Goal: Information Seeking & Learning: Check status

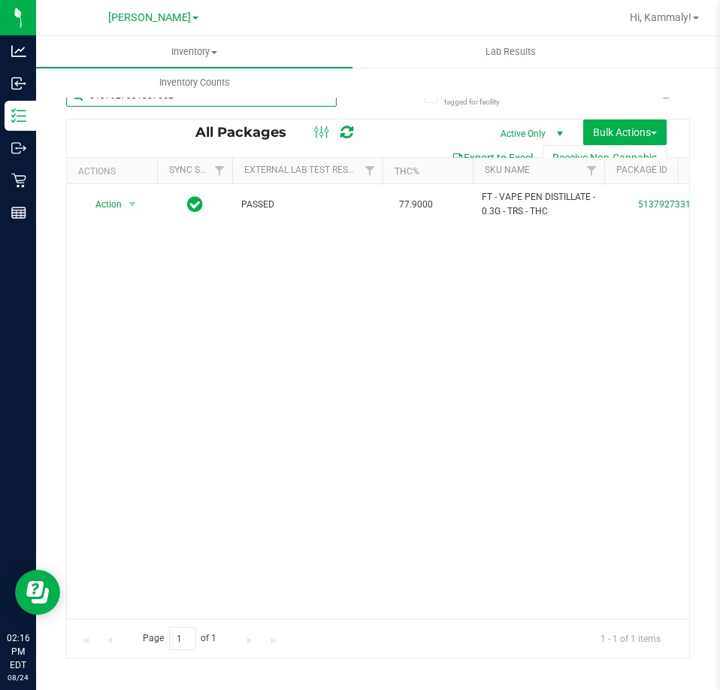
click at [307, 105] on input "5137927331307662" at bounding box center [201, 95] width 271 height 23
type input "3875698007793765"
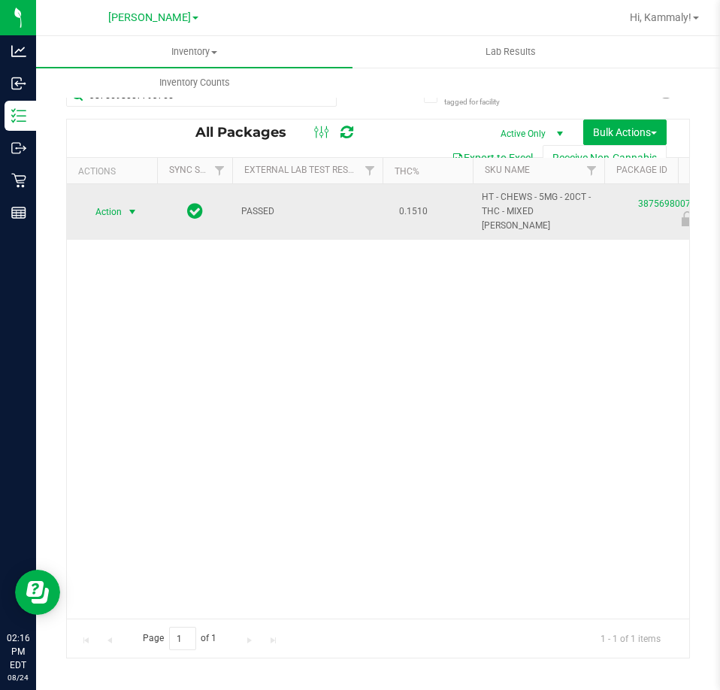
click at [128, 206] on span "select" at bounding box center [132, 212] width 12 height 12
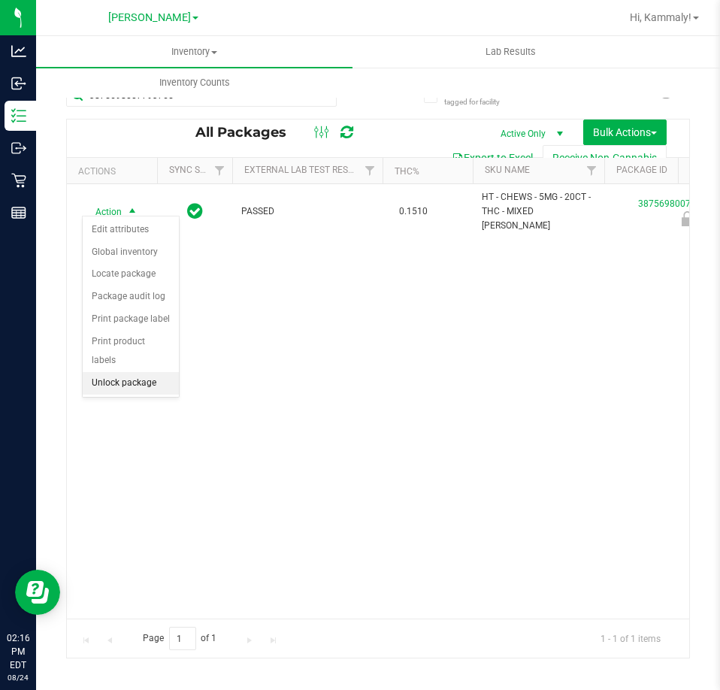
click at [131, 372] on li "Unlock package" at bounding box center [131, 383] width 96 height 23
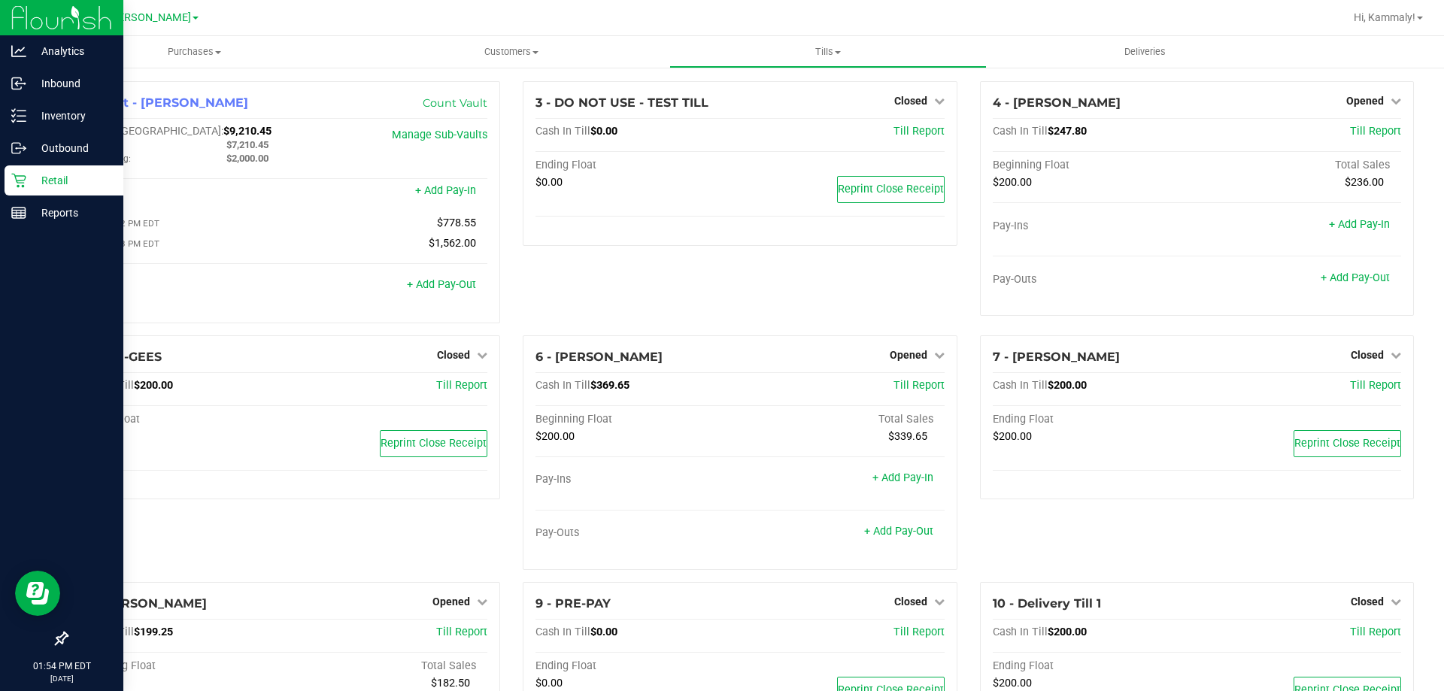
click at [27, 178] on p "Retail" at bounding box center [71, 180] width 90 height 18
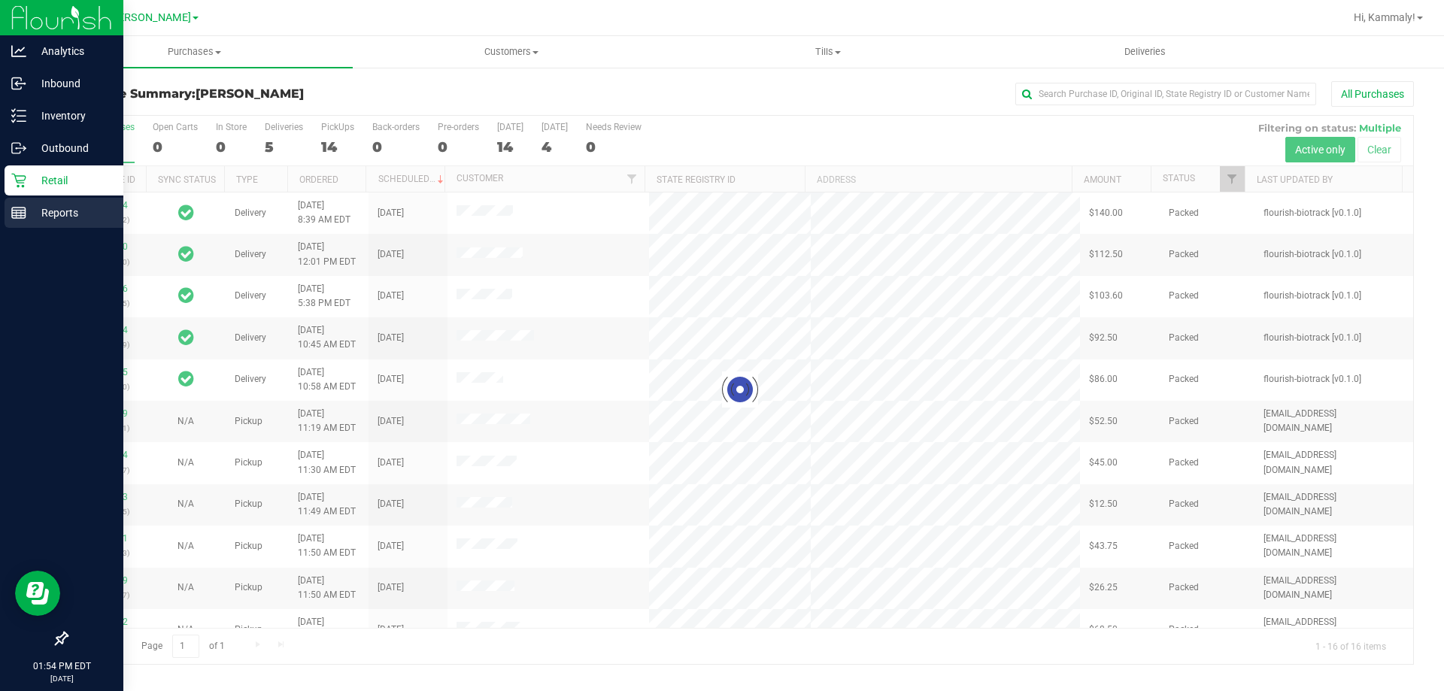
click at [23, 200] on div "Reports" at bounding box center [64, 213] width 119 height 30
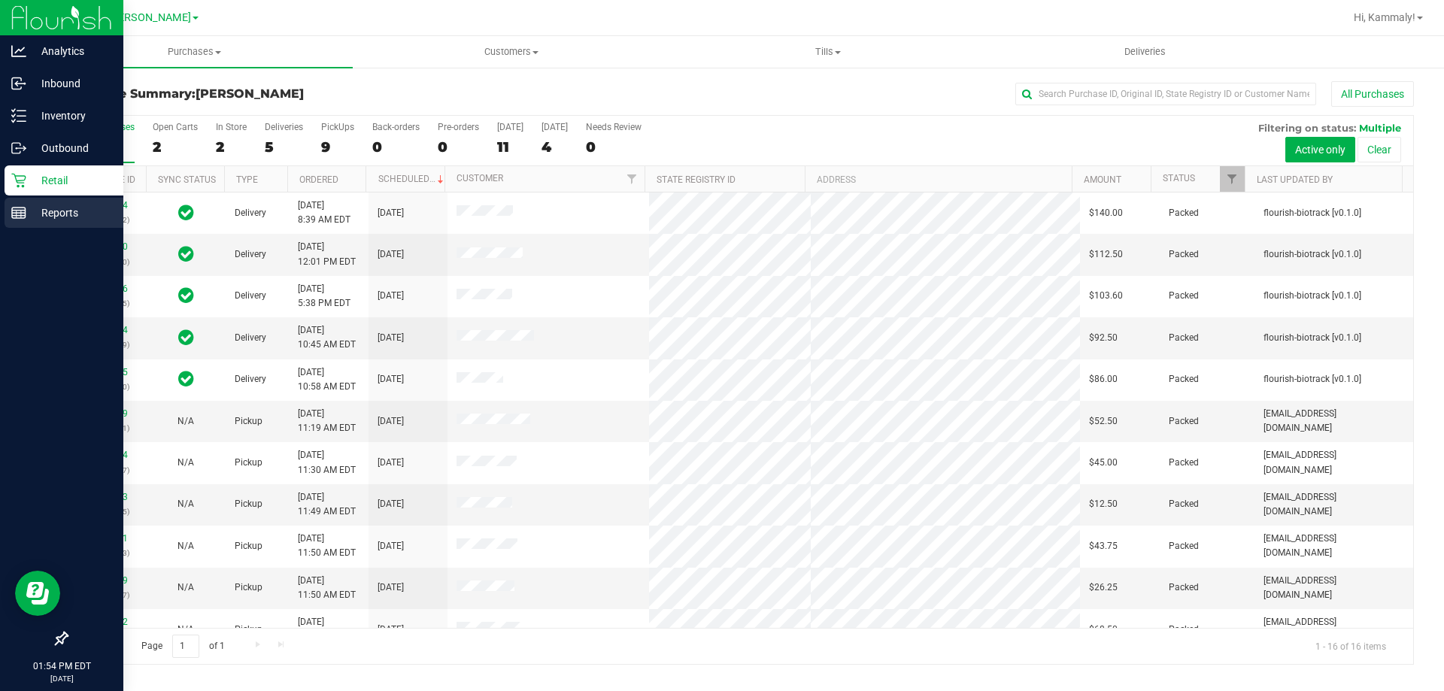
click at [23, 200] on div "Reports" at bounding box center [64, 213] width 119 height 30
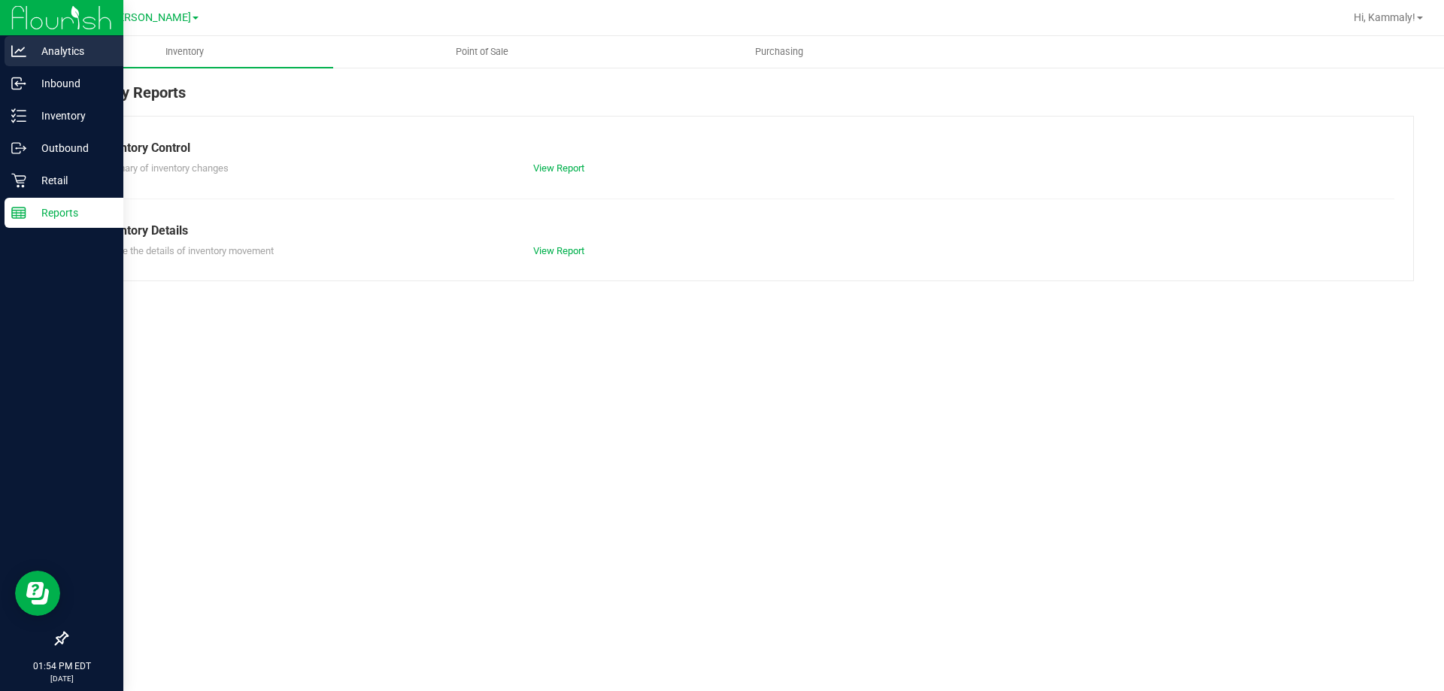
click at [24, 52] on icon at bounding box center [18, 51] width 15 height 15
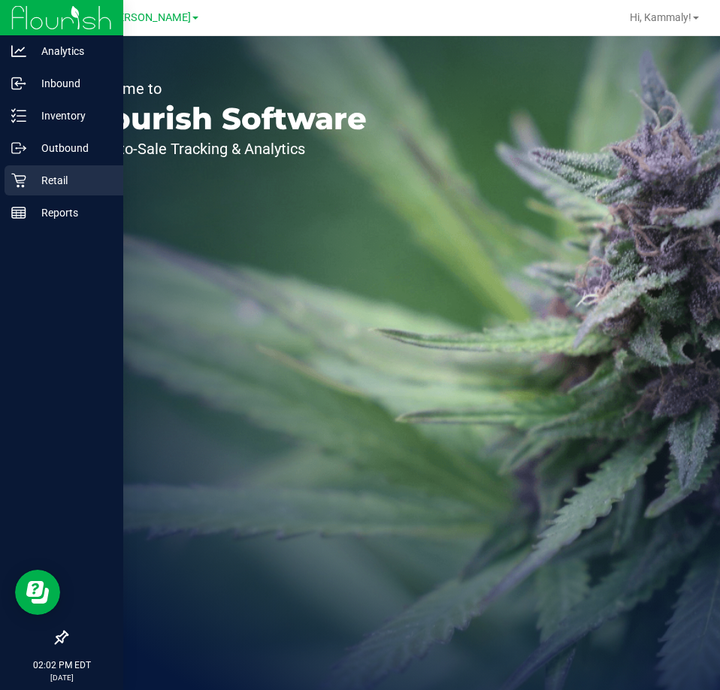
click at [49, 181] on p "Retail" at bounding box center [71, 180] width 90 height 18
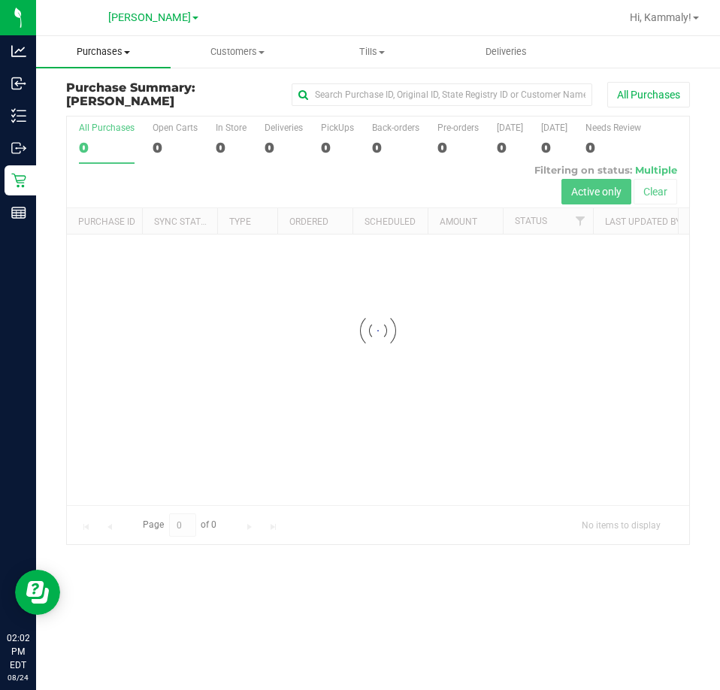
click at [132, 56] on span "Purchases" at bounding box center [103, 52] width 135 height 14
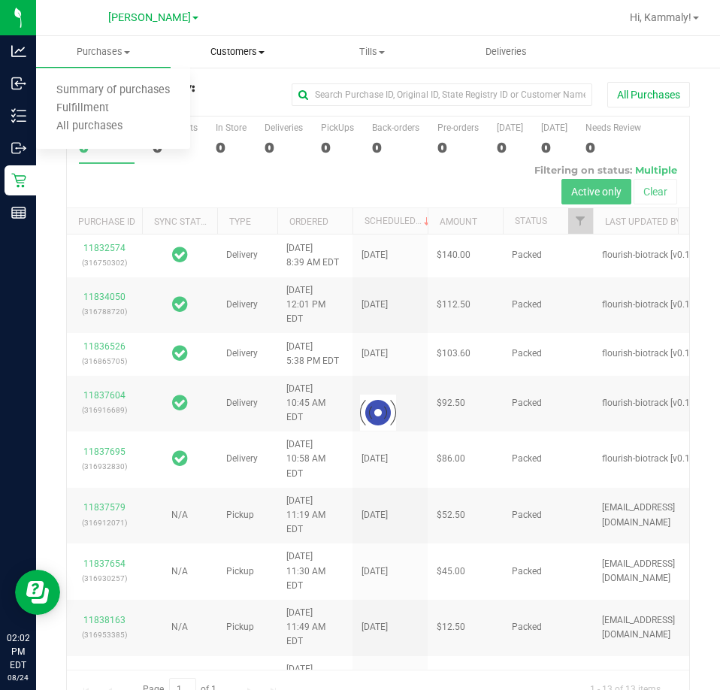
click at [247, 52] on span "Customers" at bounding box center [237, 52] width 133 height 14
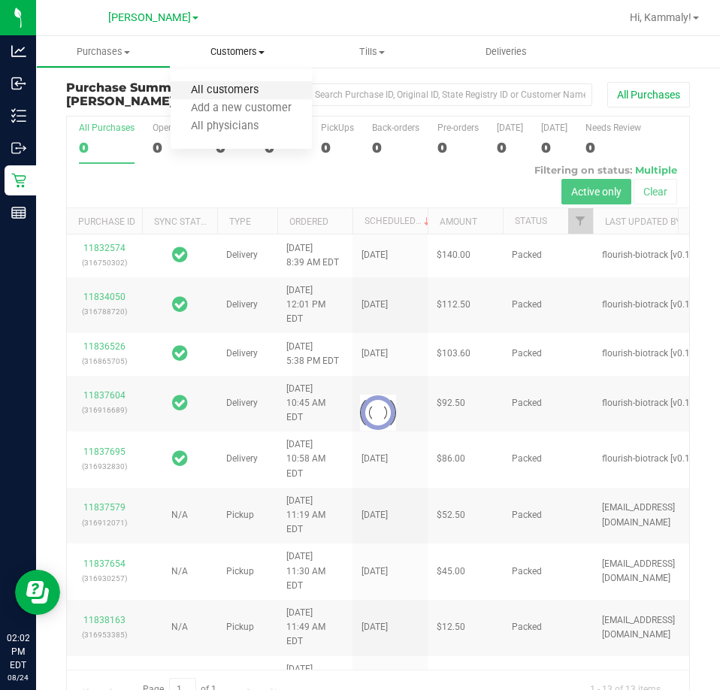
click at [221, 92] on span "All customers" at bounding box center [225, 90] width 108 height 13
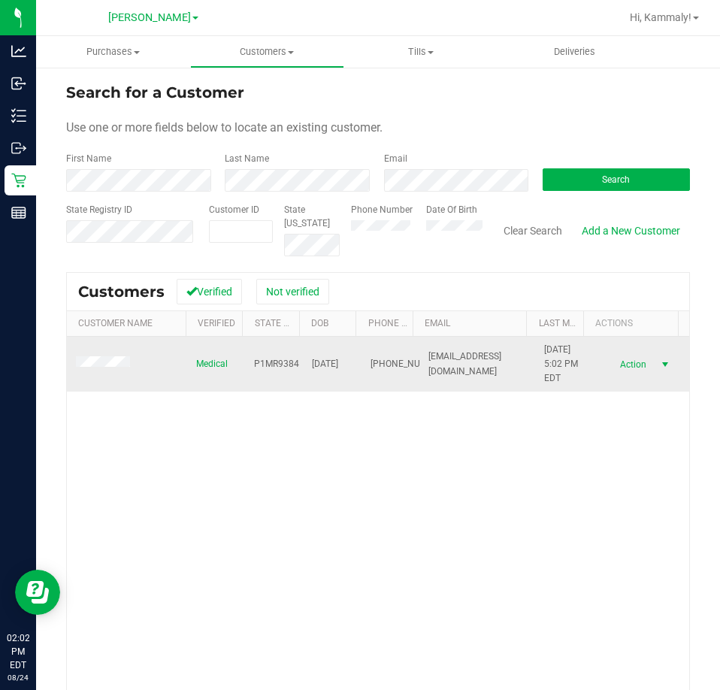
click at [627, 365] on span "Action" at bounding box center [632, 364] width 49 height 21
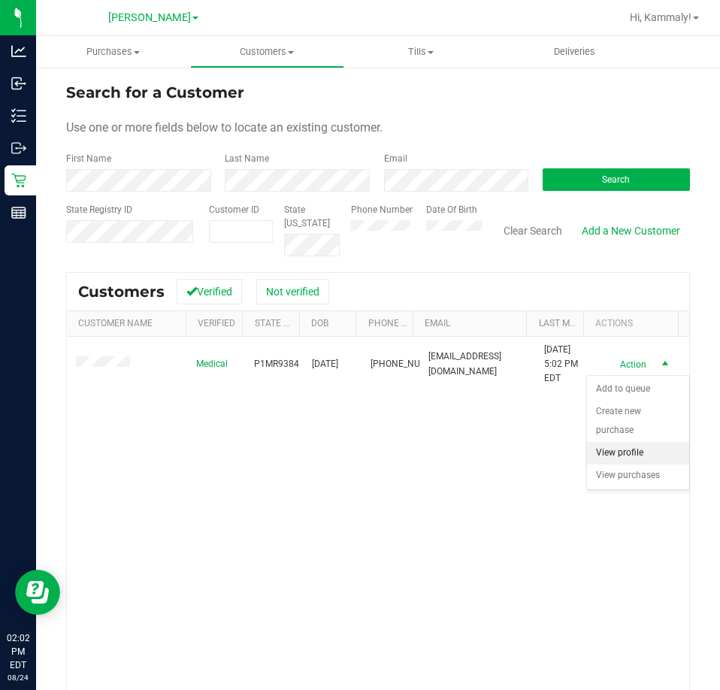
click at [626, 446] on li "View profile" at bounding box center [638, 453] width 102 height 23
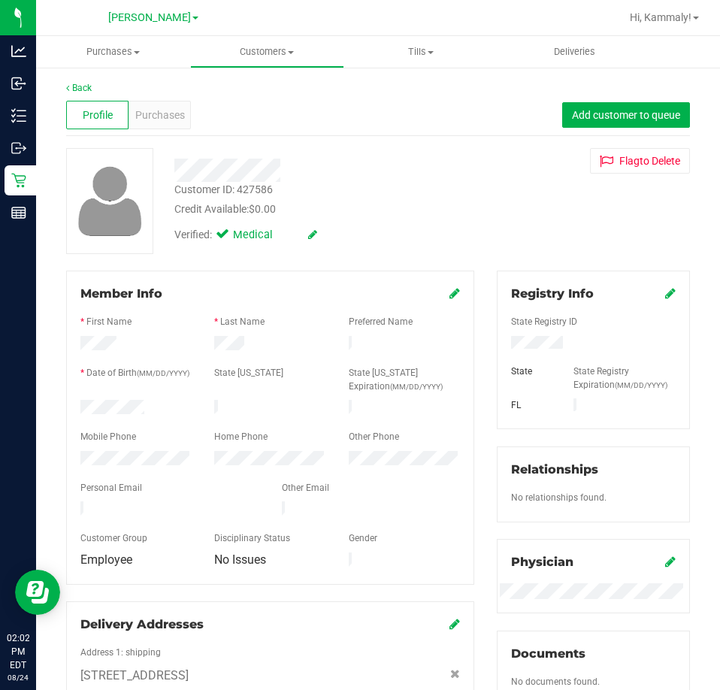
click at [171, 132] on div "Profile Purchases Add customer to queue" at bounding box center [378, 115] width 624 height 41
click at [169, 117] on span "Purchases" at bounding box center [160, 116] width 50 height 16
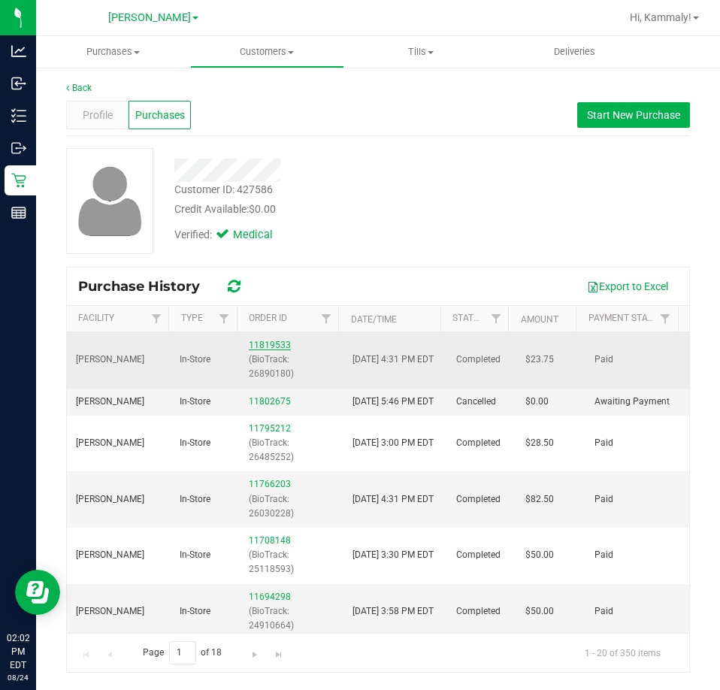
click at [257, 344] on link "11819533" at bounding box center [270, 345] width 42 height 11
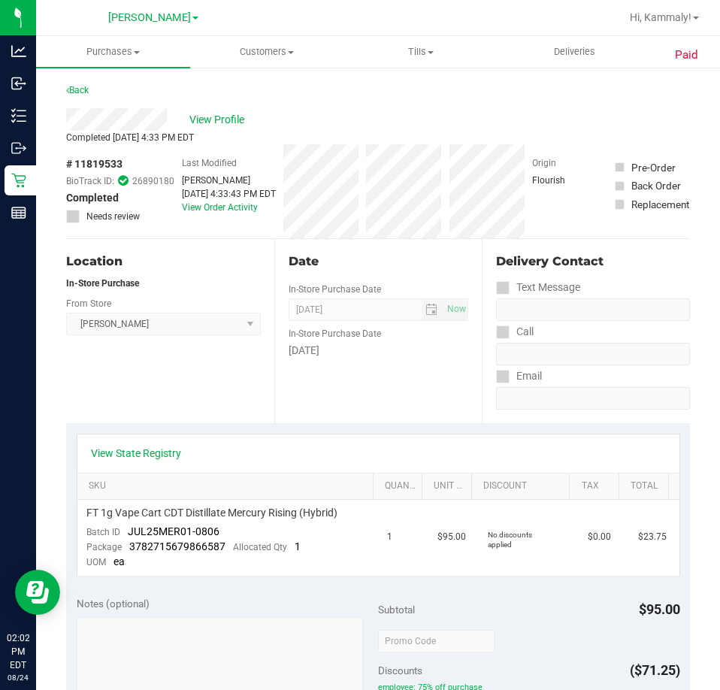
click at [114, 158] on span "# 11819533" at bounding box center [94, 164] width 56 height 16
copy div "# 11819533"
click at [229, 208] on link "View Order Activity" at bounding box center [220, 207] width 76 height 11
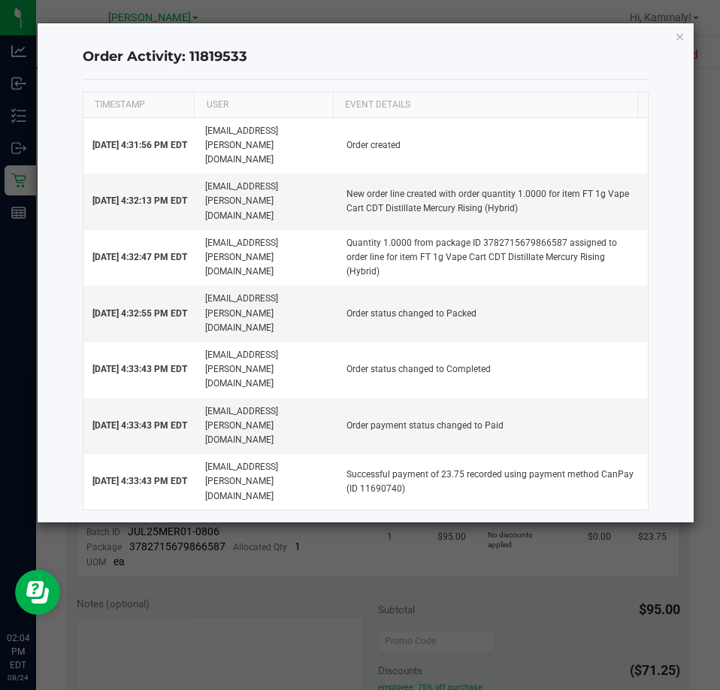
click at [686, 35] on div "Order Activity: 11819533 TIMESTAMP USER EVENT DETAILS Aug 20, 2025 4:31:56 PM E…" at bounding box center [366, 272] width 657 height 499
click at [681, 37] on icon "button" at bounding box center [680, 36] width 11 height 18
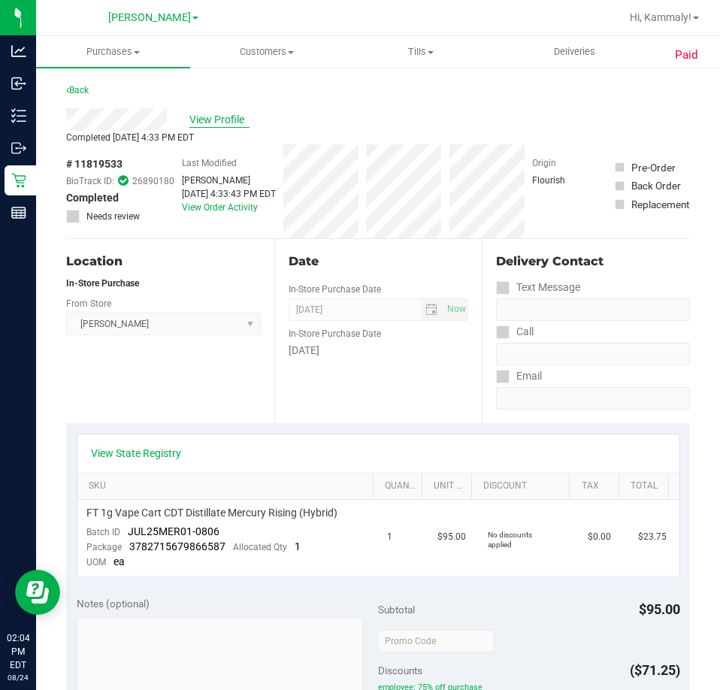
click at [192, 121] on span "View Profile" at bounding box center [220, 120] width 60 height 16
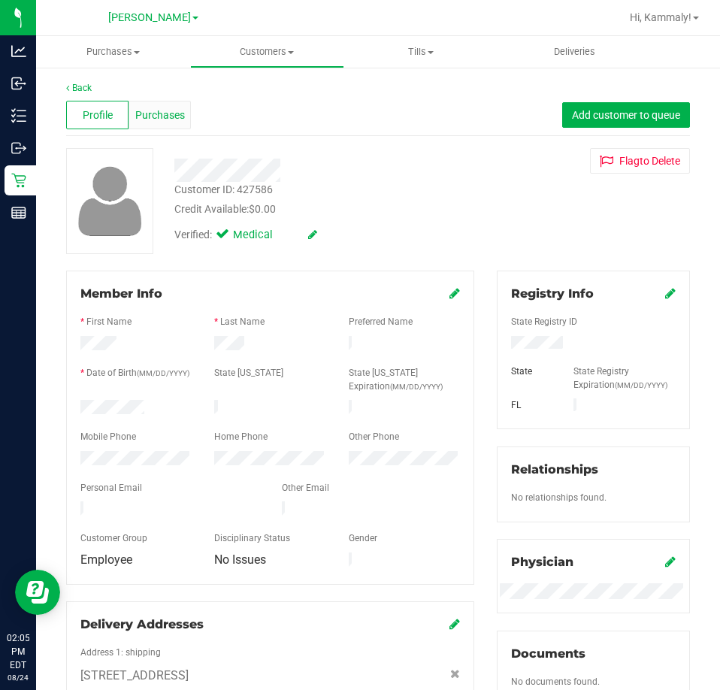
click at [175, 115] on span "Purchases" at bounding box center [160, 116] width 50 height 16
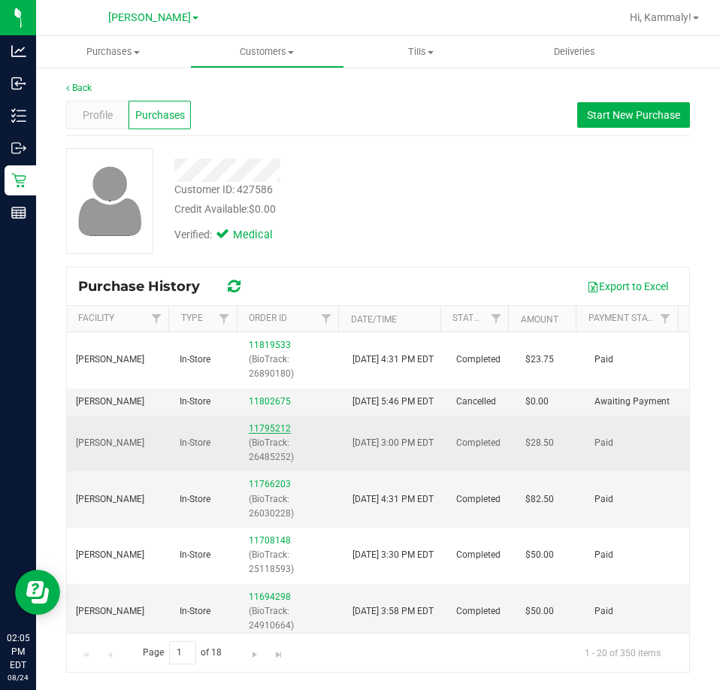
click at [273, 434] on link "11795212" at bounding box center [270, 428] width 42 height 11
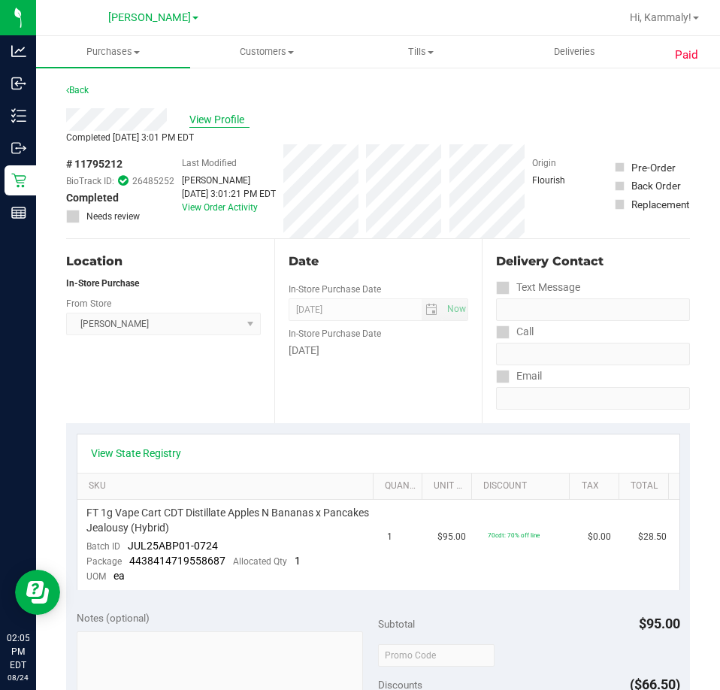
click at [212, 124] on span "View Profile" at bounding box center [220, 120] width 60 height 16
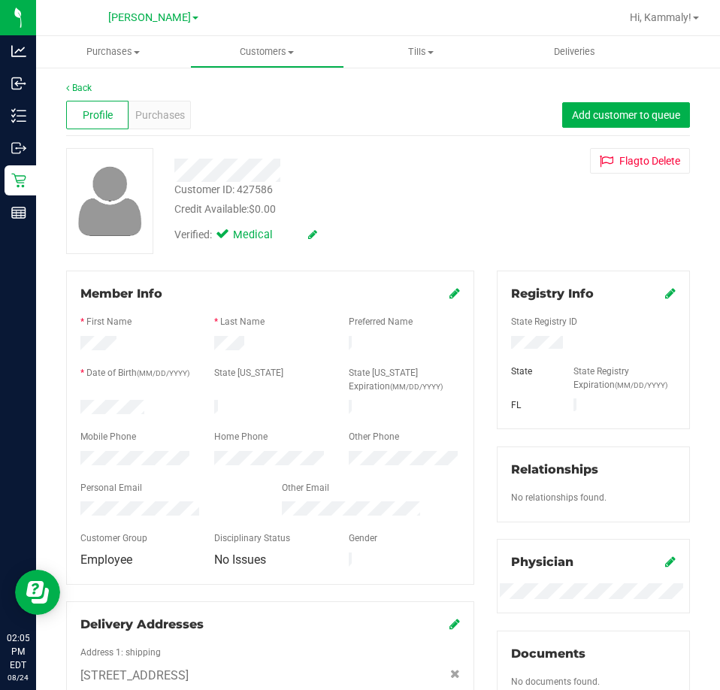
click at [100, 106] on div "Profile" at bounding box center [97, 115] width 62 height 29
click at [159, 117] on span "Purchases" at bounding box center [160, 116] width 50 height 16
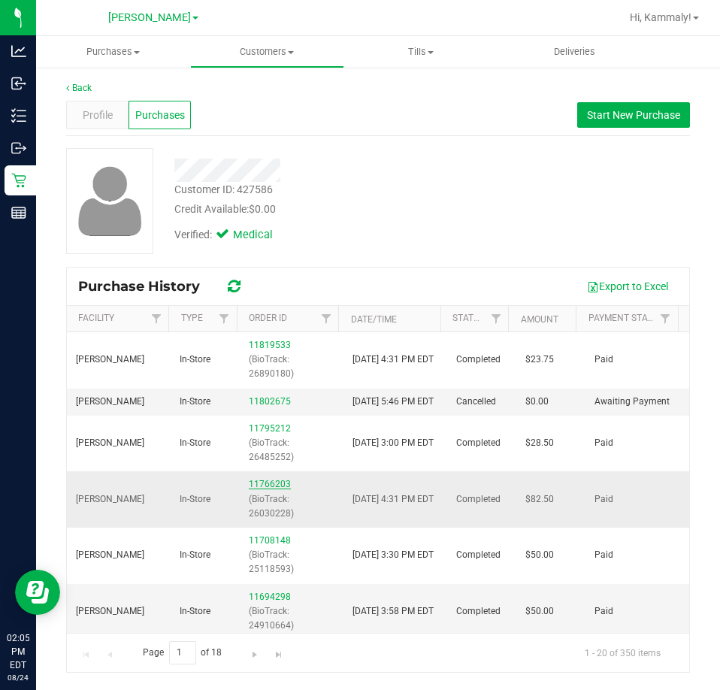
click at [265, 490] on link "11766203" at bounding box center [270, 484] width 42 height 11
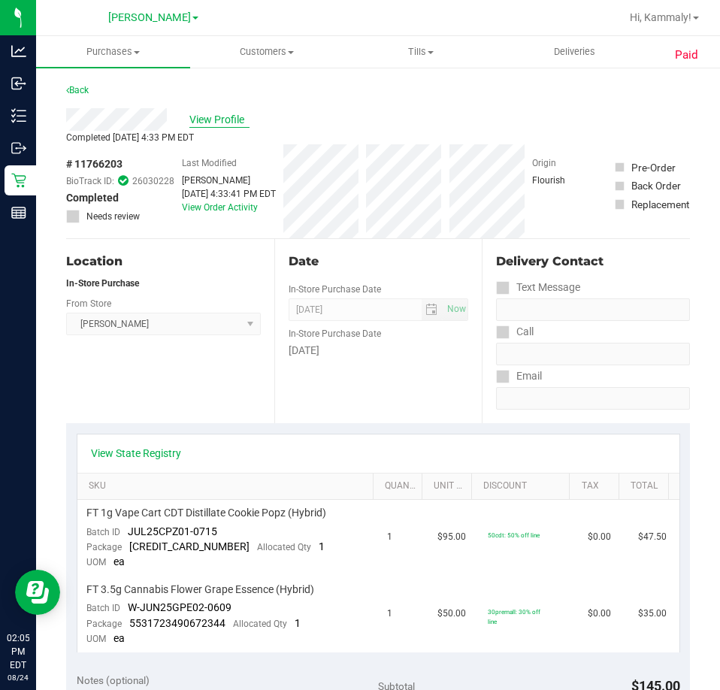
click at [231, 125] on span "View Profile" at bounding box center [220, 120] width 60 height 16
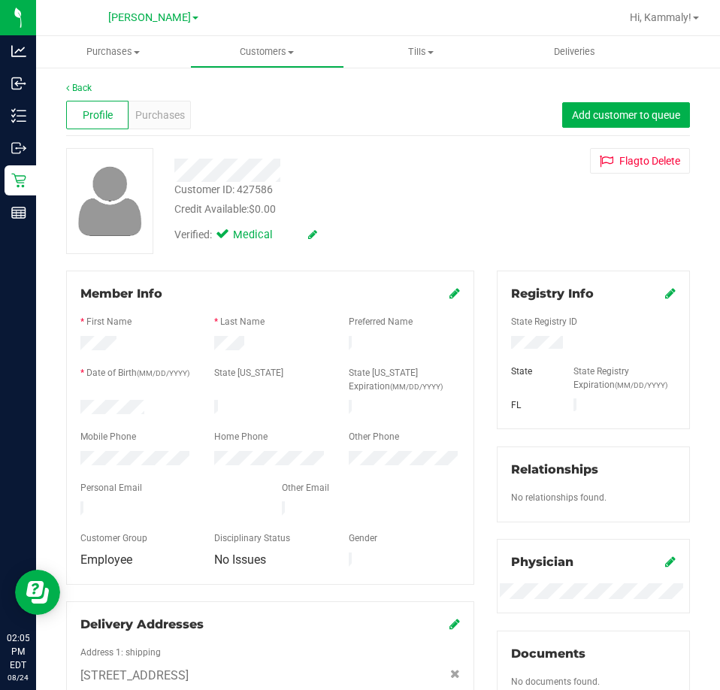
click at [184, 145] on div "Back Profile Purchases Add customer to queue Customer ID: 427586 Credit Availab…" at bounding box center [378, 579] width 624 height 996
click at [162, 102] on div "Purchases" at bounding box center [160, 115] width 62 height 29
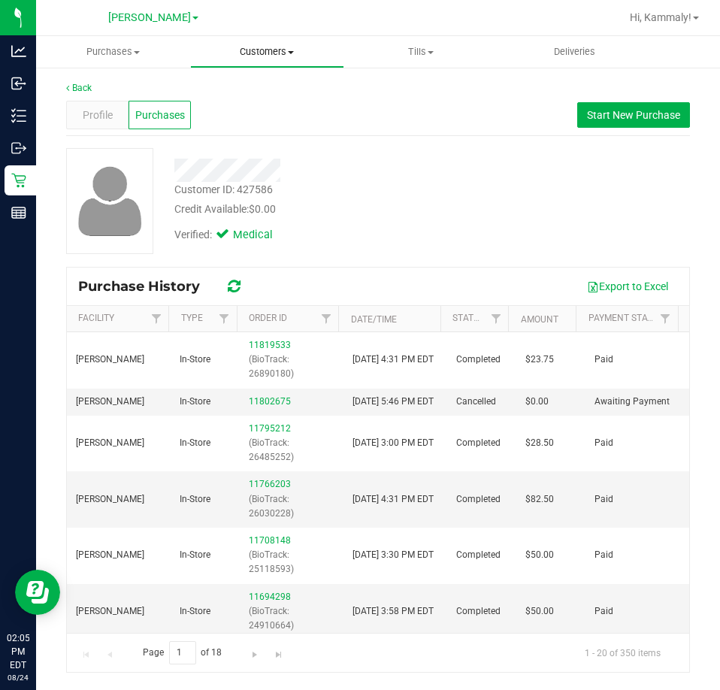
click at [278, 39] on uib-tab-heading "Customers All customers Add a new customer All physicians" at bounding box center [267, 52] width 153 height 30
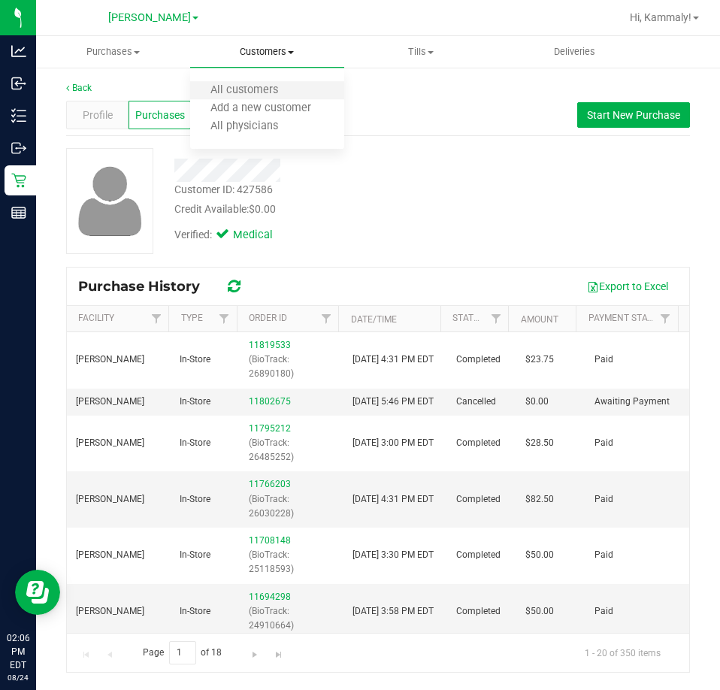
click at [244, 83] on li "All customers" at bounding box center [267, 91] width 154 height 18
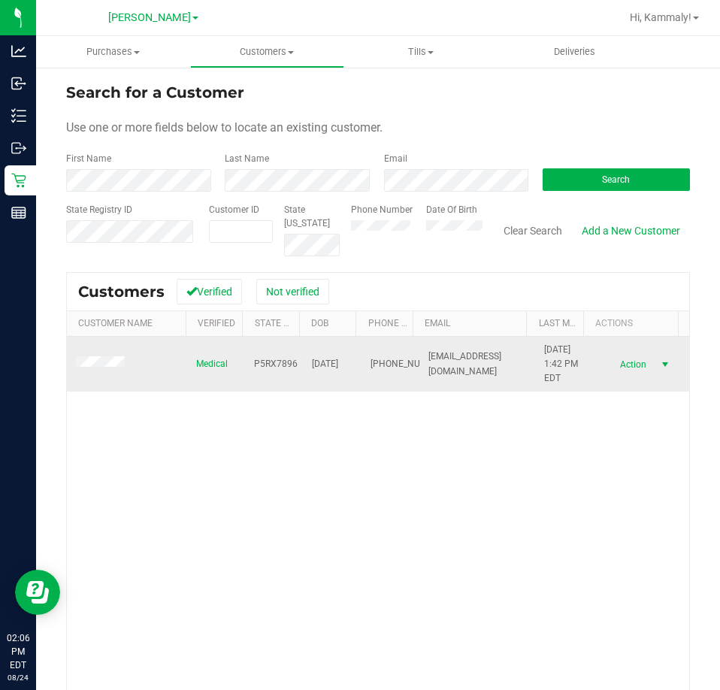
click at [608, 362] on span "Action" at bounding box center [632, 364] width 49 height 21
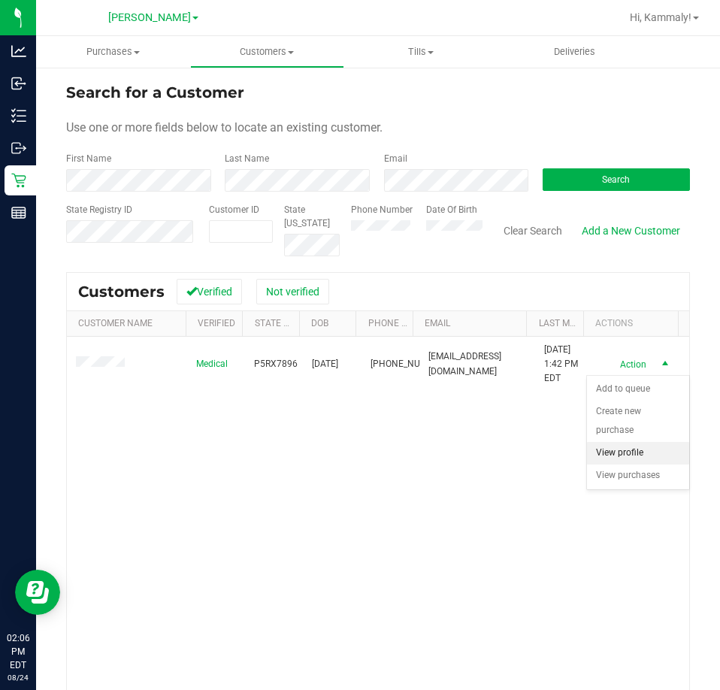
click at [616, 456] on li "View profile" at bounding box center [638, 453] width 102 height 23
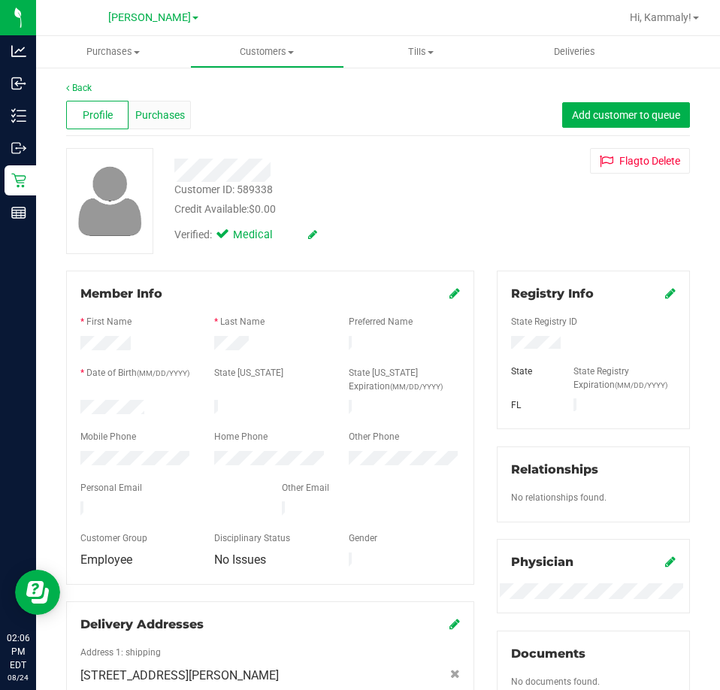
click at [185, 106] on div "Purchases" at bounding box center [160, 115] width 62 height 29
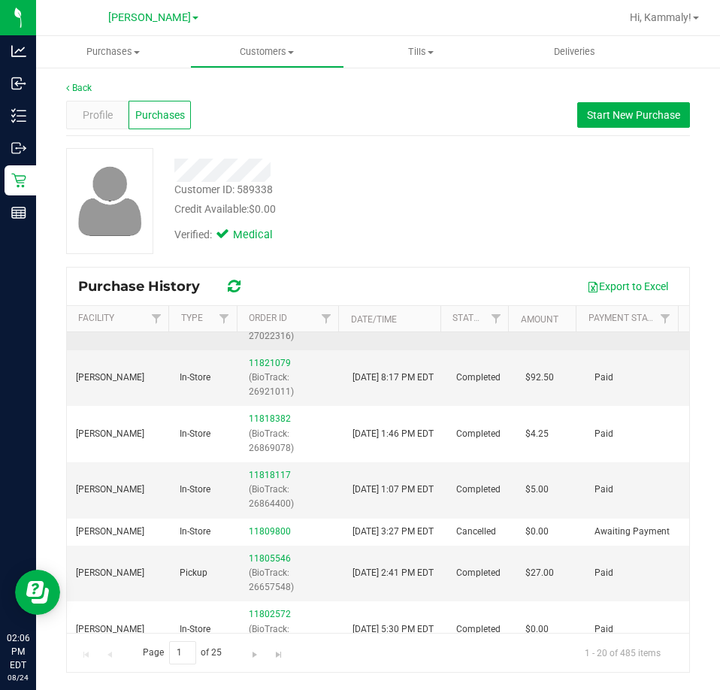
scroll to position [226, 0]
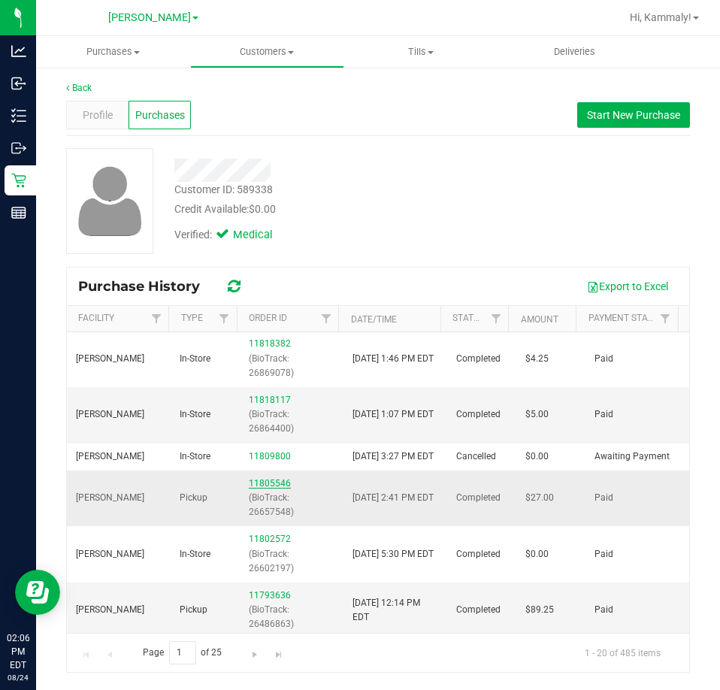
click at [254, 489] on link "11805546" at bounding box center [270, 483] width 42 height 11
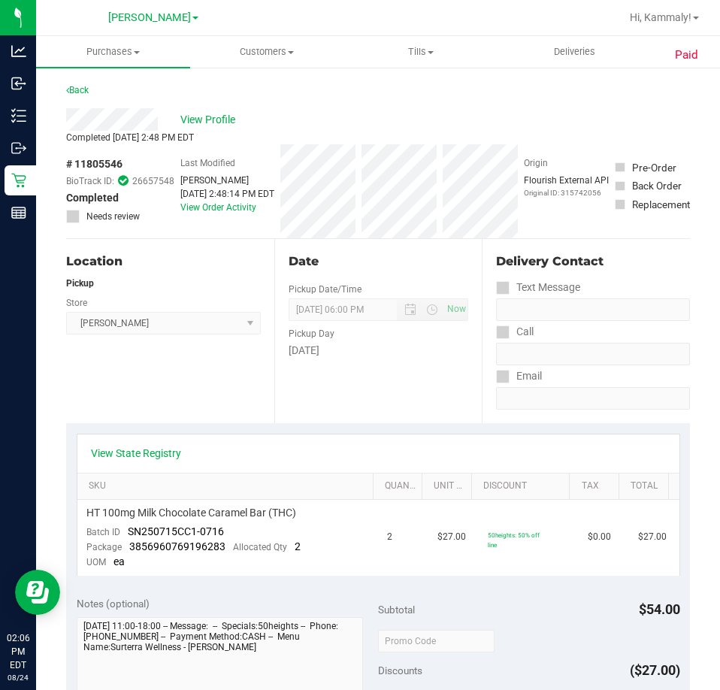
click at [105, 166] on span "# 11805546" at bounding box center [94, 164] width 56 height 16
click at [105, 167] on span "# 11805546" at bounding box center [94, 164] width 56 height 16
copy div "# 11805546"
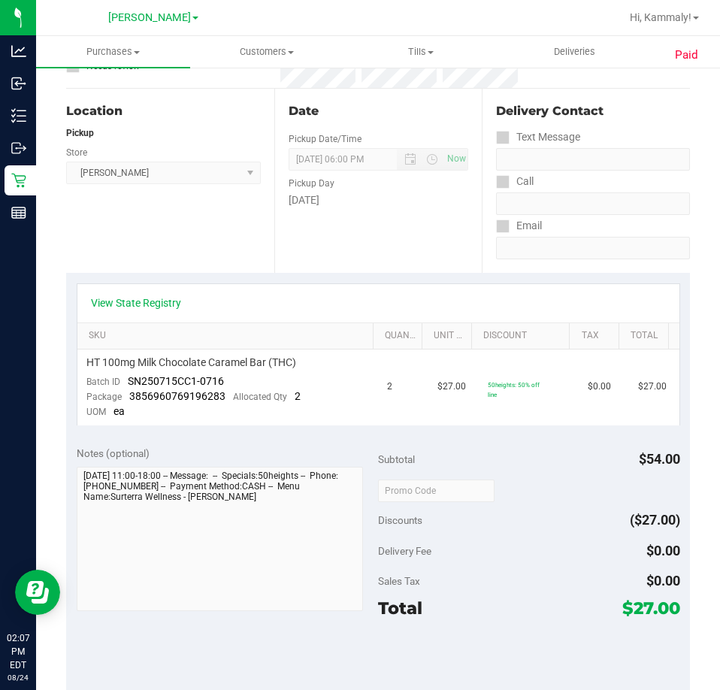
scroll to position [75, 0]
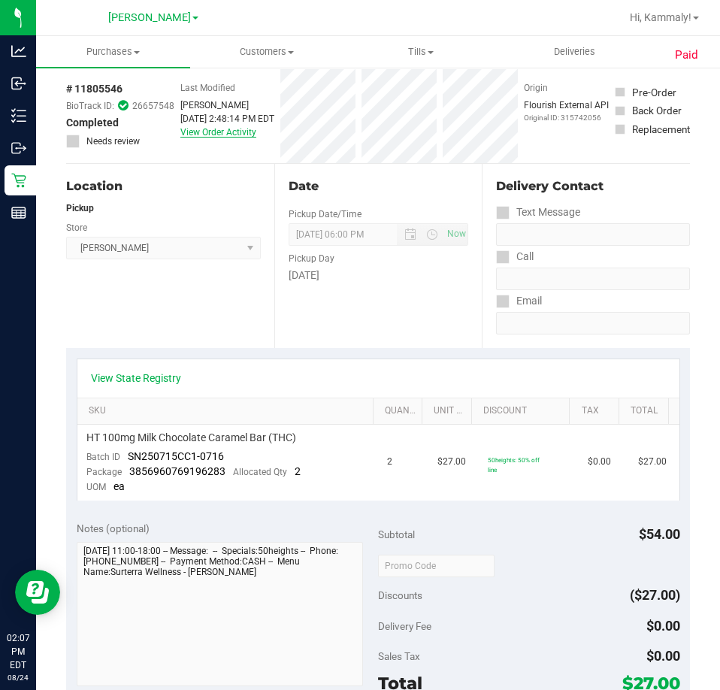
click at [226, 133] on link "View Order Activity" at bounding box center [218, 132] width 76 height 11
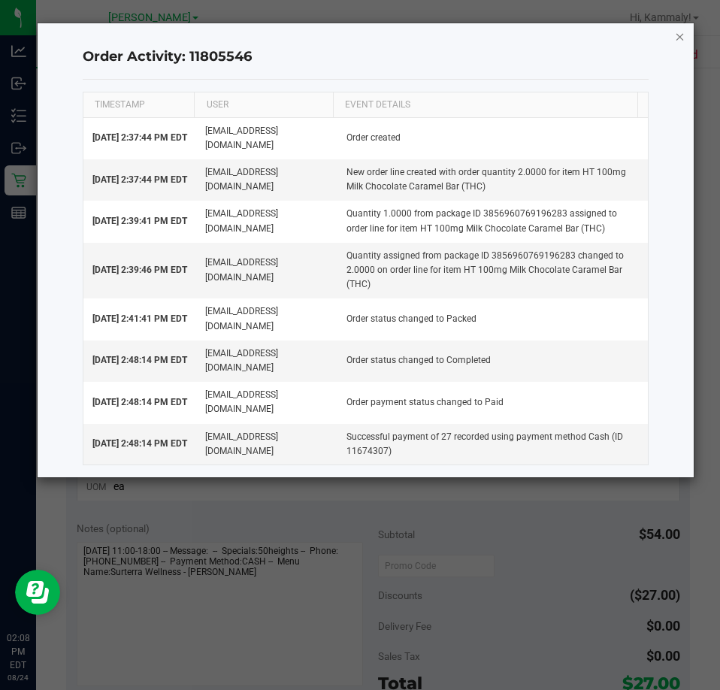
click at [685, 41] on icon "button" at bounding box center [680, 36] width 11 height 18
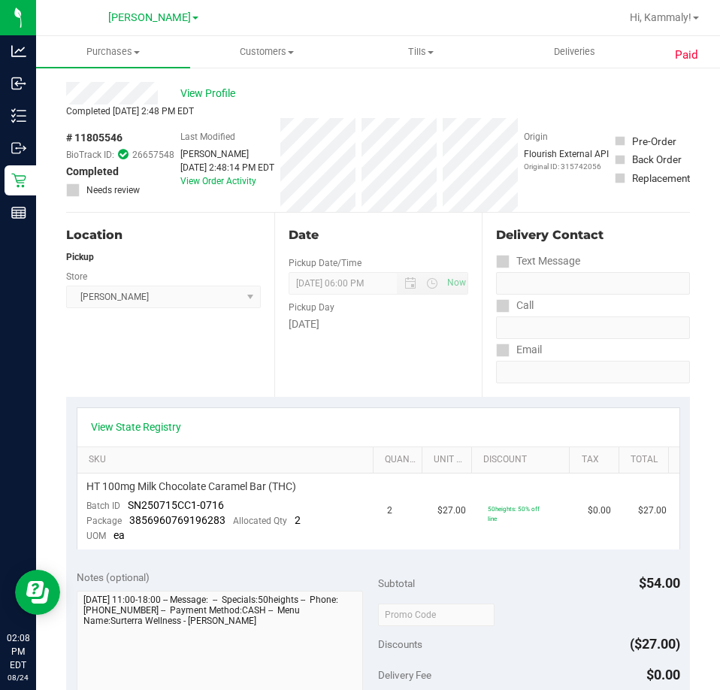
scroll to position [0, 0]
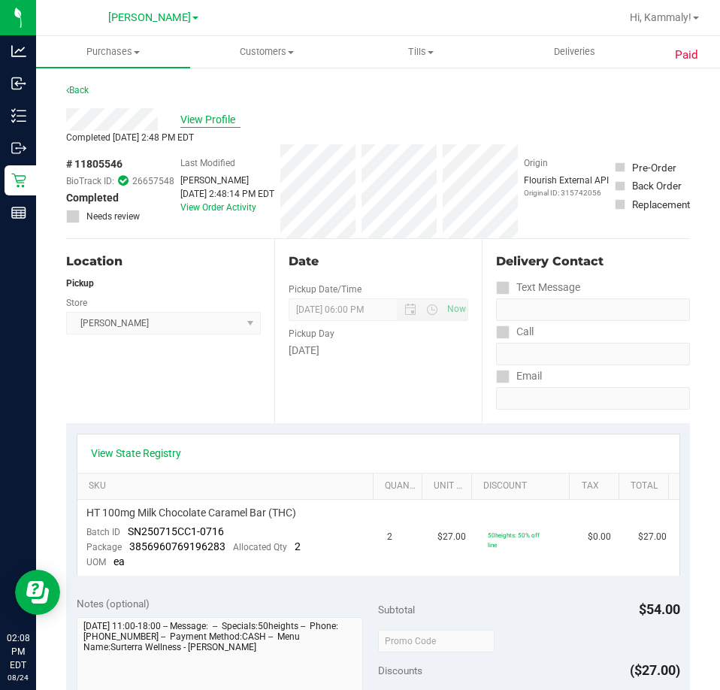
click at [230, 116] on span "View Profile" at bounding box center [210, 120] width 60 height 16
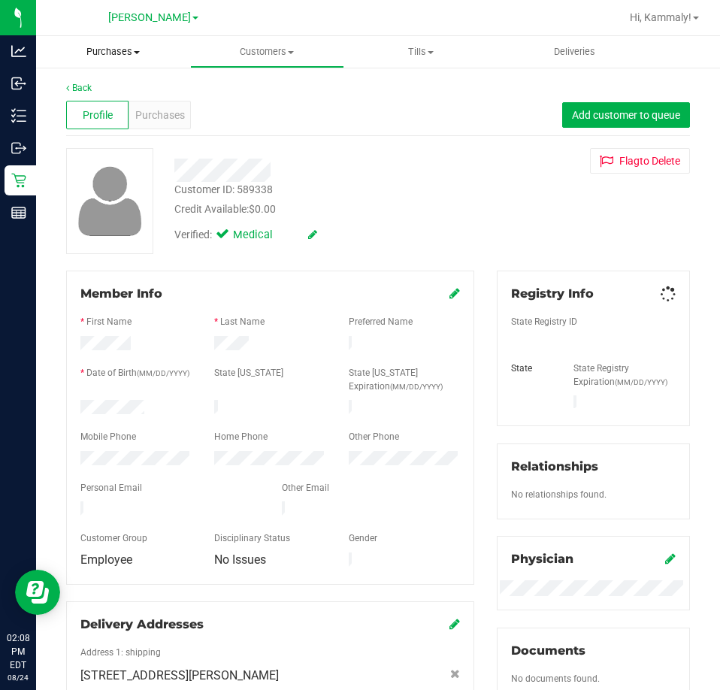
click at [123, 37] on uib-tab-heading "Purchases Summary of purchases Fulfillment All purchases" at bounding box center [113, 52] width 154 height 32
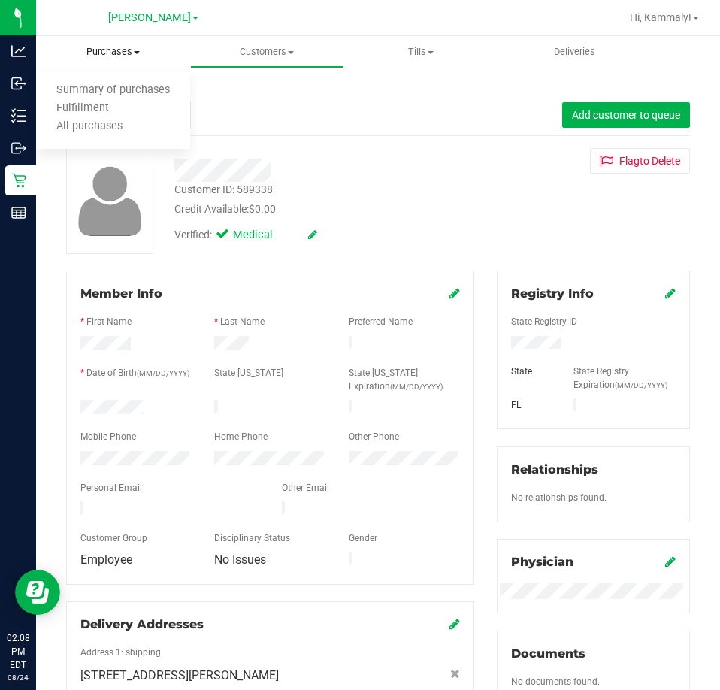
click at [122, 48] on span "Purchases" at bounding box center [113, 52] width 154 height 14
click at [127, 50] on span "Purchases" at bounding box center [113, 52] width 154 height 14
click at [284, 47] on span "Customers" at bounding box center [267, 52] width 153 height 14
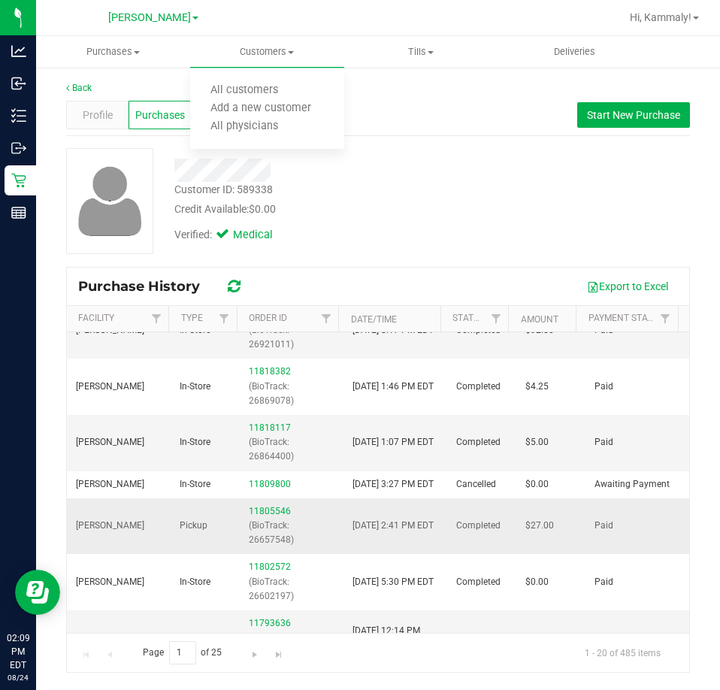
scroll to position [226, 0]
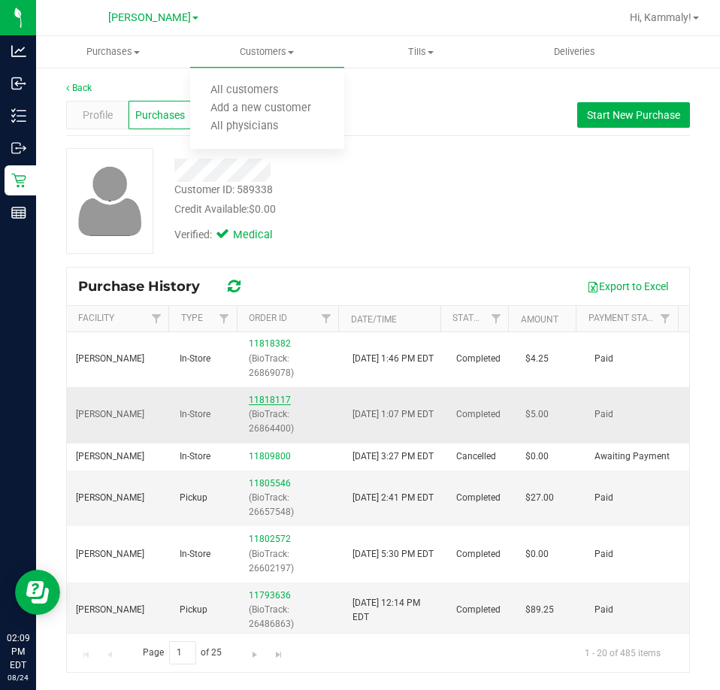
click at [262, 396] on link "11818117" at bounding box center [270, 400] width 42 height 11
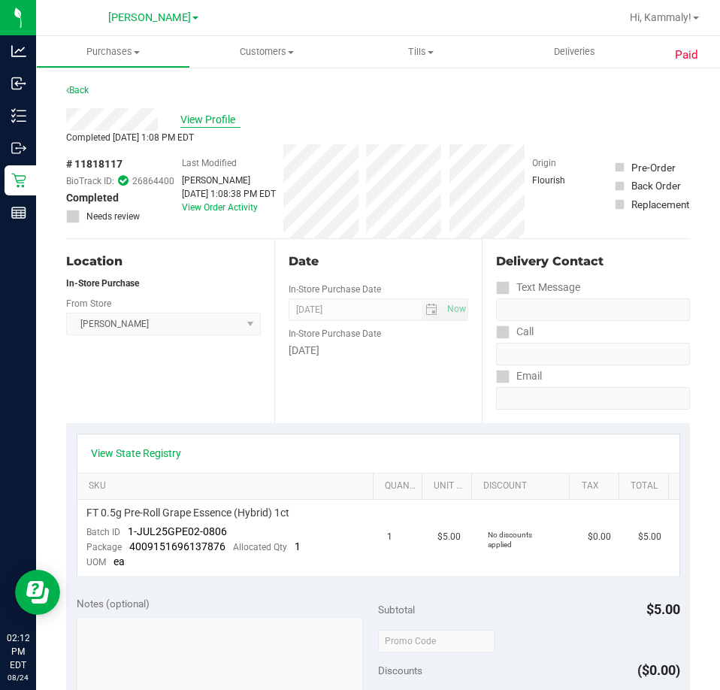
click at [232, 120] on span "View Profile" at bounding box center [210, 120] width 60 height 16
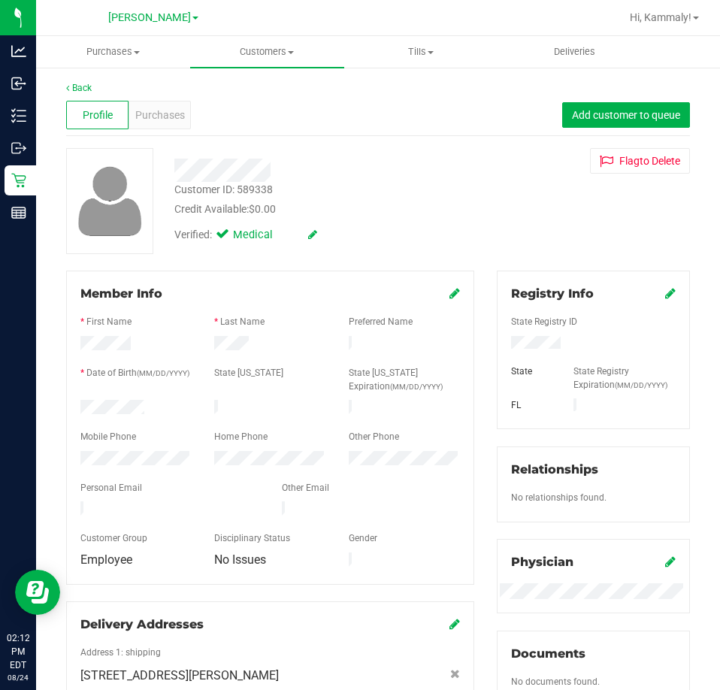
click at [125, 111] on div "Profile" at bounding box center [97, 115] width 62 height 29
click at [169, 114] on span "Purchases" at bounding box center [160, 116] width 50 height 16
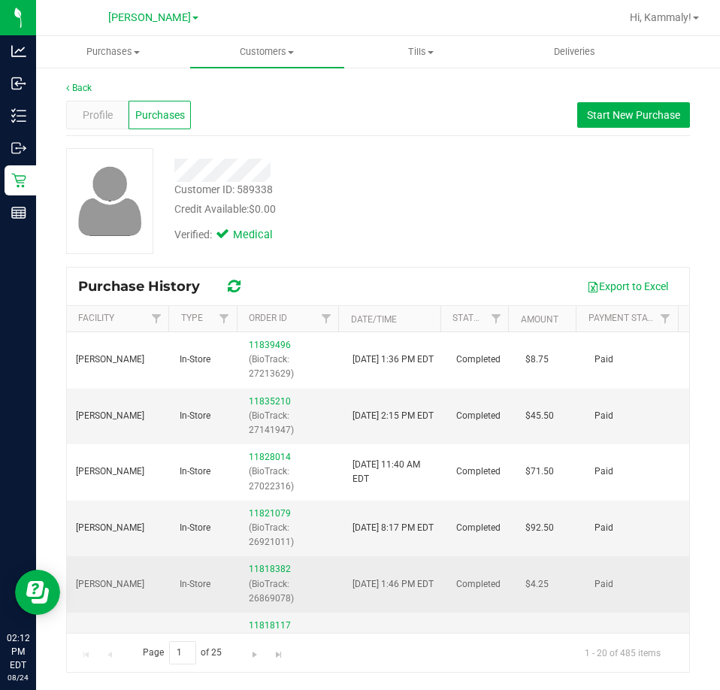
scroll to position [75, 0]
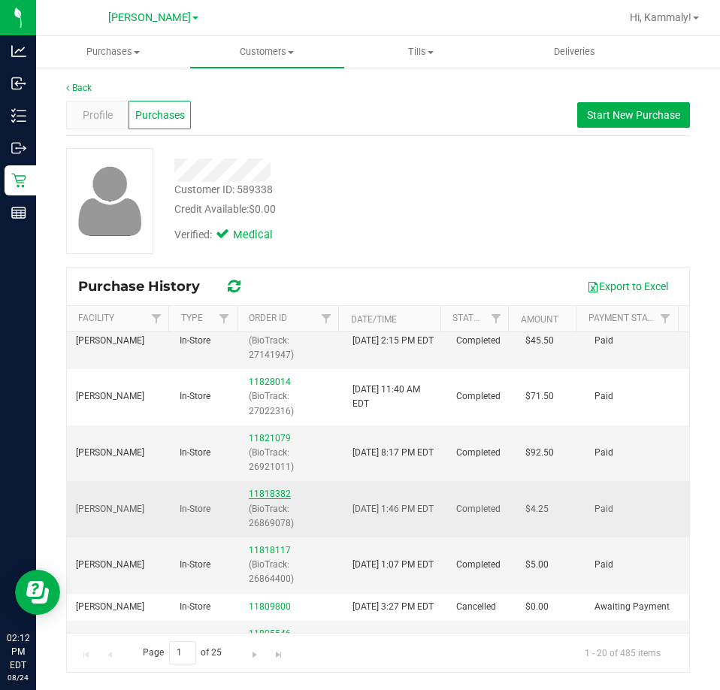
click at [261, 493] on link "11818382" at bounding box center [270, 494] width 42 height 11
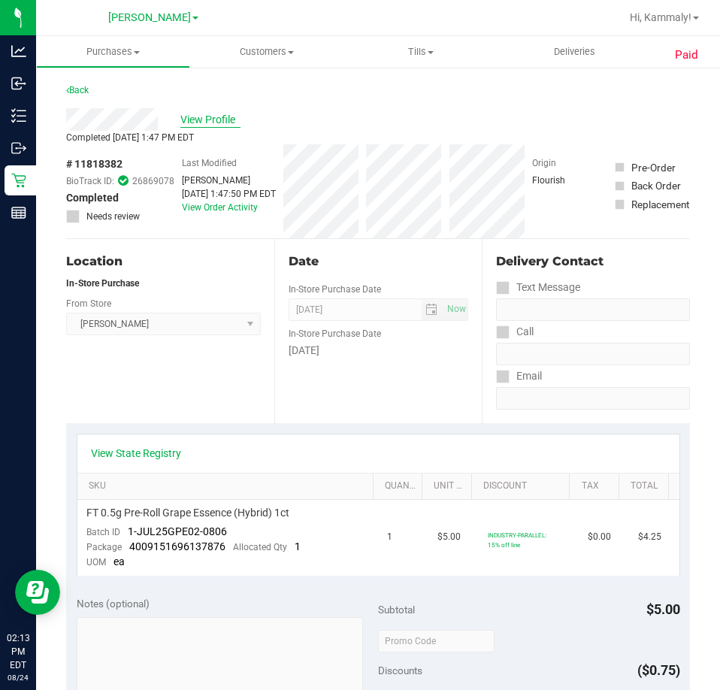
click at [223, 122] on span "View Profile" at bounding box center [210, 120] width 60 height 16
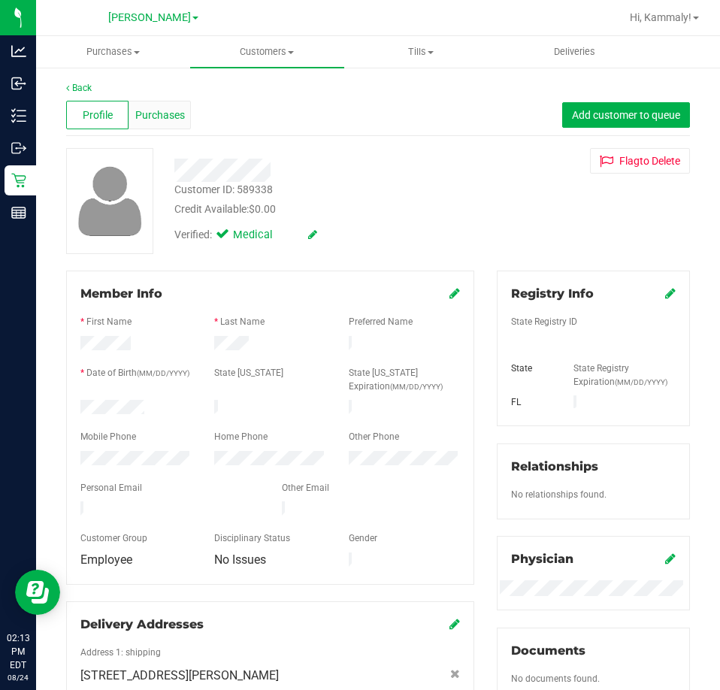
click at [185, 123] on div "Purchases" at bounding box center [160, 115] width 62 height 29
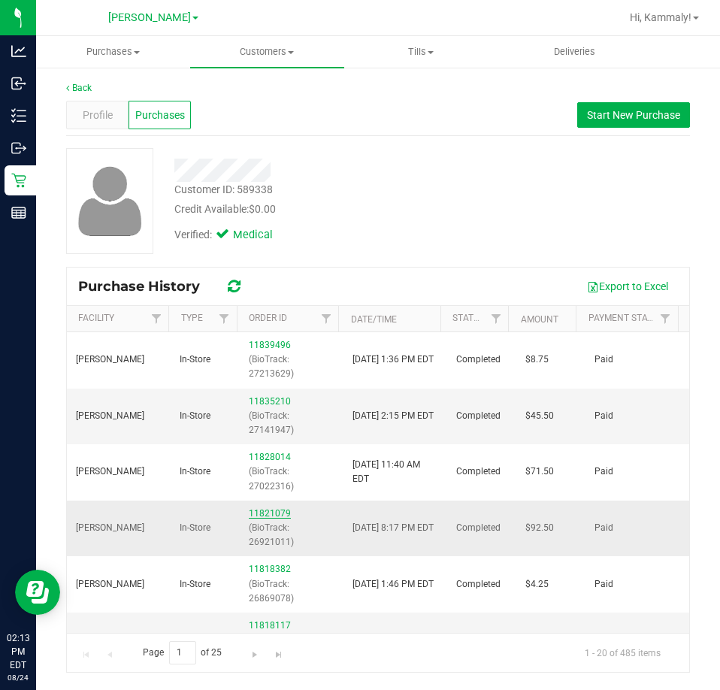
click at [275, 510] on link "11821079" at bounding box center [270, 513] width 42 height 11
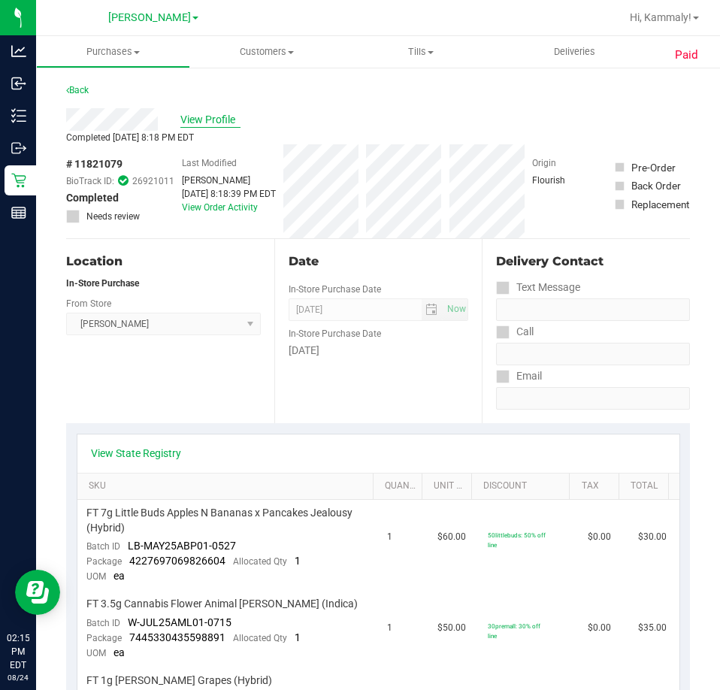
click at [209, 114] on span "View Profile" at bounding box center [210, 120] width 60 height 16
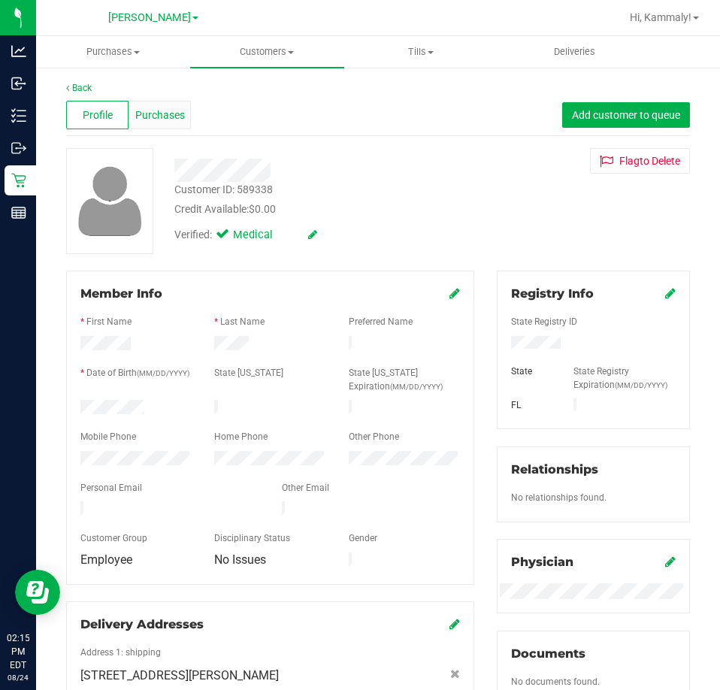
click at [174, 114] on span "Purchases" at bounding box center [160, 116] width 50 height 16
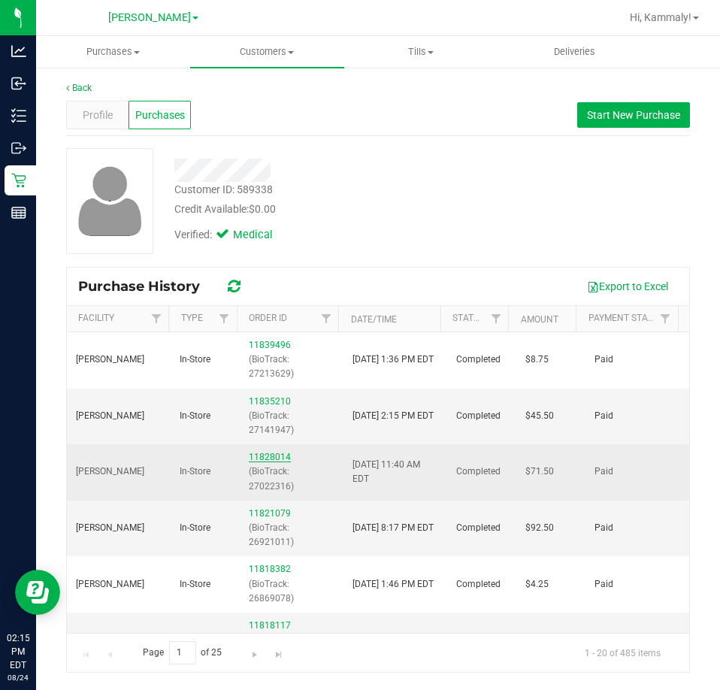
click at [250, 455] on link "11828014" at bounding box center [270, 457] width 42 height 11
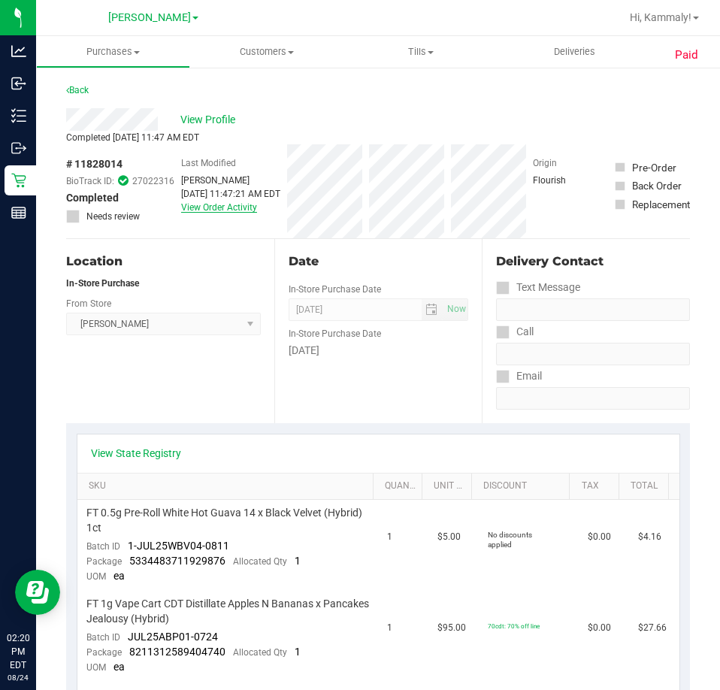
click at [230, 205] on link "View Order Activity" at bounding box center [219, 207] width 76 height 11
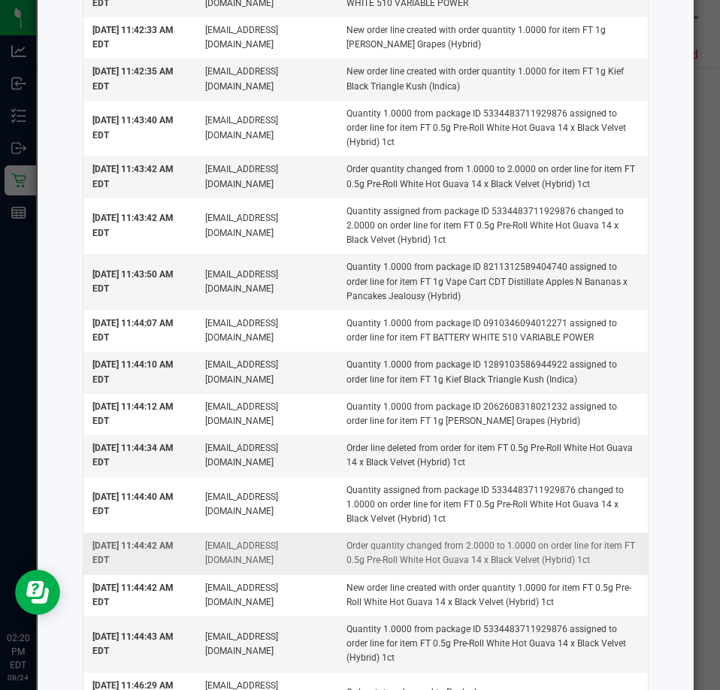
scroll to position [201, 0]
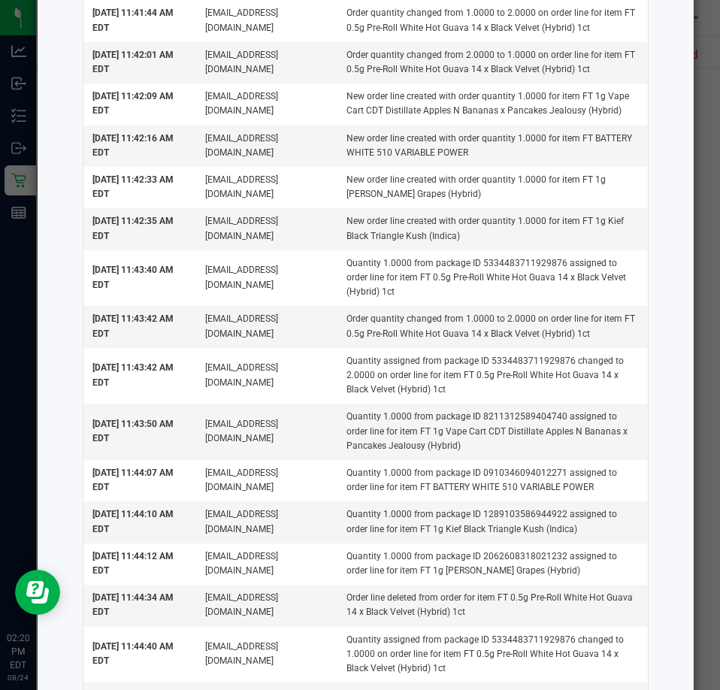
drag, startPoint x: 717, startPoint y: 208, endPoint x: 715, endPoint y: 31, distance: 177.5
click at [720, 43] on html "Analytics Inbound Inventory Outbound Retail Reports 02:20 PM EDT 08/24/2025 08/…" at bounding box center [360, 345] width 720 height 690
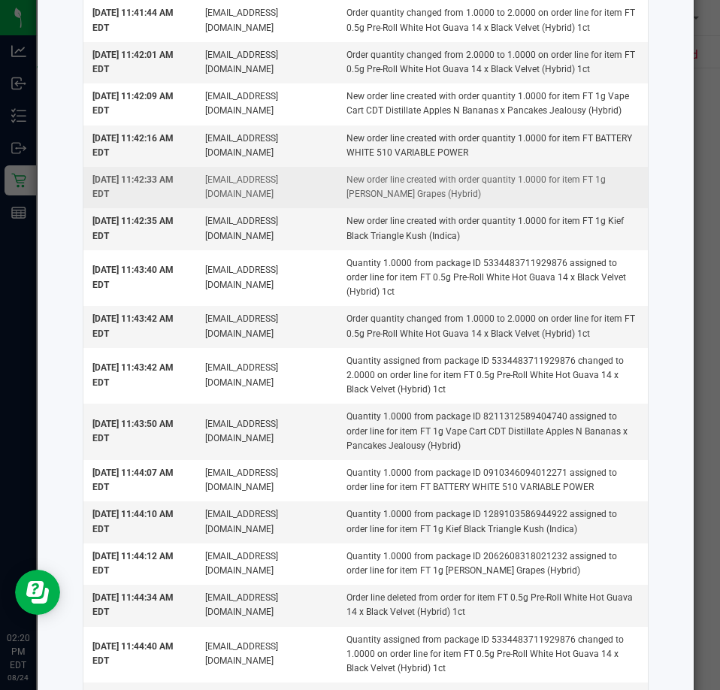
click at [599, 180] on td "New order line created with order quantity 1.0000 for item FT 1g Kief Gaspar's …" at bounding box center [493, 187] width 311 height 41
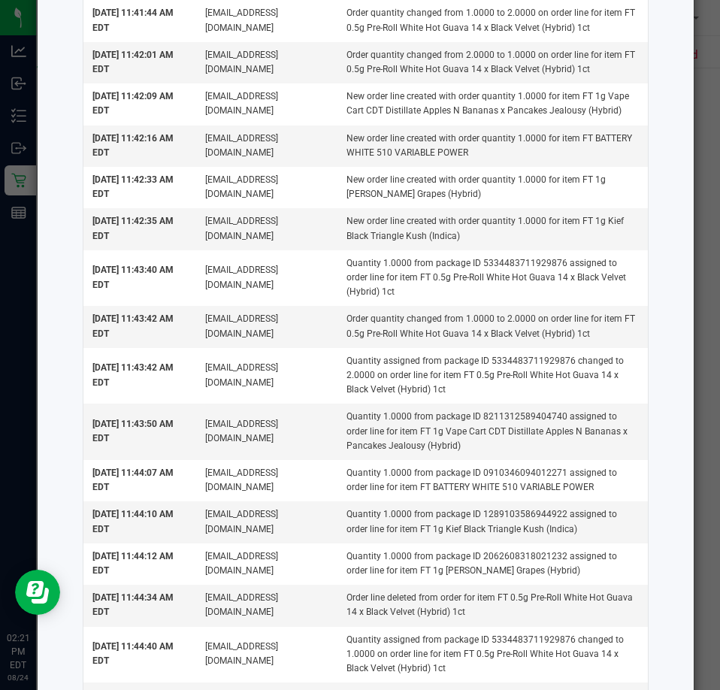
click at [714, 146] on ngb-modal-window "Order Activity: 11828014 TIMESTAMP USER EVENT DETAILS Aug 22, 2025 11:40:59 AM …" at bounding box center [366, 345] width 732 height 690
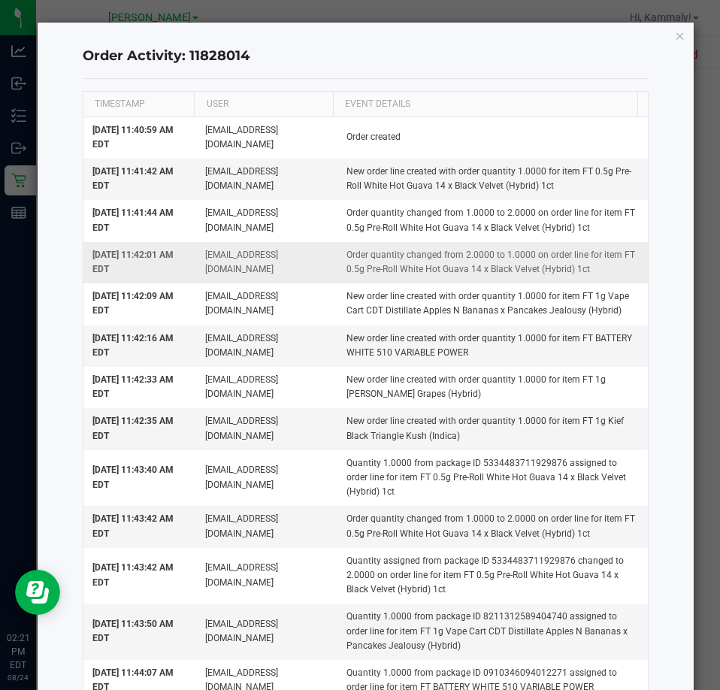
scroll to position [0, 0]
click at [681, 29] on div "Order Activity: 11828014 TIMESTAMP USER EVENT DETAILS Aug 22, 2025 11:40:59 AM …" at bounding box center [366, 633] width 657 height 1221
click at [675, 29] on icon "button" at bounding box center [680, 36] width 11 height 18
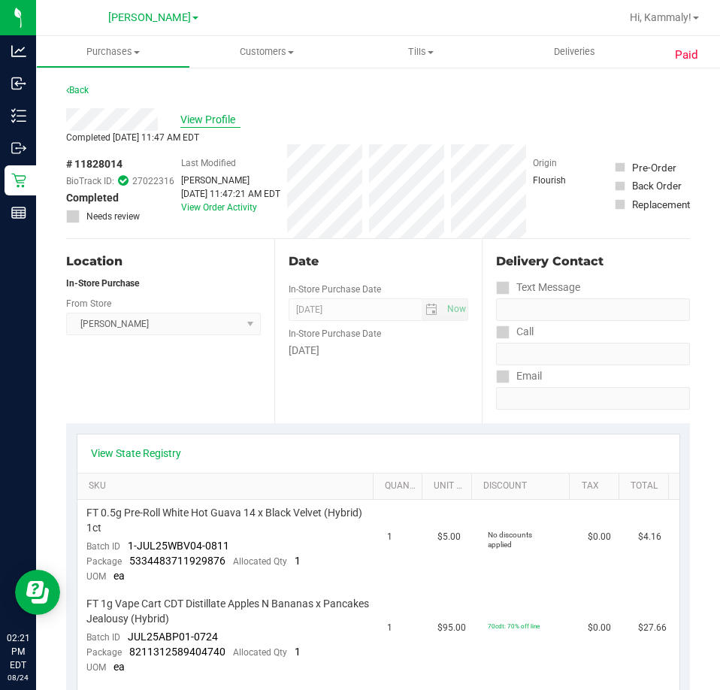
click at [210, 114] on span "View Profile" at bounding box center [210, 120] width 60 height 16
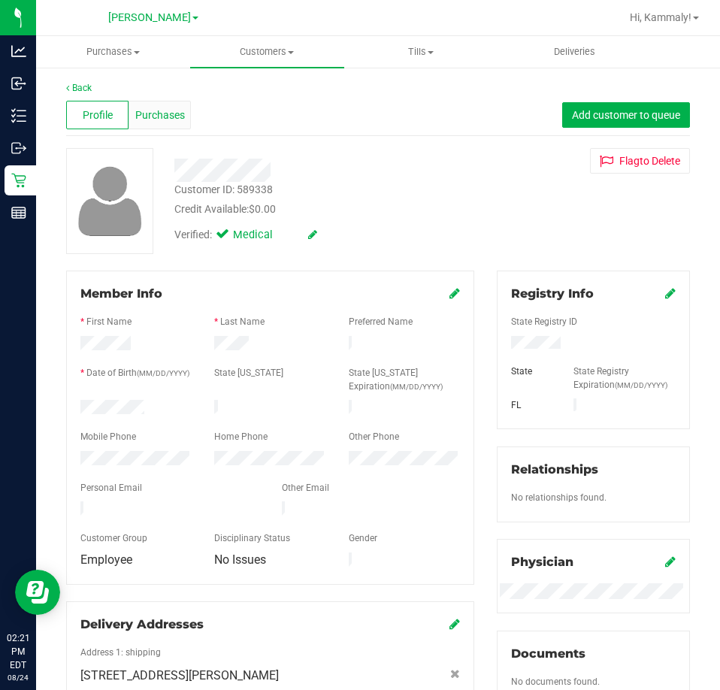
click at [170, 105] on div "Purchases" at bounding box center [160, 115] width 62 height 29
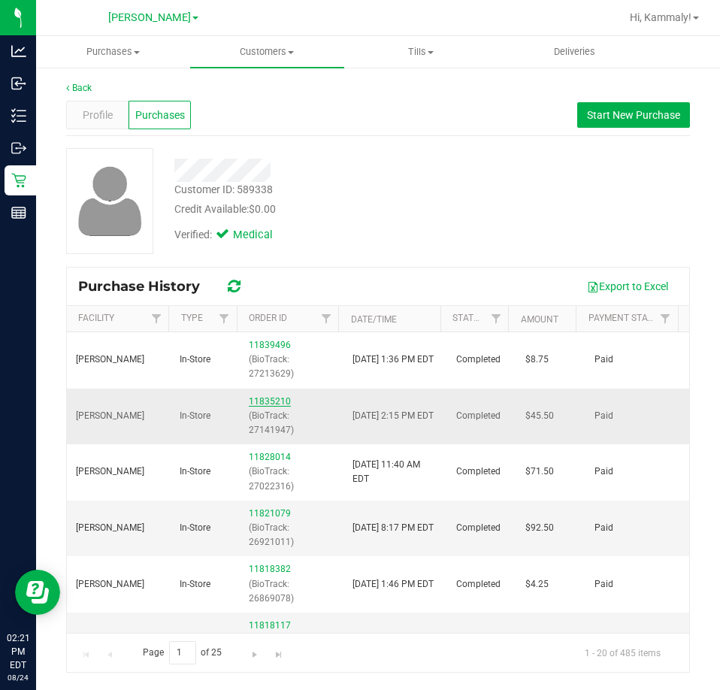
click at [273, 402] on link "11835210" at bounding box center [270, 401] width 42 height 11
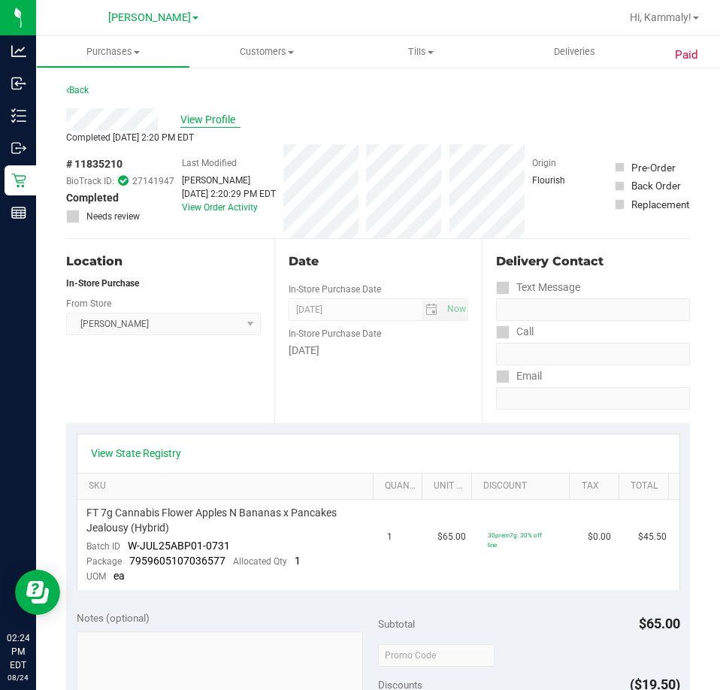
click at [213, 116] on span "View Profile" at bounding box center [210, 120] width 60 height 16
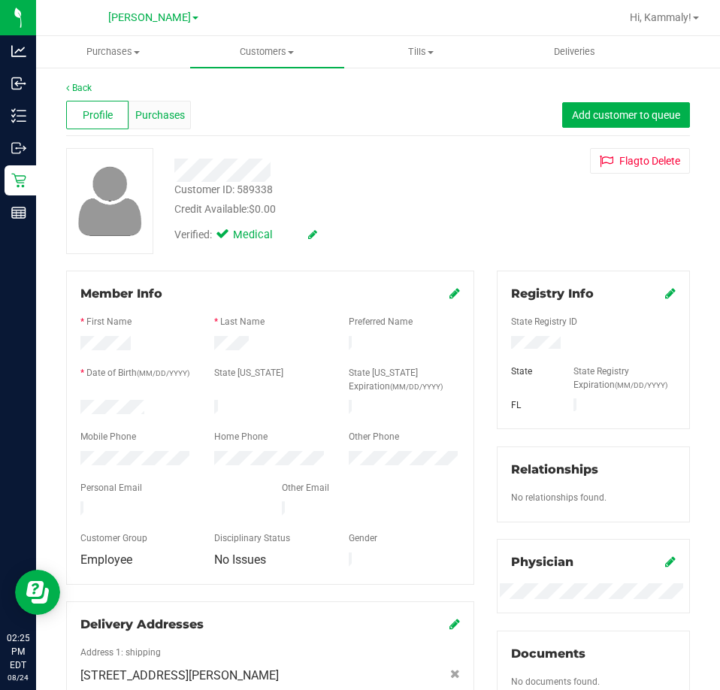
click at [162, 111] on span "Purchases" at bounding box center [160, 116] width 50 height 16
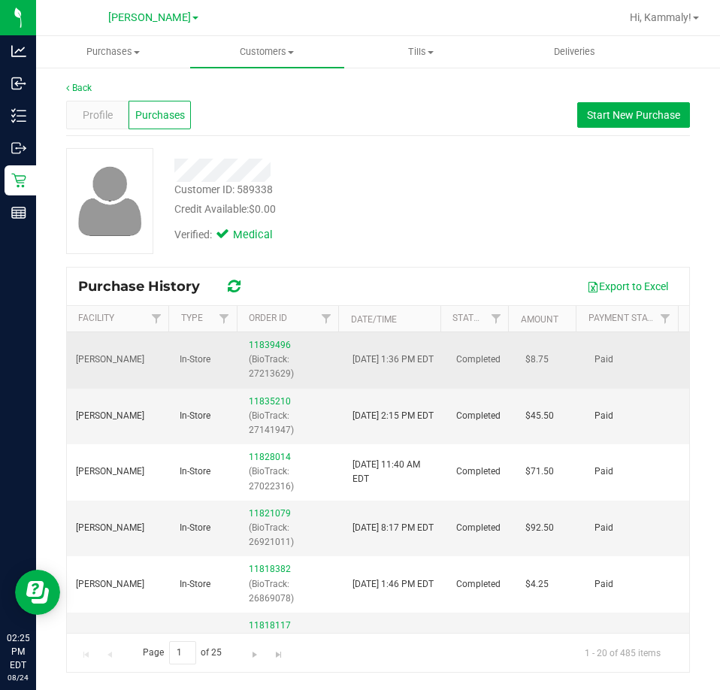
click at [256, 353] on p "(BioTrack: 27213629)" at bounding box center [292, 367] width 86 height 29
click at [256, 348] on link "11839496" at bounding box center [270, 345] width 42 height 11
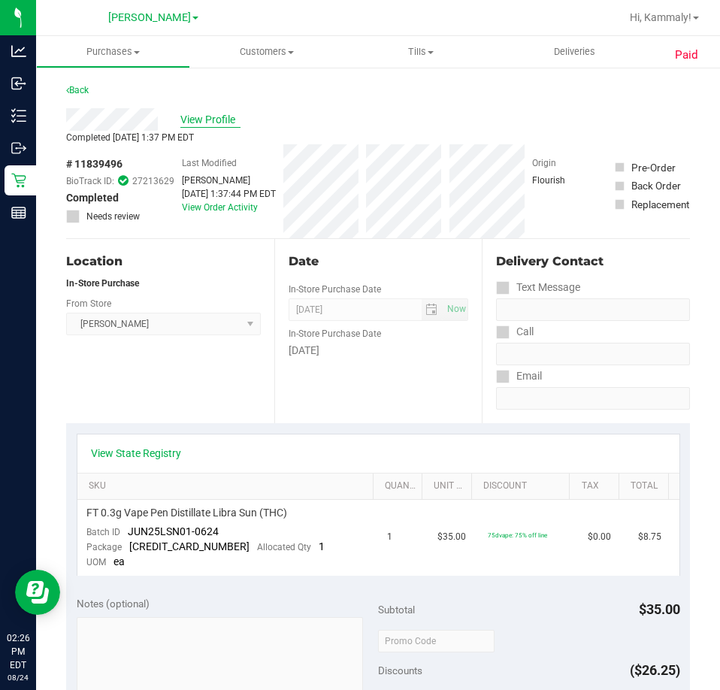
click at [226, 118] on span "View Profile" at bounding box center [210, 120] width 60 height 16
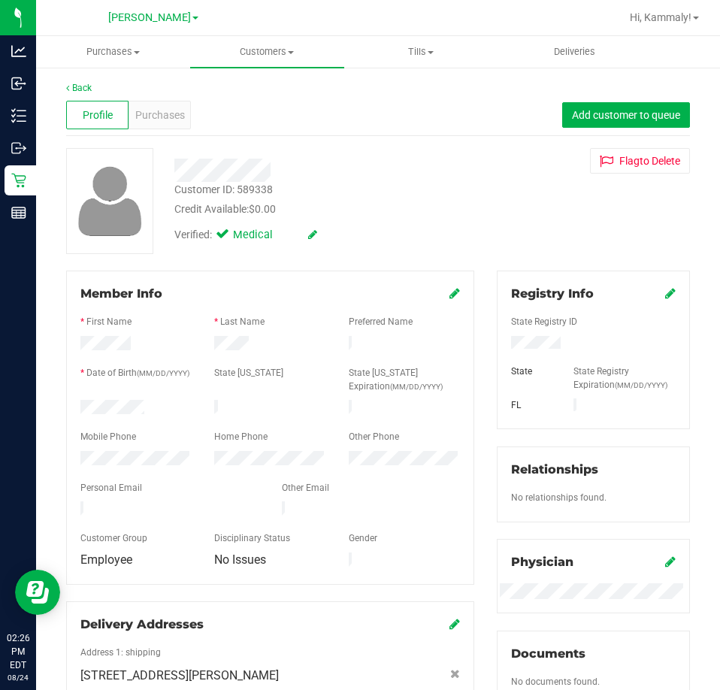
click at [162, 97] on div "Profile Purchases Add customer to queue" at bounding box center [378, 115] width 624 height 41
click at [166, 108] on span "Purchases" at bounding box center [160, 116] width 50 height 16
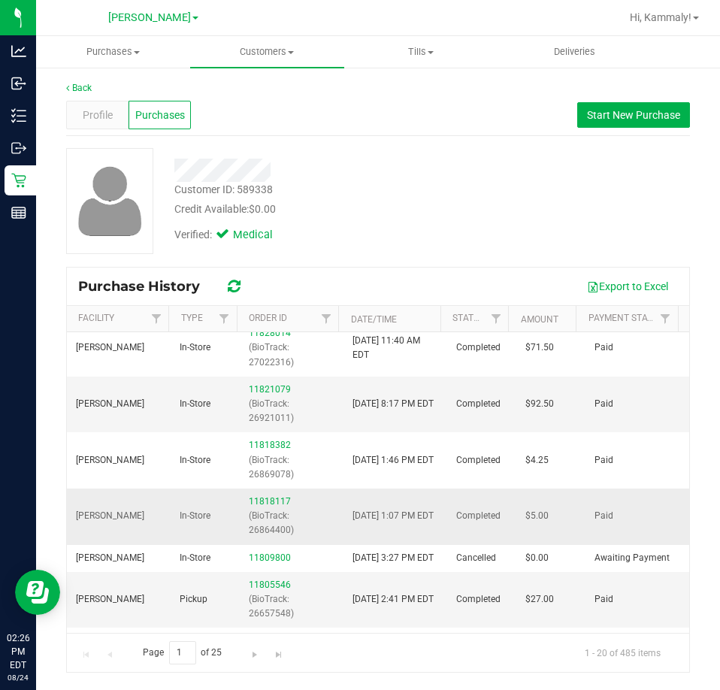
scroll to position [150, 0]
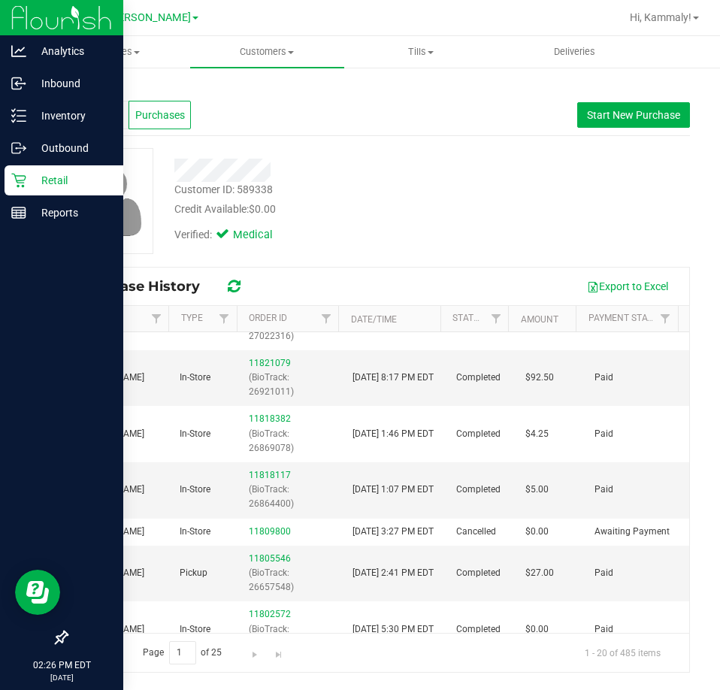
click at [21, 175] on icon at bounding box center [18, 180] width 15 height 15
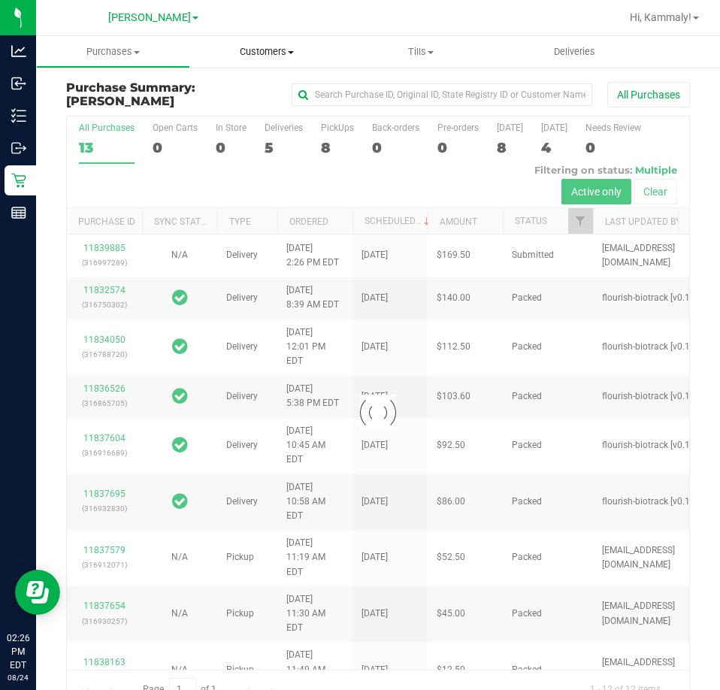
click at [300, 54] on span "Customers" at bounding box center [267, 52] width 154 height 14
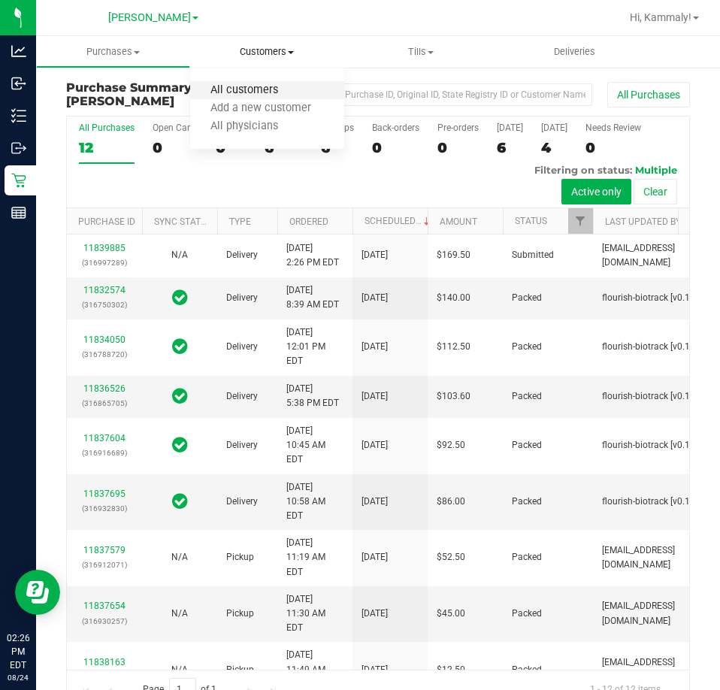
click at [259, 86] on span "All customers" at bounding box center [244, 90] width 108 height 13
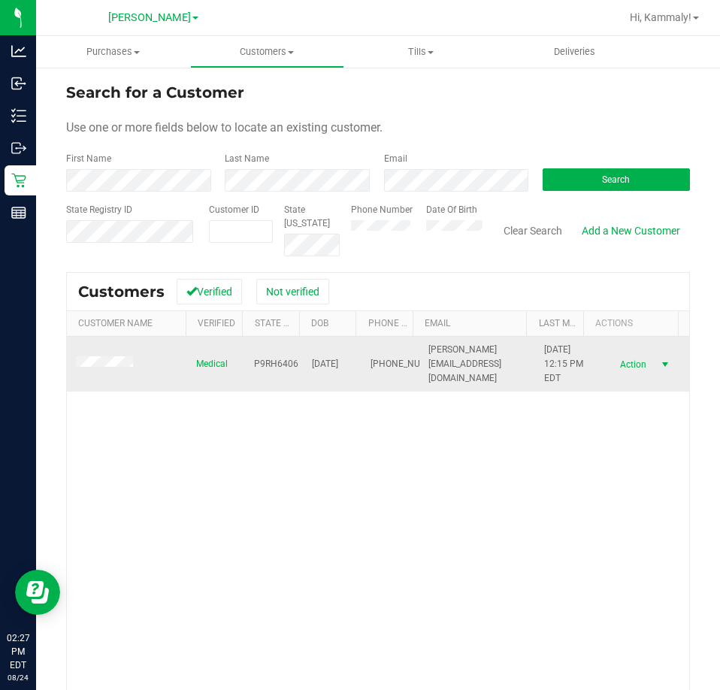
click at [657, 372] on span "select" at bounding box center [666, 364] width 19 height 21
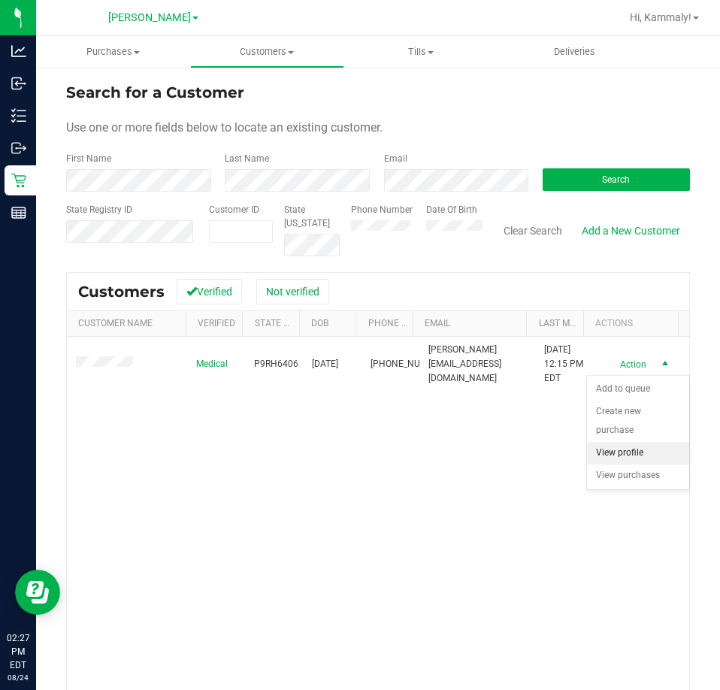
click at [620, 451] on li "View profile" at bounding box center [638, 453] width 102 height 23
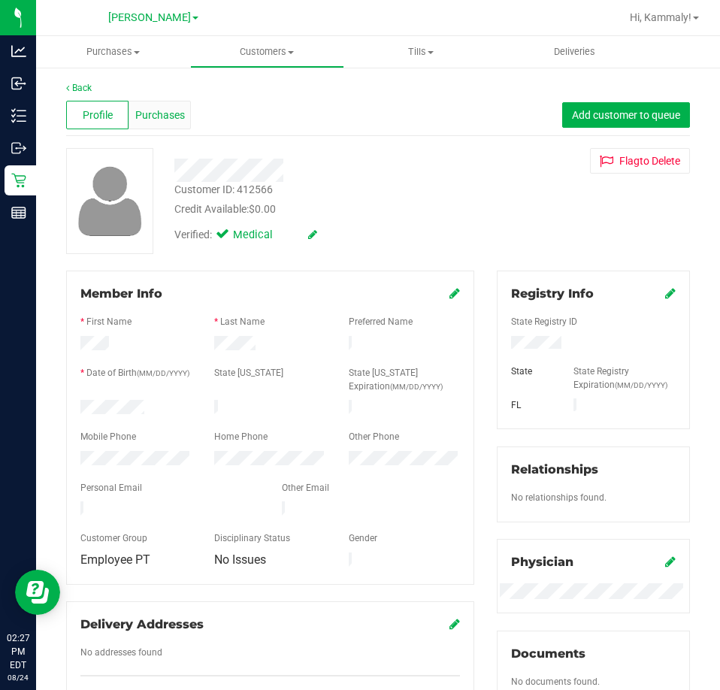
click at [156, 116] on span "Purchases" at bounding box center [160, 116] width 50 height 16
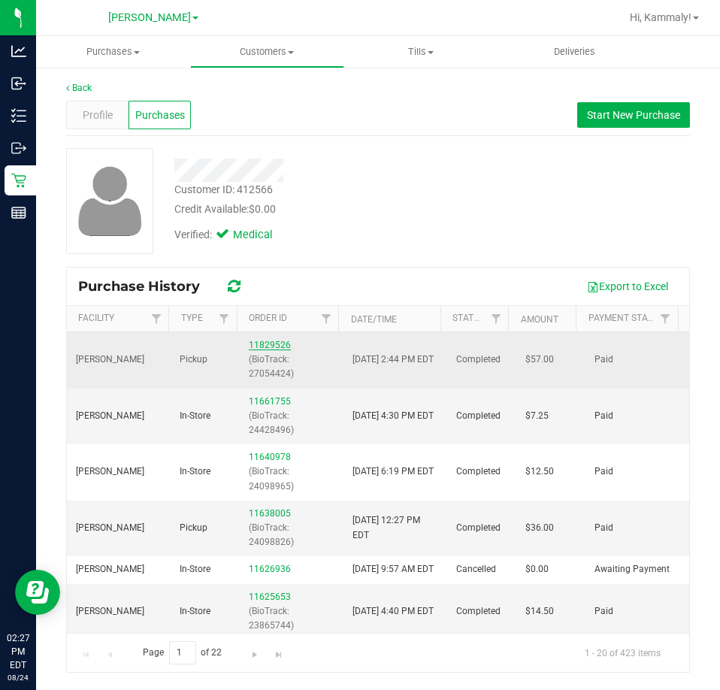
click at [277, 342] on link "11829526" at bounding box center [270, 345] width 42 height 11
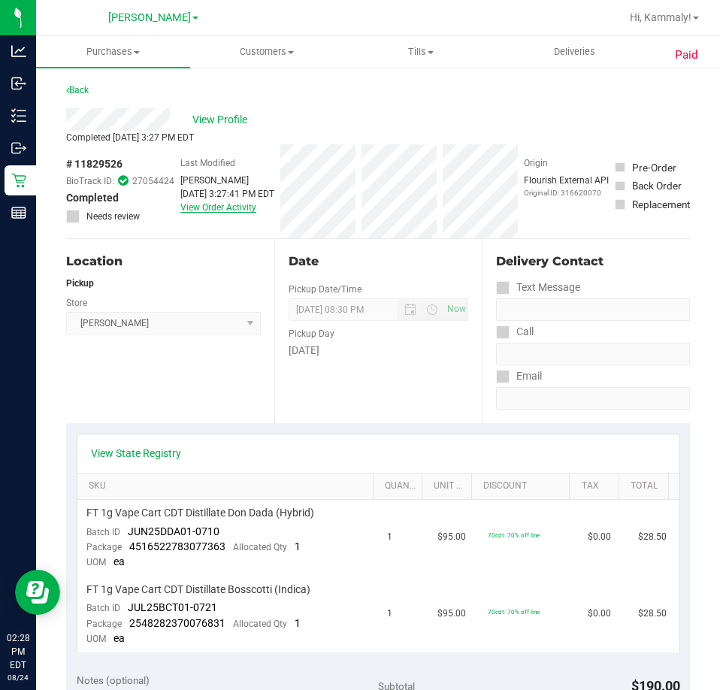
click at [239, 204] on link "View Order Activity" at bounding box center [218, 207] width 76 height 11
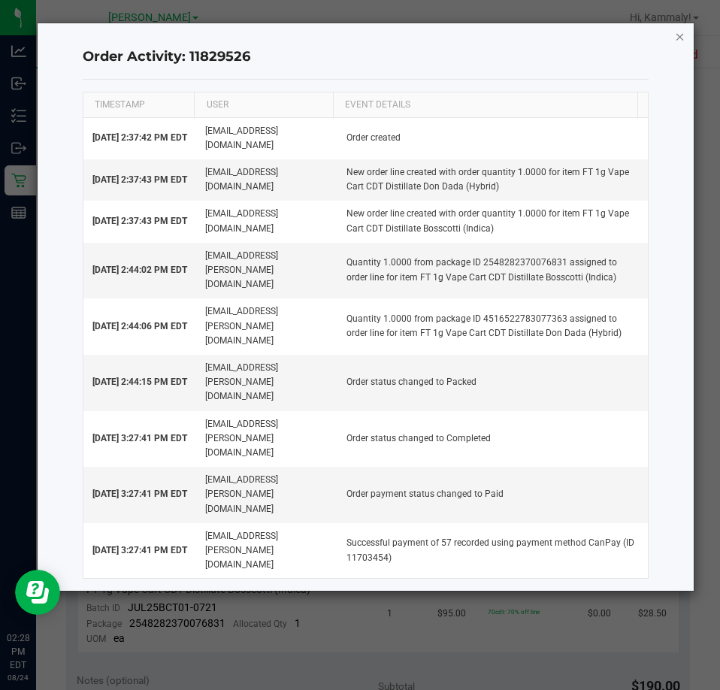
click at [675, 37] on icon "button" at bounding box center [680, 36] width 11 height 18
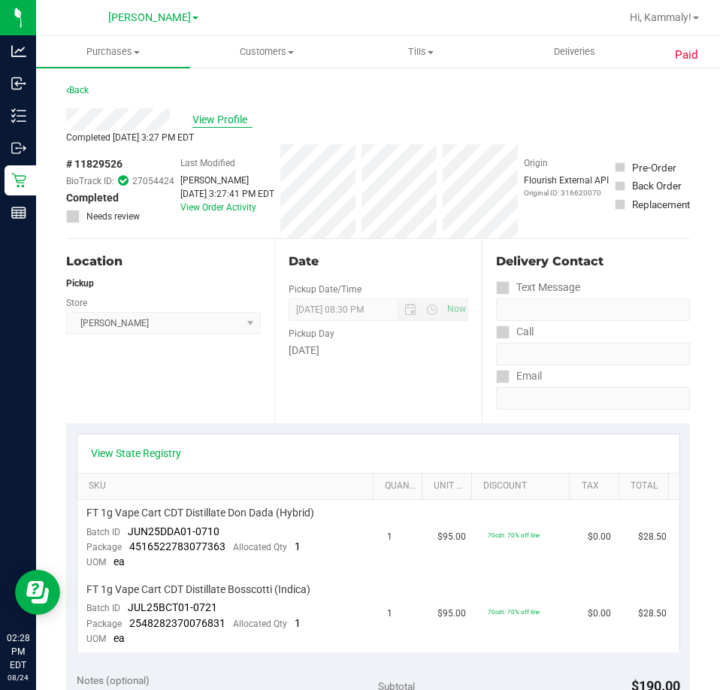
click at [232, 121] on span "View Profile" at bounding box center [223, 120] width 60 height 16
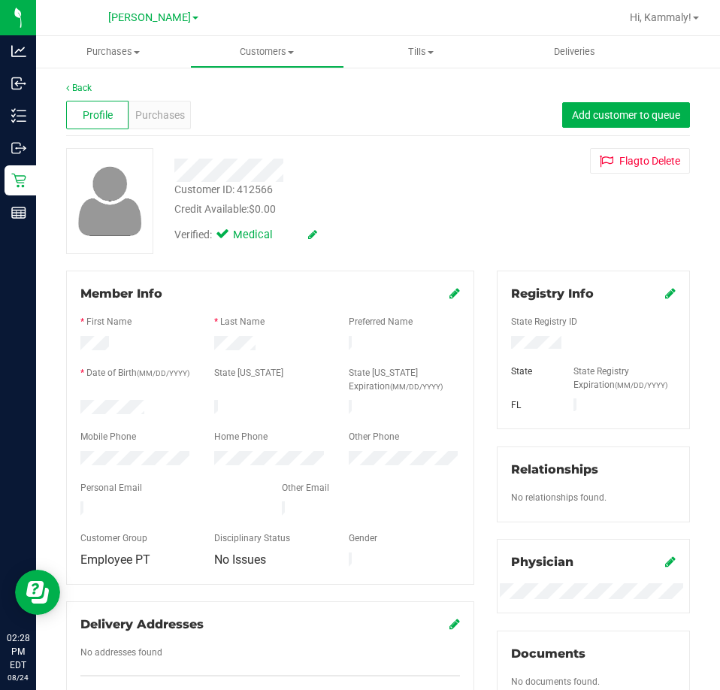
click at [187, 99] on div "Profile Purchases Add customer to queue" at bounding box center [378, 115] width 624 height 41
click at [171, 109] on span "Purchases" at bounding box center [160, 116] width 50 height 16
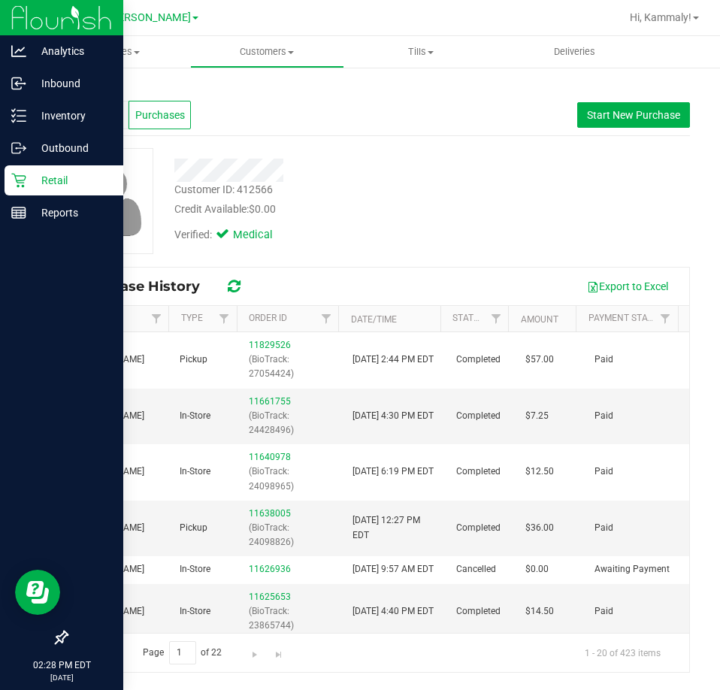
click at [13, 193] on div "Retail" at bounding box center [64, 180] width 119 height 30
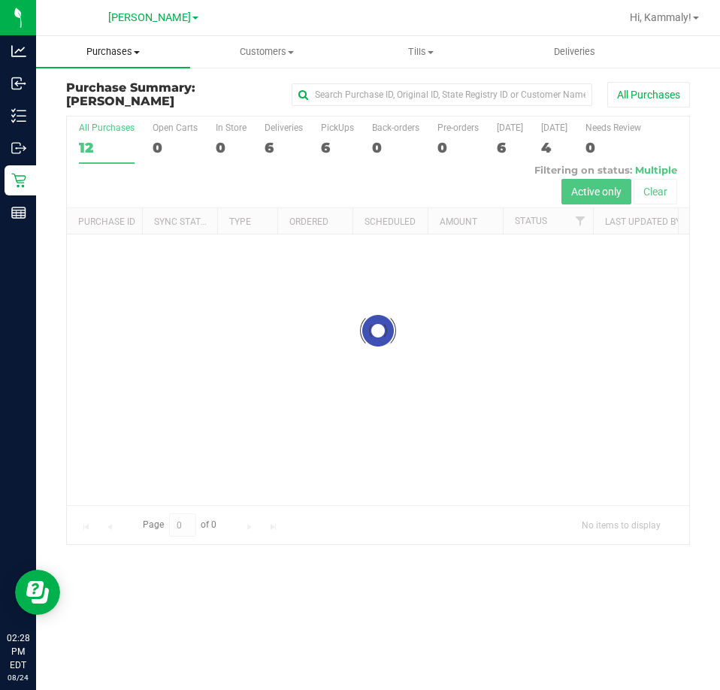
click at [141, 50] on span "Purchases" at bounding box center [113, 52] width 154 height 14
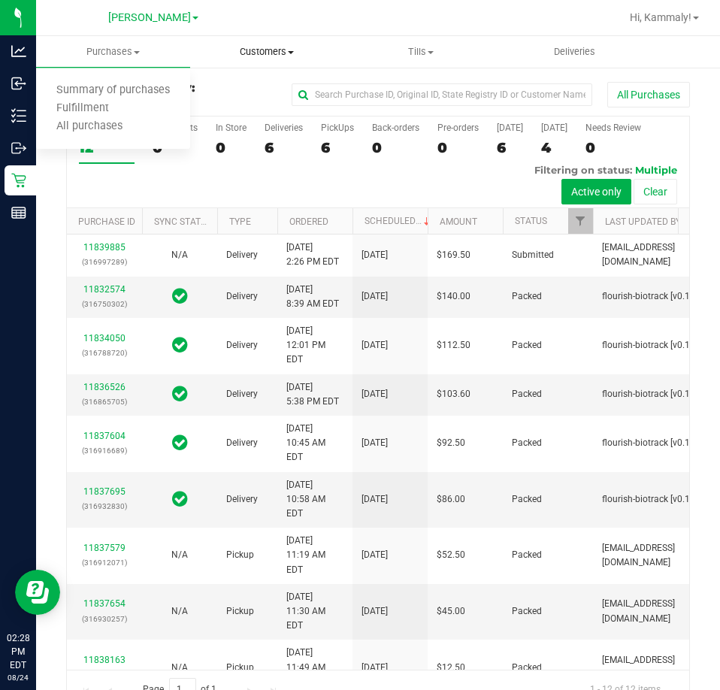
click at [240, 43] on uib-tab-heading "Customers All customers Add a new customer All physicians" at bounding box center [267, 52] width 153 height 30
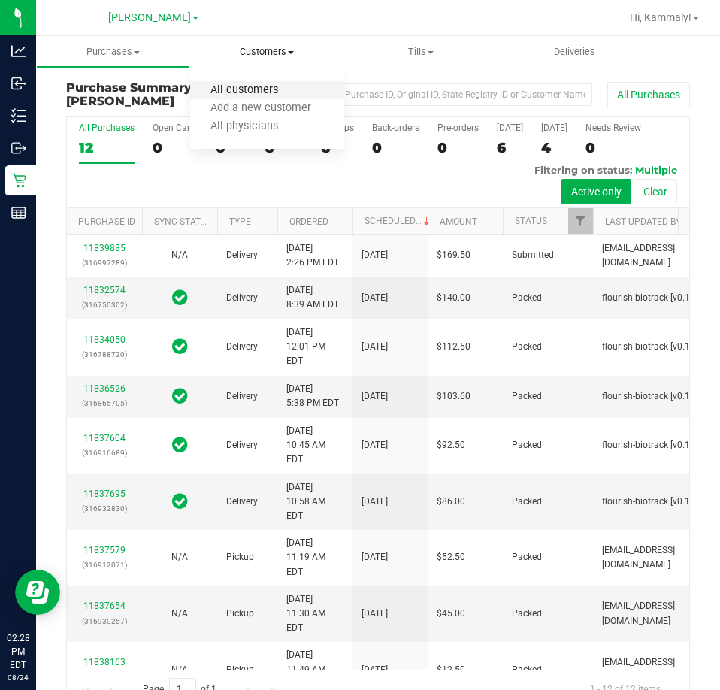
click at [278, 92] on span "All customers" at bounding box center [244, 90] width 108 height 13
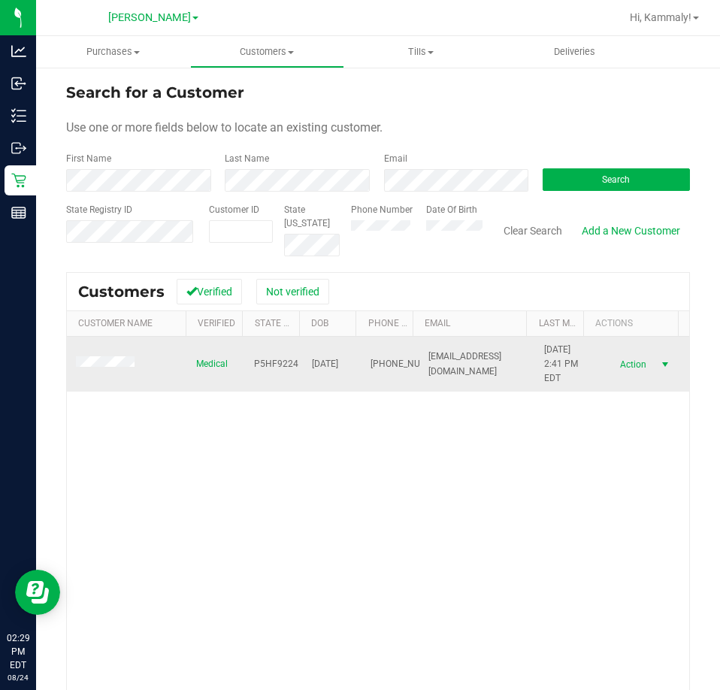
click at [660, 367] on span "select" at bounding box center [666, 365] width 12 height 12
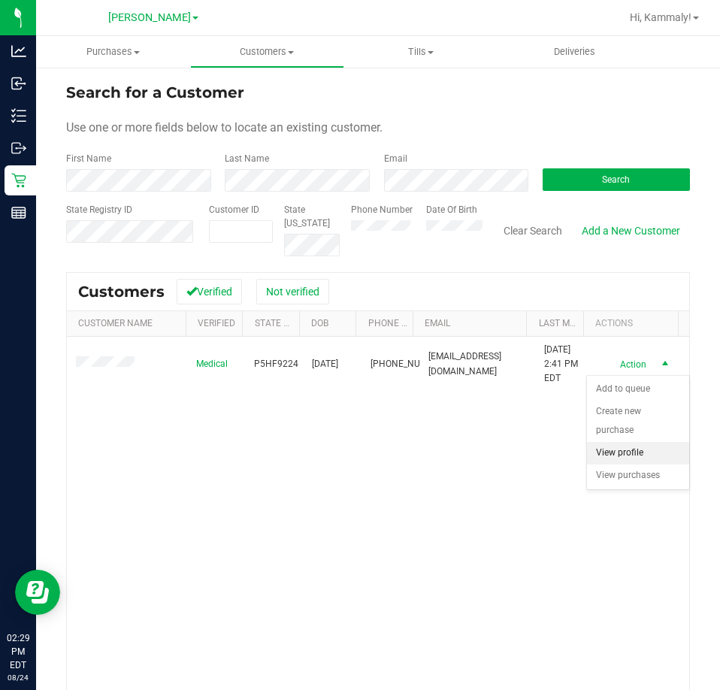
click at [606, 459] on li "View profile" at bounding box center [638, 453] width 102 height 23
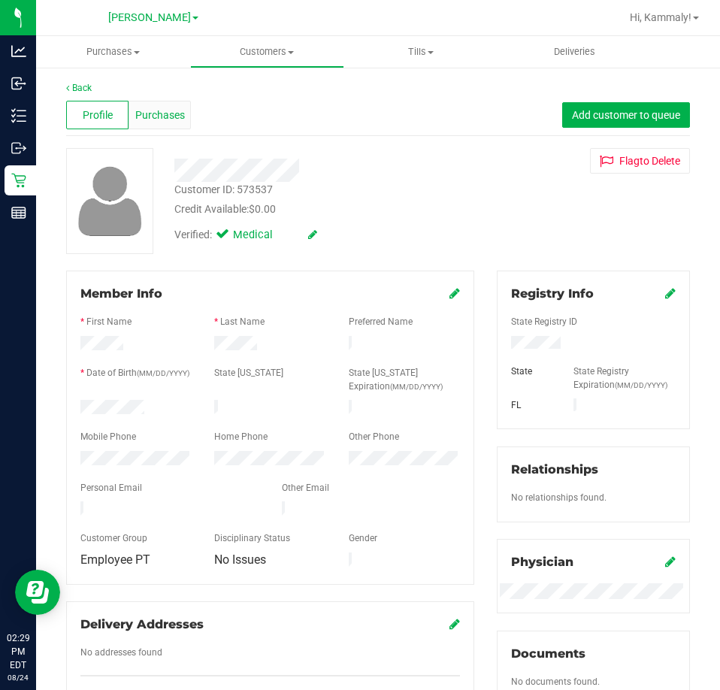
click at [172, 128] on div "Purchases" at bounding box center [160, 115] width 62 height 29
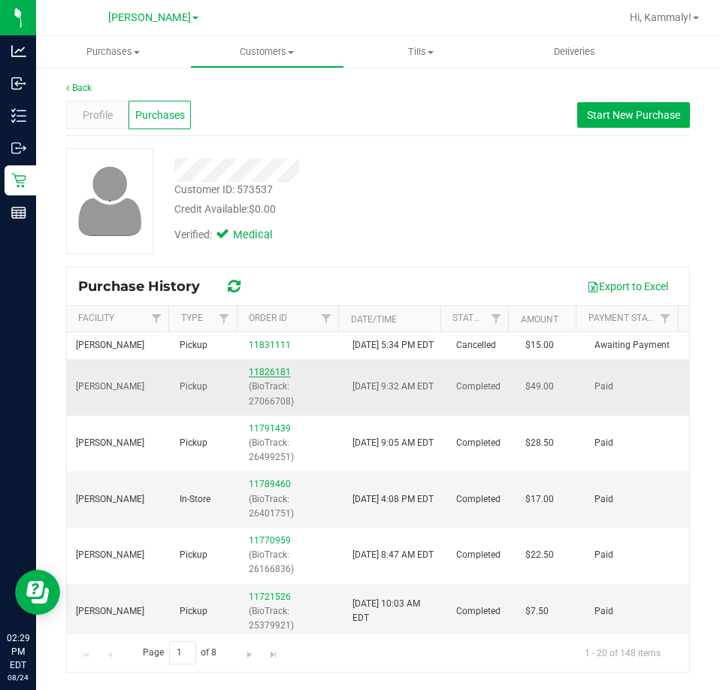
click at [276, 378] on link "11826181" at bounding box center [270, 372] width 42 height 11
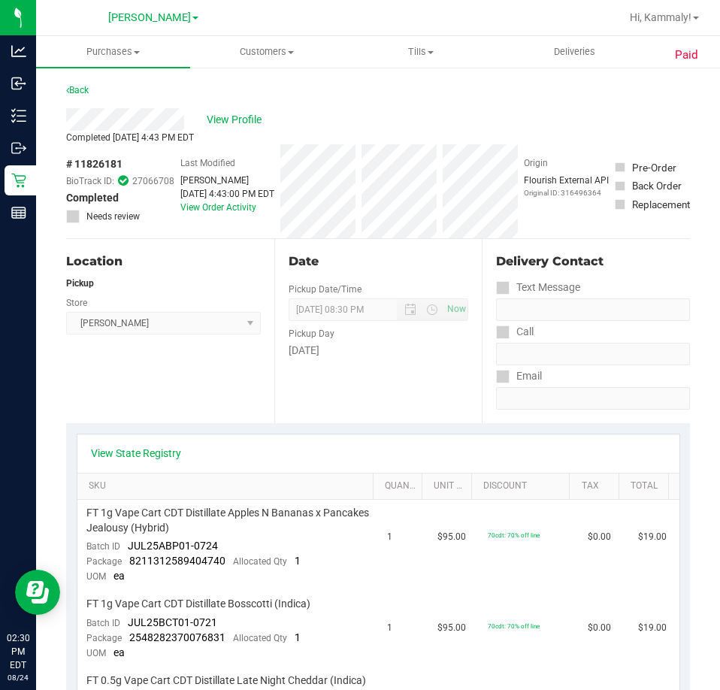
click at [234, 109] on div "View Profile" at bounding box center [378, 119] width 624 height 23
click at [233, 121] on span "View Profile" at bounding box center [237, 120] width 60 height 16
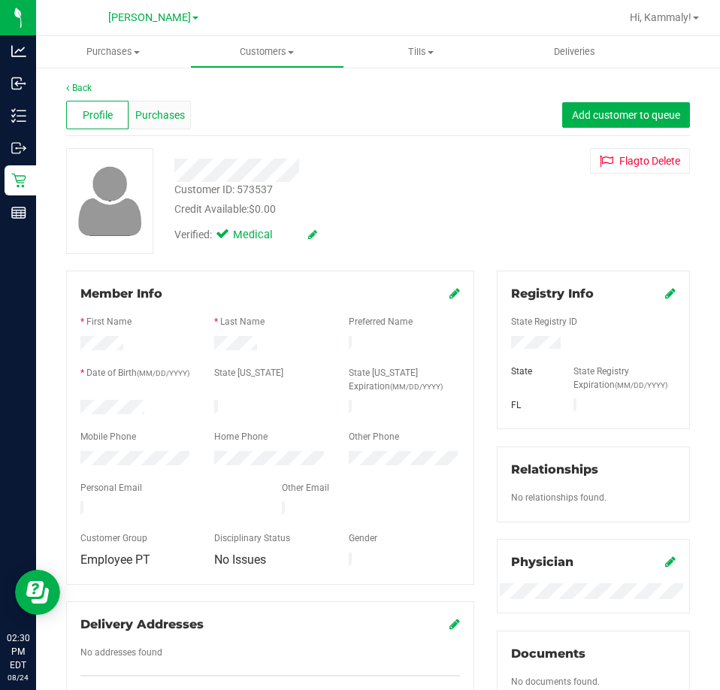
click at [164, 105] on div "Purchases" at bounding box center [160, 115] width 62 height 29
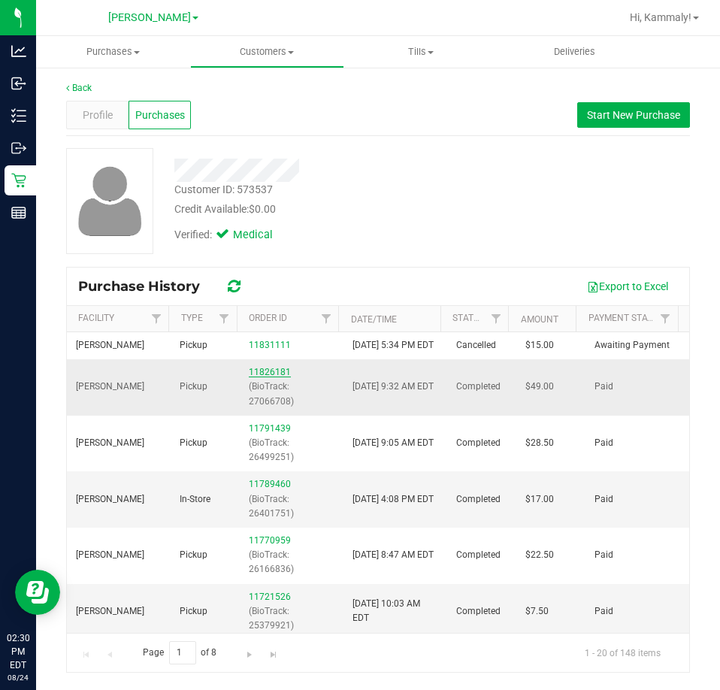
click at [272, 378] on link "11826181" at bounding box center [270, 372] width 42 height 11
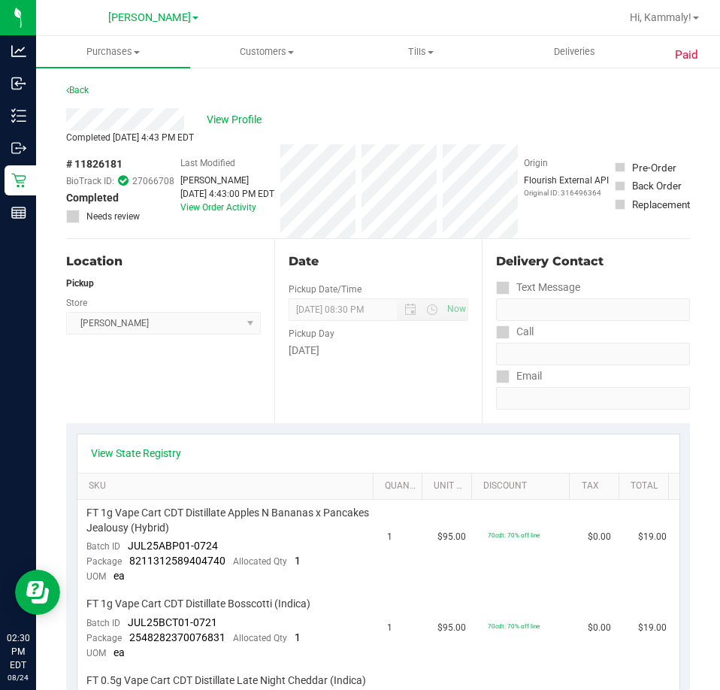
click at [202, 219] on div "Last Modified Raven Siker Aug 22, 2025 4:43:00 PM EDT View Order Activity" at bounding box center [227, 191] width 94 height 94
click at [202, 212] on link "View Order Activity" at bounding box center [218, 207] width 76 height 11
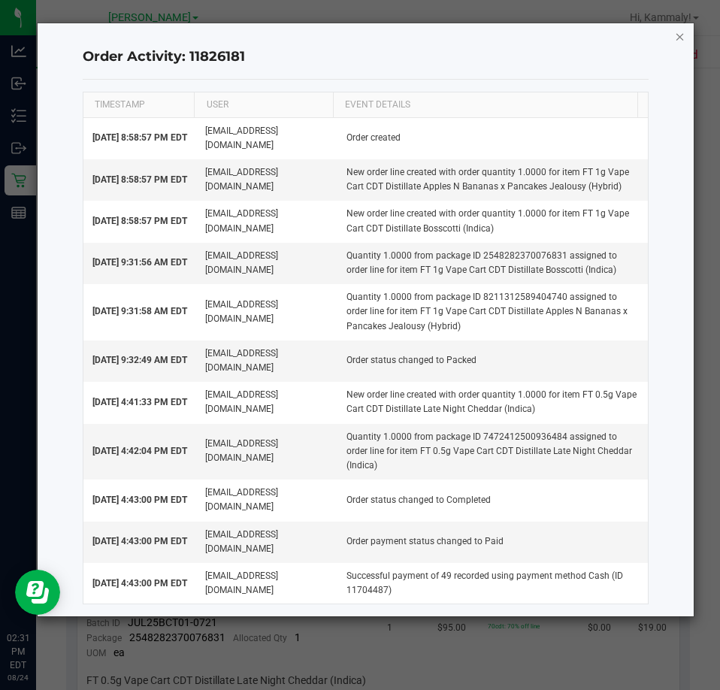
click at [680, 29] on icon "button" at bounding box center [680, 36] width 11 height 18
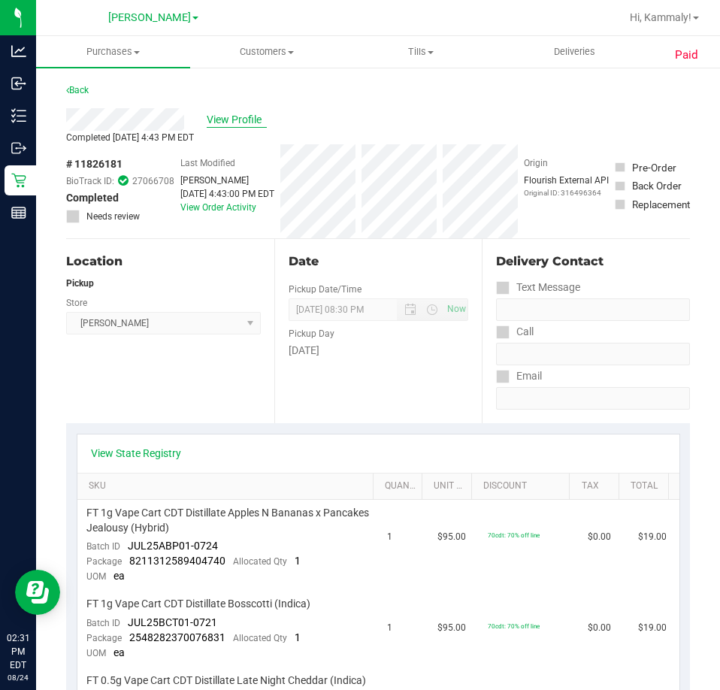
click at [232, 114] on span "View Profile" at bounding box center [237, 120] width 60 height 16
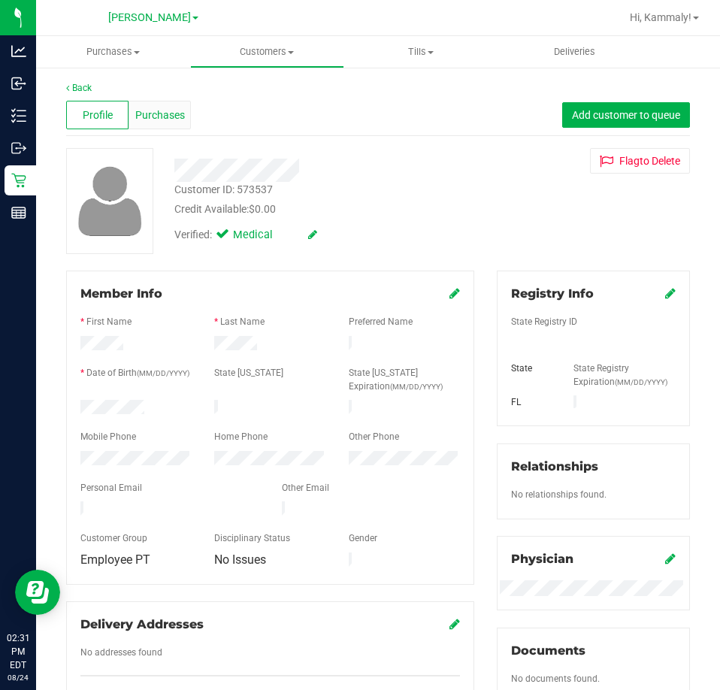
click at [155, 103] on div "Purchases" at bounding box center [160, 115] width 62 height 29
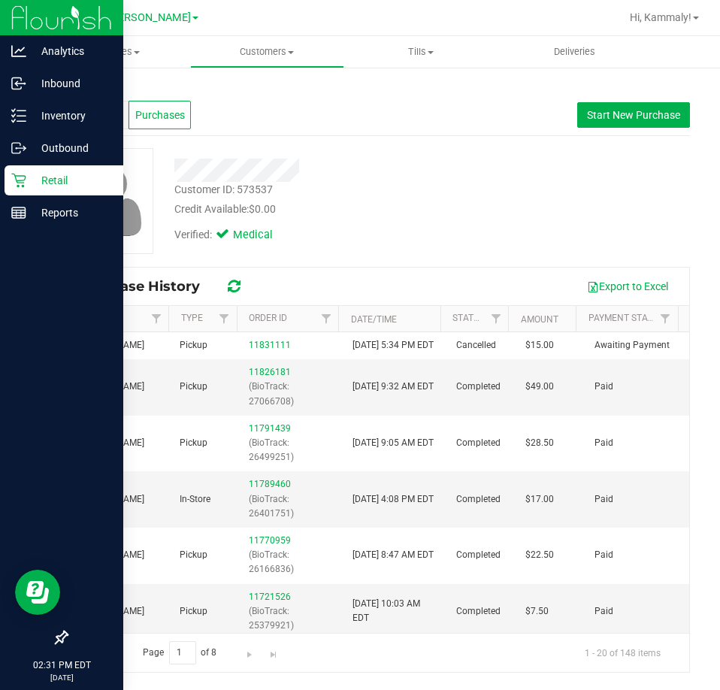
click at [20, 174] on icon at bounding box center [18, 180] width 15 height 15
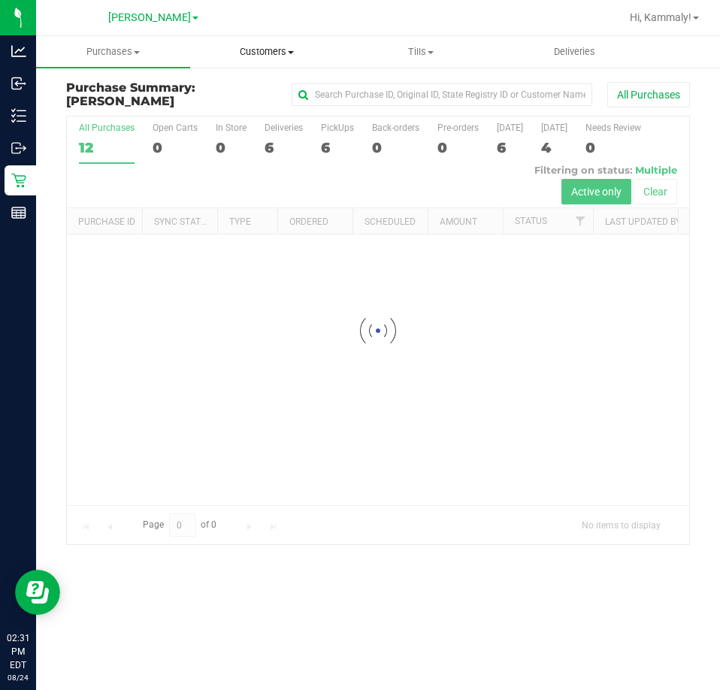
click at [257, 66] on uib-tab-heading "Customers All customers Add a new customer All physicians" at bounding box center [267, 52] width 153 height 30
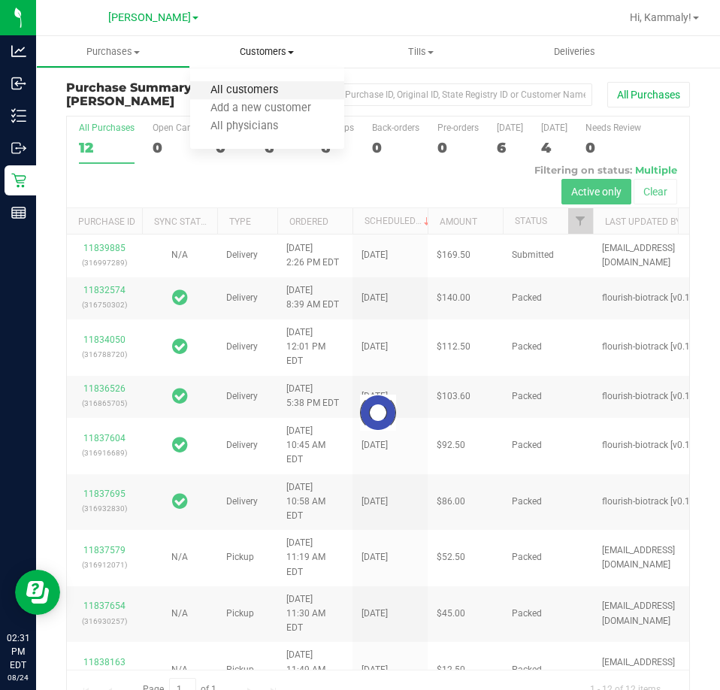
click at [229, 86] on span "All customers" at bounding box center [244, 90] width 108 height 13
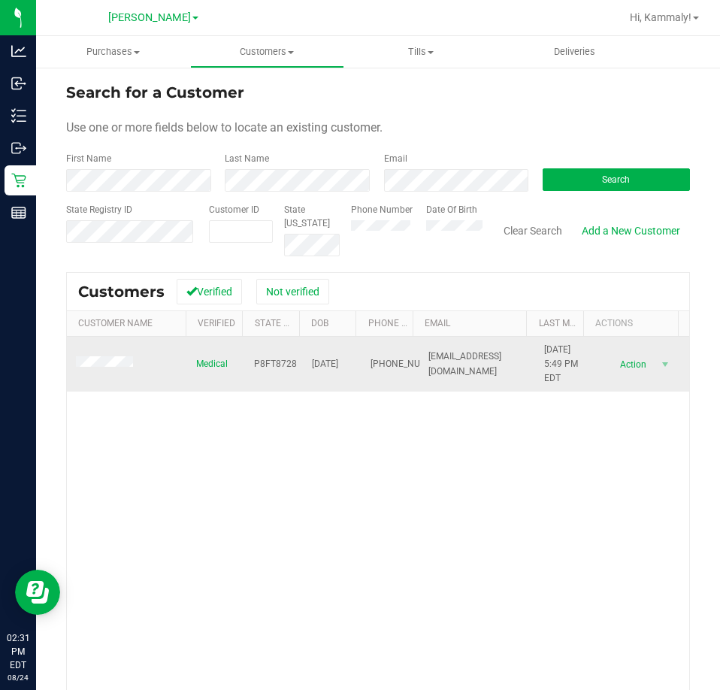
click at [622, 360] on span "Action" at bounding box center [632, 364] width 49 height 21
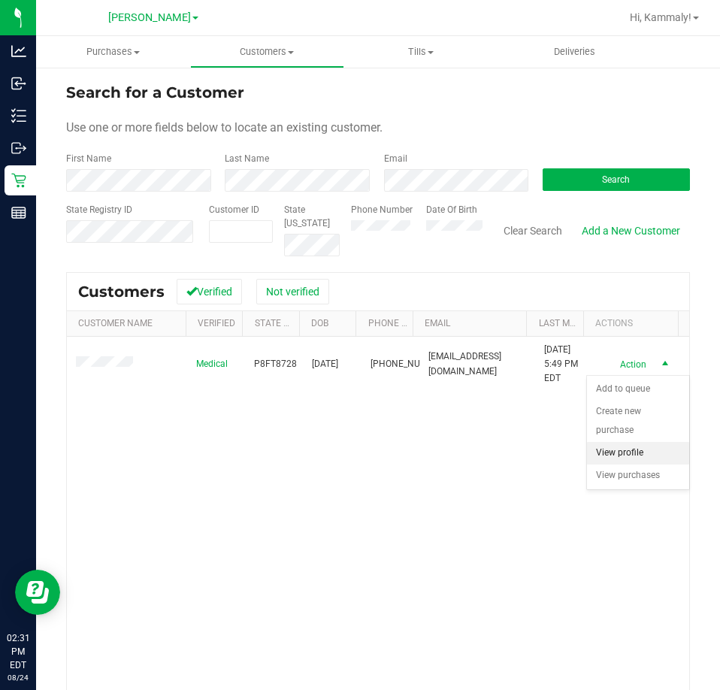
click at [605, 442] on li "View profile" at bounding box center [638, 453] width 102 height 23
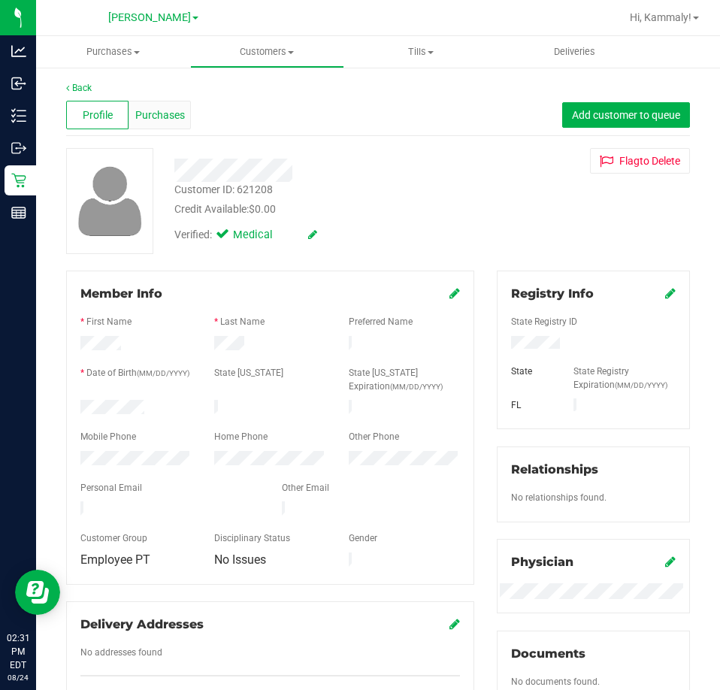
click at [187, 116] on div "Purchases" at bounding box center [160, 115] width 62 height 29
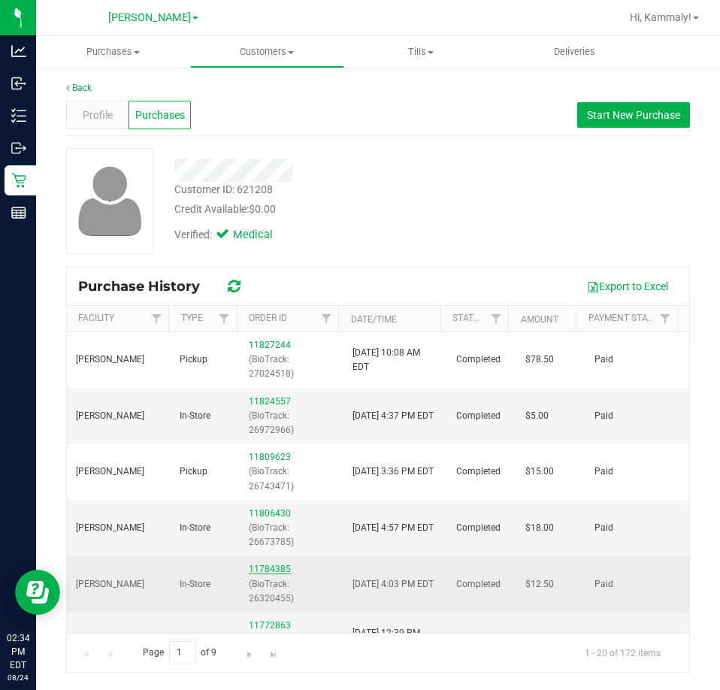
click at [267, 572] on link "11784385" at bounding box center [270, 569] width 42 height 11
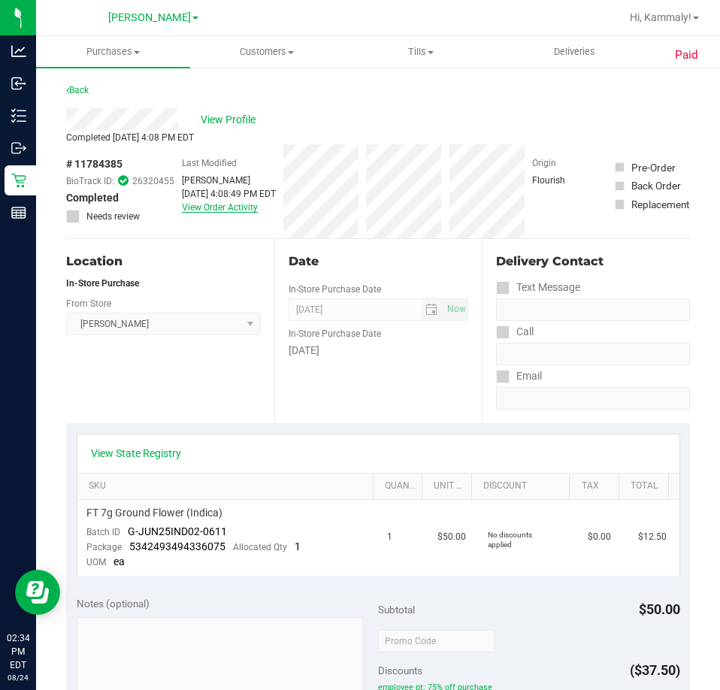
click at [224, 211] on link "View Order Activity" at bounding box center [220, 207] width 76 height 11
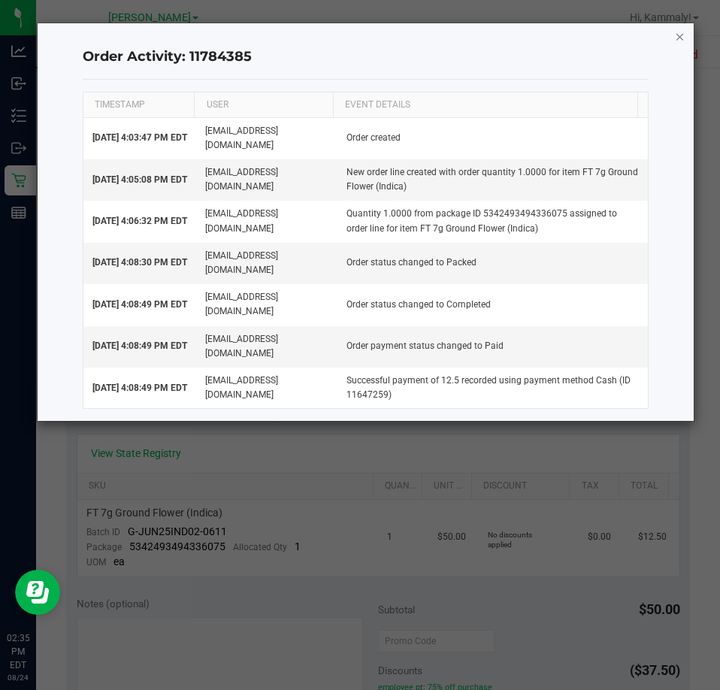
click at [681, 35] on icon "button" at bounding box center [680, 36] width 11 height 18
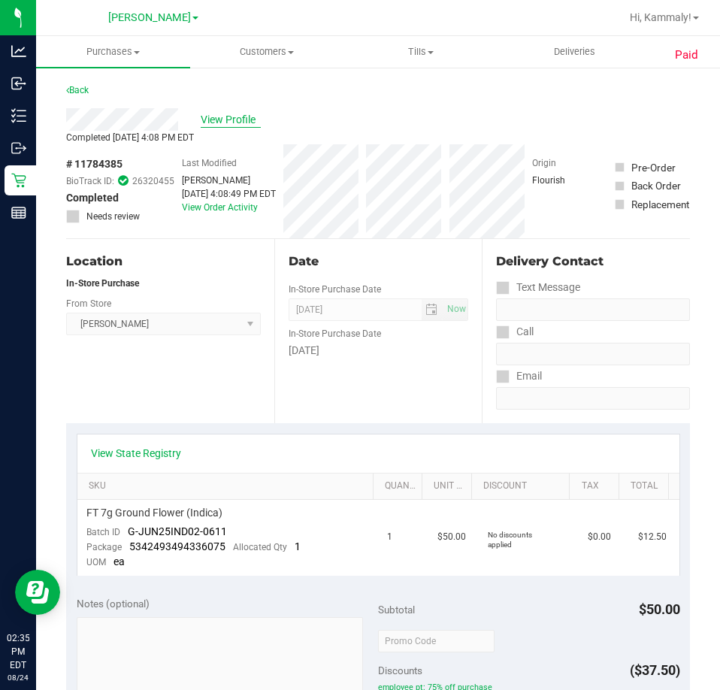
click at [206, 120] on span "View Profile" at bounding box center [231, 120] width 60 height 16
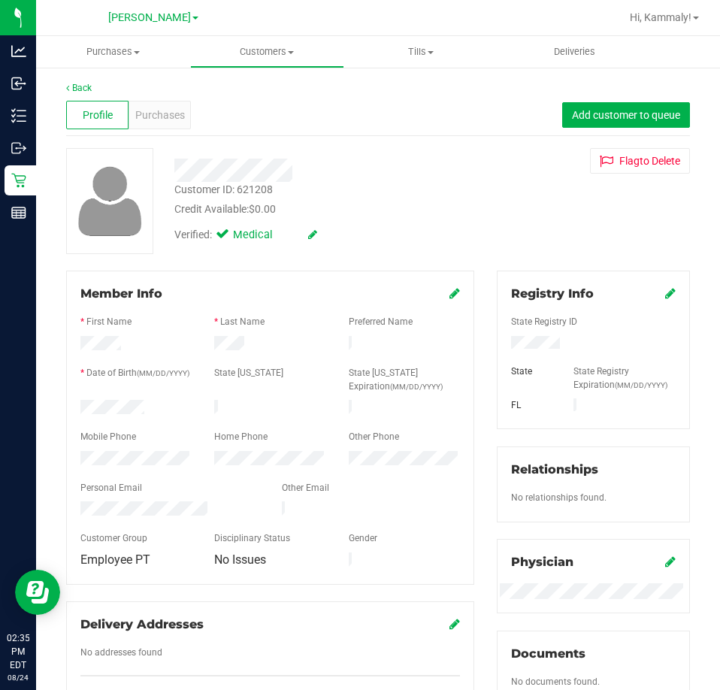
click at [190, 112] on div "Profile Purchases Add customer to queue" at bounding box center [378, 115] width 624 height 41
click at [161, 112] on span "Purchases" at bounding box center [160, 116] width 50 height 16
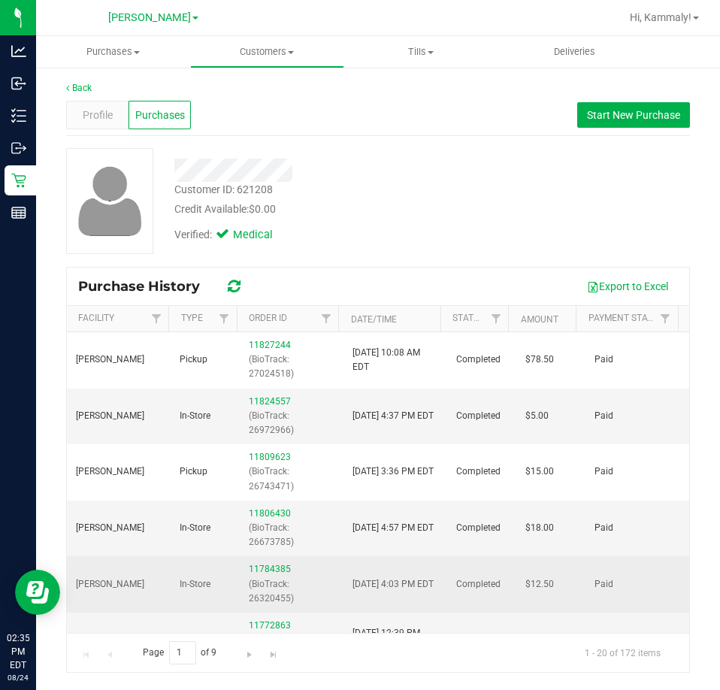
scroll to position [75, 0]
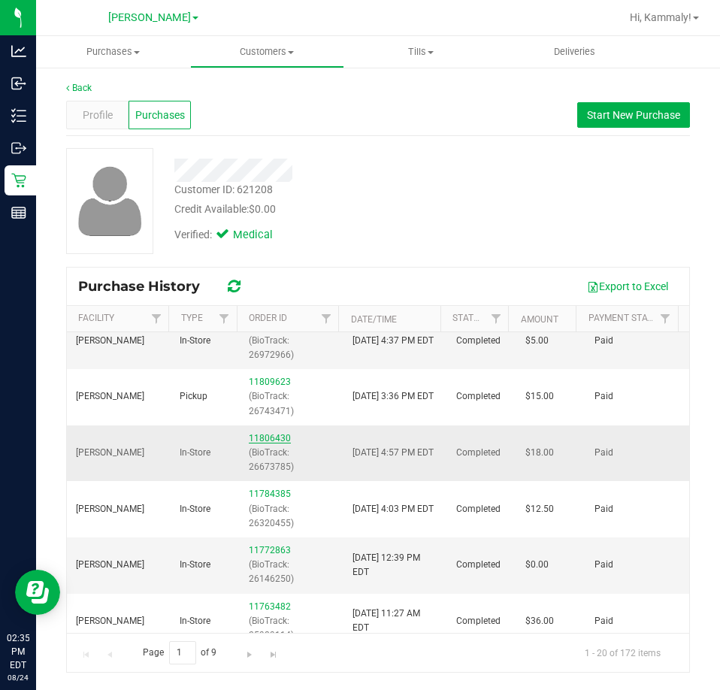
click at [257, 437] on link "11806430" at bounding box center [270, 438] width 42 height 11
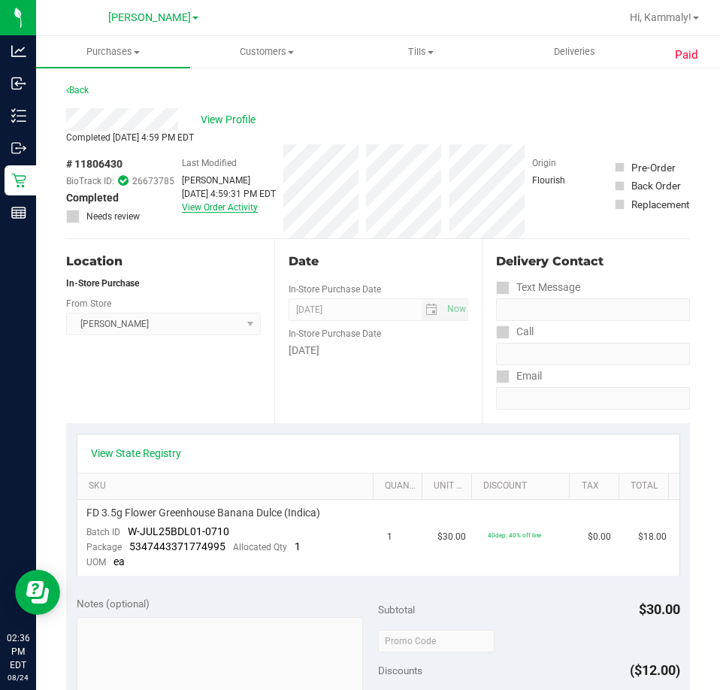
click at [229, 203] on link "View Order Activity" at bounding box center [220, 207] width 76 height 11
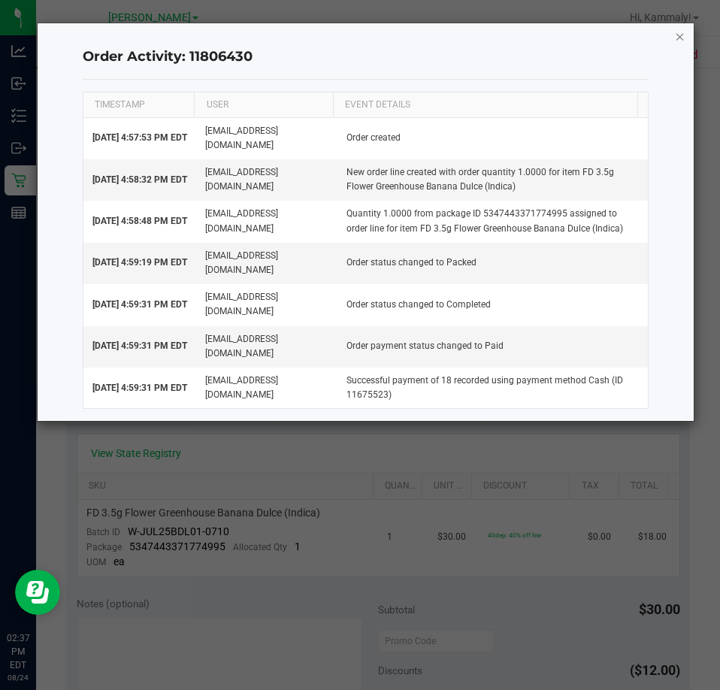
click at [679, 36] on icon "button" at bounding box center [680, 36] width 11 height 18
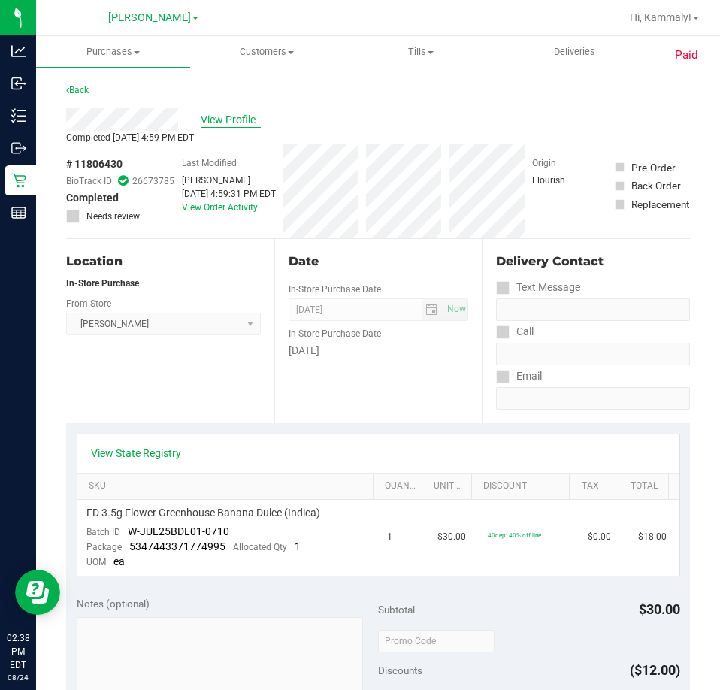
click at [250, 120] on span "View Profile" at bounding box center [231, 120] width 60 height 16
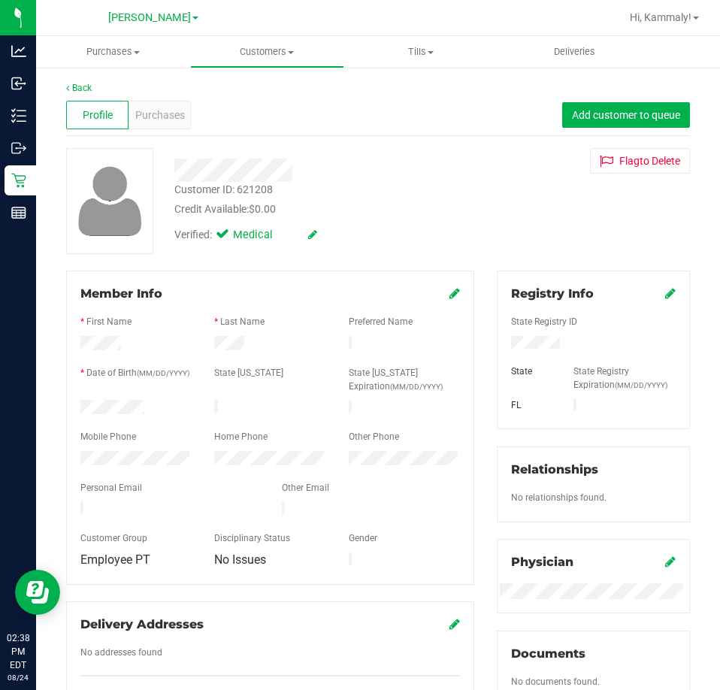
click at [161, 119] on span "Purchases" at bounding box center [160, 116] width 50 height 16
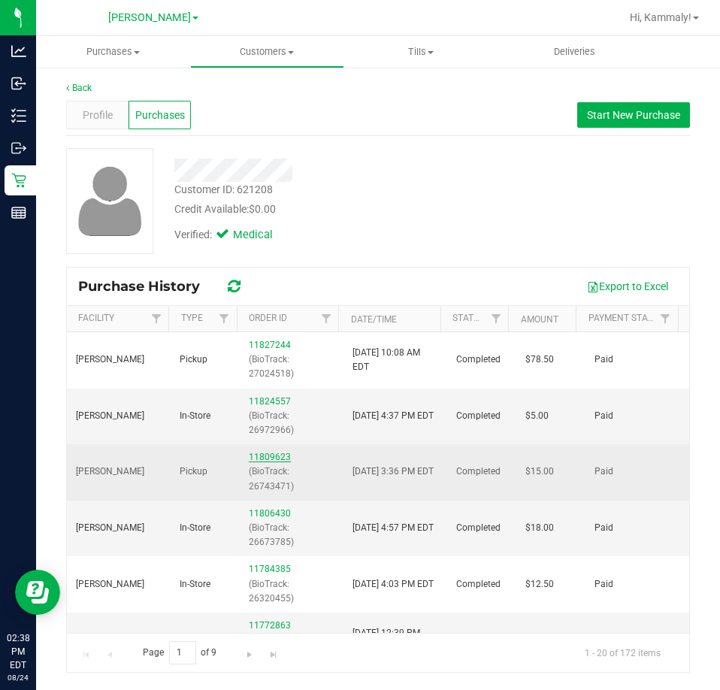
click at [259, 456] on link "11809623" at bounding box center [270, 457] width 42 height 11
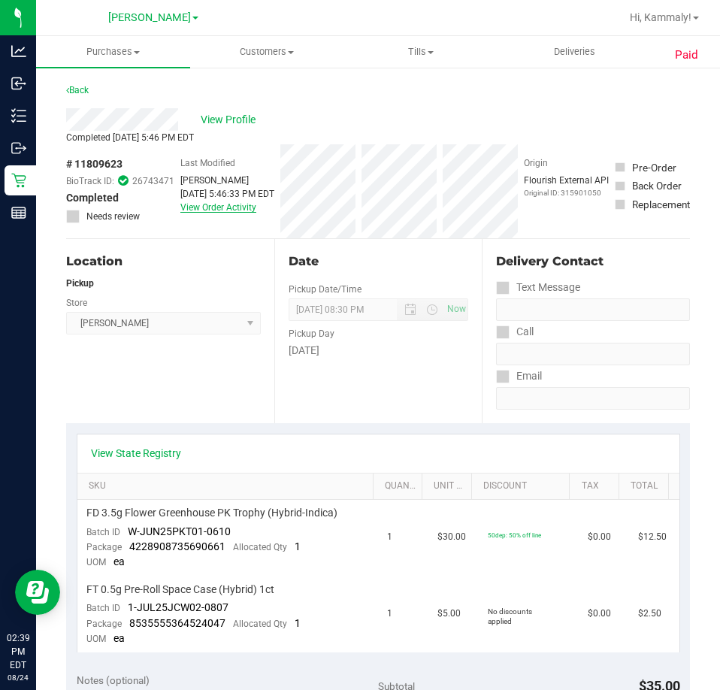
click at [237, 209] on link "View Order Activity" at bounding box center [218, 207] width 76 height 11
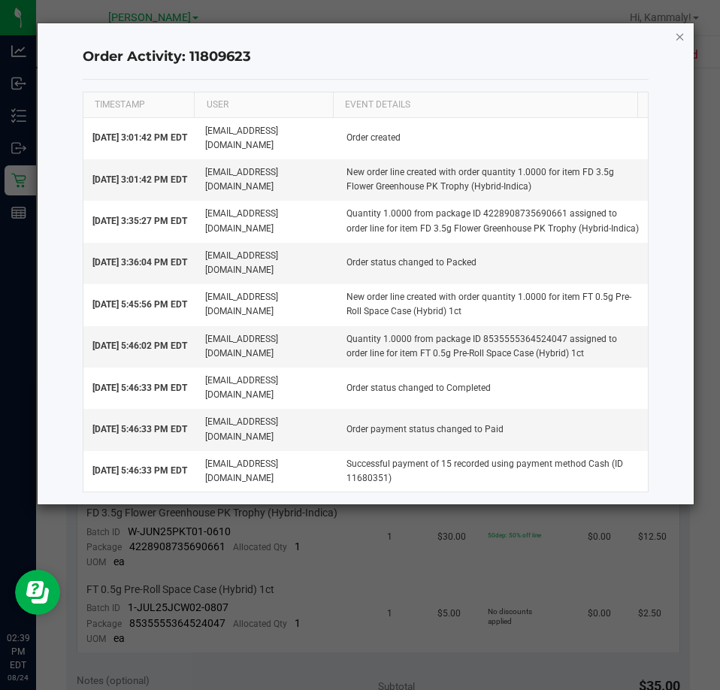
click at [679, 33] on icon "button" at bounding box center [680, 36] width 11 height 18
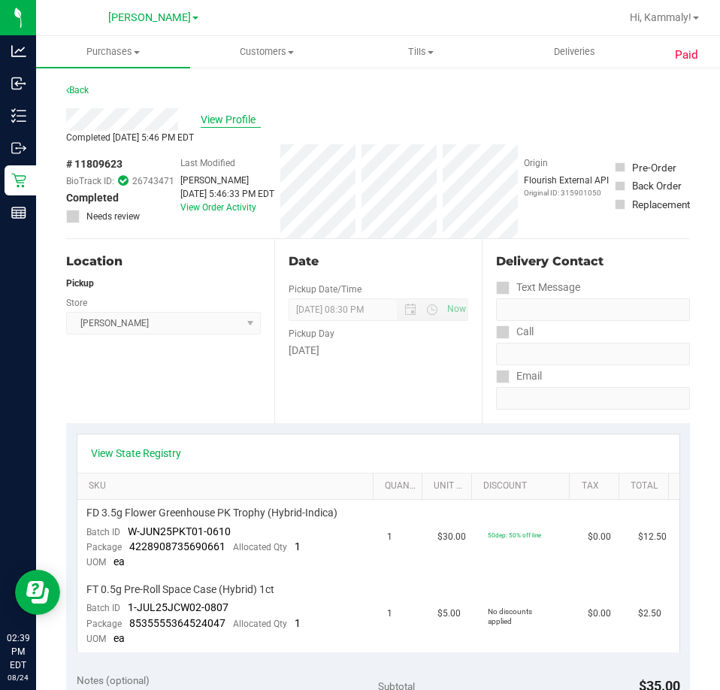
click at [222, 124] on span "View Profile" at bounding box center [231, 120] width 60 height 16
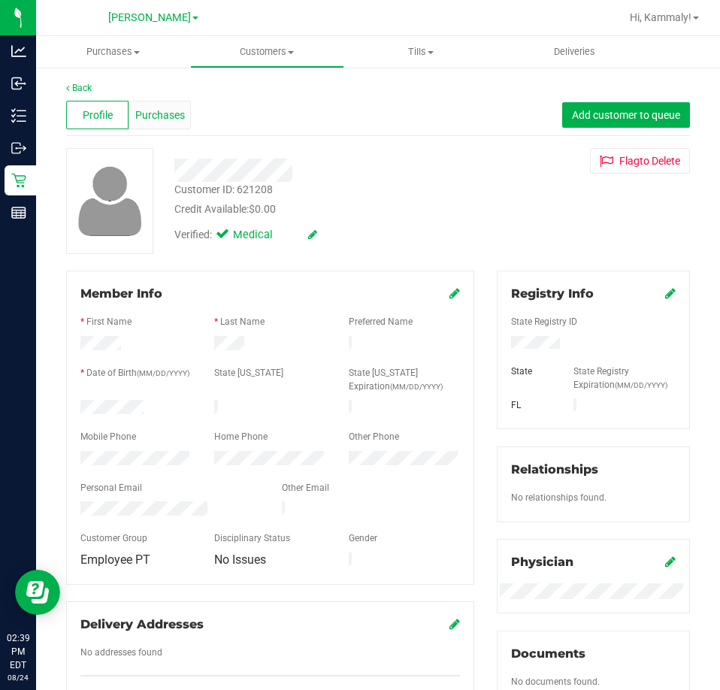
click at [145, 120] on span "Purchases" at bounding box center [160, 116] width 50 height 16
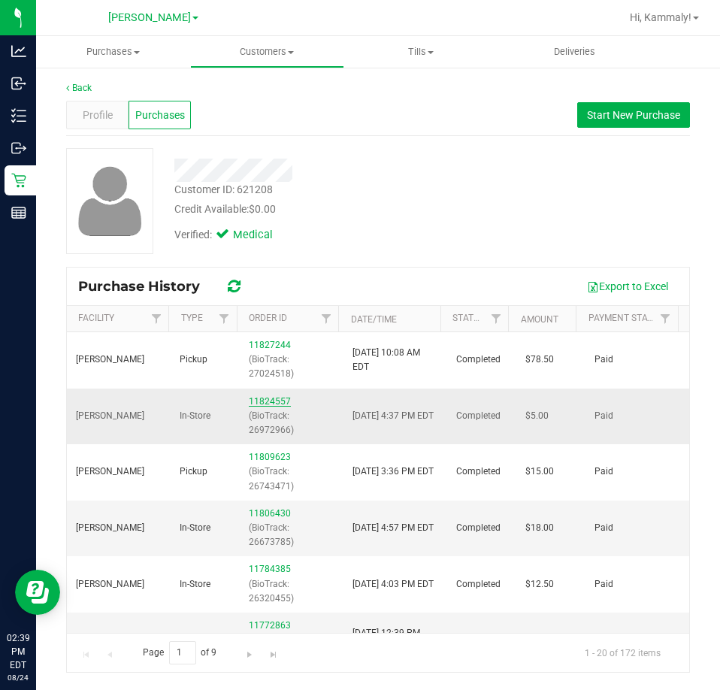
click at [271, 397] on link "11824557" at bounding box center [270, 401] width 42 height 11
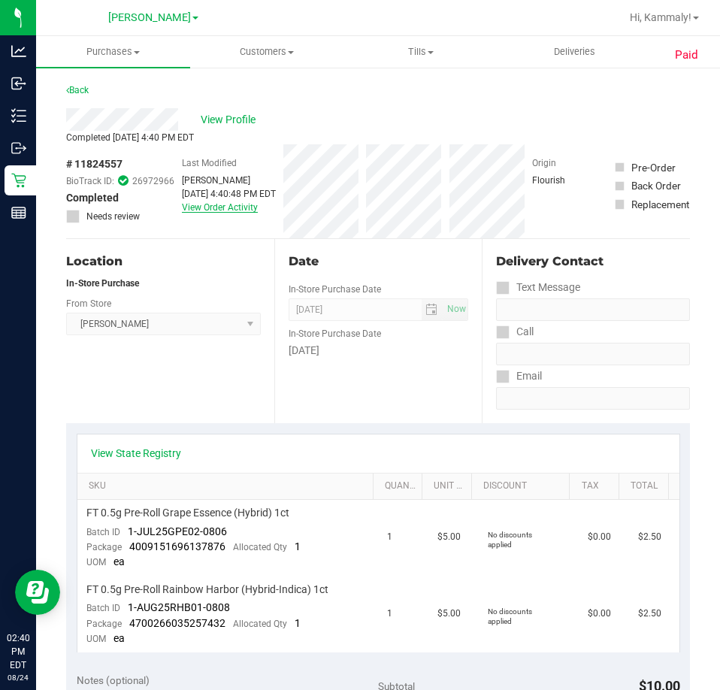
click at [205, 208] on link "View Order Activity" at bounding box center [220, 207] width 76 height 11
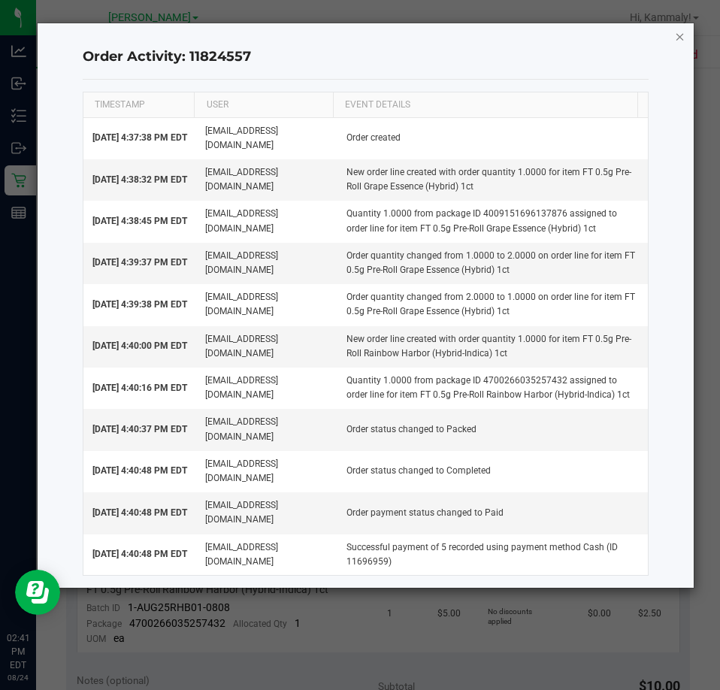
click at [677, 35] on icon "button" at bounding box center [680, 36] width 11 height 18
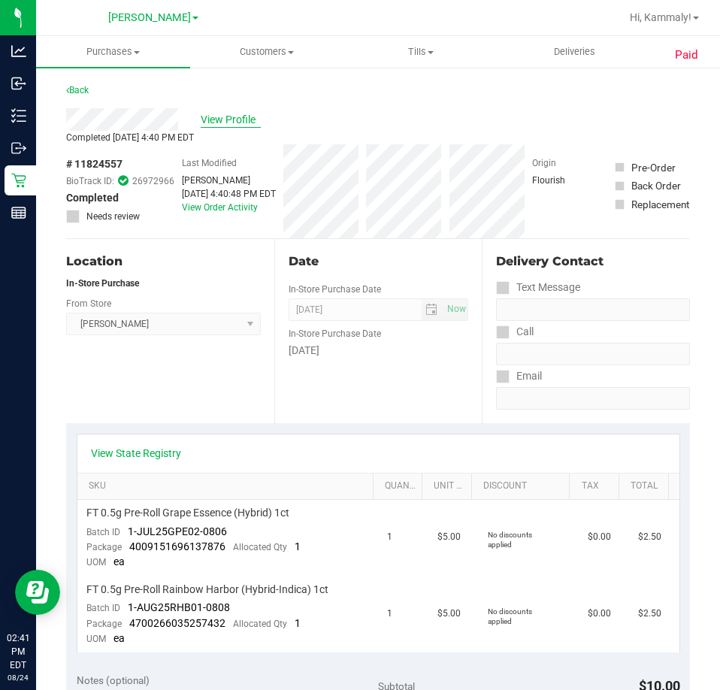
click at [211, 117] on span "View Profile" at bounding box center [231, 120] width 60 height 16
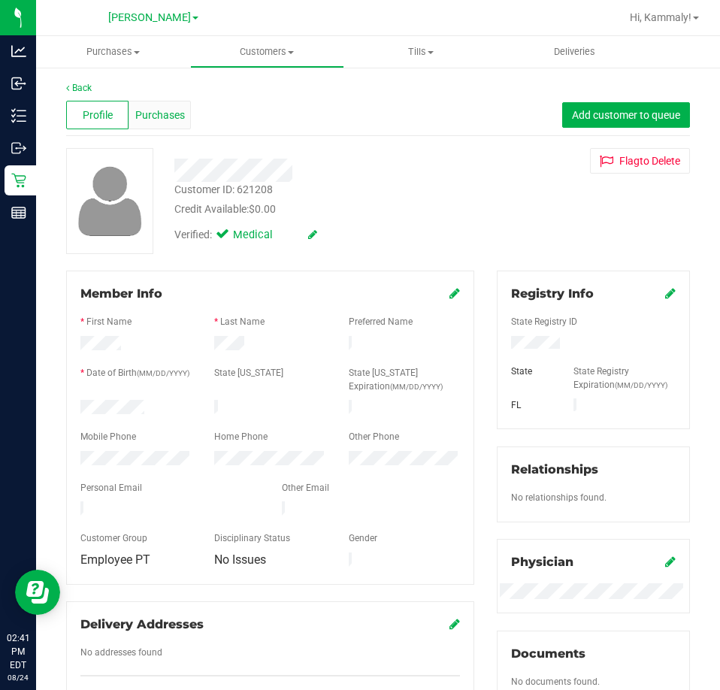
click at [159, 127] on div "Purchases" at bounding box center [160, 115] width 62 height 29
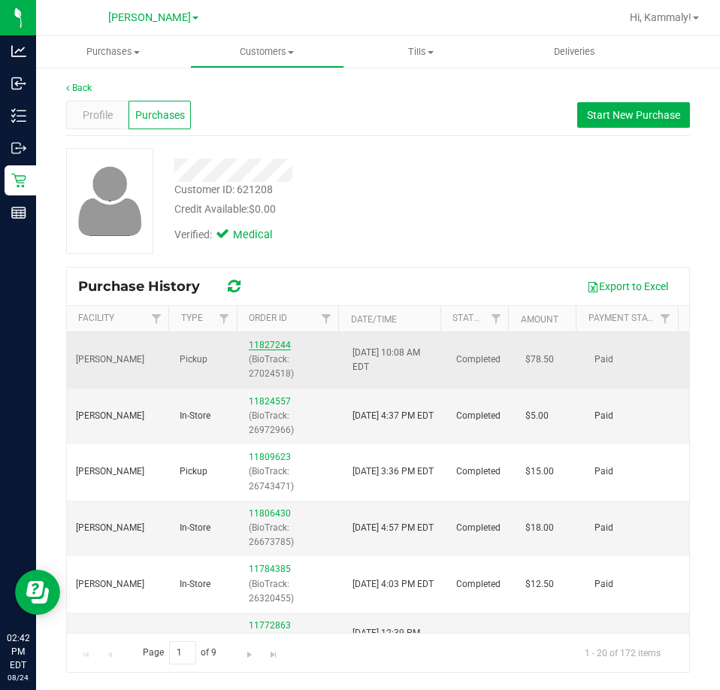
click at [280, 341] on link "11827244" at bounding box center [270, 345] width 42 height 11
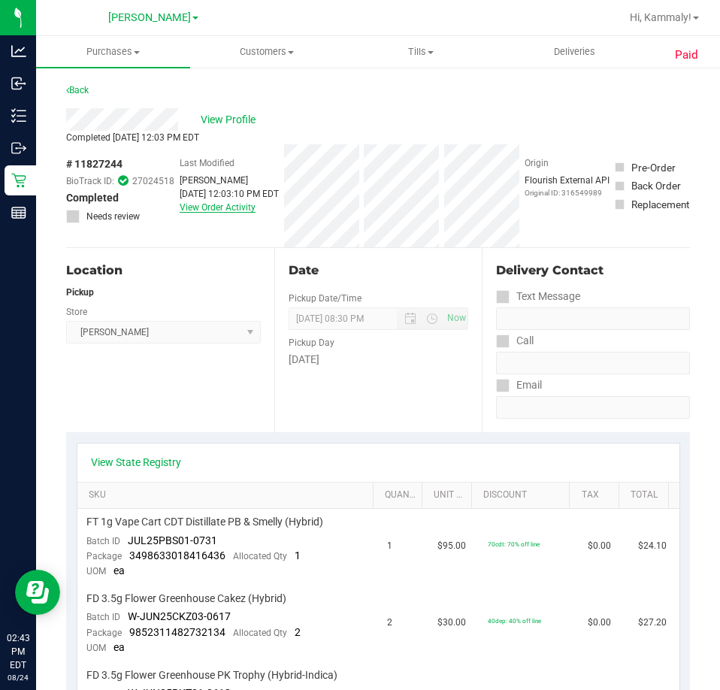
click at [241, 213] on link "View Order Activity" at bounding box center [218, 207] width 76 height 11
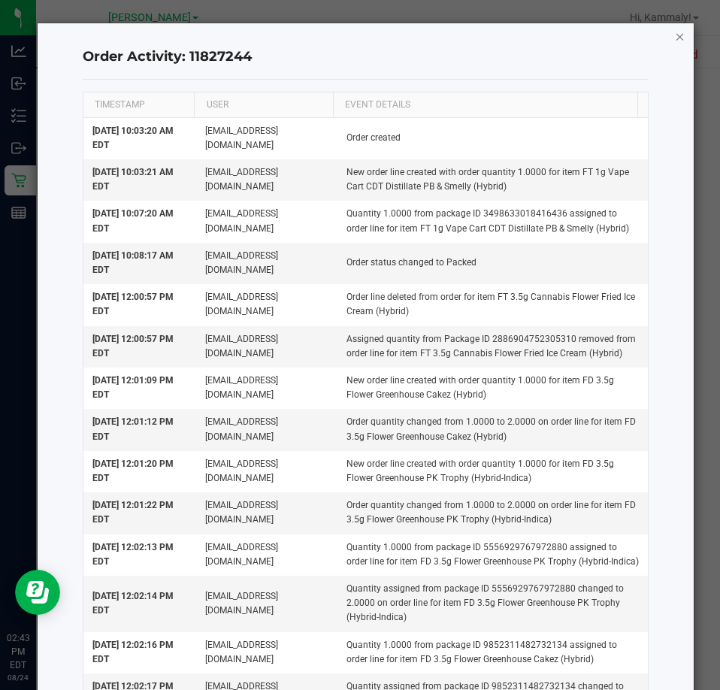
click at [675, 39] on icon "button" at bounding box center [680, 36] width 11 height 18
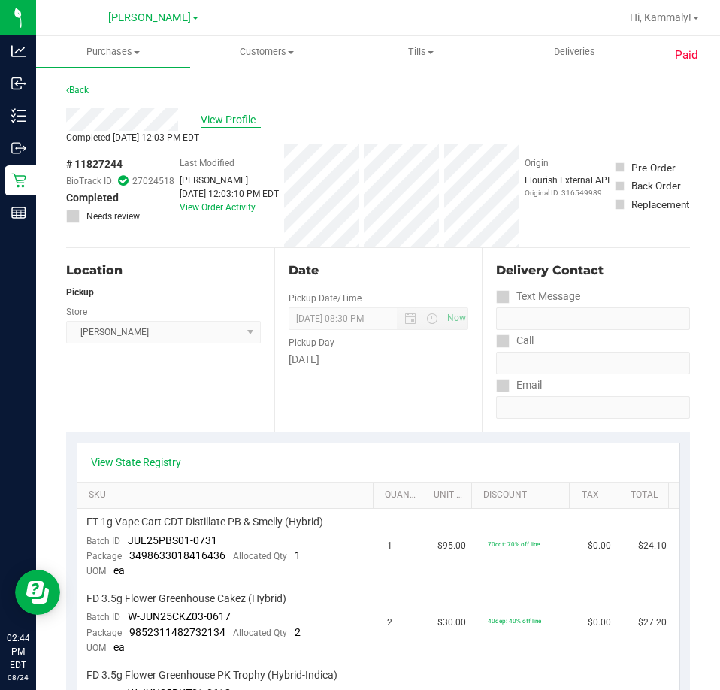
click at [225, 120] on span "View Profile" at bounding box center [231, 120] width 60 height 16
click at [226, 114] on span "View Profile" at bounding box center [231, 120] width 60 height 16
click at [241, 213] on link "View Order Activity" at bounding box center [218, 207] width 76 height 11
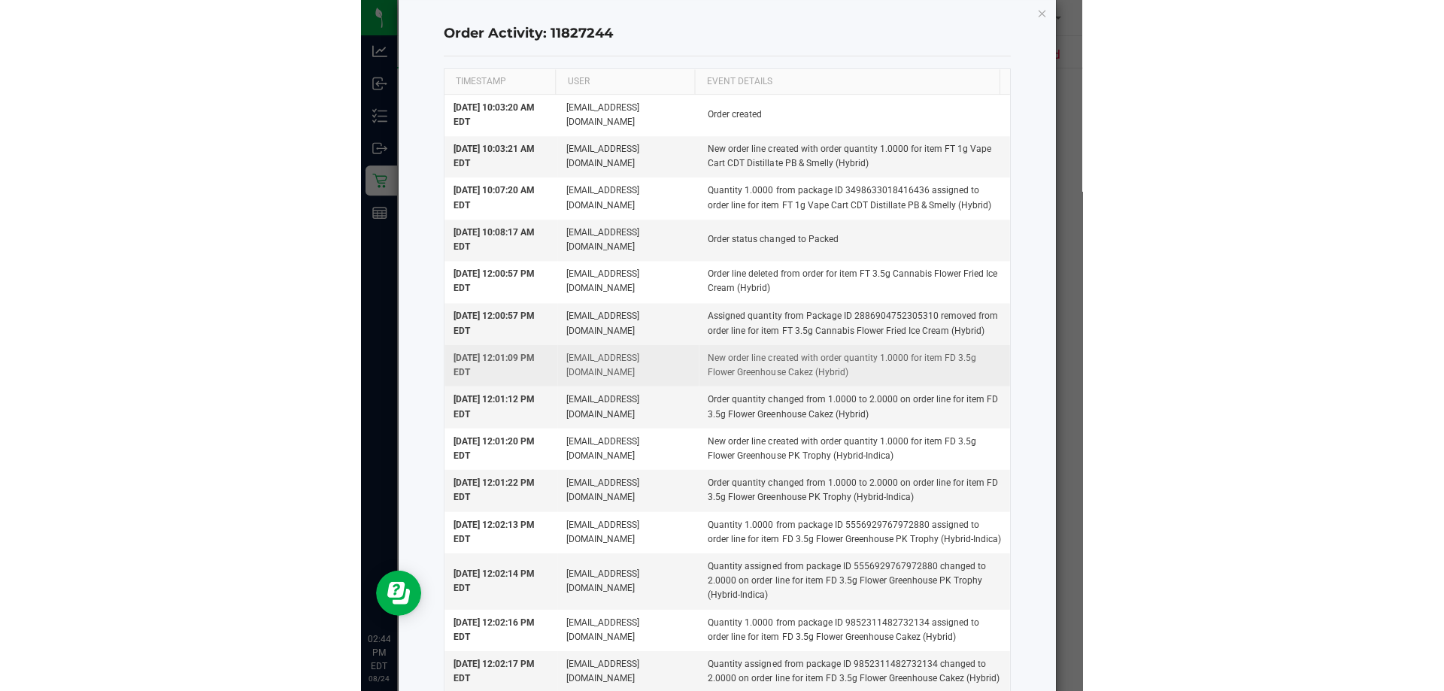
scroll to position [3, 0]
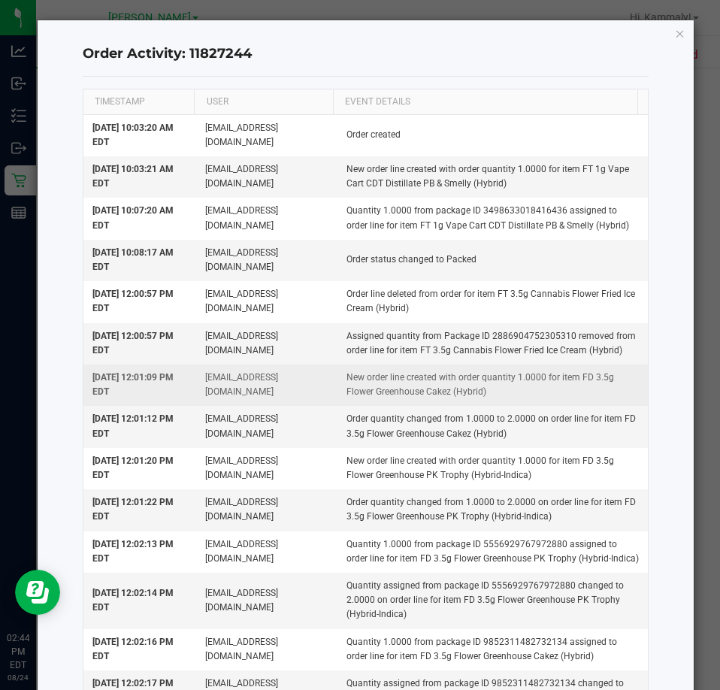
click button "button" at bounding box center [680, 33] width 11 height 18
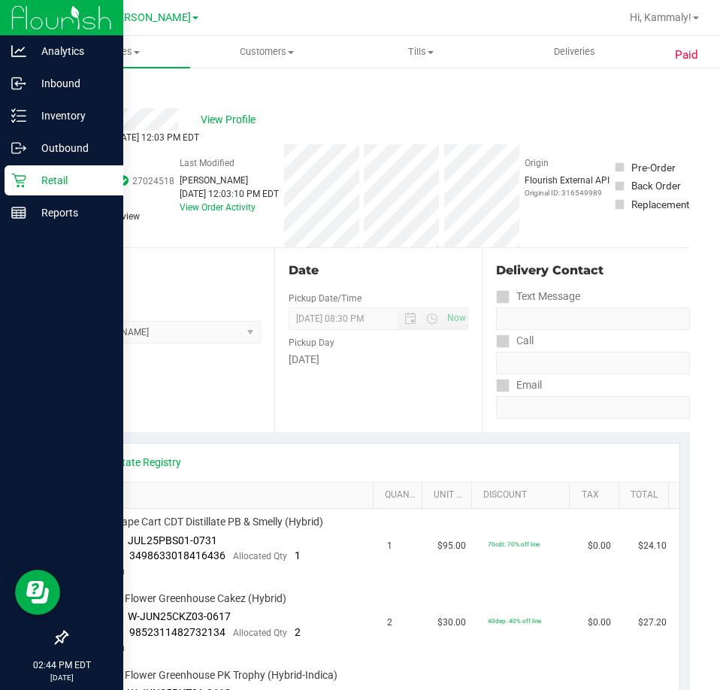
click at [14, 168] on div "Retail" at bounding box center [64, 180] width 119 height 30
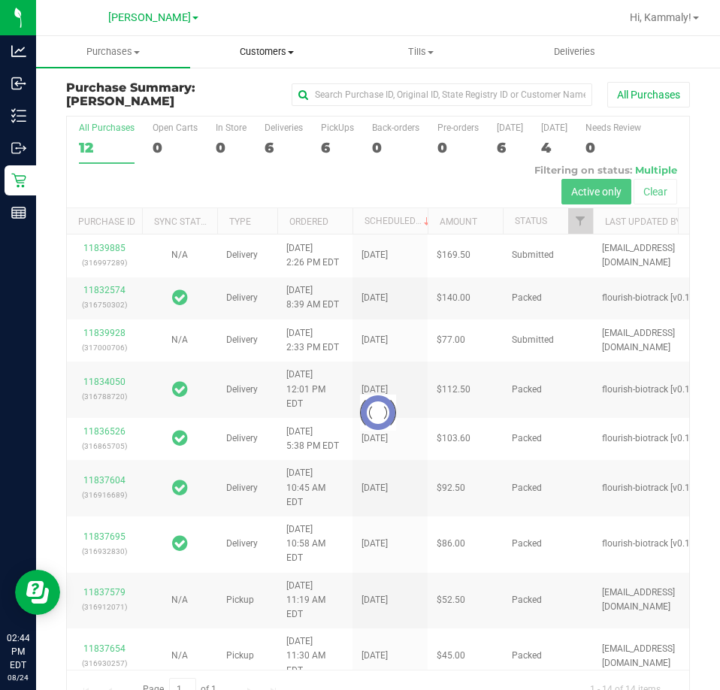
click at [268, 63] on uib-tab-heading "Customers All customers Add a new customer All physicians" at bounding box center [267, 52] width 153 height 30
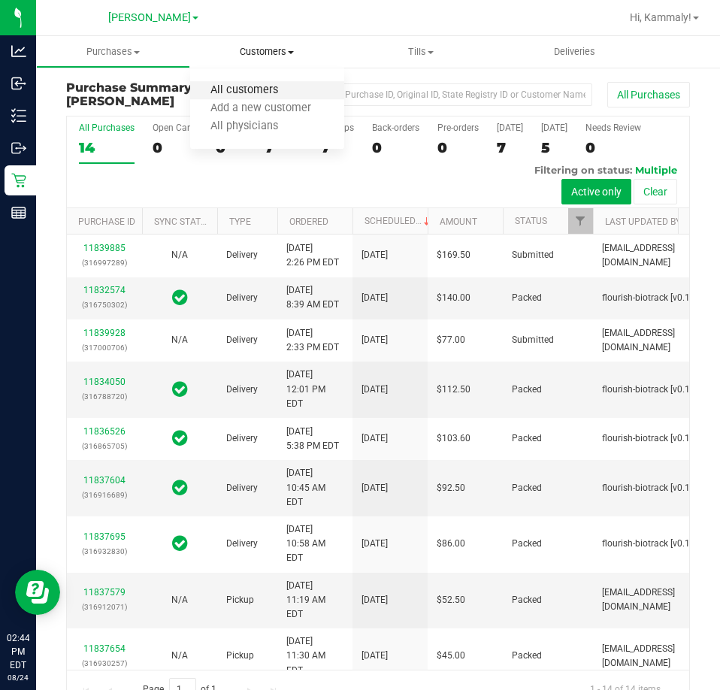
click at [249, 87] on span "All customers" at bounding box center [244, 90] width 108 height 13
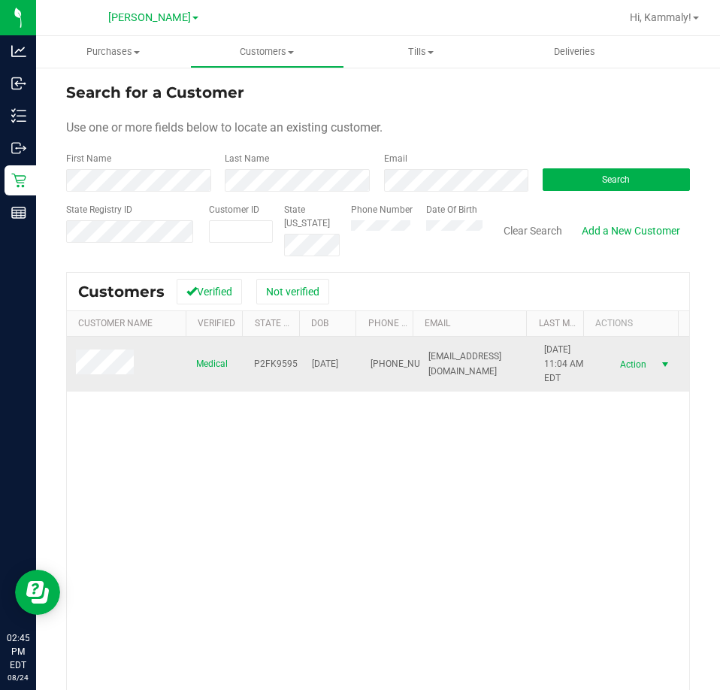
click at [608, 365] on span "Action" at bounding box center [632, 364] width 49 height 21
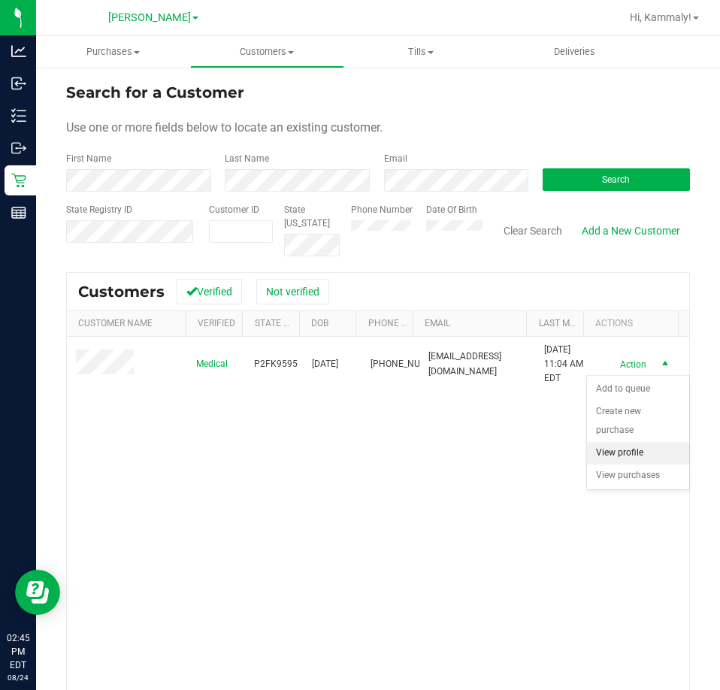
click at [619, 450] on li "View profile" at bounding box center [638, 453] width 102 height 23
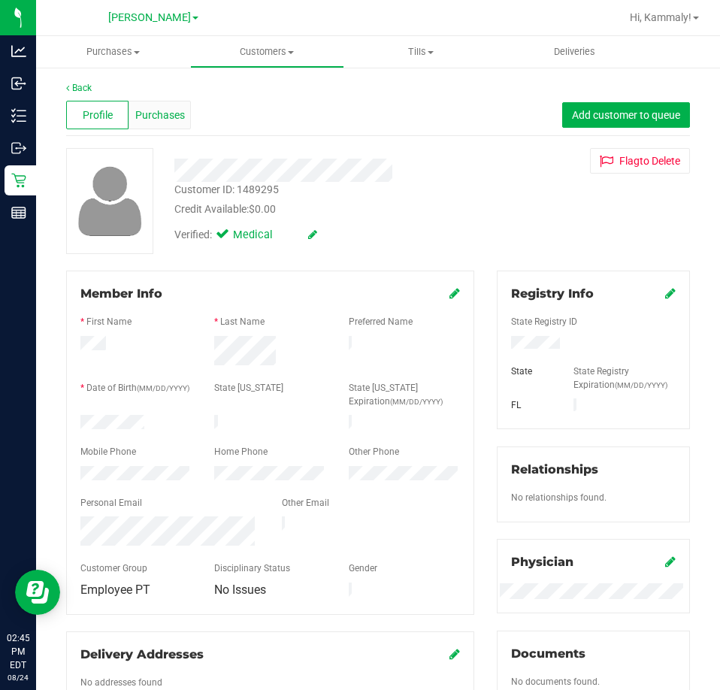
click at [163, 101] on div "Purchases" at bounding box center [160, 115] width 62 height 29
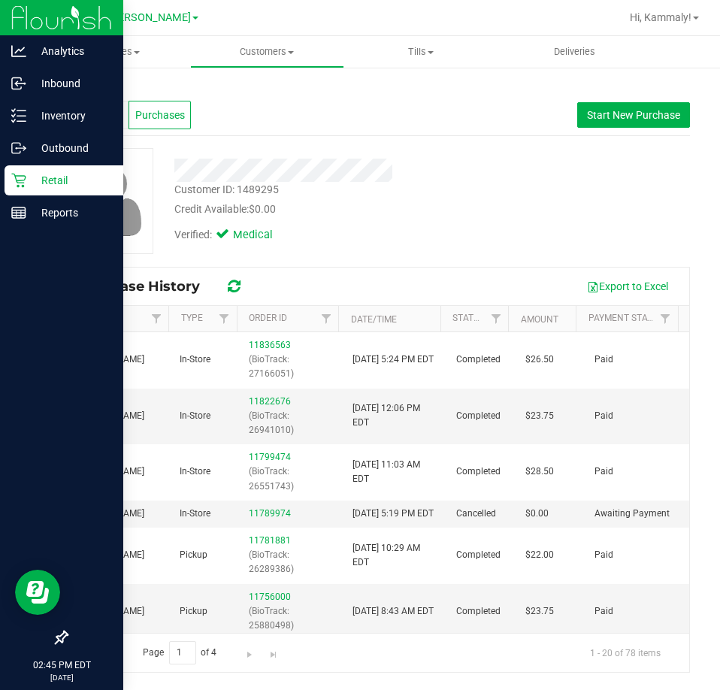
click at [20, 187] on icon at bounding box center [18, 180] width 15 height 15
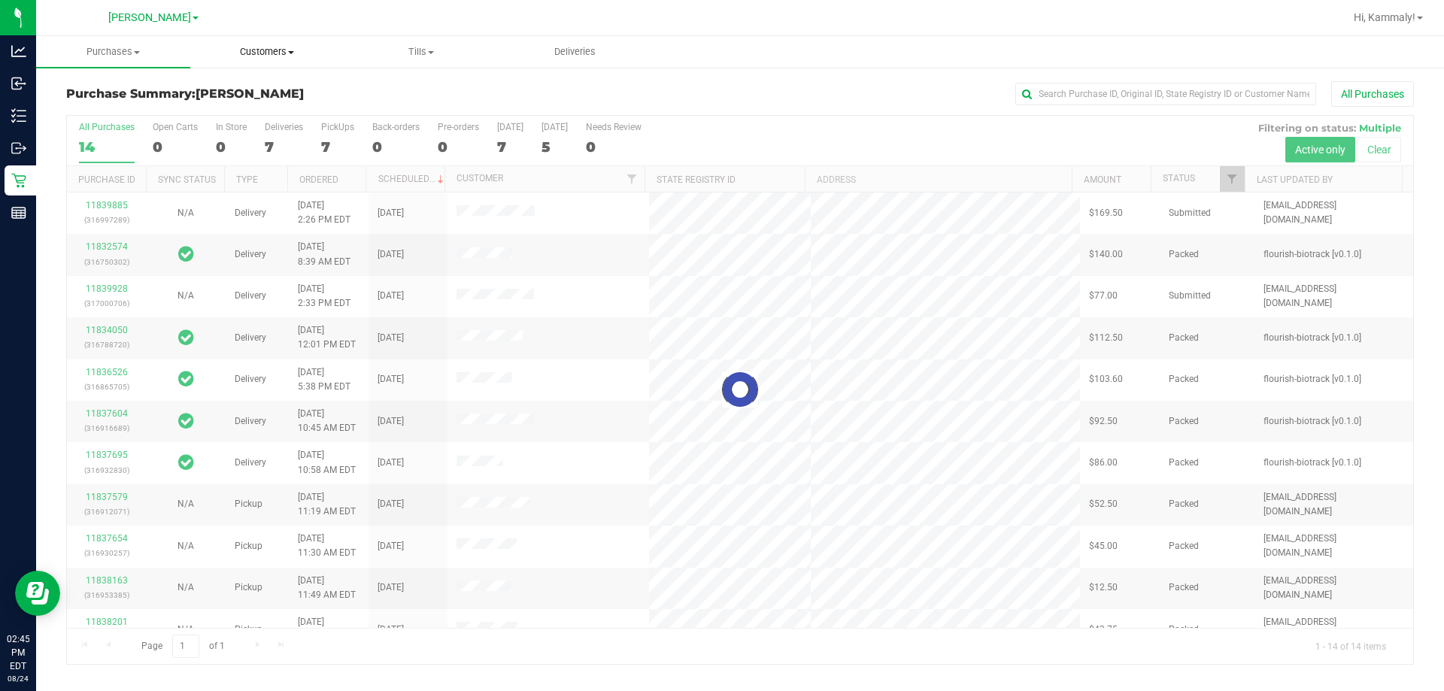
click at [268, 56] on span "Customers" at bounding box center [267, 52] width 153 height 14
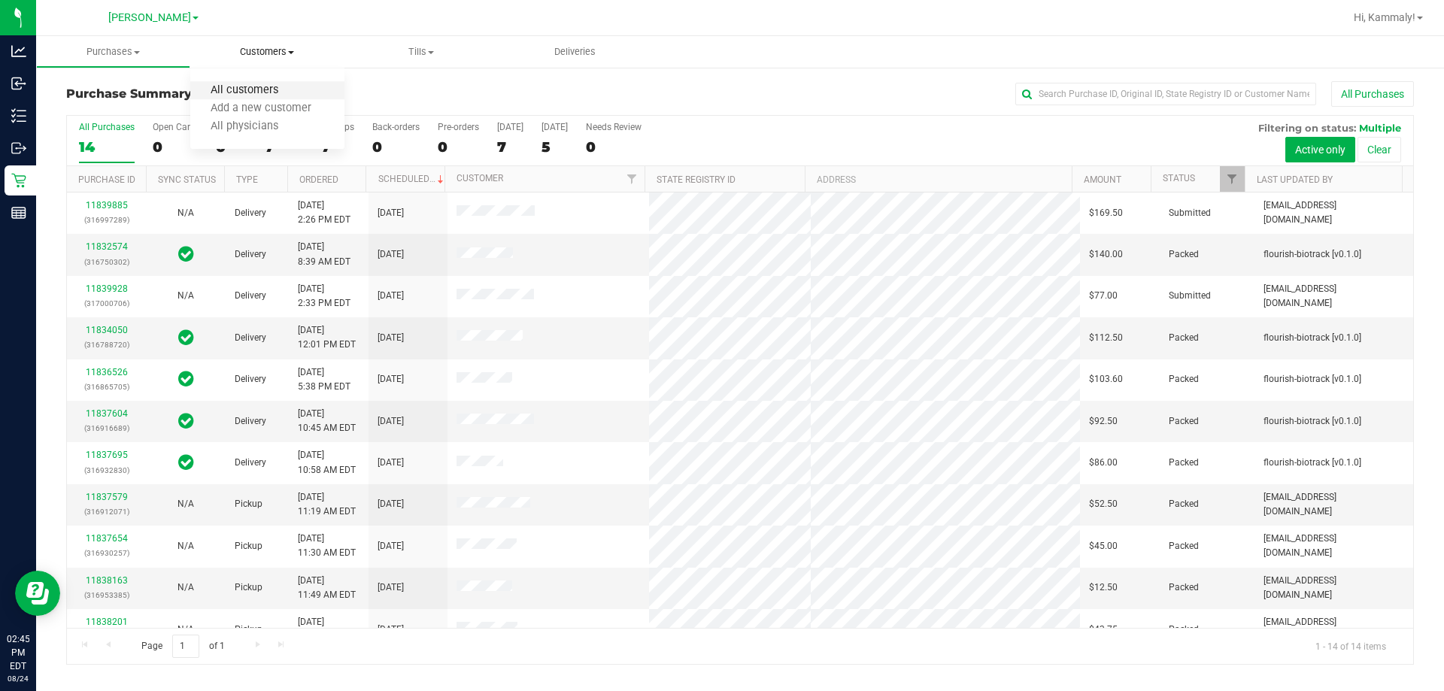
click at [249, 86] on span "All customers" at bounding box center [244, 90] width 108 height 13
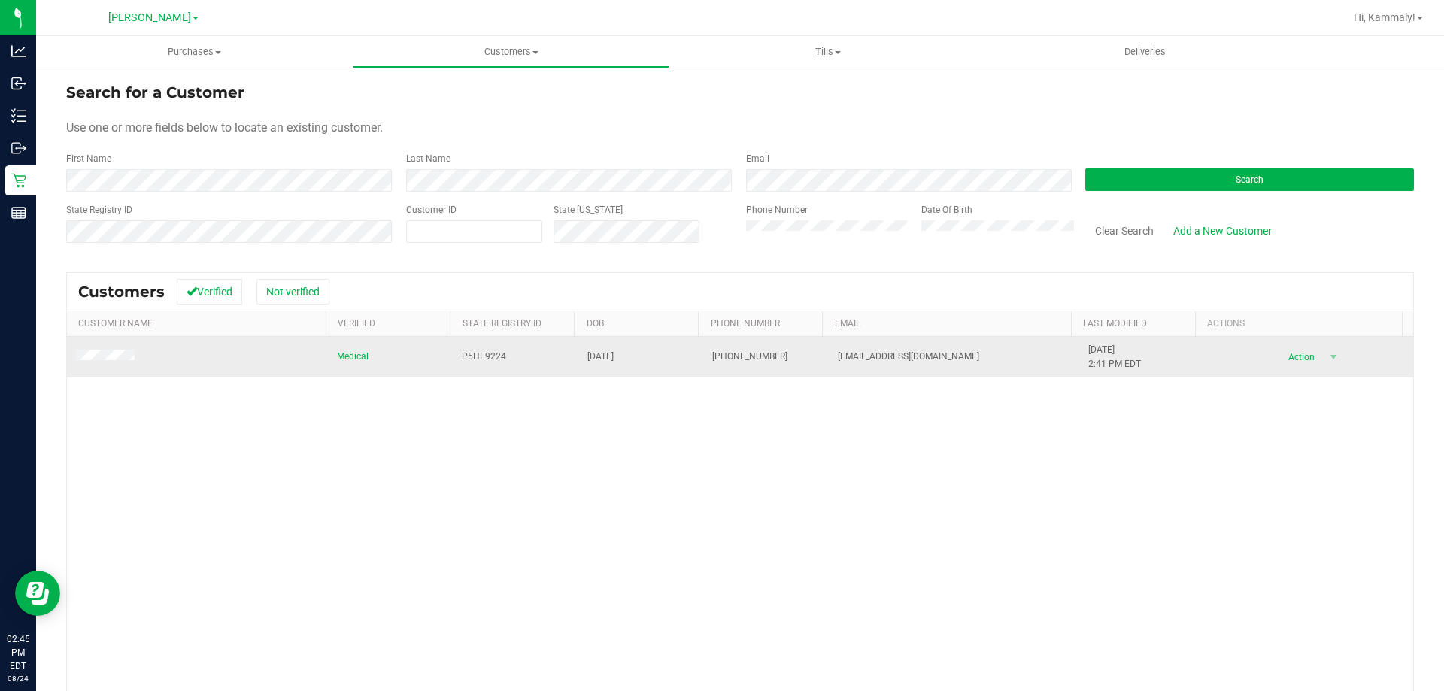
click at [720, 356] on span "Action" at bounding box center [1299, 357] width 49 height 21
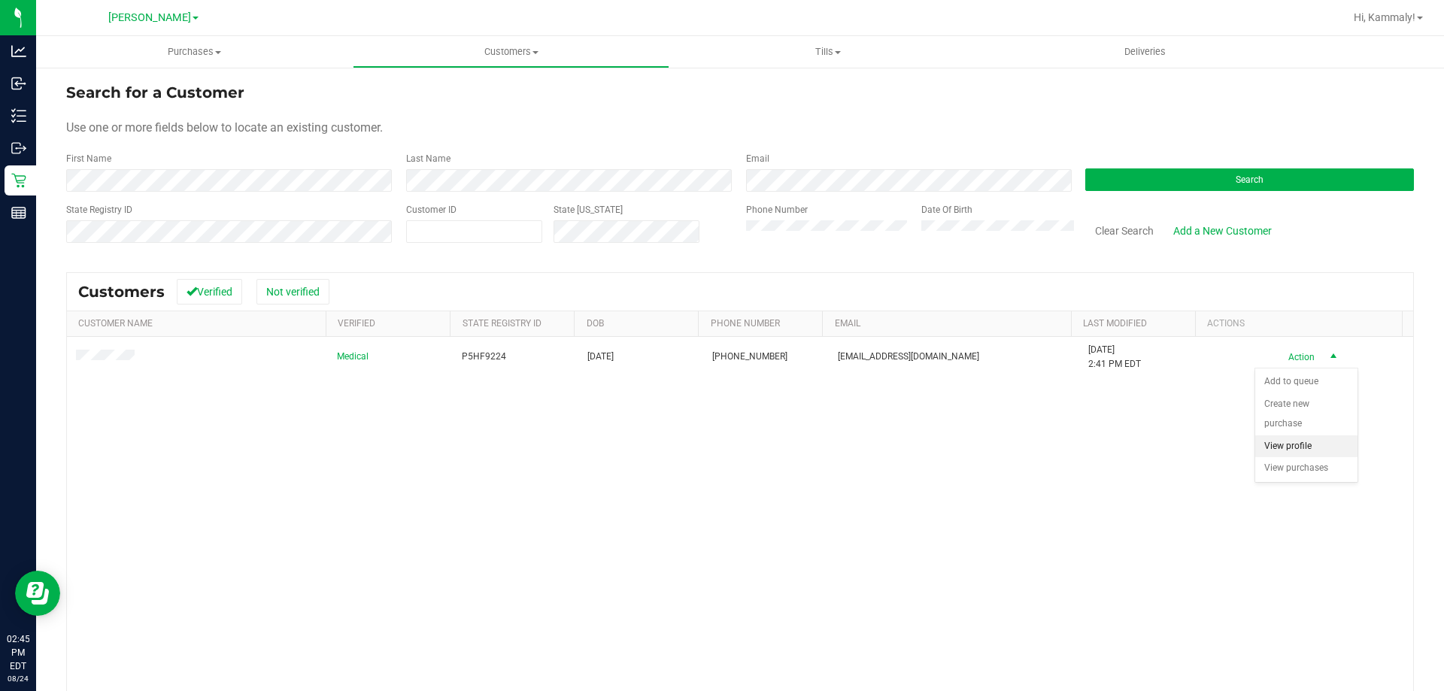
click at [720, 441] on li "View profile" at bounding box center [1306, 446] width 102 height 23
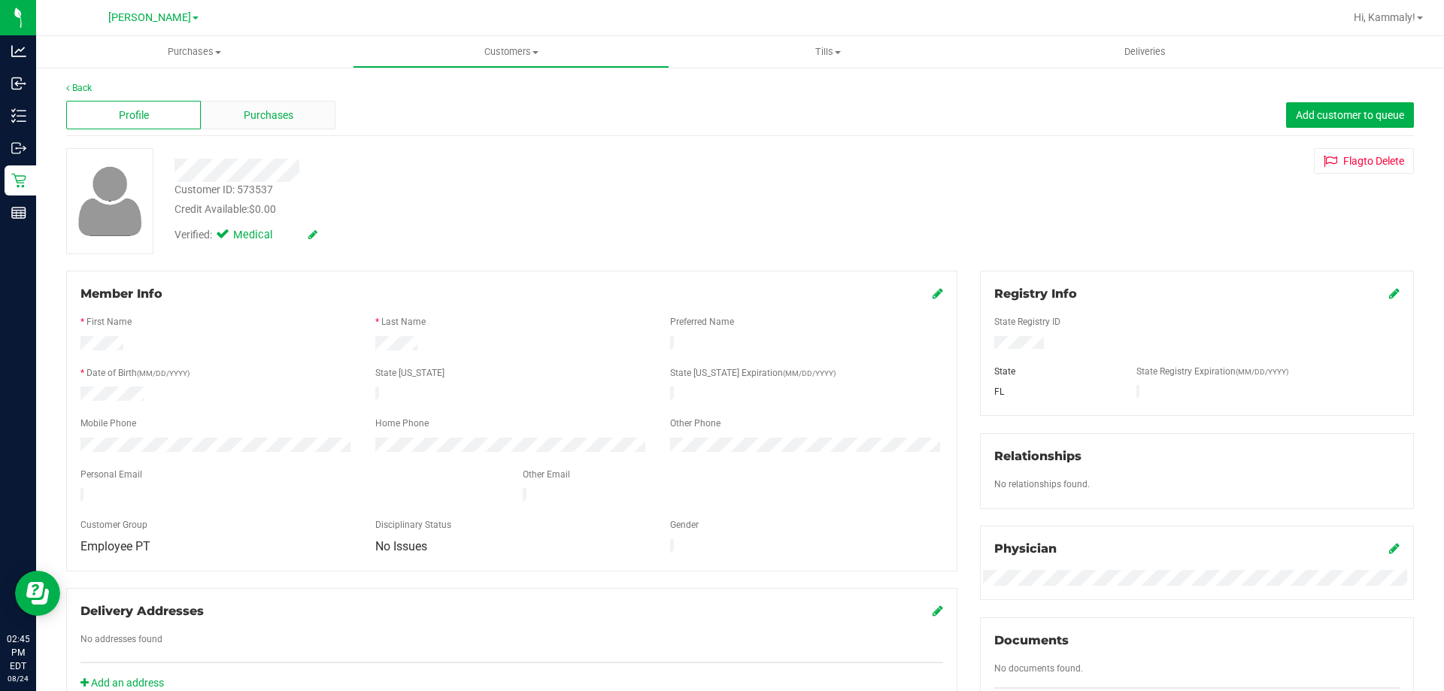
click at [223, 118] on div "Purchases" at bounding box center [268, 115] width 135 height 29
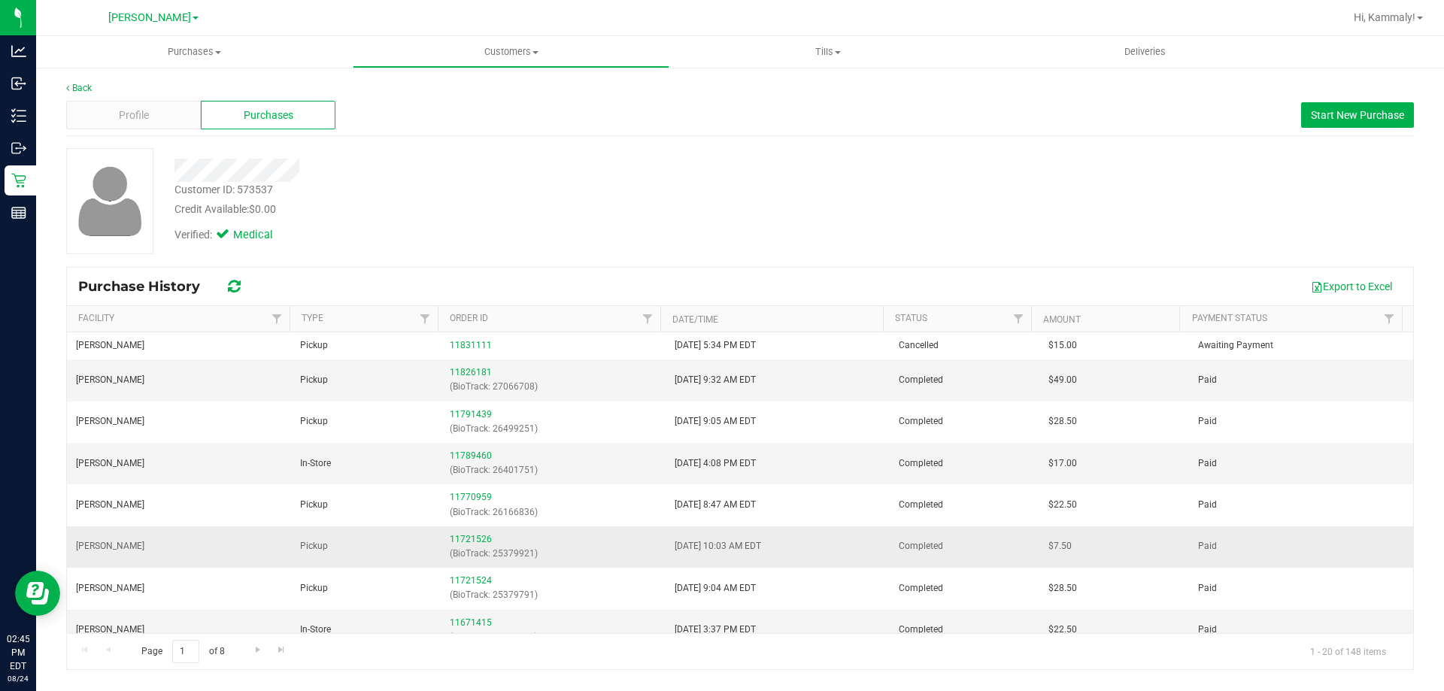
scroll to position [75, 0]
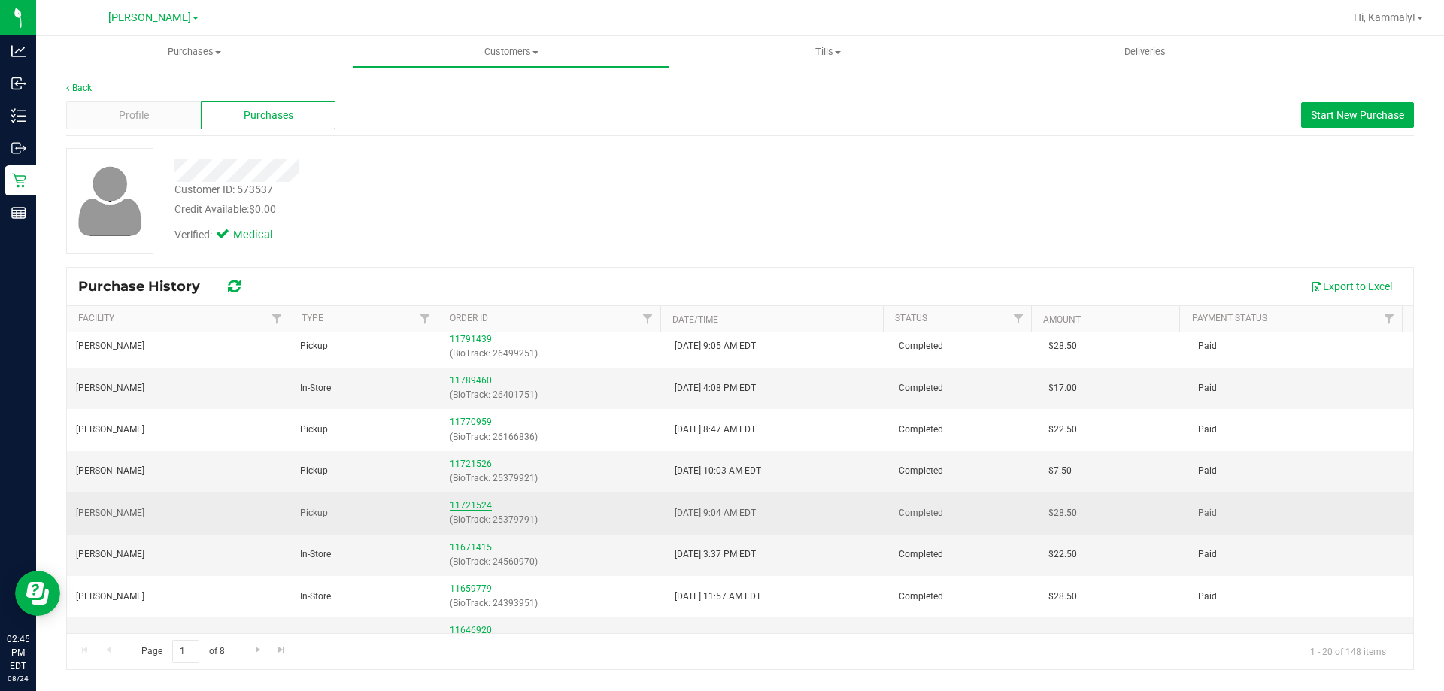
click at [460, 508] on link "11721524" at bounding box center [471, 505] width 42 height 11
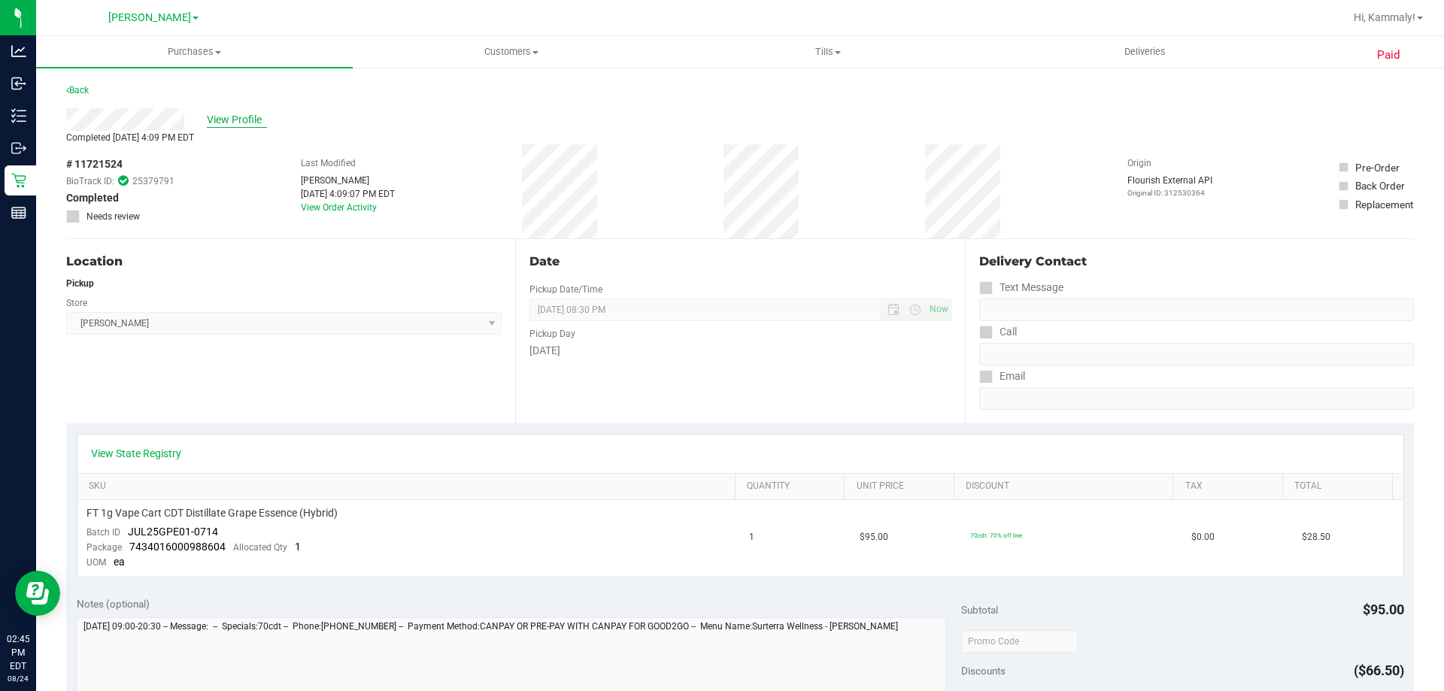
click at [213, 113] on span "View Profile" at bounding box center [237, 120] width 60 height 16
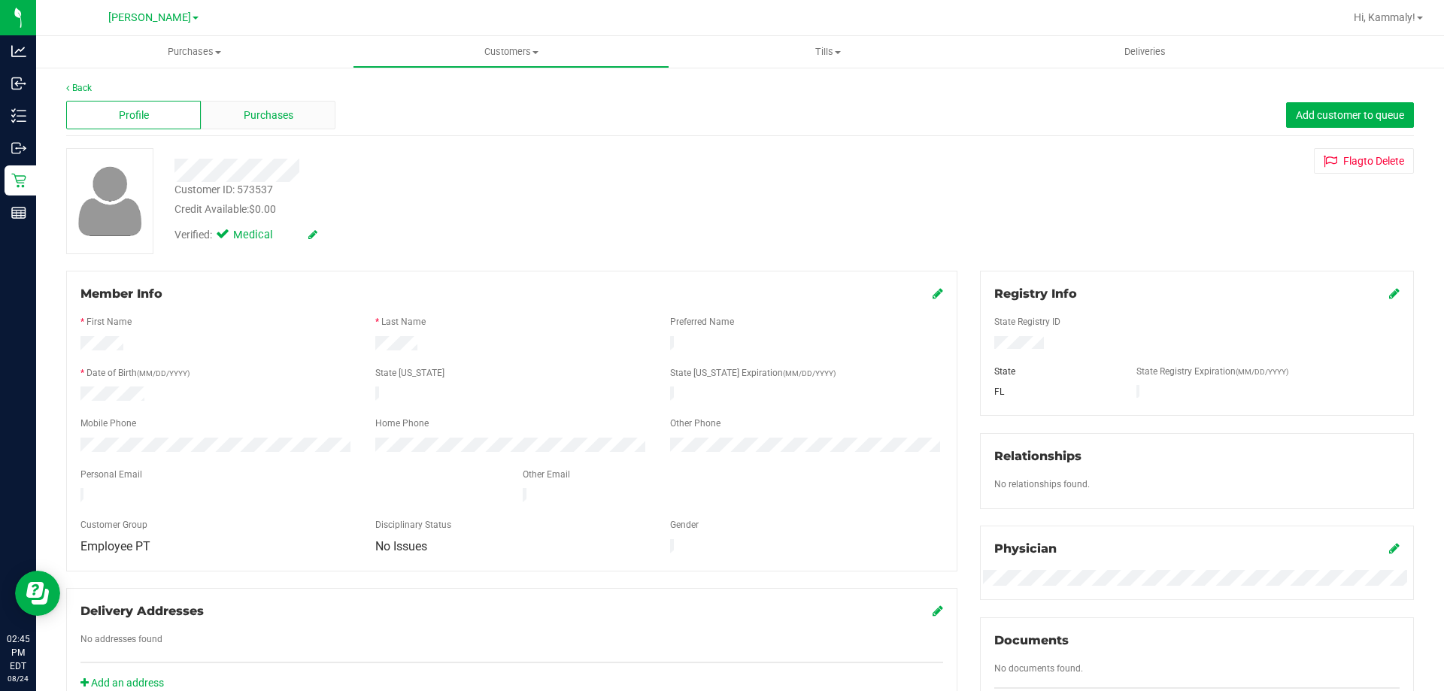
click at [250, 125] on div "Purchases" at bounding box center [268, 115] width 135 height 29
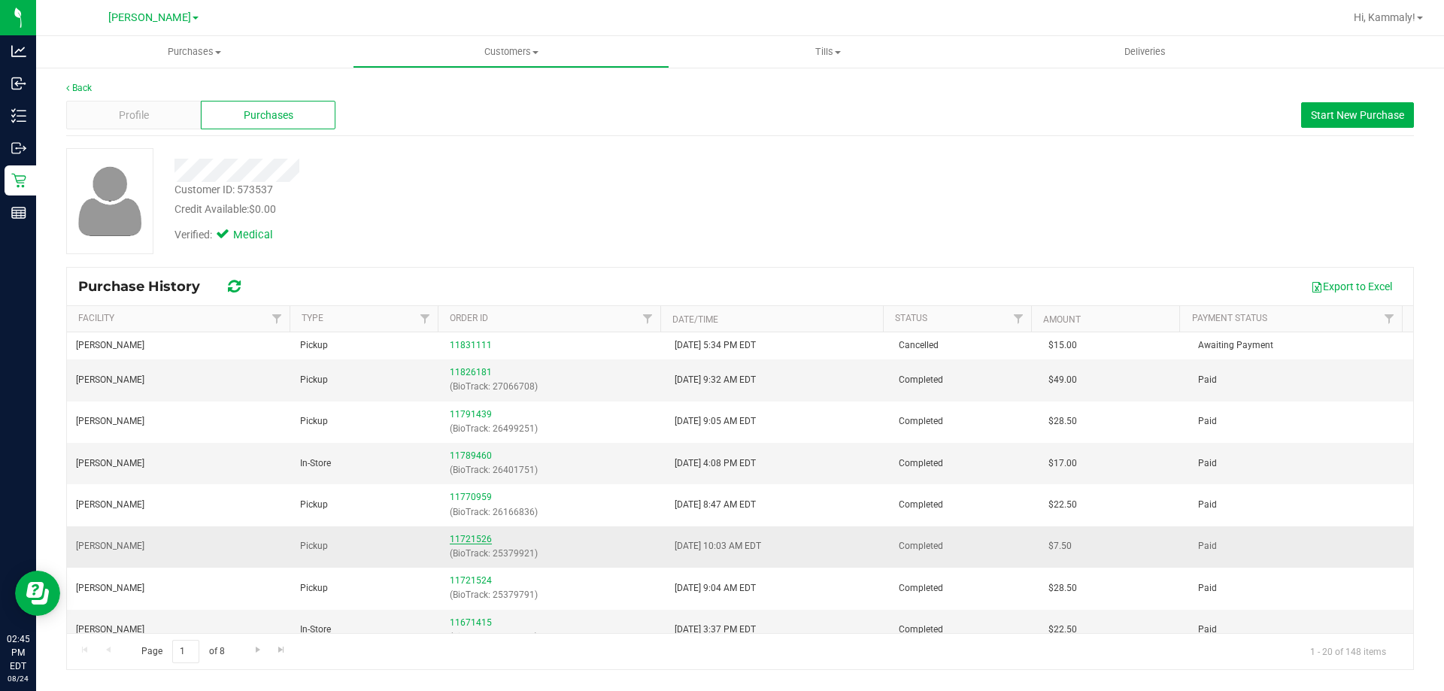
click at [457, 543] on link "11721526" at bounding box center [471, 539] width 42 height 11
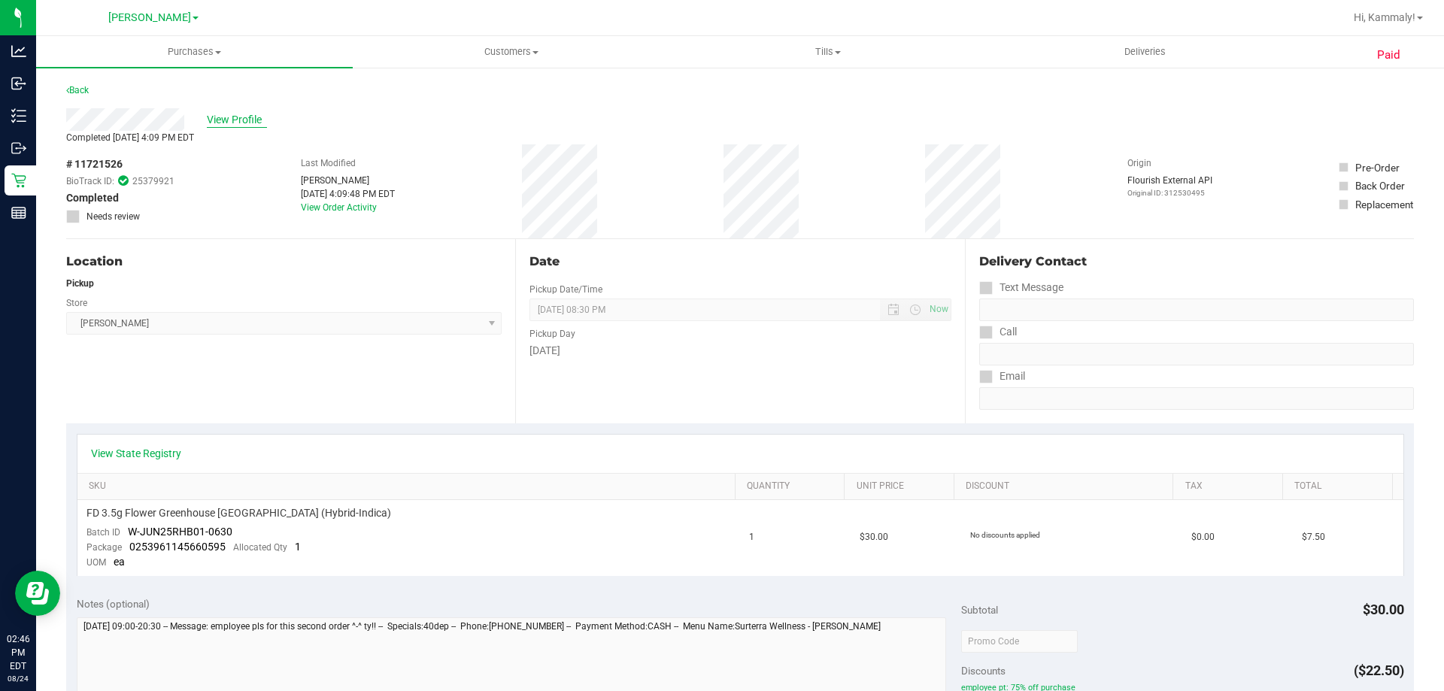
click at [253, 126] on span "View Profile" at bounding box center [237, 120] width 60 height 16
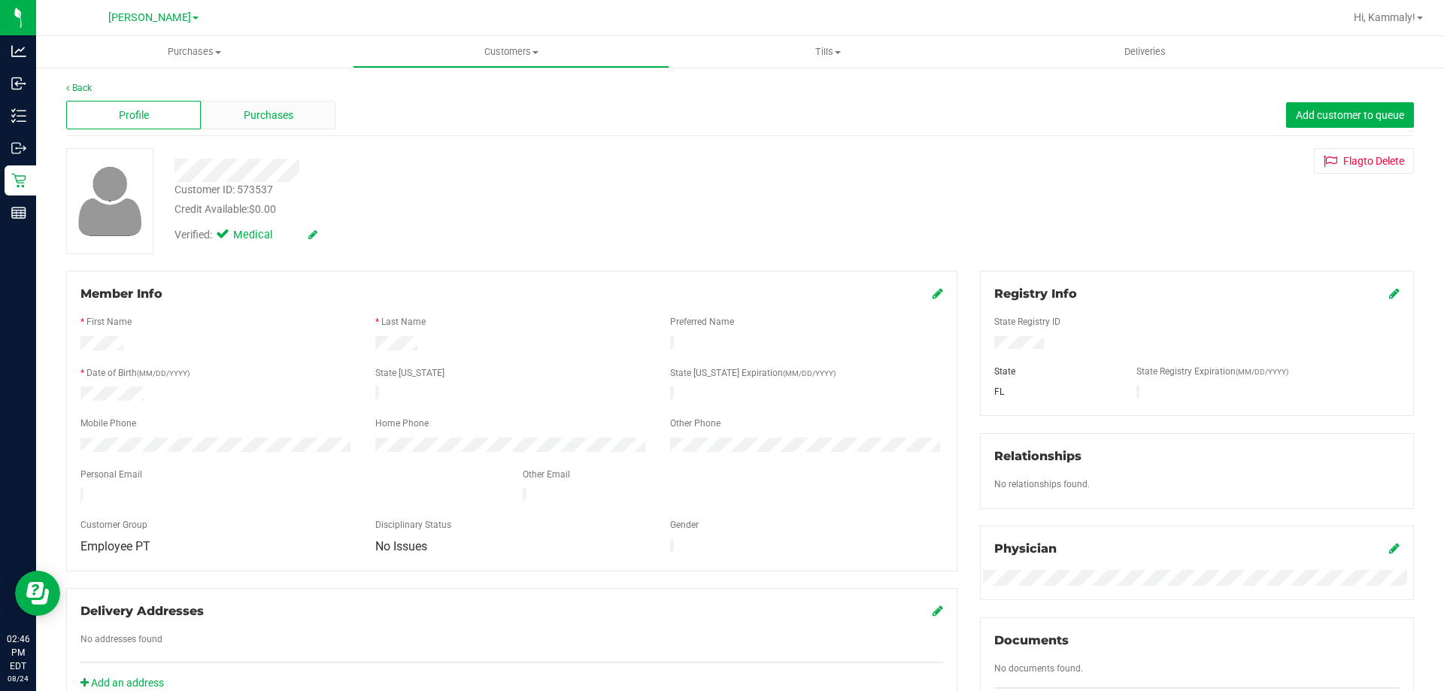
click at [227, 120] on div "Purchases" at bounding box center [268, 115] width 135 height 29
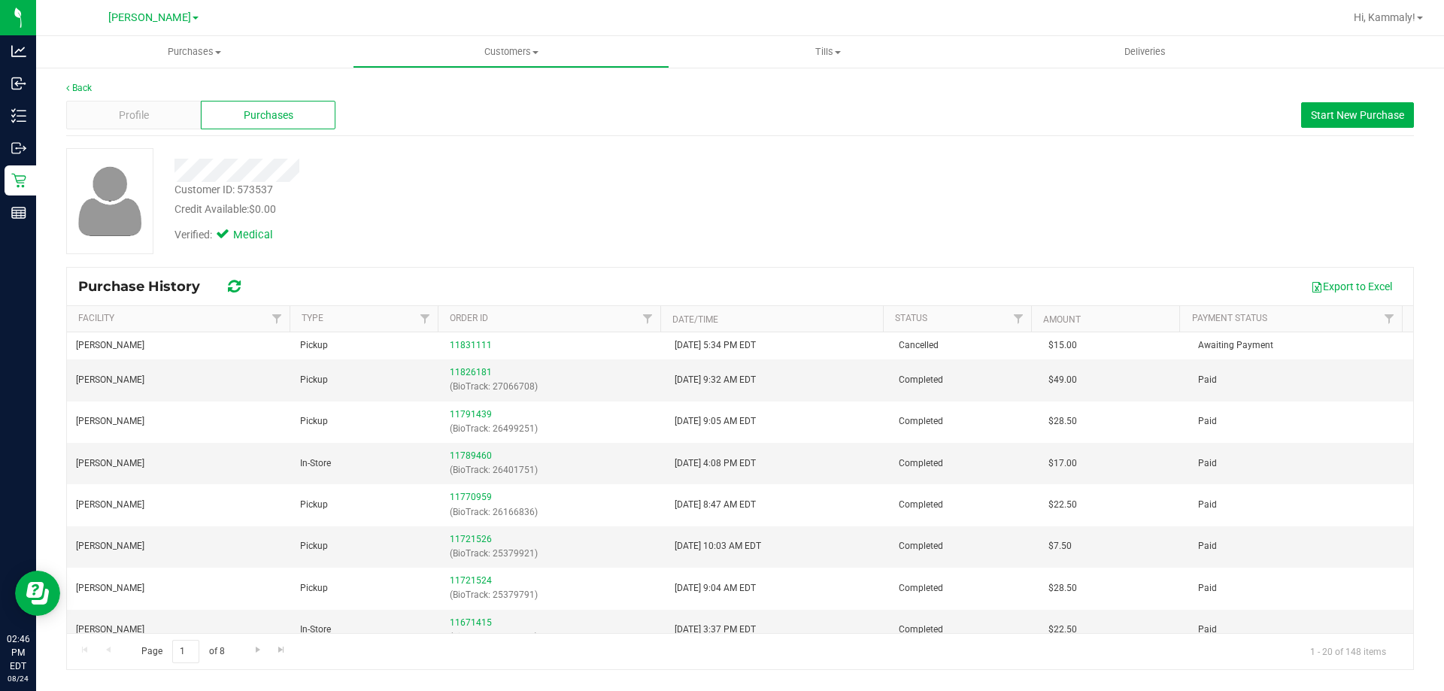
click at [308, 115] on div "Purchases" at bounding box center [268, 115] width 135 height 29
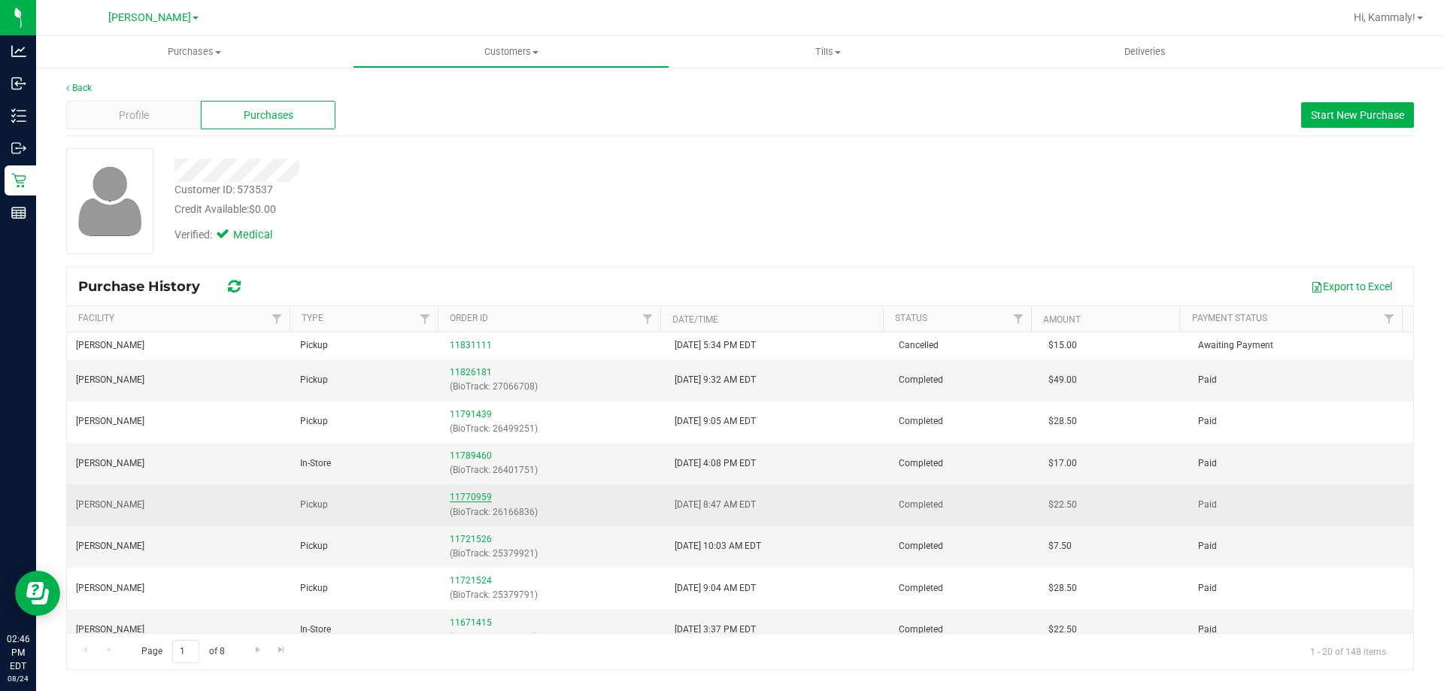
click at [465, 502] on link "11770959" at bounding box center [471, 497] width 42 height 11
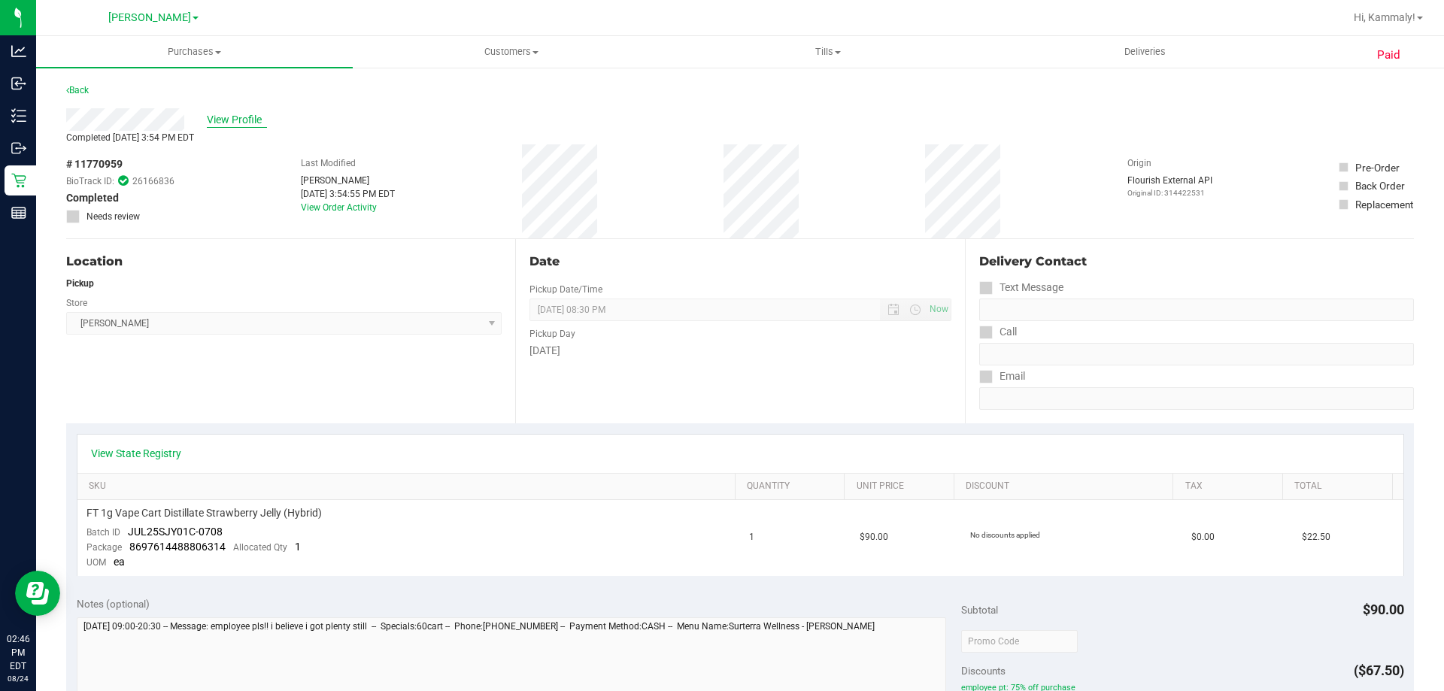
click at [262, 112] on span "View Profile" at bounding box center [237, 120] width 60 height 16
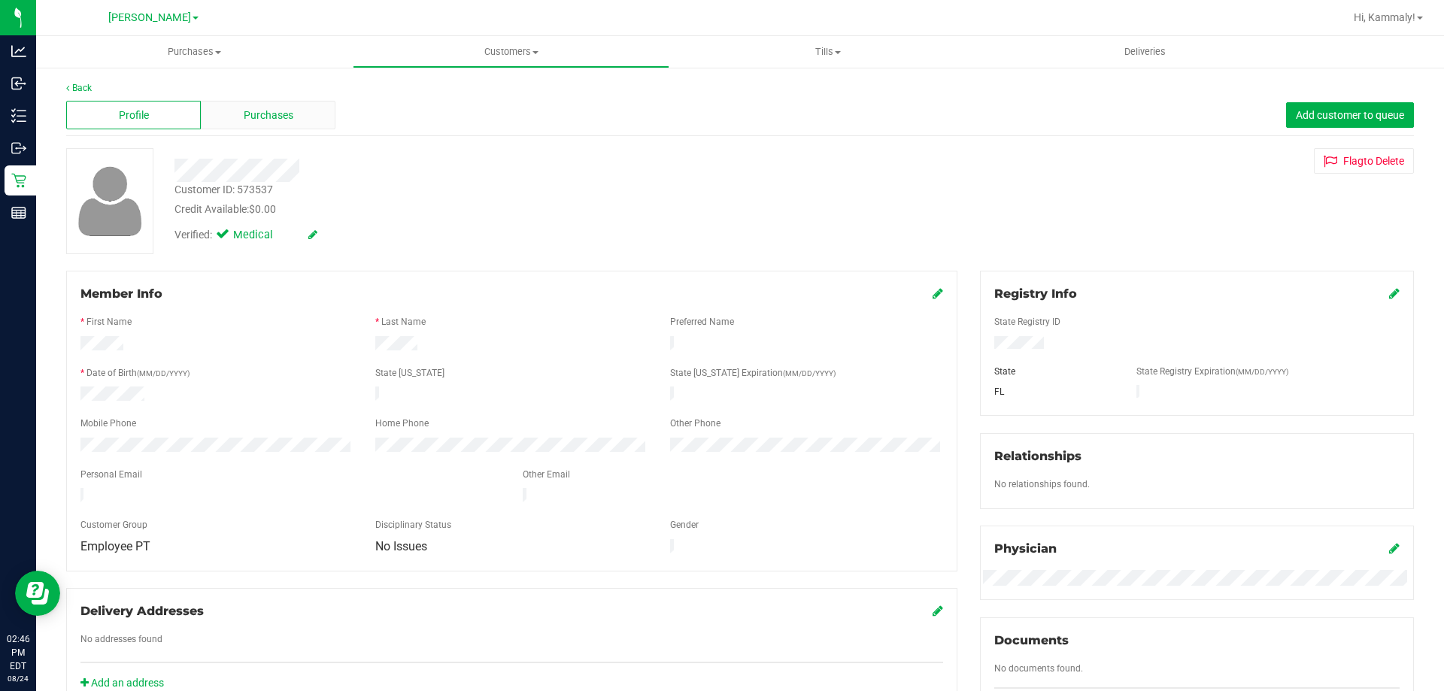
click at [245, 121] on span "Purchases" at bounding box center [269, 116] width 50 height 16
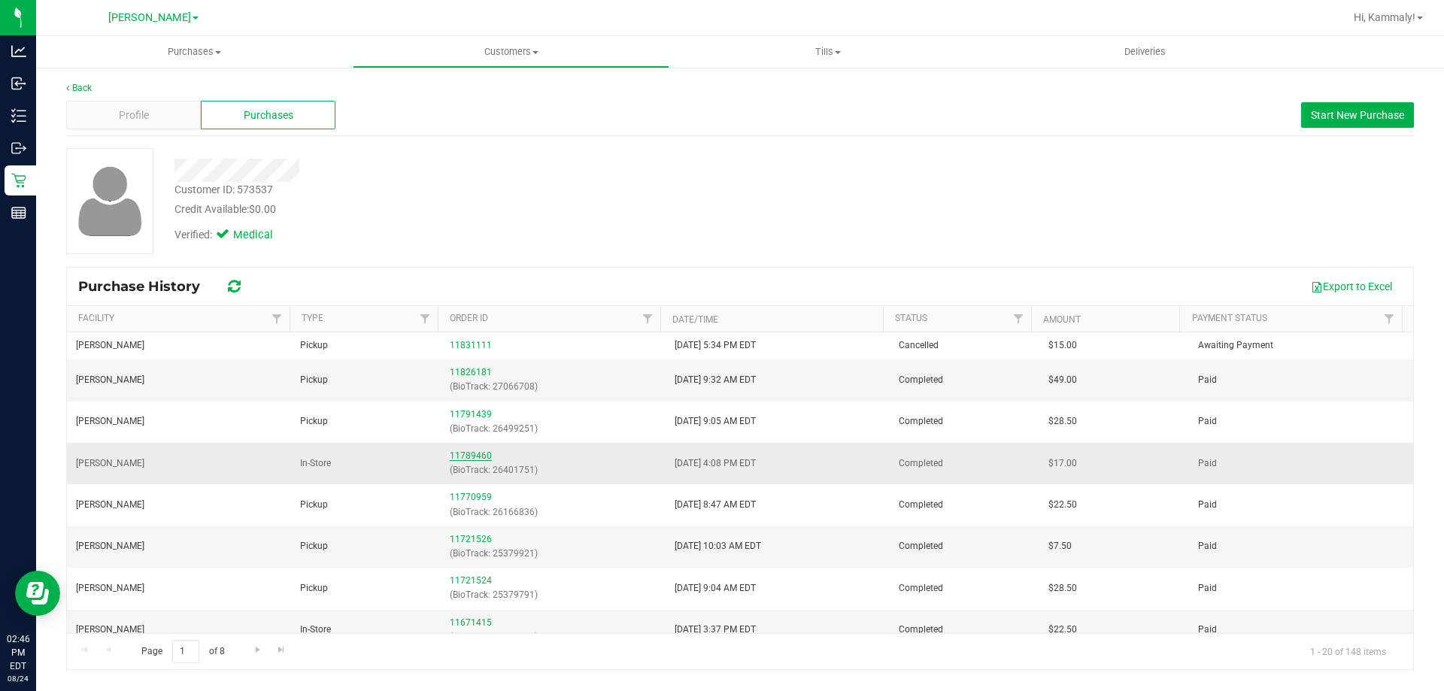
click at [456, 459] on link "11789460" at bounding box center [471, 455] width 42 height 11
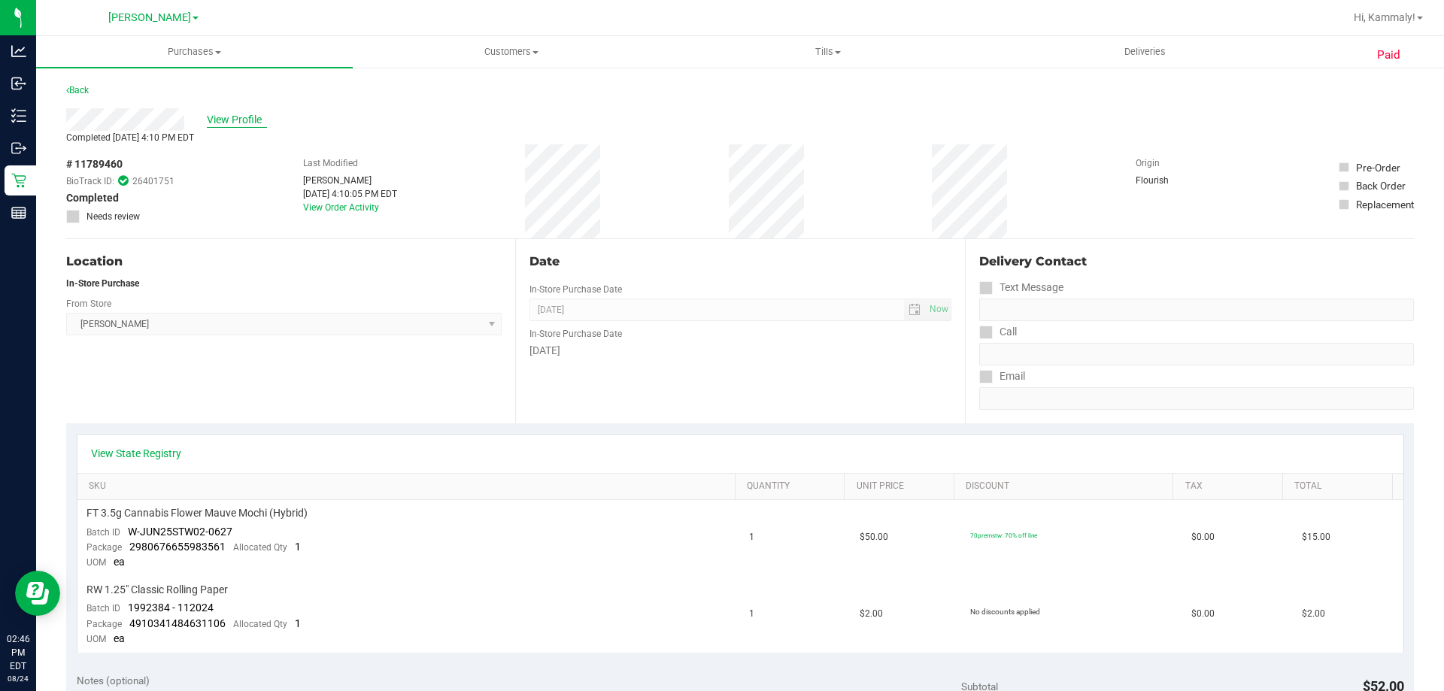
click at [246, 116] on span "View Profile" at bounding box center [237, 120] width 60 height 16
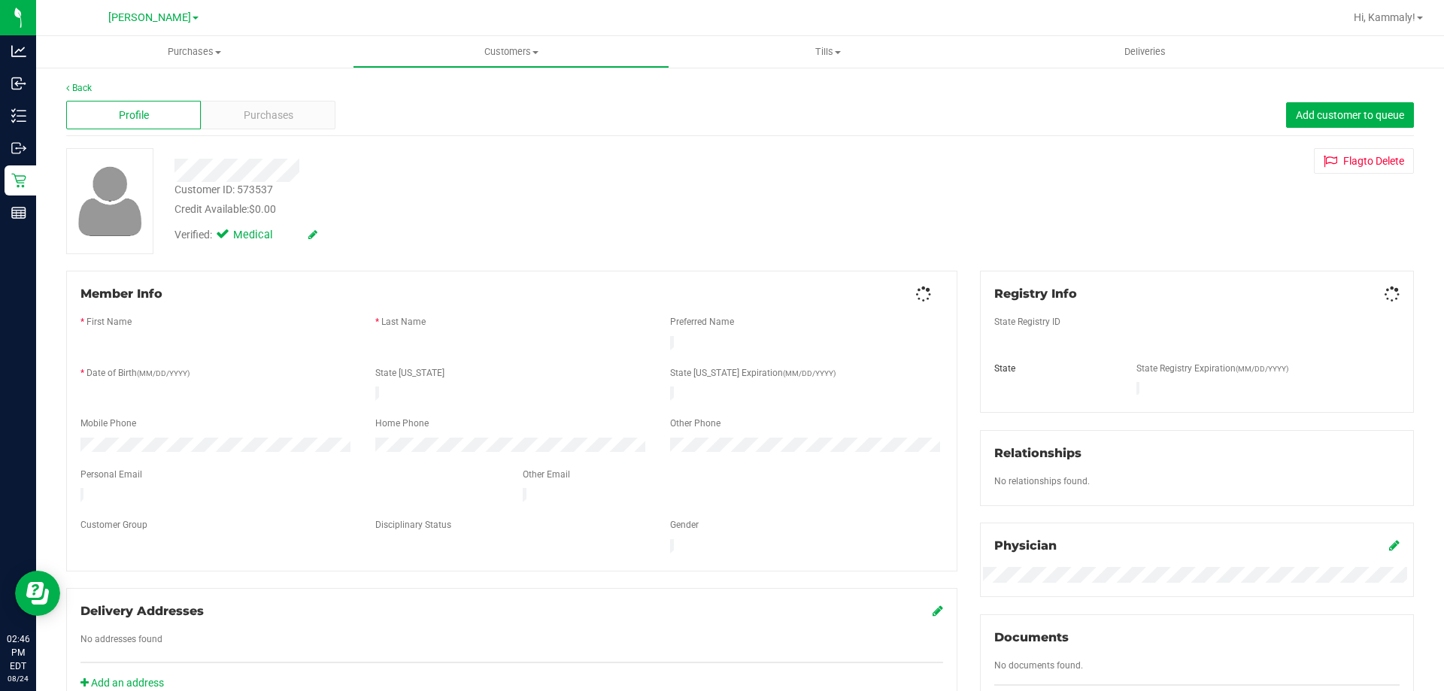
click at [246, 116] on span "Purchases" at bounding box center [269, 116] width 50 height 16
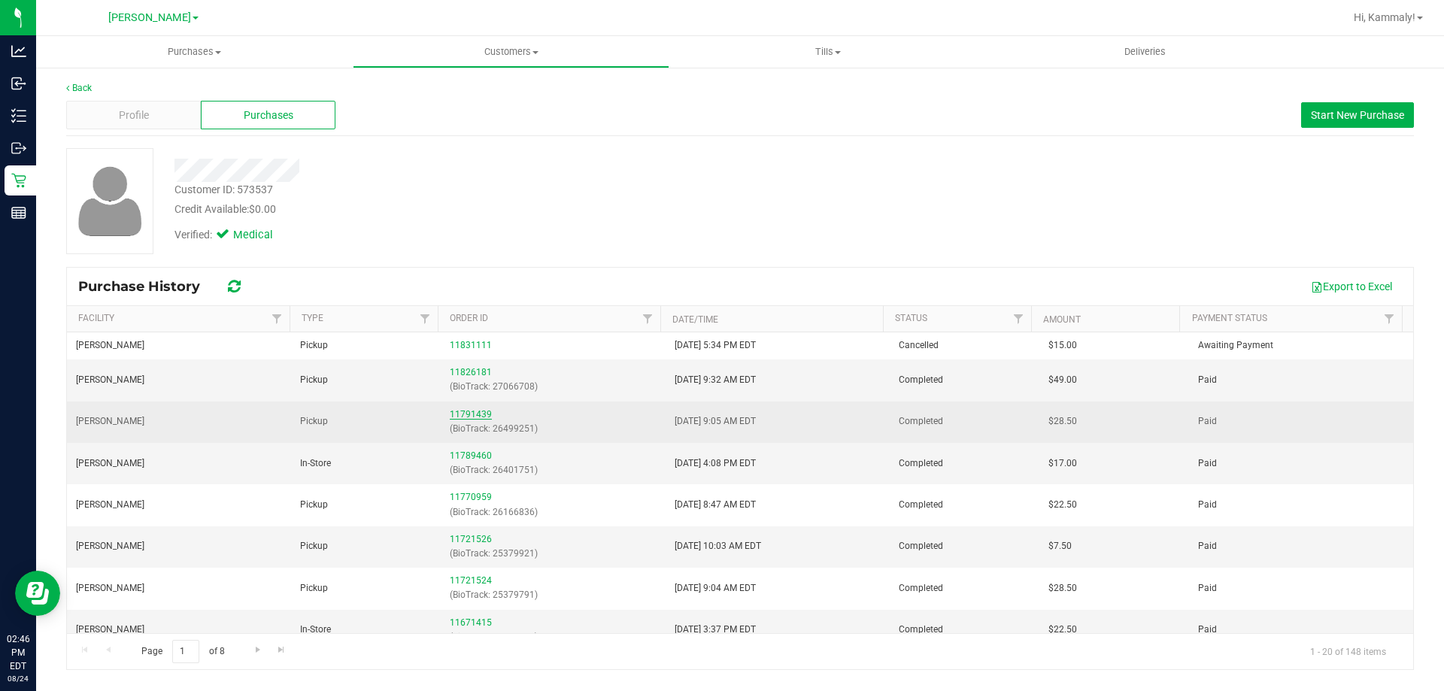
click at [468, 410] on link "11791439" at bounding box center [471, 414] width 42 height 11
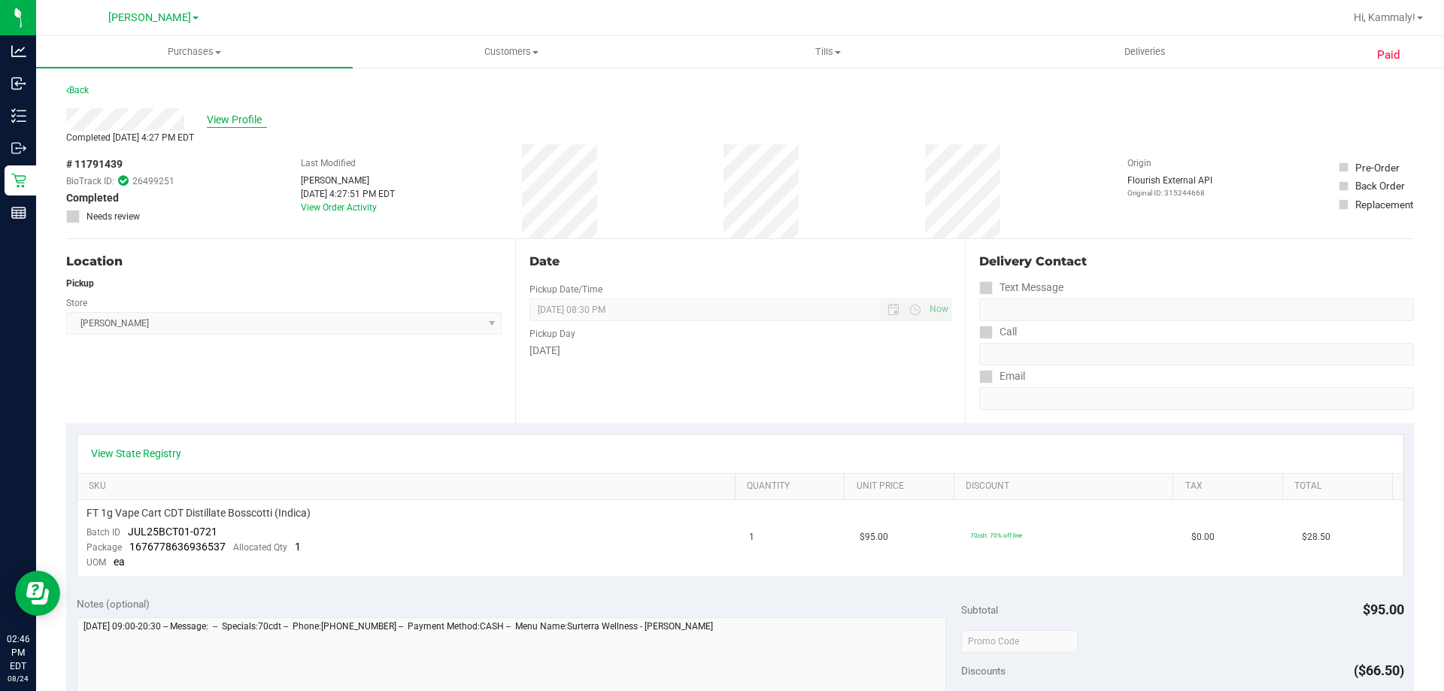
click at [241, 117] on span "View Profile" at bounding box center [237, 120] width 60 height 16
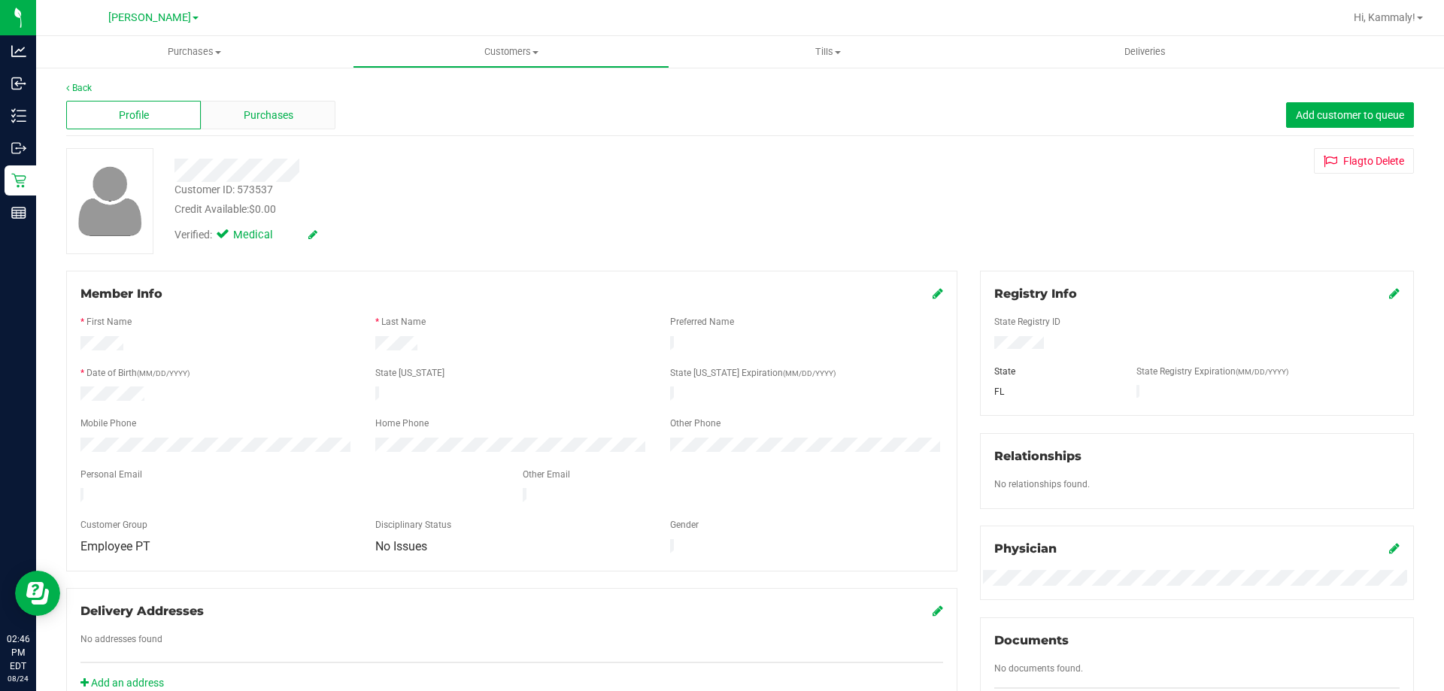
click at [246, 108] on span "Purchases" at bounding box center [269, 116] width 50 height 16
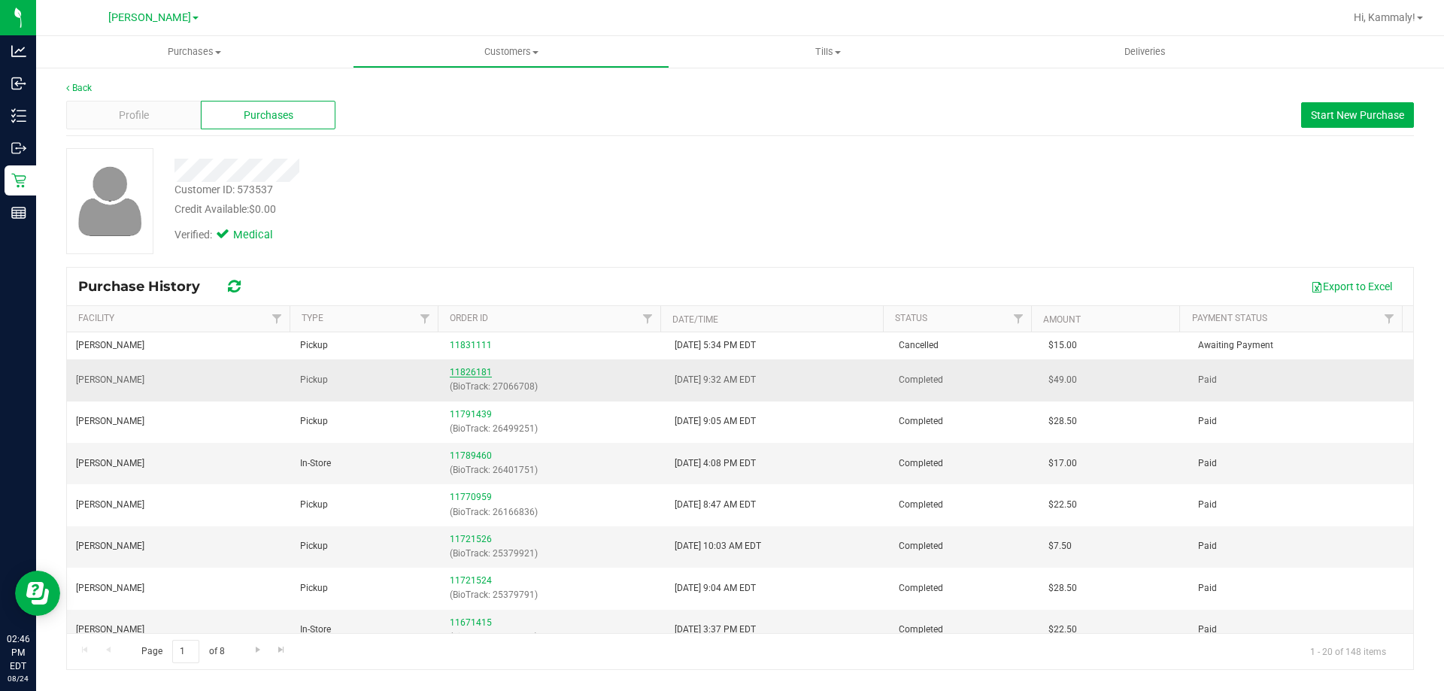
click at [460, 375] on link "11826181" at bounding box center [471, 372] width 42 height 11
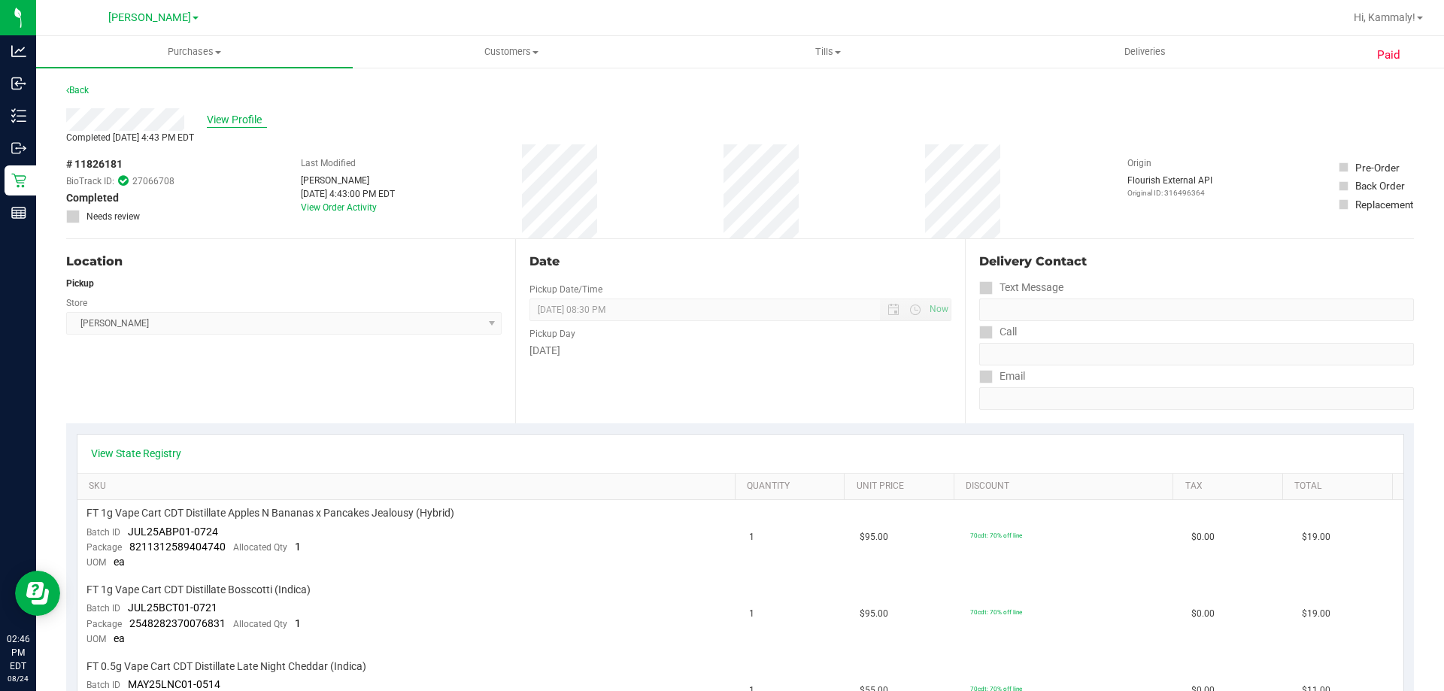
click at [239, 112] on span "View Profile" at bounding box center [237, 120] width 60 height 16
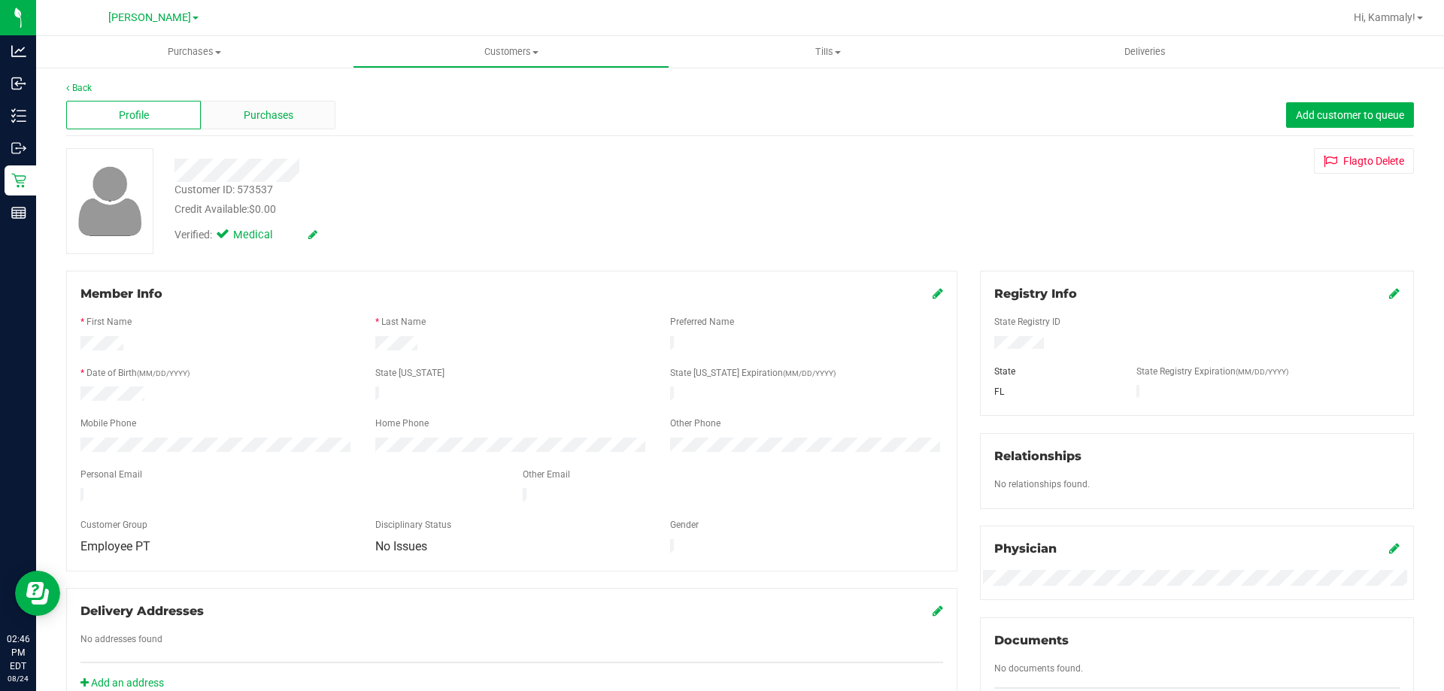
click at [259, 121] on span "Purchases" at bounding box center [269, 116] width 50 height 16
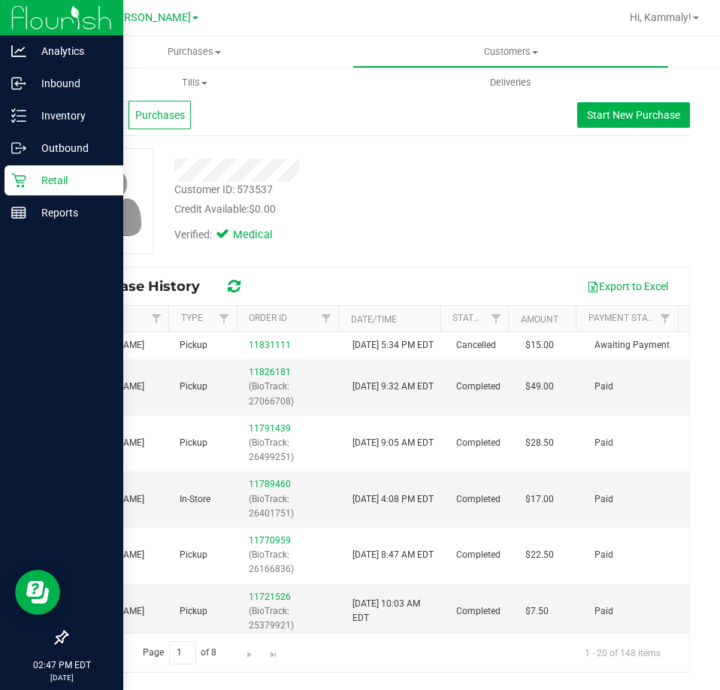
click at [29, 187] on p "Retail" at bounding box center [71, 180] width 90 height 18
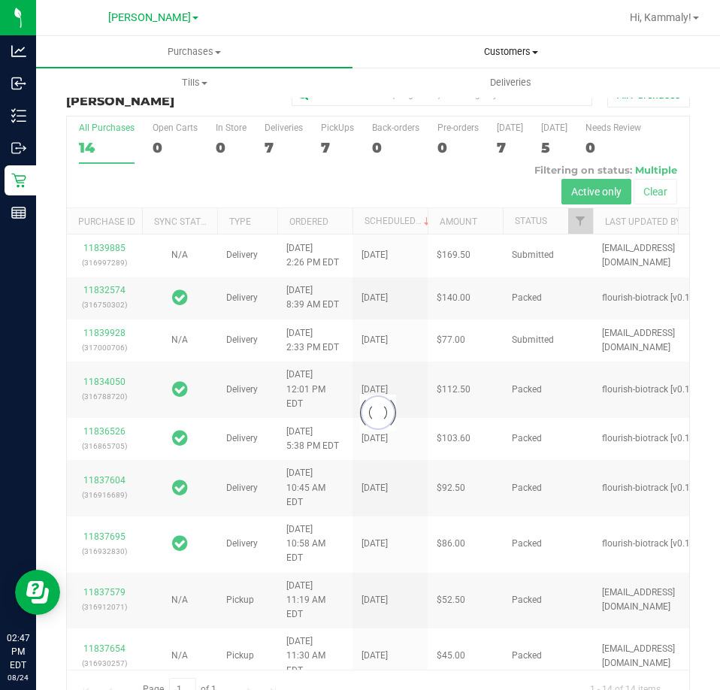
click at [502, 50] on span "Customers" at bounding box center [510, 52] width 315 height 14
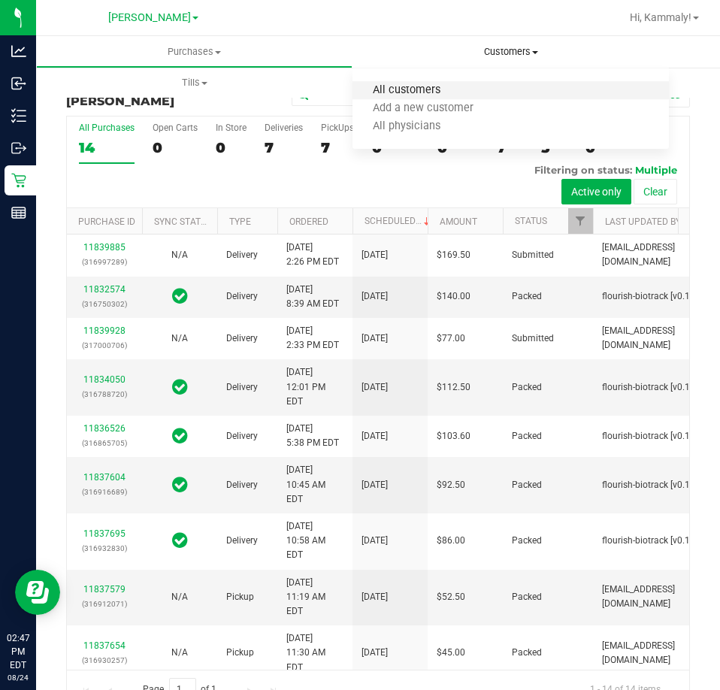
click at [445, 86] on span "All customers" at bounding box center [407, 90] width 108 height 13
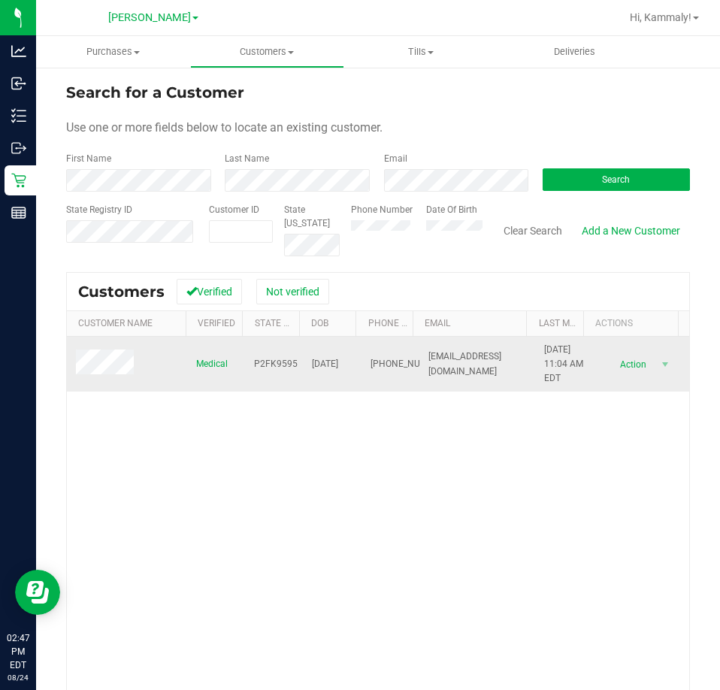
click at [626, 349] on td "Action Action Add to queue Create new purchase View profile View purchases" at bounding box center [641, 365] width 96 height 56
click at [623, 362] on span "Action" at bounding box center [632, 364] width 49 height 21
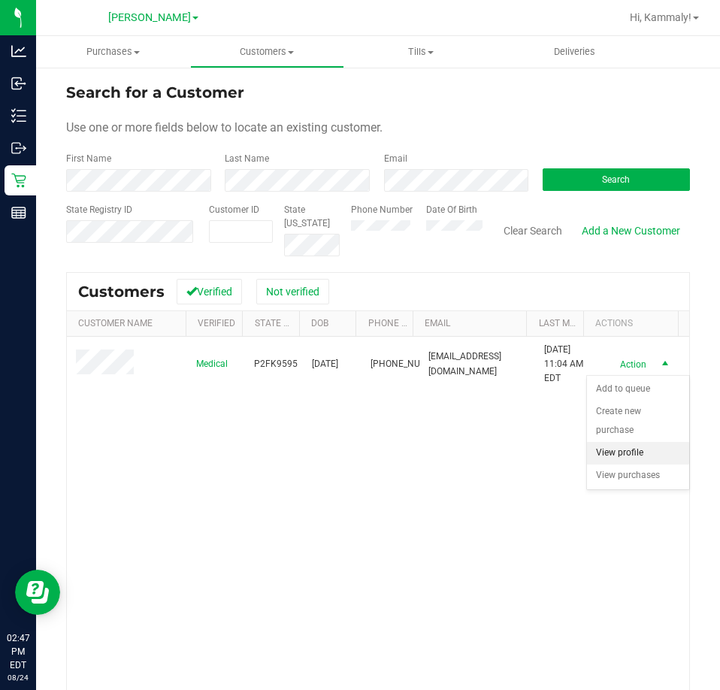
click at [611, 458] on li "View profile" at bounding box center [638, 453] width 102 height 23
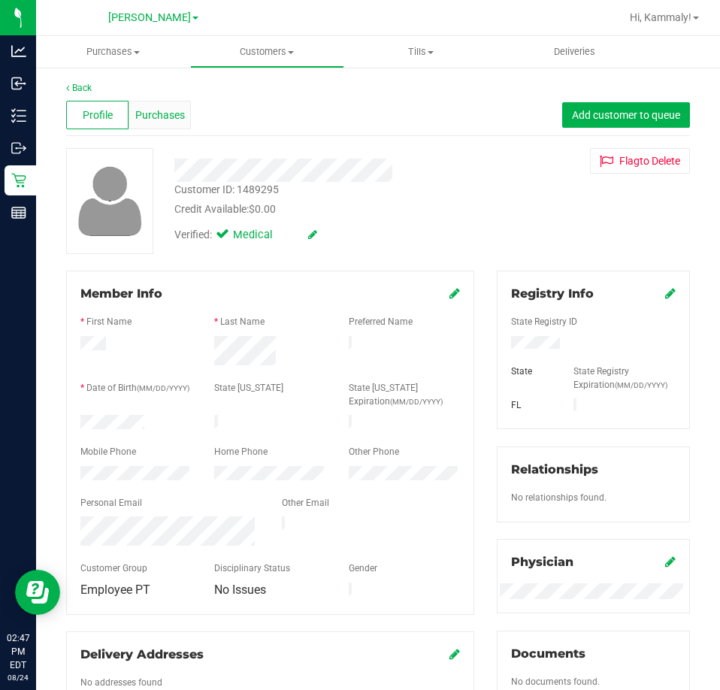
click at [149, 111] on span "Purchases" at bounding box center [160, 116] width 50 height 16
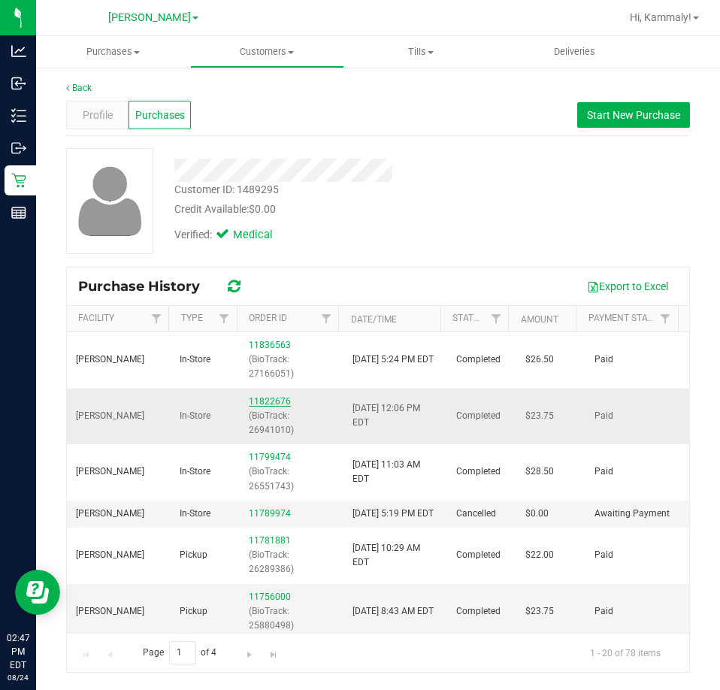
click at [265, 396] on link "11822676" at bounding box center [270, 401] width 42 height 11
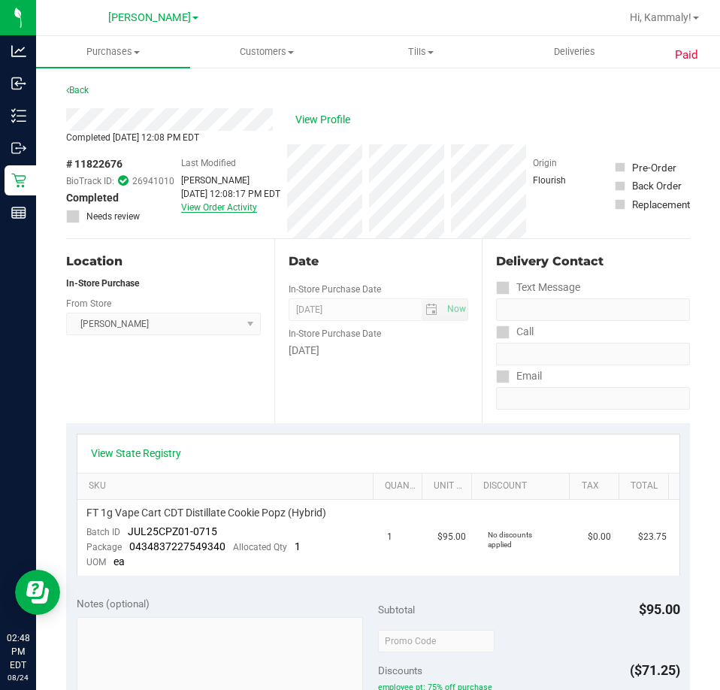
click at [186, 207] on link "View Order Activity" at bounding box center [219, 207] width 76 height 11
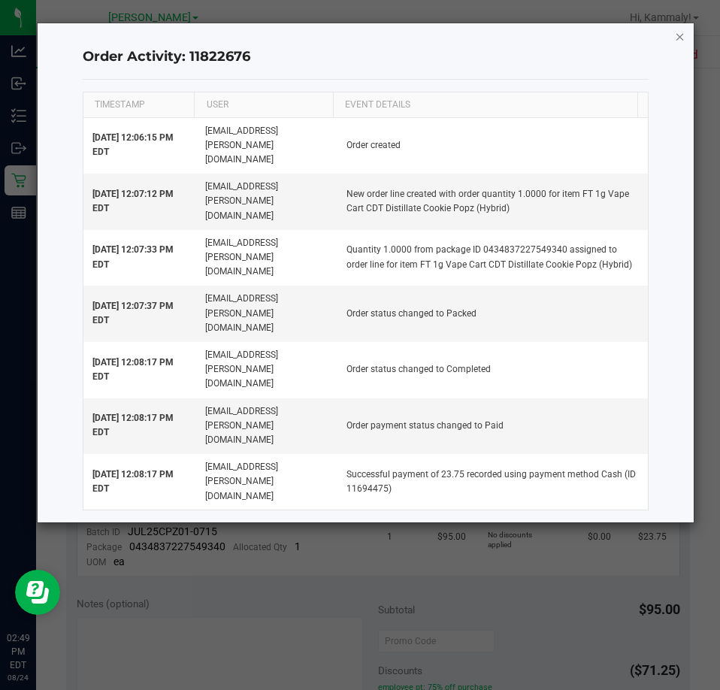
click at [678, 38] on icon "button" at bounding box center [680, 36] width 11 height 18
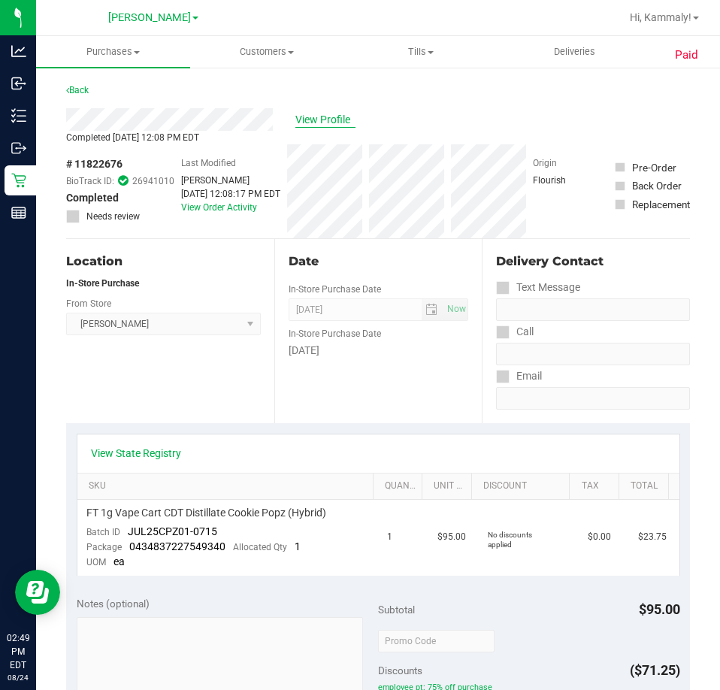
click at [310, 112] on span "View Profile" at bounding box center [326, 120] width 60 height 16
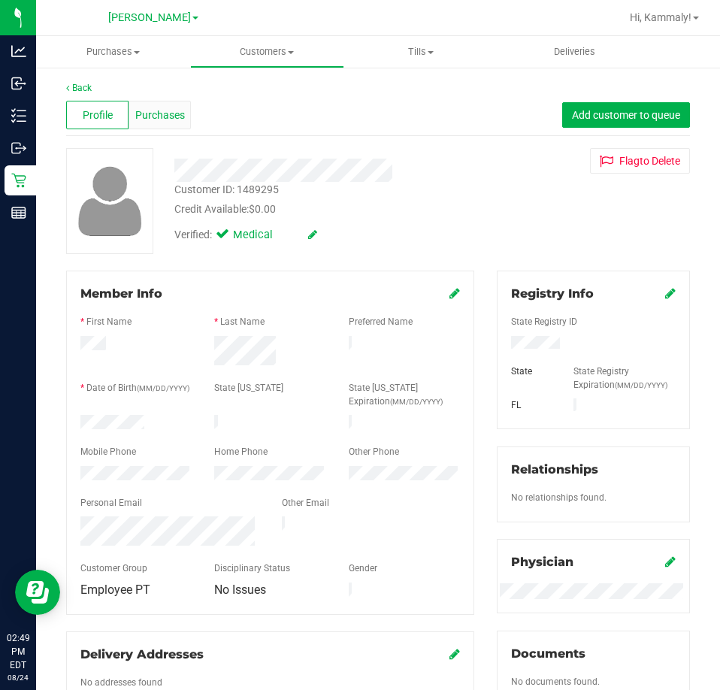
click at [179, 118] on span "Purchases" at bounding box center [160, 116] width 50 height 16
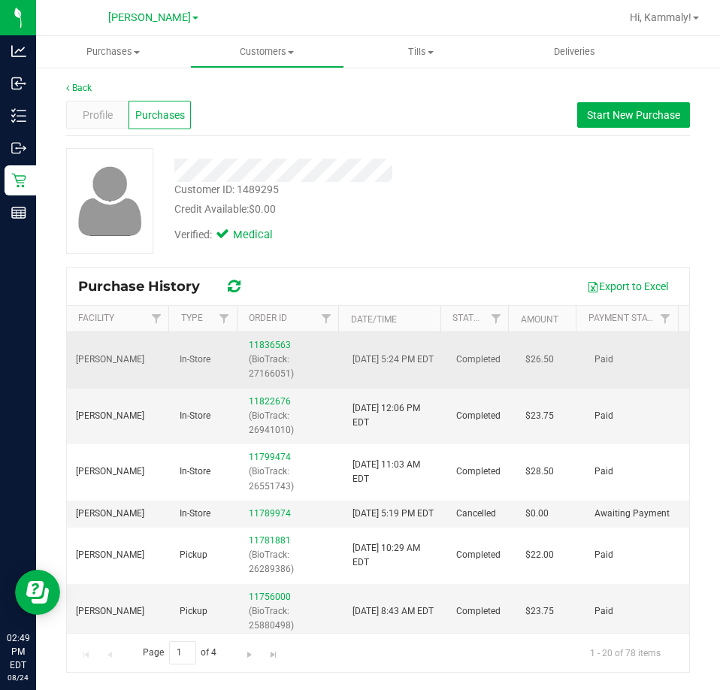
click at [262, 339] on div "11836563 (BioTrack: 27166051)" at bounding box center [292, 360] width 86 height 44
click at [260, 350] on div "11836563 (BioTrack: 27166051)" at bounding box center [292, 360] width 86 height 44
click at [261, 348] on link "11836563" at bounding box center [270, 345] width 42 height 11
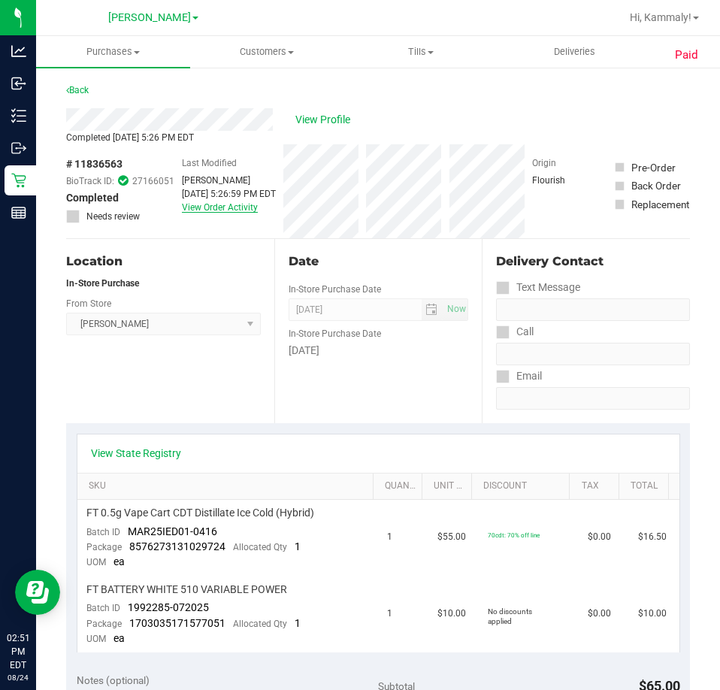
click at [203, 208] on link "View Order Activity" at bounding box center [220, 207] width 76 height 11
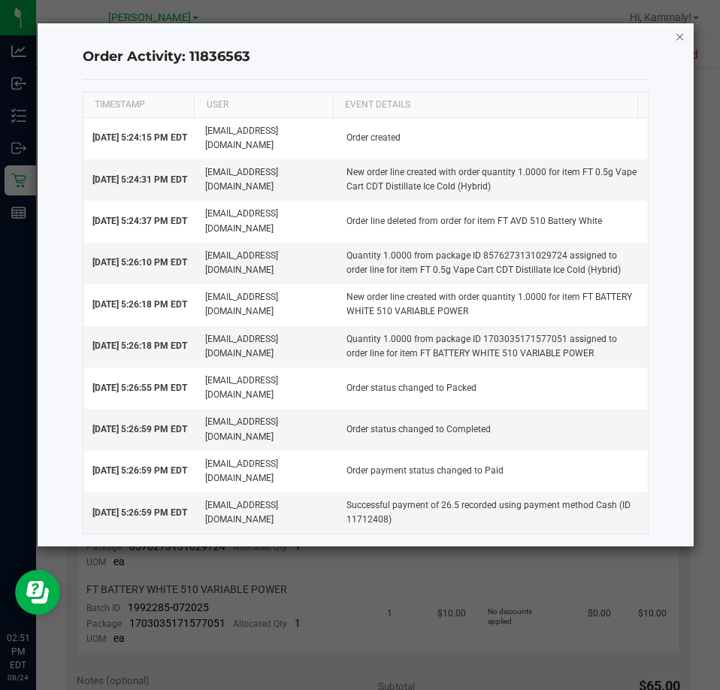
click at [685, 30] on icon "button" at bounding box center [680, 36] width 11 height 18
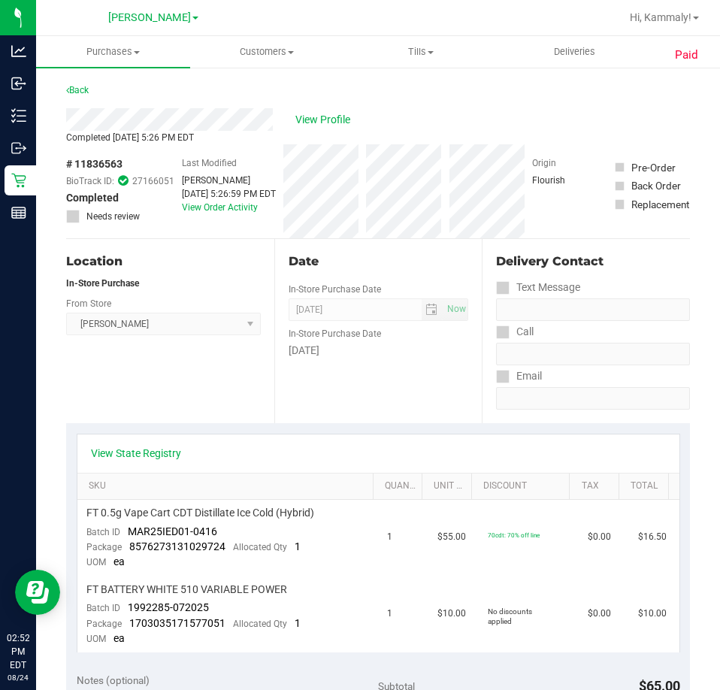
click at [320, 110] on div "View Profile" at bounding box center [378, 119] width 624 height 23
click at [320, 123] on span "View Profile" at bounding box center [326, 120] width 60 height 16
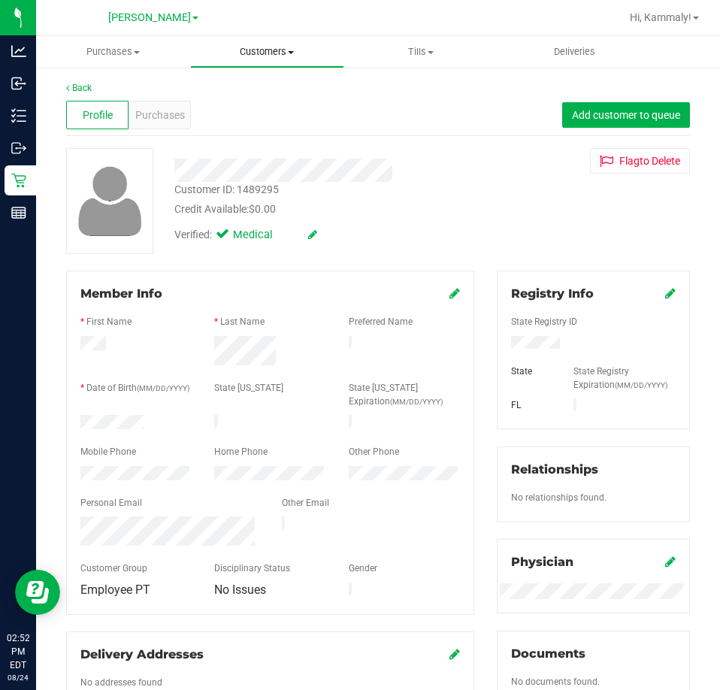
click at [285, 62] on uib-tab-heading "Customers All customers Add a new customer All physicians" at bounding box center [267, 52] width 153 height 30
drag, startPoint x: 497, startPoint y: 211, endPoint x: 109, endPoint y: 105, distance: 402.5
click at [493, 211] on div "Customer ID: 1489295 Credit Available: $0.00 Verified: Medical Flag to Delete" at bounding box center [378, 201] width 647 height 106
click at [165, 116] on span "Purchases" at bounding box center [160, 116] width 50 height 16
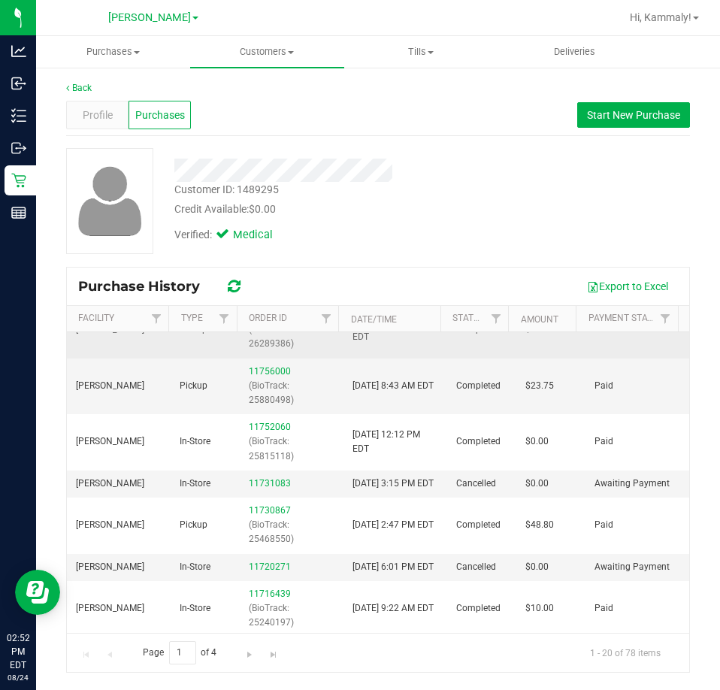
scroll to position [301, 0]
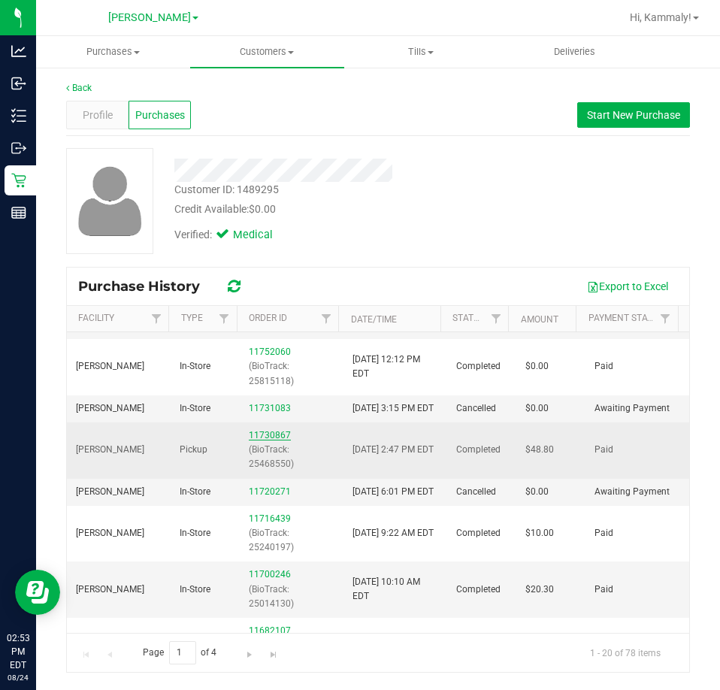
click at [267, 441] on link "11730867" at bounding box center [270, 435] width 42 height 11
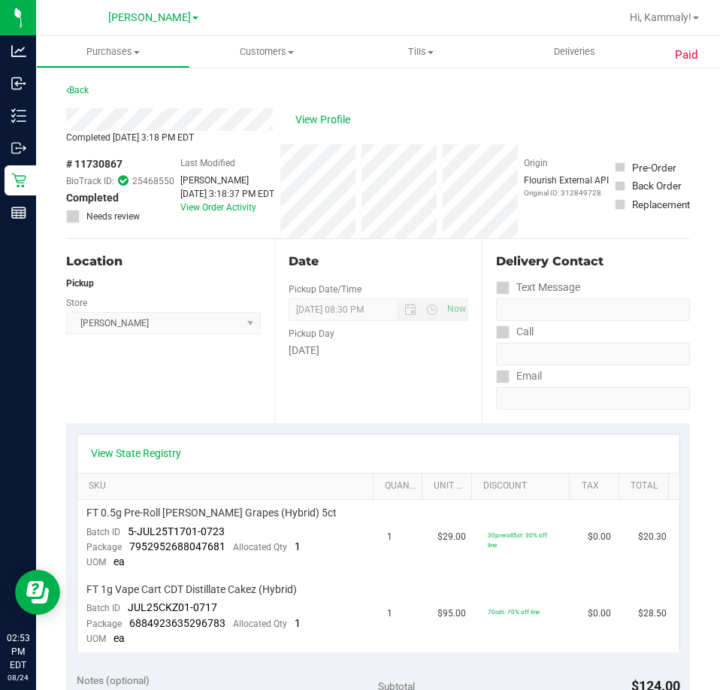
click at [335, 103] on div "Back" at bounding box center [378, 94] width 624 height 27
click at [330, 124] on span "View Profile" at bounding box center [326, 120] width 60 height 16
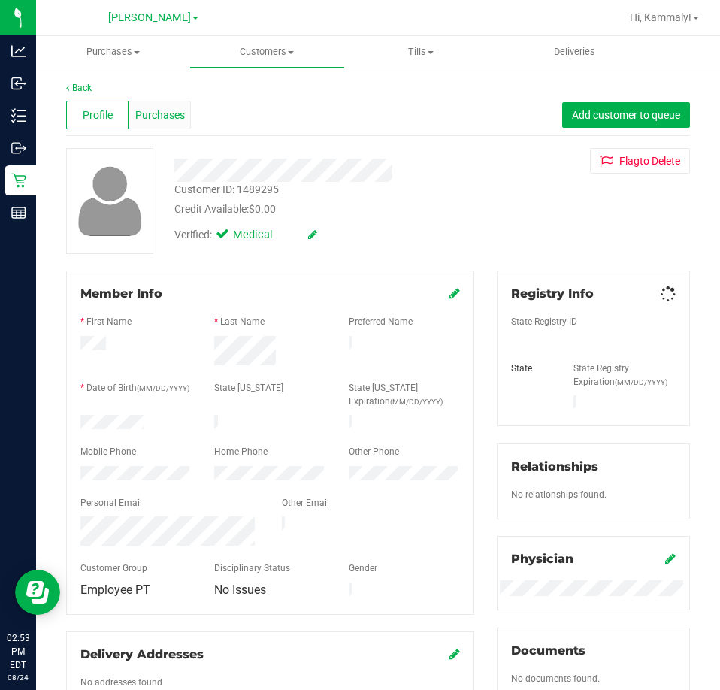
click at [183, 123] on div "Purchases" at bounding box center [160, 115] width 62 height 29
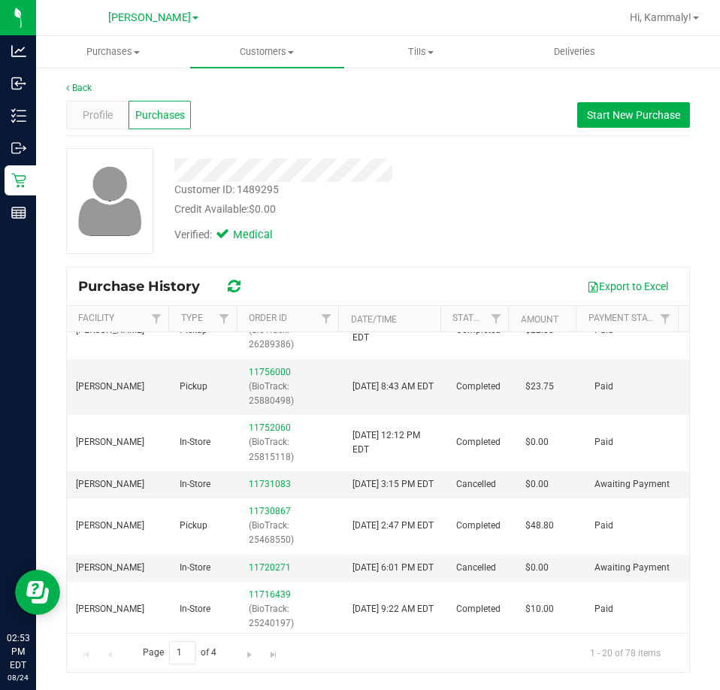
scroll to position [226, 0]
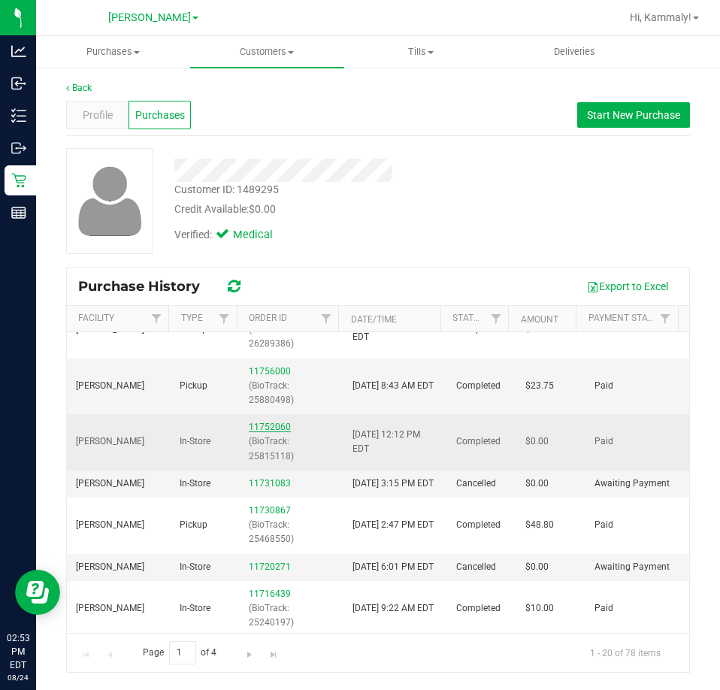
click at [273, 432] on link "11752060" at bounding box center [270, 427] width 42 height 11
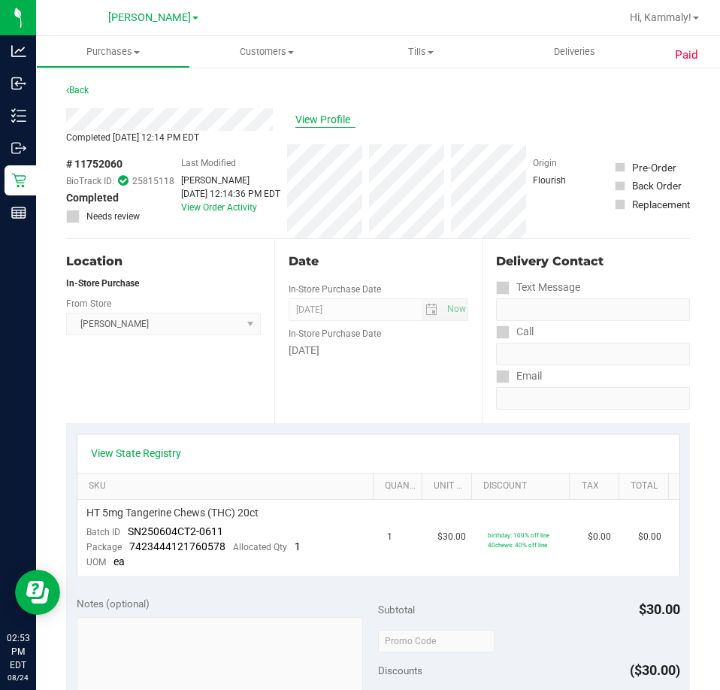
click at [321, 127] on span "View Profile" at bounding box center [326, 120] width 60 height 16
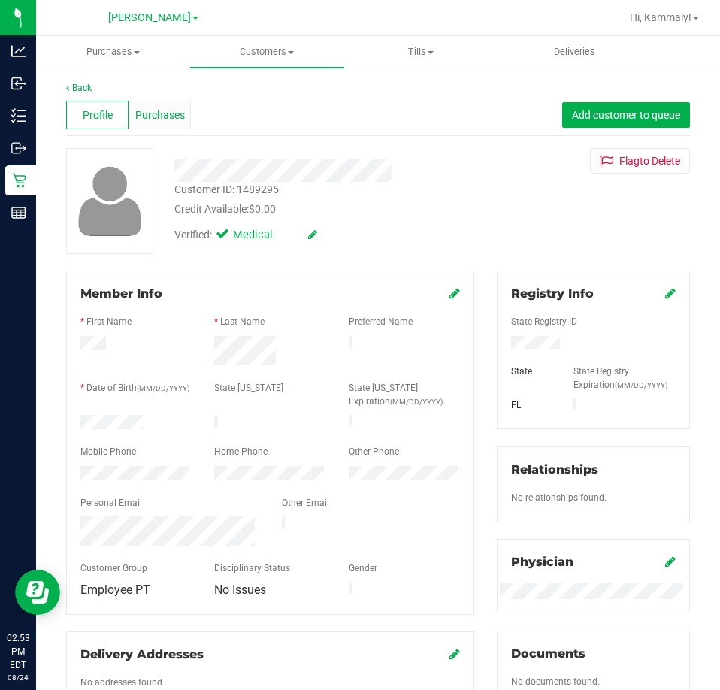
click at [181, 126] on div "Purchases" at bounding box center [160, 115] width 62 height 29
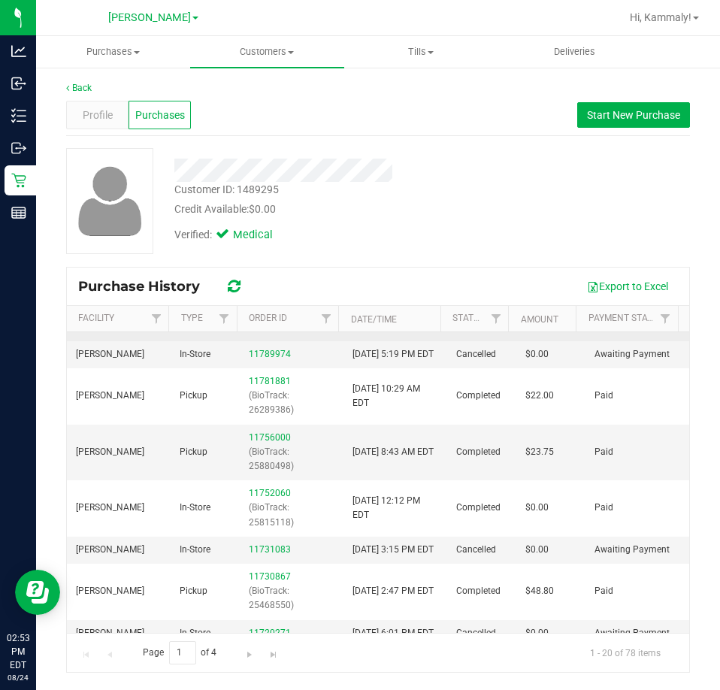
scroll to position [150, 0]
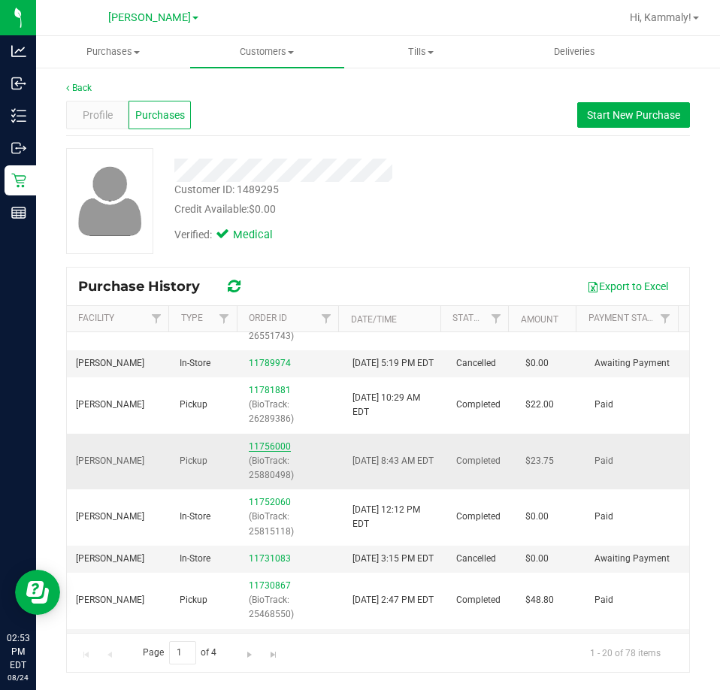
click at [269, 452] on link "11756000" at bounding box center [270, 446] width 42 height 11
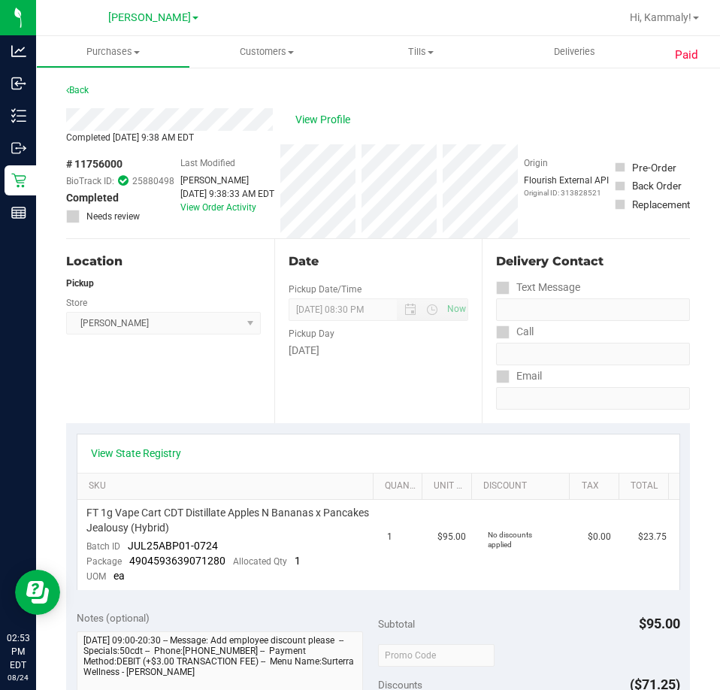
click at [299, 110] on div "View Profile" at bounding box center [378, 119] width 624 height 23
click at [299, 123] on span "View Profile" at bounding box center [326, 120] width 60 height 16
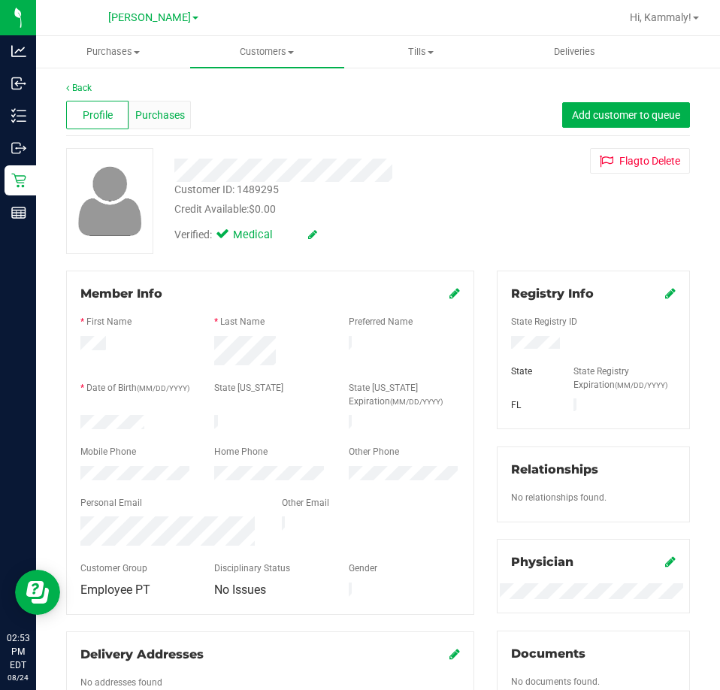
click at [168, 119] on span "Purchases" at bounding box center [160, 116] width 50 height 16
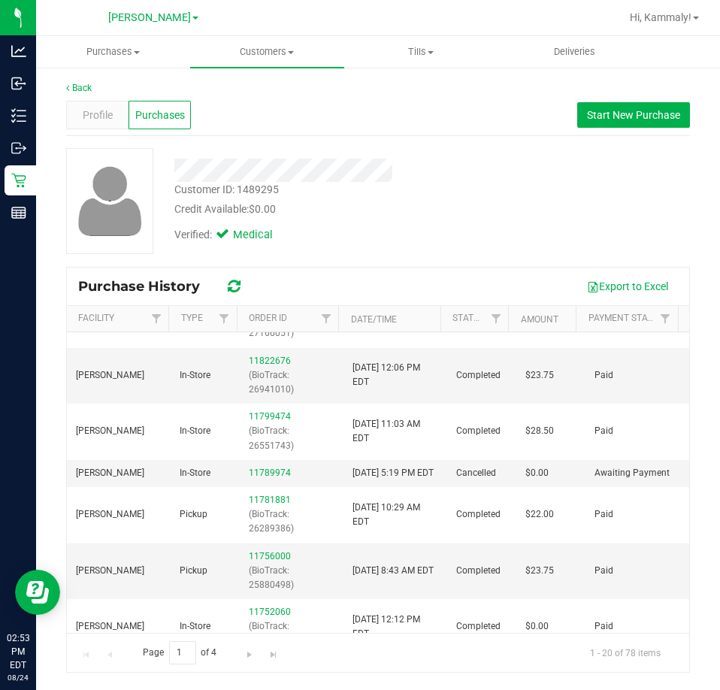
scroll to position [75, 0]
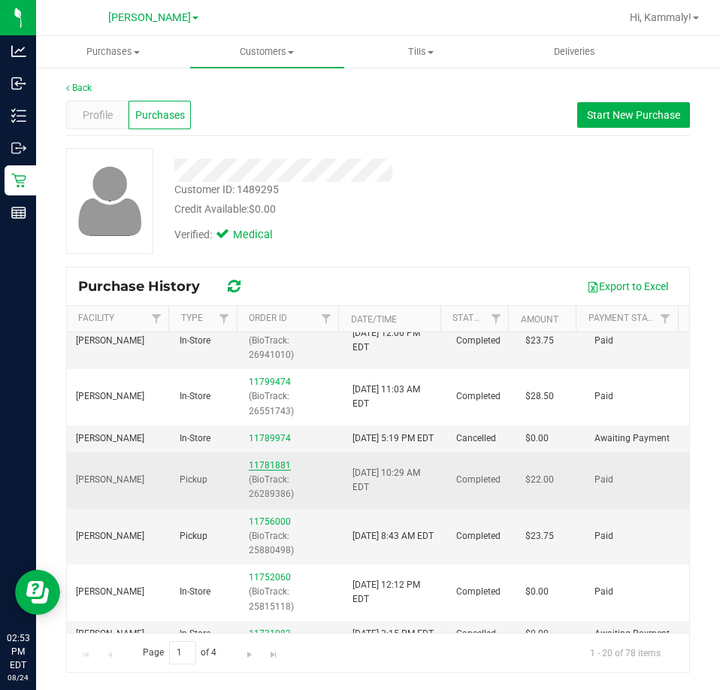
click at [271, 471] on link "11781881" at bounding box center [270, 465] width 42 height 11
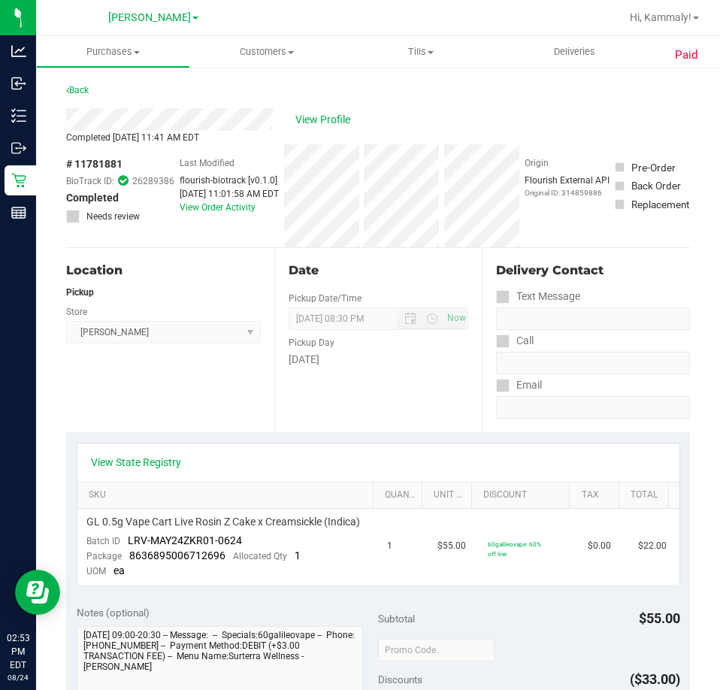
click at [333, 111] on div "View Profile" at bounding box center [378, 119] width 624 height 23
click at [332, 117] on span "View Profile" at bounding box center [326, 120] width 60 height 16
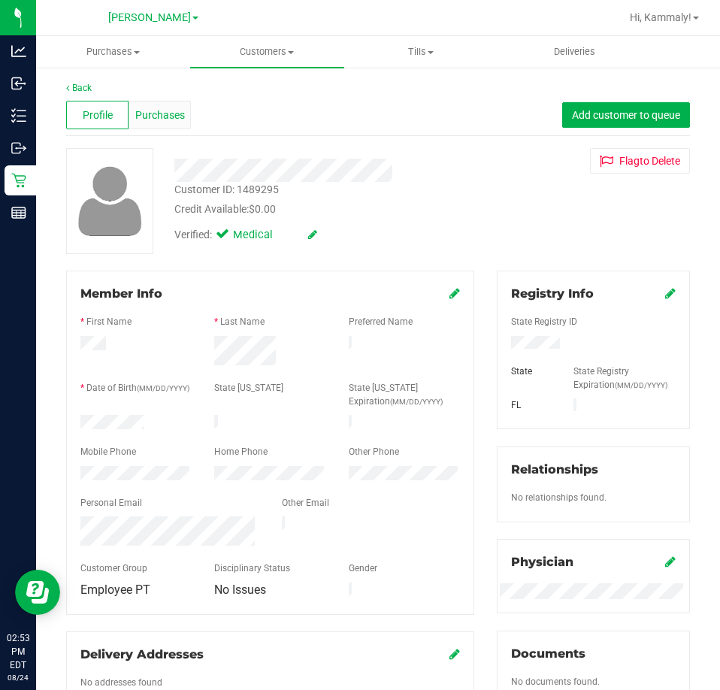
click at [160, 123] on div "Purchases" at bounding box center [160, 115] width 62 height 29
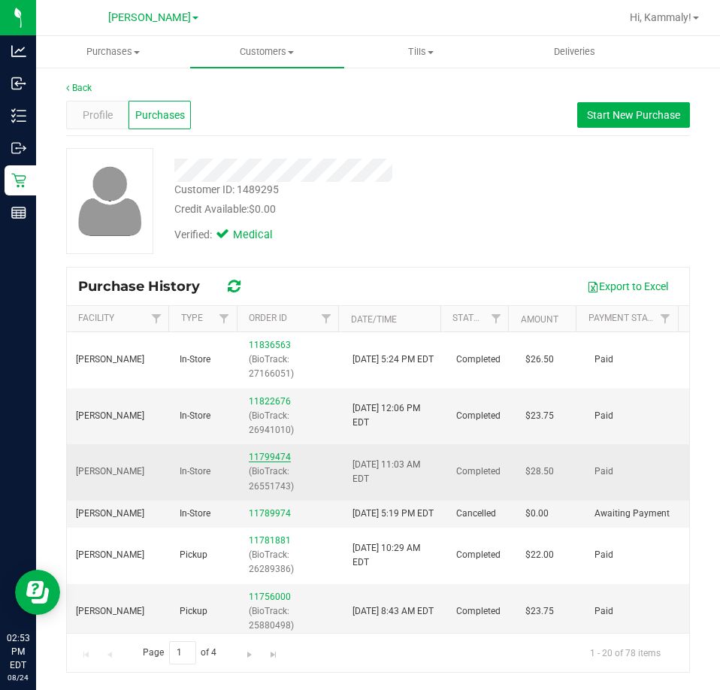
click at [260, 455] on link "11799474" at bounding box center [270, 457] width 42 height 11
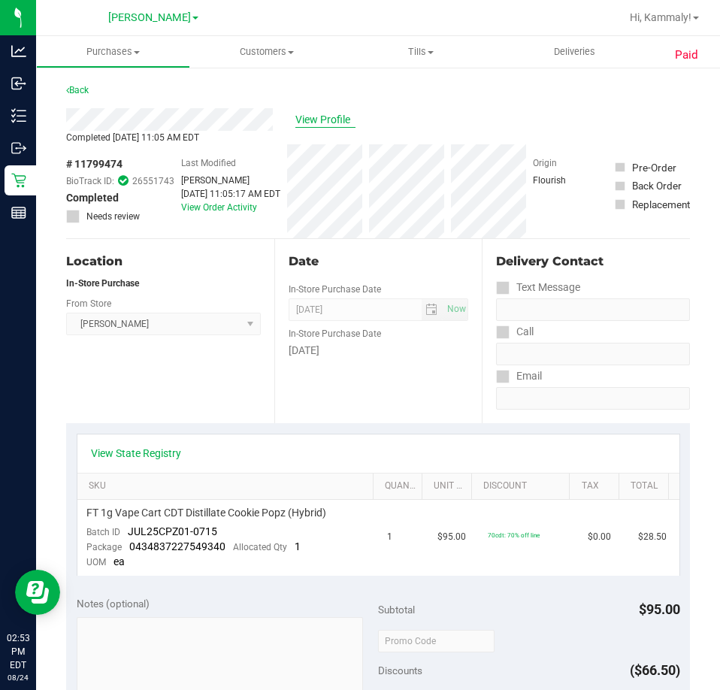
click at [311, 119] on span "View Profile" at bounding box center [326, 120] width 60 height 16
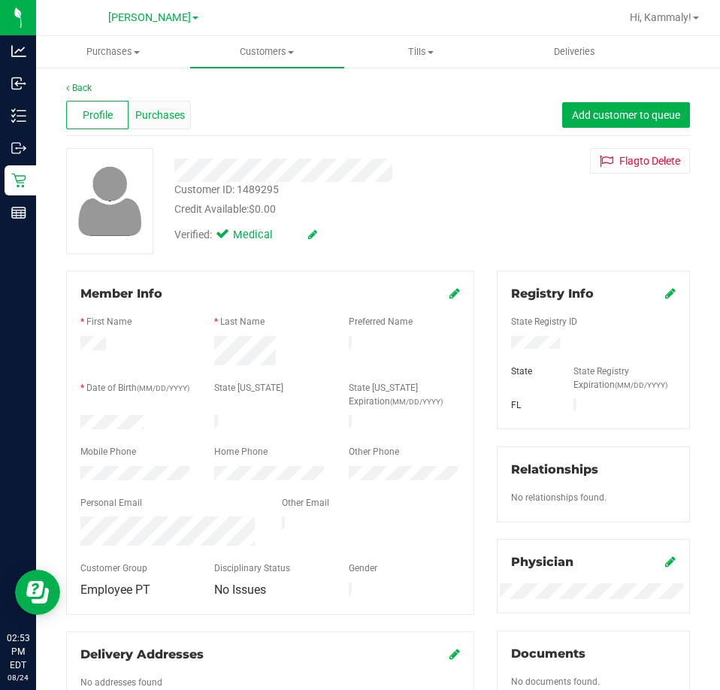
click at [167, 111] on span "Purchases" at bounding box center [160, 116] width 50 height 16
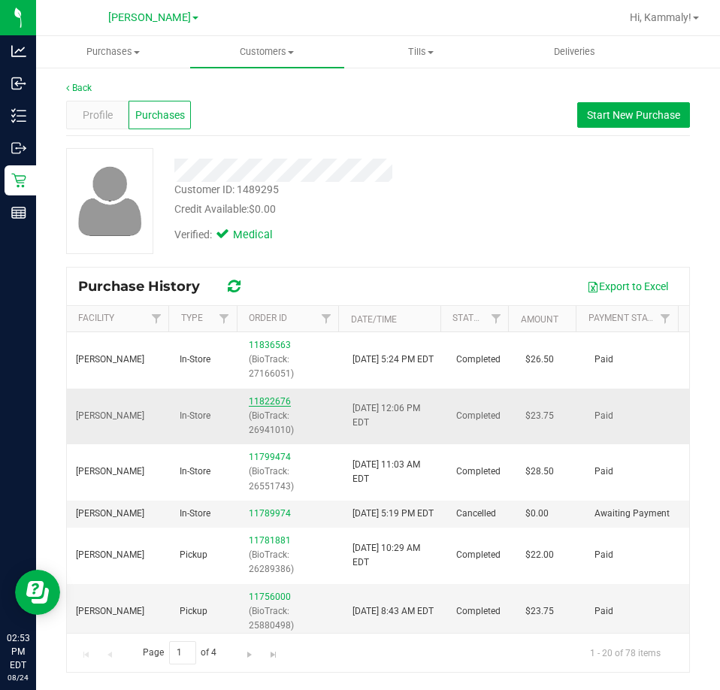
click at [277, 401] on link "11822676" at bounding box center [270, 401] width 42 height 11
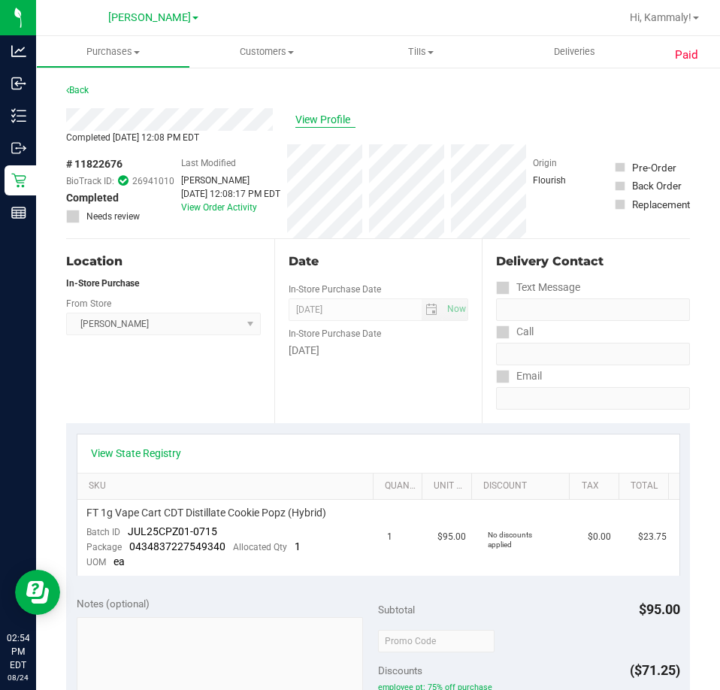
click at [338, 124] on span "View Profile" at bounding box center [326, 120] width 60 height 16
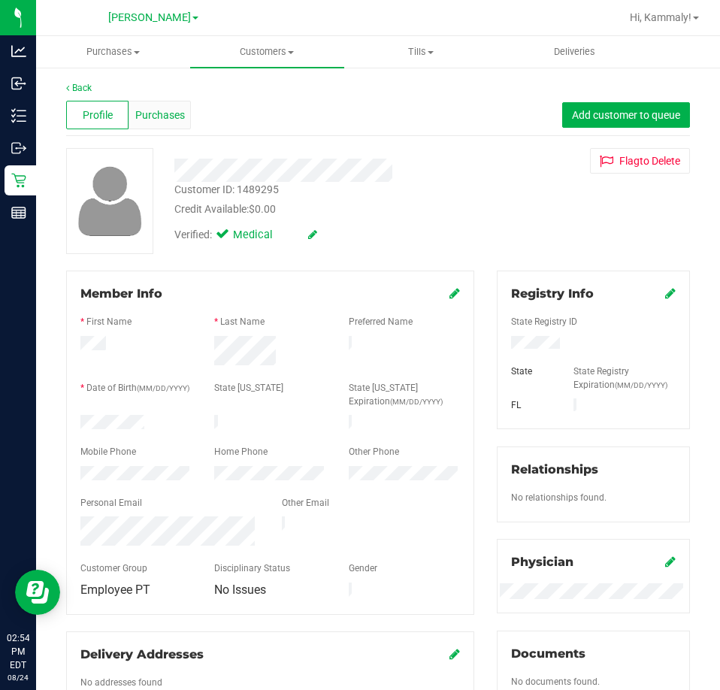
click at [173, 123] on div "Purchases" at bounding box center [160, 115] width 62 height 29
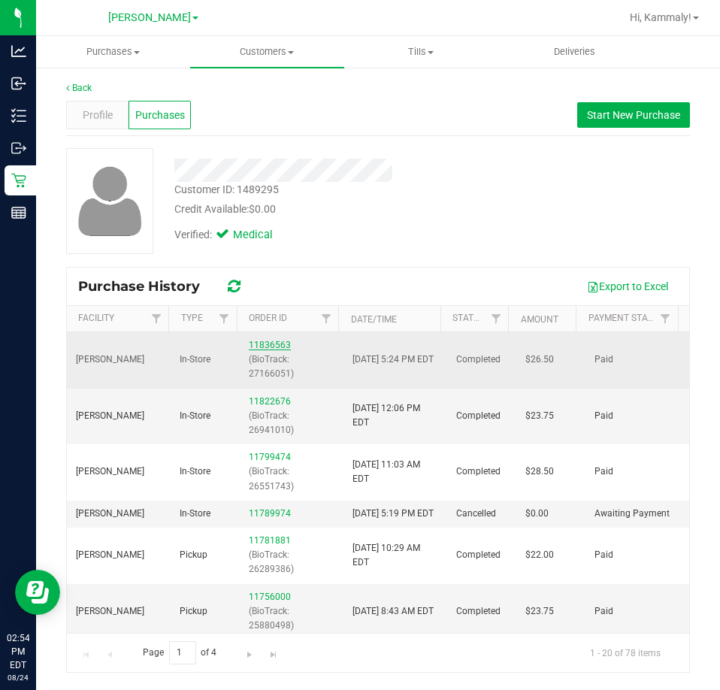
click at [264, 342] on link "11836563" at bounding box center [270, 345] width 42 height 11
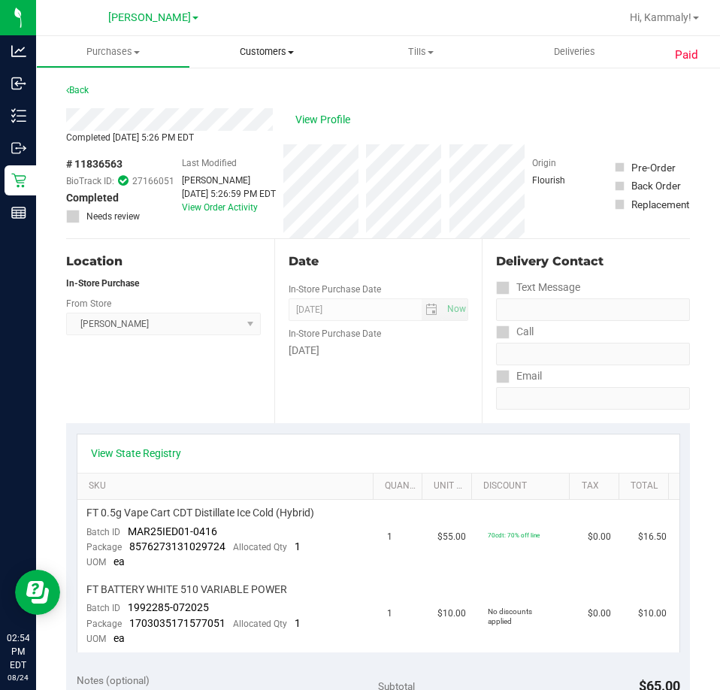
click at [290, 42] on uib-tab-heading "Customers All customers Add a new customer All physicians" at bounding box center [267, 52] width 154 height 32
click at [265, 92] on span "All customers" at bounding box center [244, 90] width 108 height 13
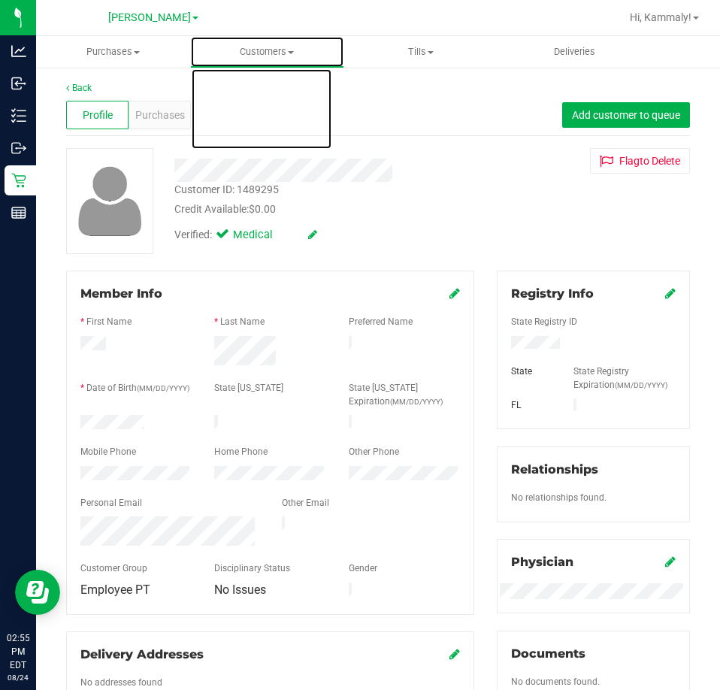
click at [283, 58] on span "Customers" at bounding box center [267, 52] width 153 height 14
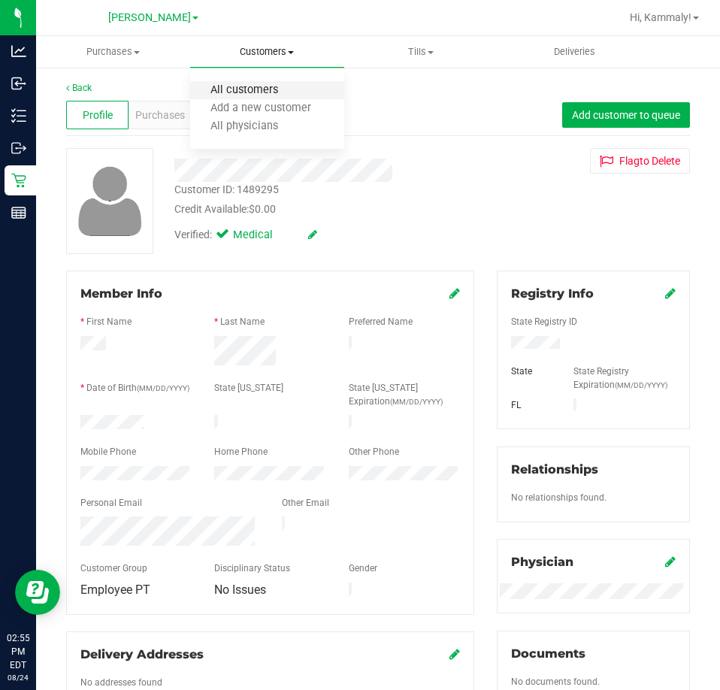
click at [278, 96] on span "All customers" at bounding box center [244, 90] width 108 height 13
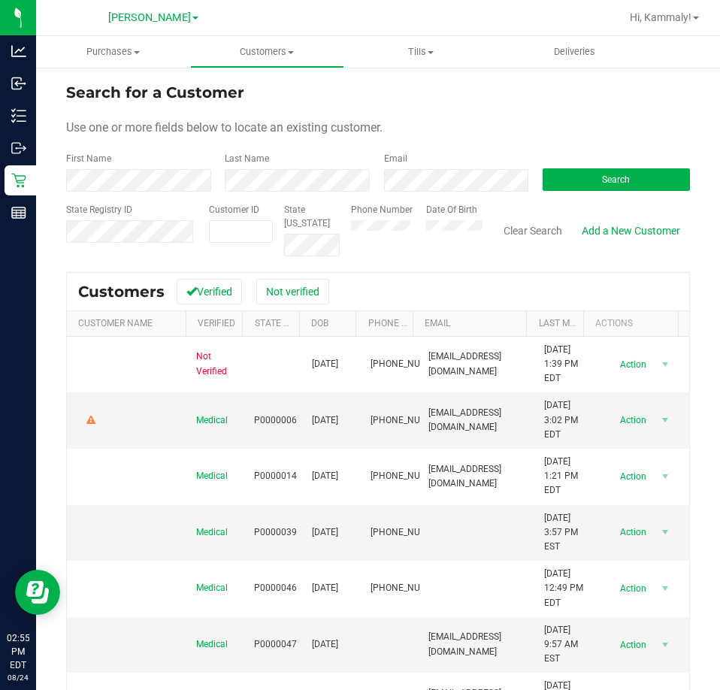
click at [112, 168] on div "First Name" at bounding box center [139, 172] width 147 height 40
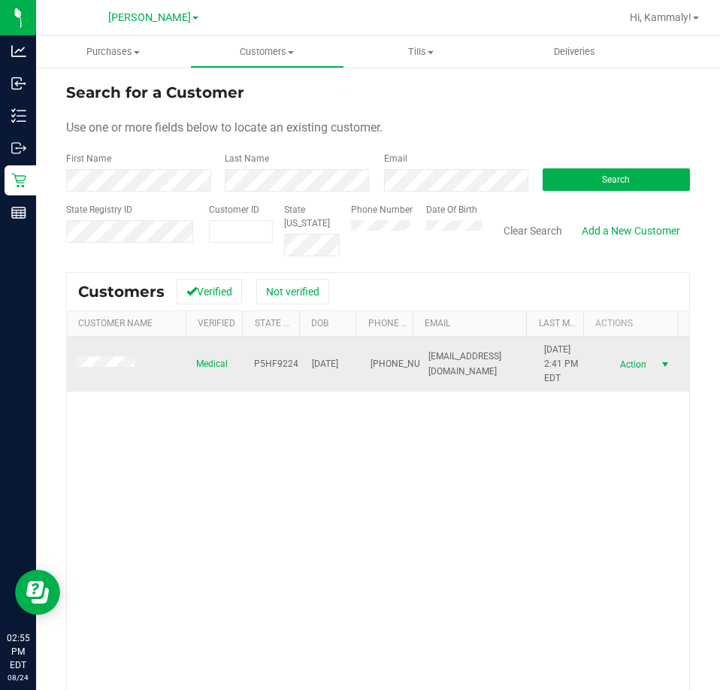
click at [615, 354] on span "Action" at bounding box center [632, 364] width 49 height 21
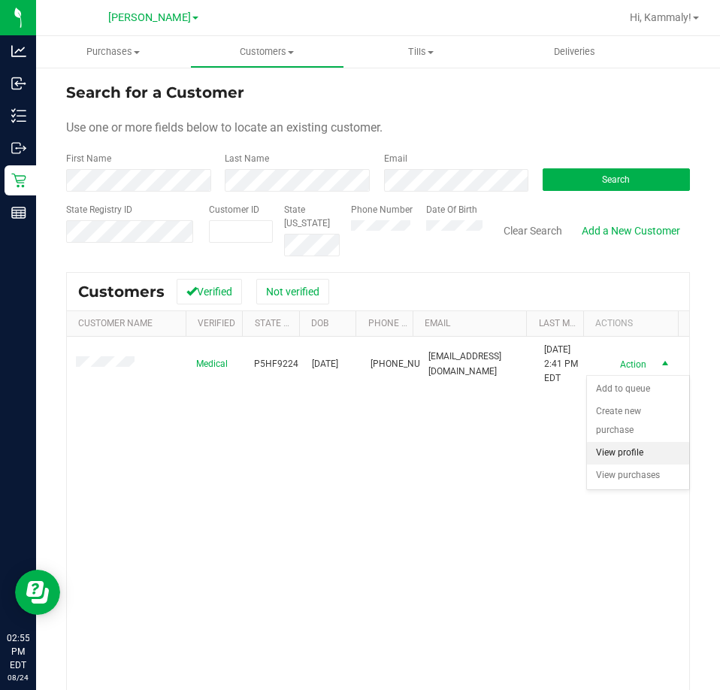
click at [602, 456] on li "View profile" at bounding box center [638, 453] width 102 height 23
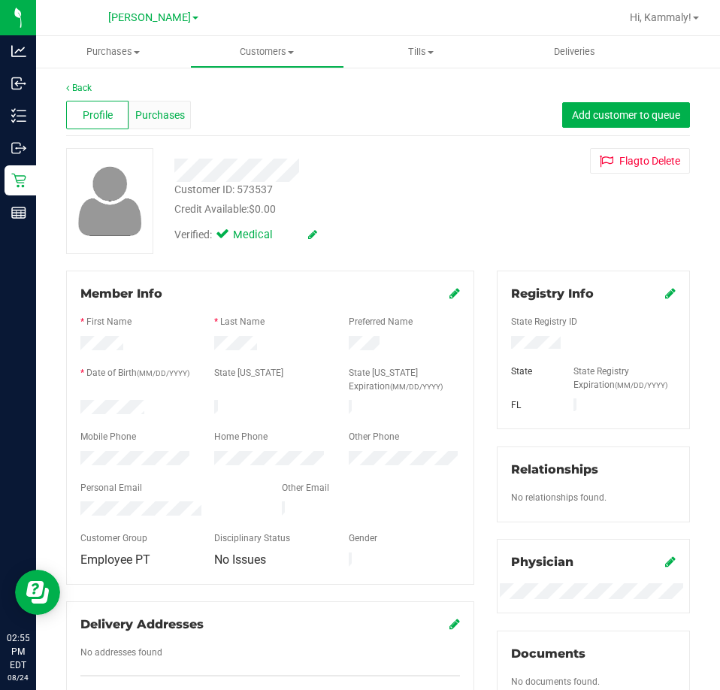
click at [176, 117] on span "Purchases" at bounding box center [160, 116] width 50 height 16
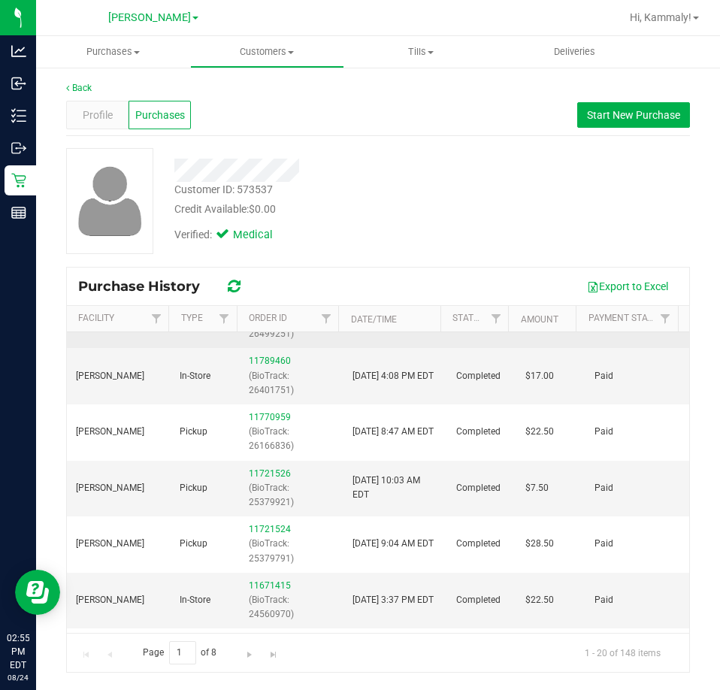
scroll to position [150, 0]
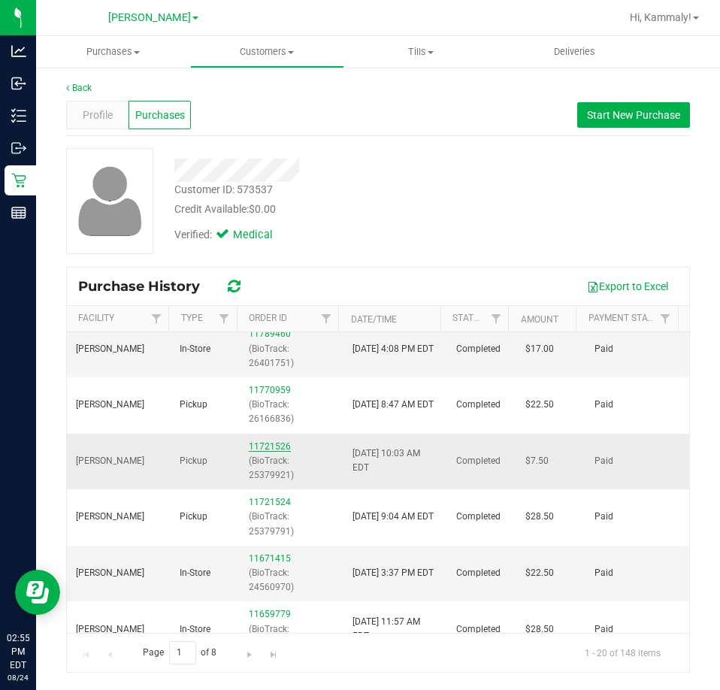
click at [266, 452] on link "11721526" at bounding box center [270, 446] width 42 height 11
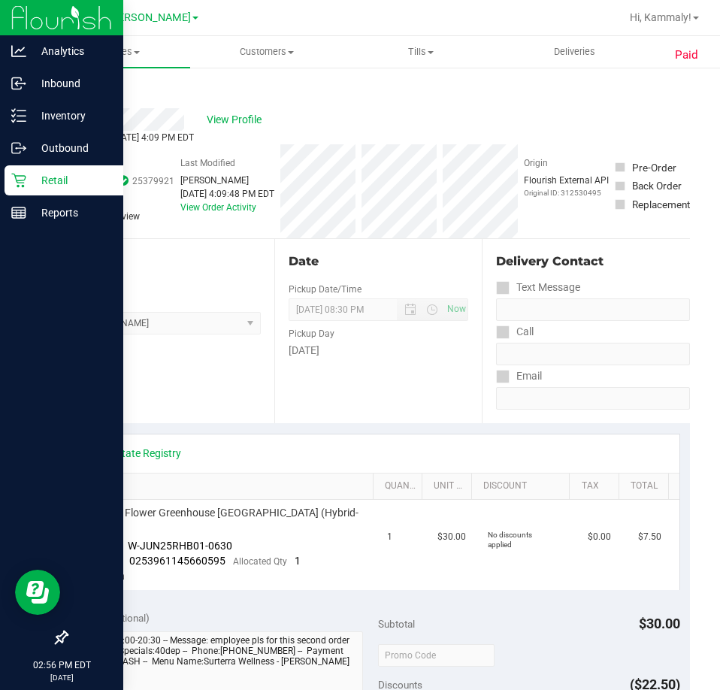
click at [29, 179] on p "Retail" at bounding box center [71, 180] width 90 height 18
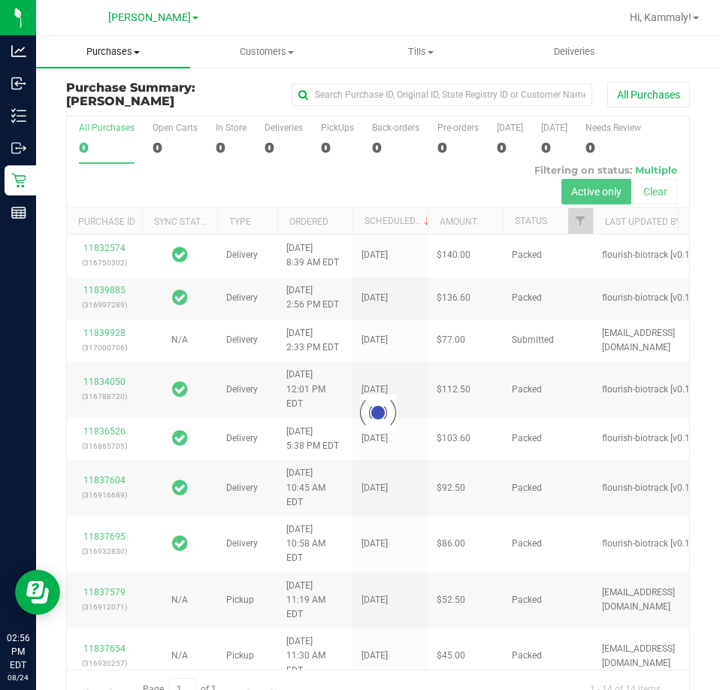
click at [114, 51] on span "Purchases" at bounding box center [113, 52] width 154 height 14
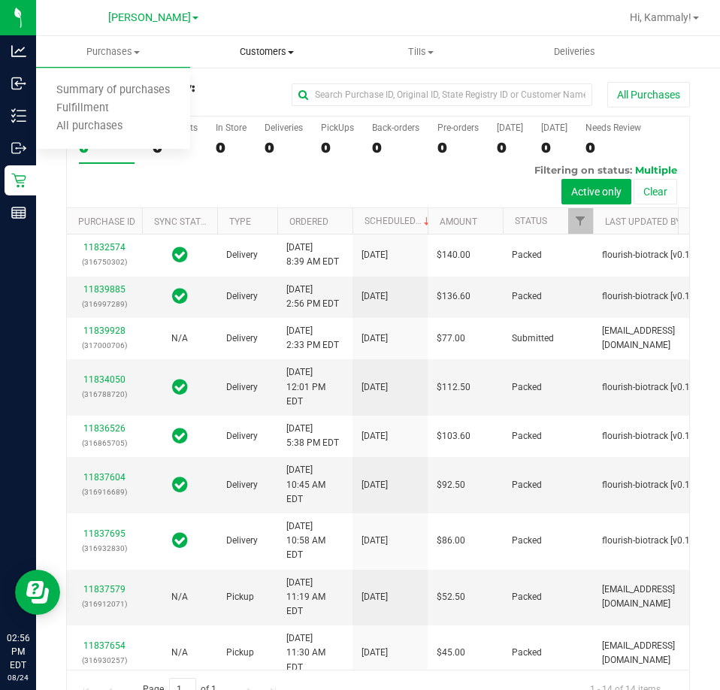
click at [238, 57] on span "Customers" at bounding box center [267, 52] width 153 height 14
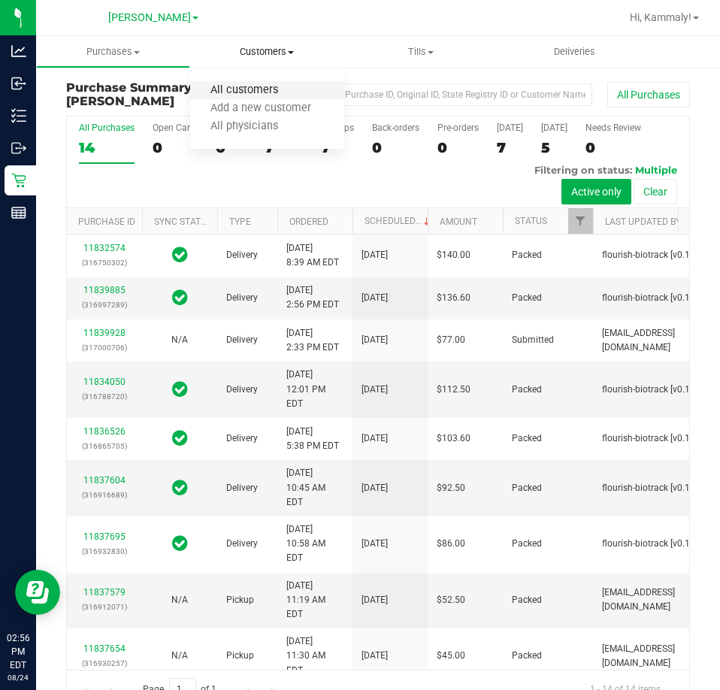
click at [218, 93] on span "All customers" at bounding box center [244, 90] width 108 height 13
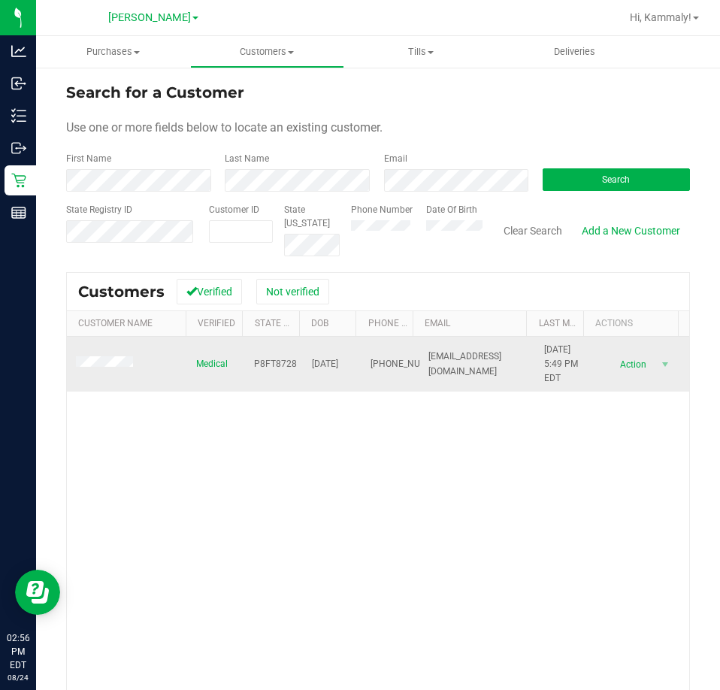
click at [616, 379] on td "Action Action Add to queue Create new purchase View profile View purchases" at bounding box center [641, 365] width 96 height 56
click at [616, 373] on span "Action" at bounding box center [632, 364] width 49 height 21
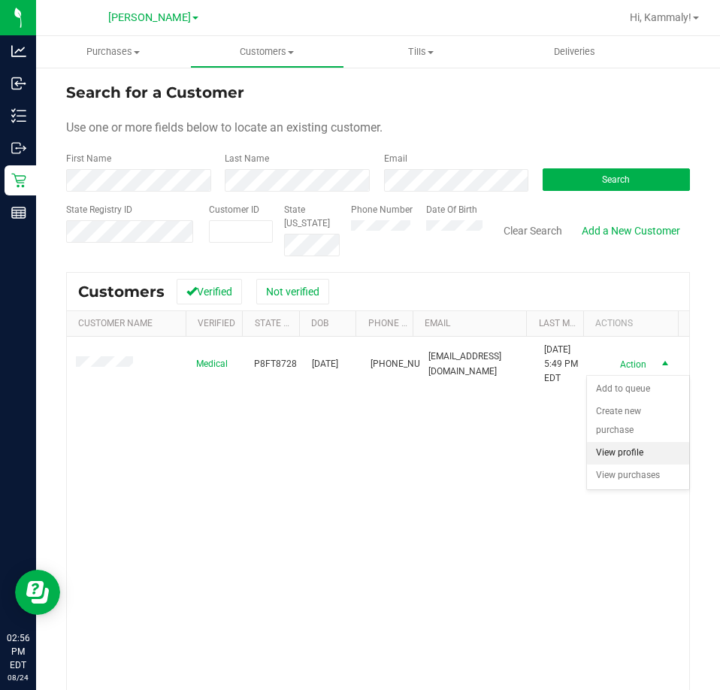
click at [617, 461] on li "View profile" at bounding box center [638, 453] width 102 height 23
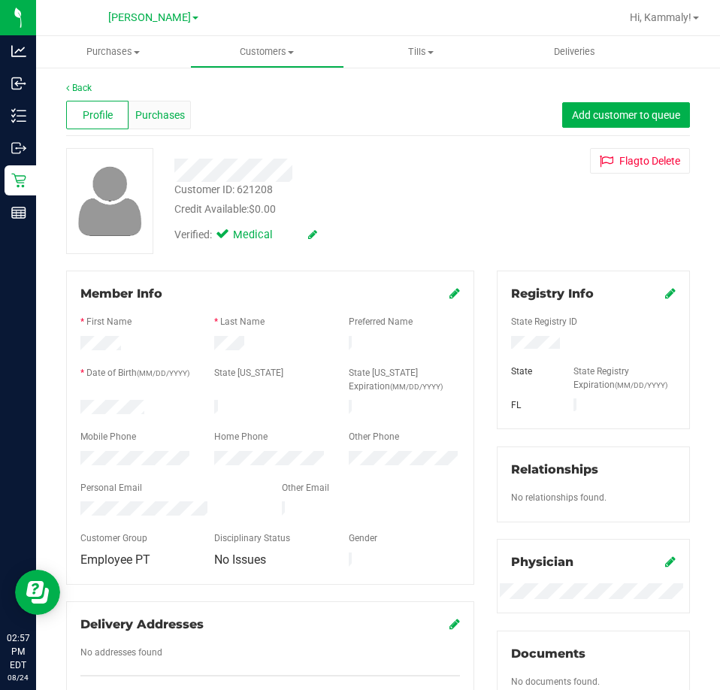
click at [180, 108] on span "Purchases" at bounding box center [160, 116] width 50 height 16
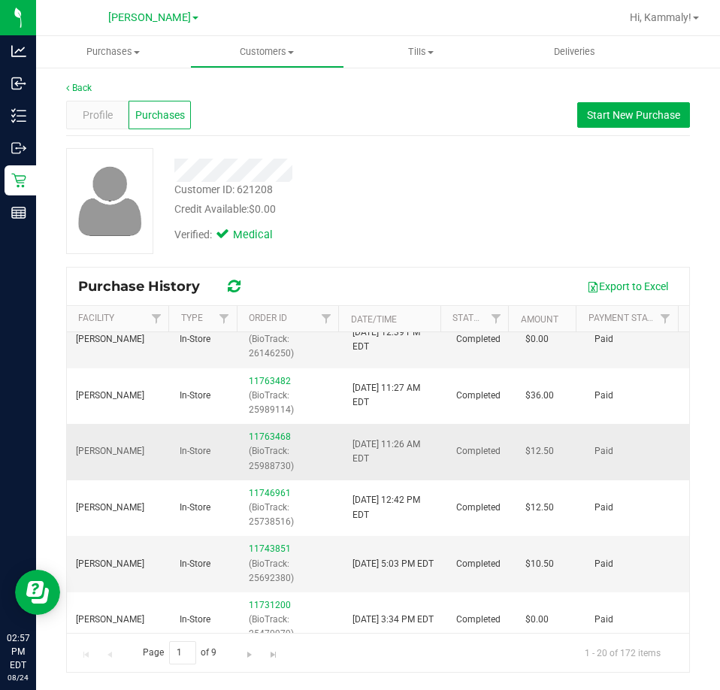
scroll to position [451, 0]
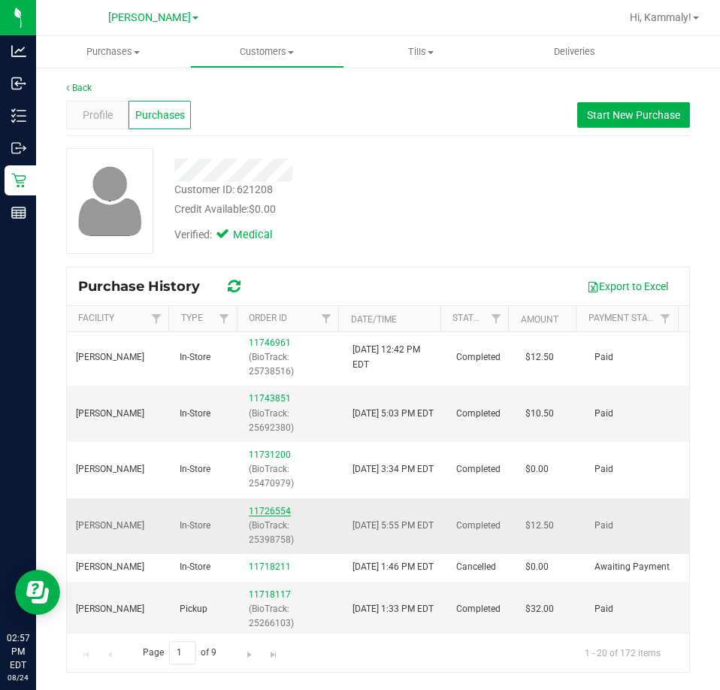
click at [265, 514] on link "11726554" at bounding box center [270, 511] width 42 height 11
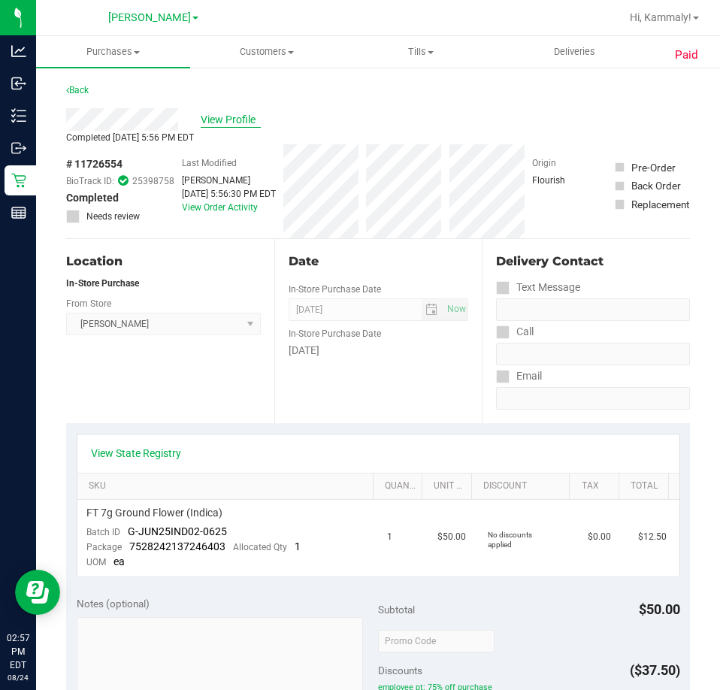
click at [240, 118] on span "View Profile" at bounding box center [231, 120] width 60 height 16
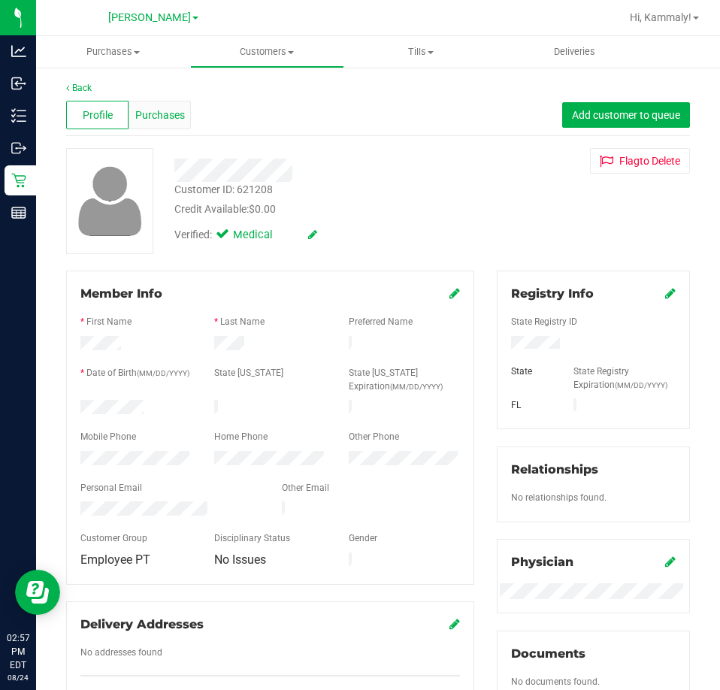
click at [180, 115] on span "Purchases" at bounding box center [160, 116] width 50 height 16
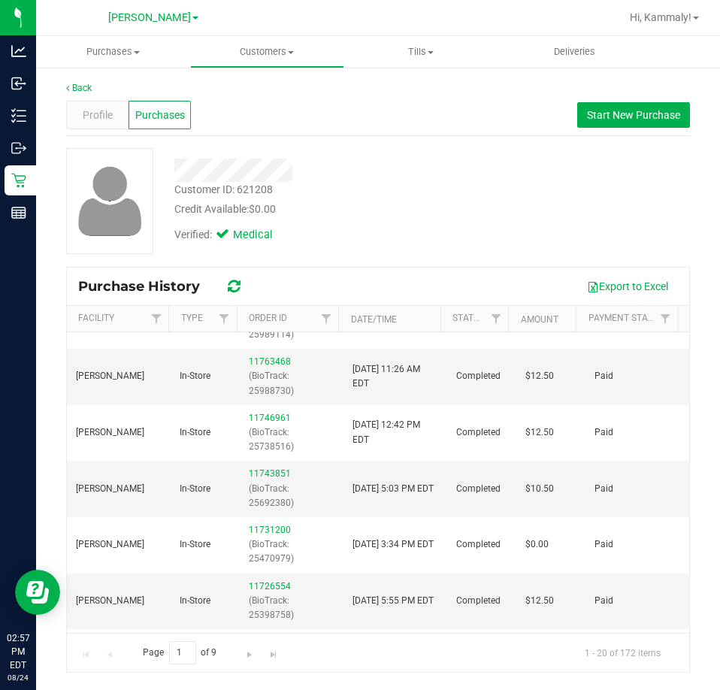
scroll to position [451, 0]
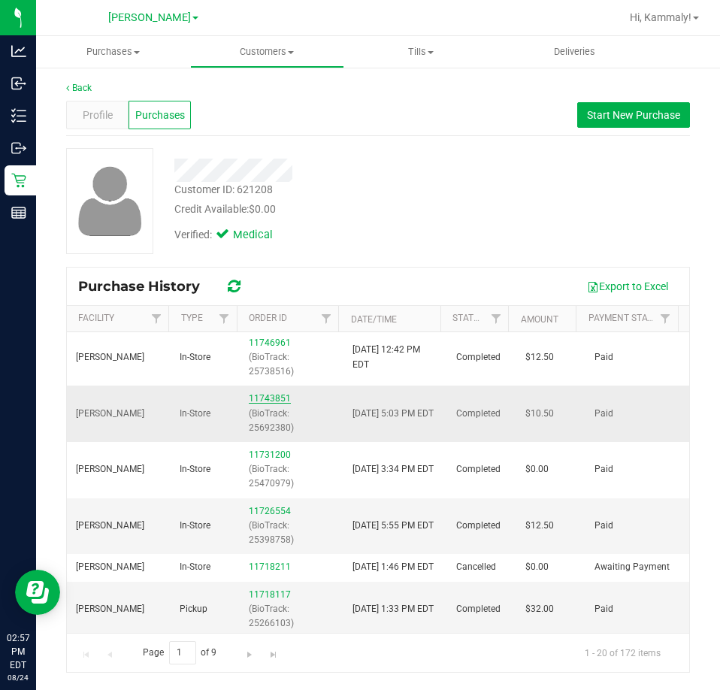
click at [274, 395] on link "11743851" at bounding box center [270, 398] width 42 height 11
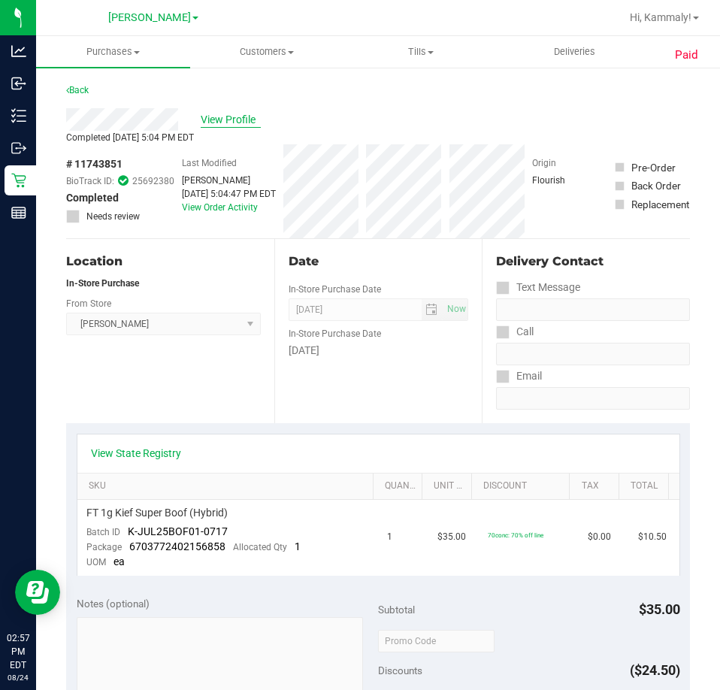
click at [231, 117] on span "View Profile" at bounding box center [231, 120] width 60 height 16
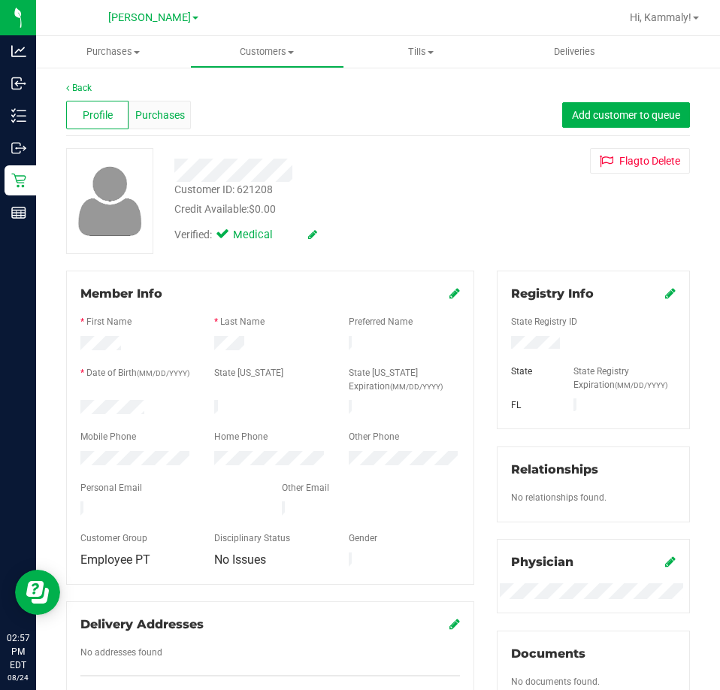
click at [173, 127] on div "Purchases" at bounding box center [160, 115] width 62 height 29
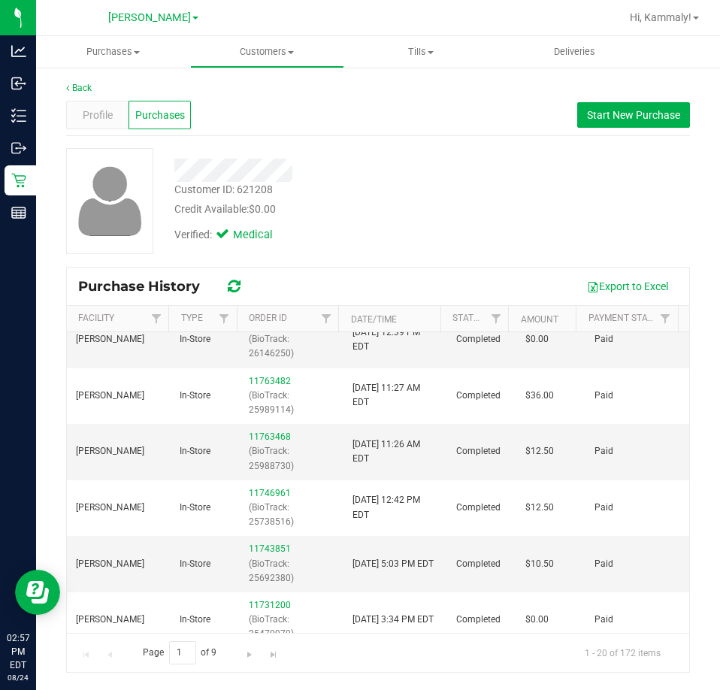
scroll to position [376, 0]
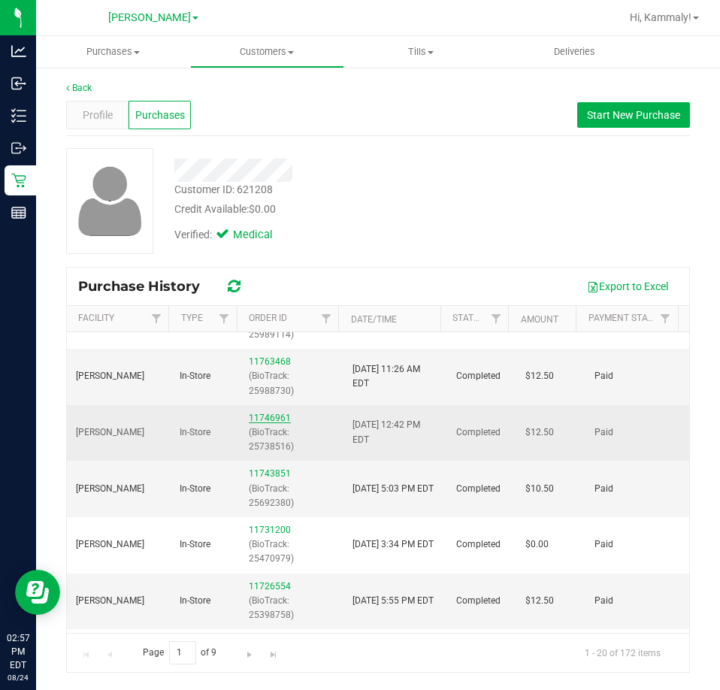
click at [258, 414] on link "11746961" at bounding box center [270, 418] width 42 height 11
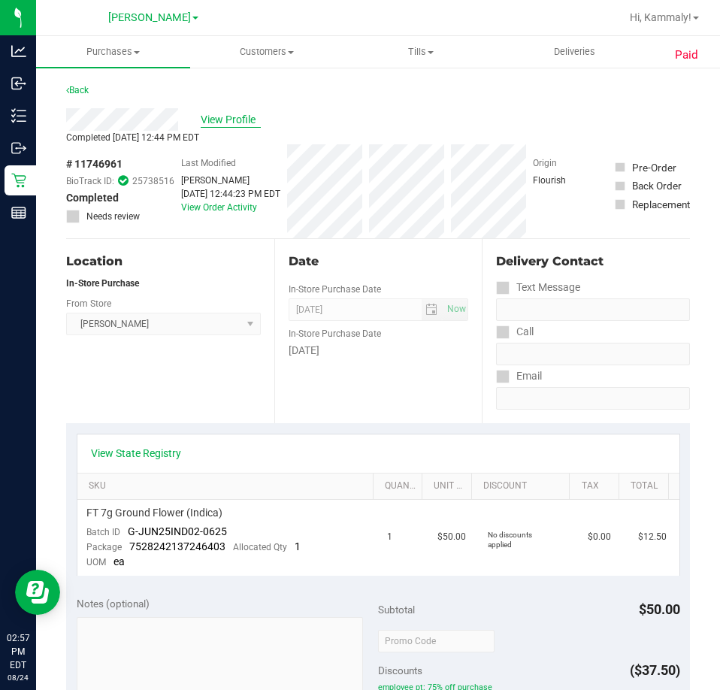
click at [237, 122] on span "View Profile" at bounding box center [231, 120] width 60 height 16
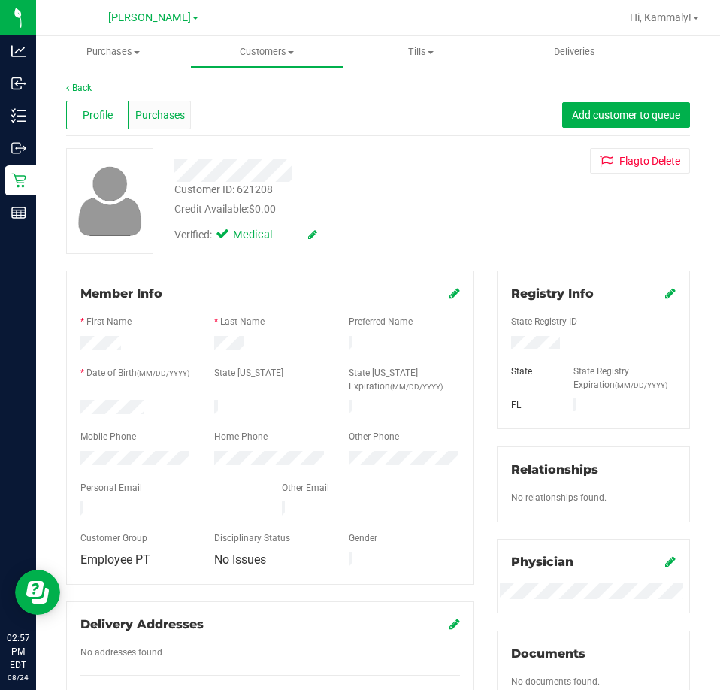
click at [172, 103] on div "Purchases" at bounding box center [160, 115] width 62 height 29
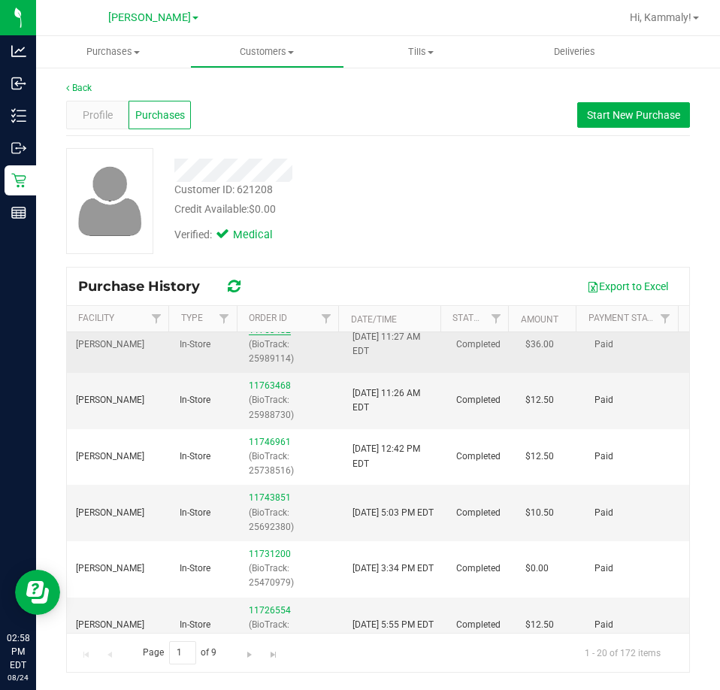
scroll to position [376, 0]
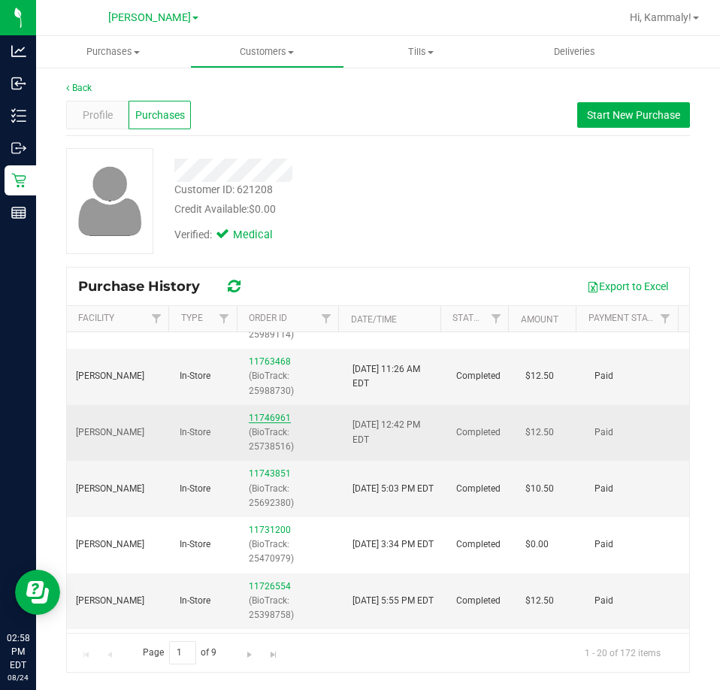
click at [274, 416] on link "11746961" at bounding box center [270, 418] width 42 height 11
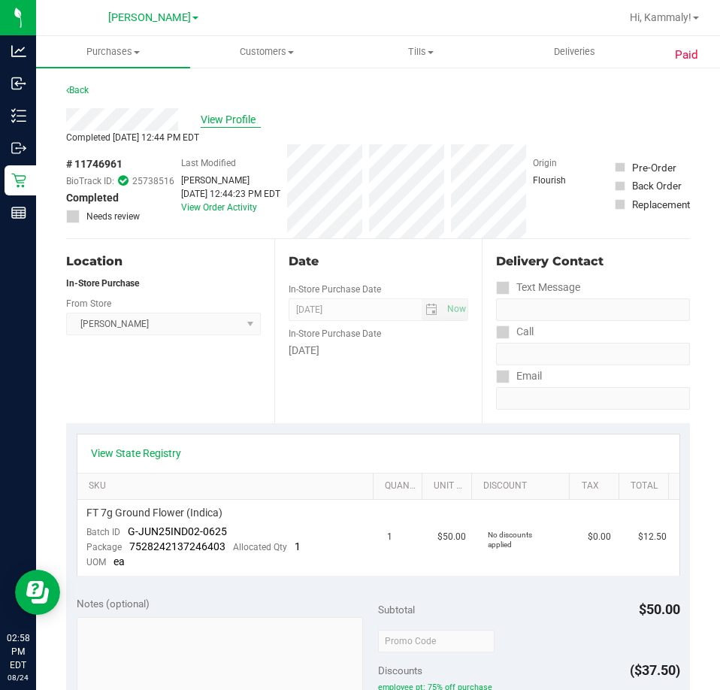
click at [220, 126] on span "View Profile" at bounding box center [231, 120] width 60 height 16
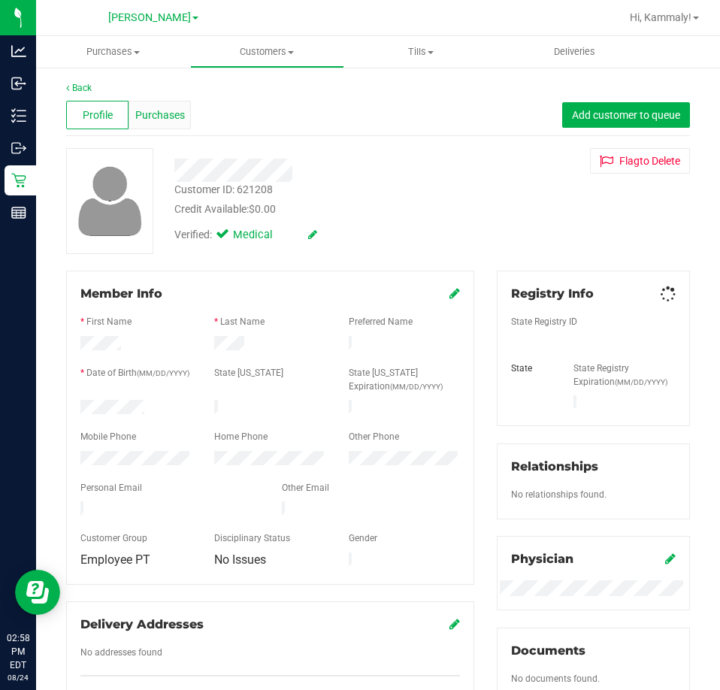
click at [167, 120] on span "Purchases" at bounding box center [160, 116] width 50 height 16
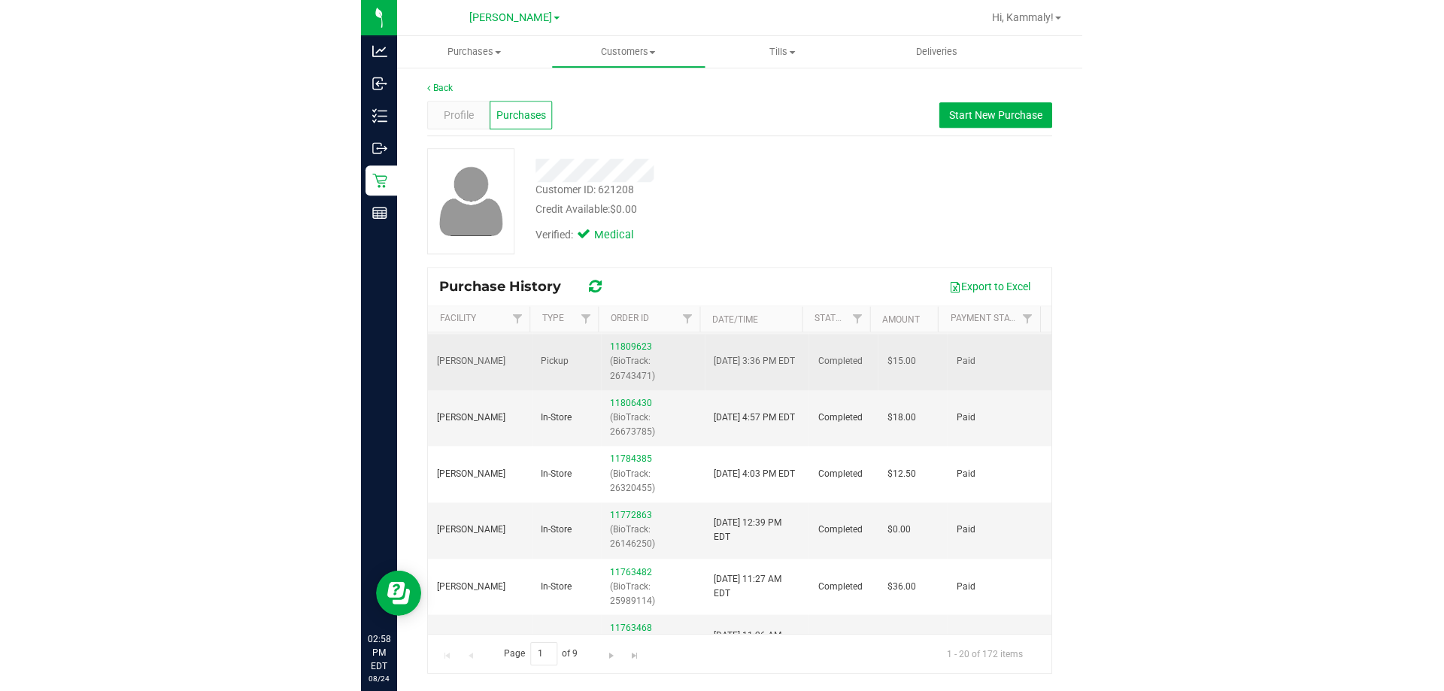
scroll to position [150, 0]
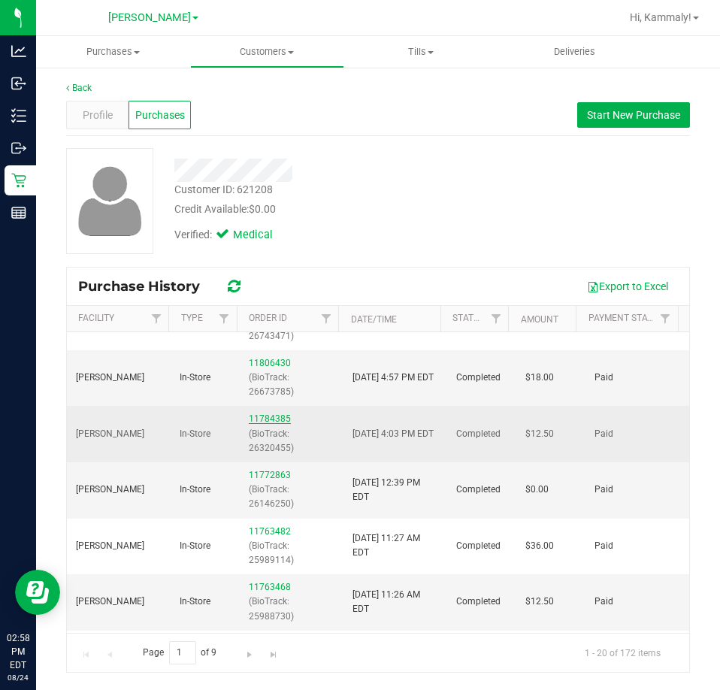
click at [261, 417] on link "11784385" at bounding box center [270, 419] width 42 height 11
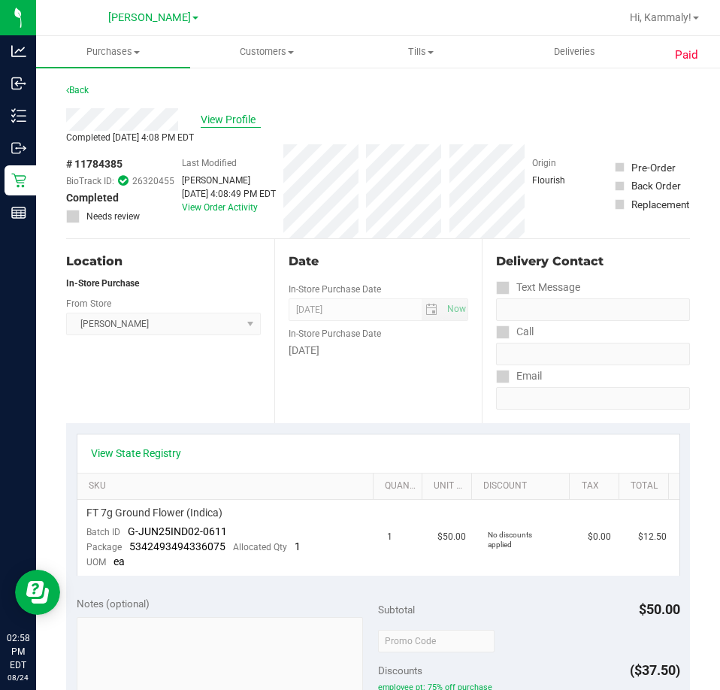
click at [240, 112] on span "View Profile" at bounding box center [231, 120] width 60 height 16
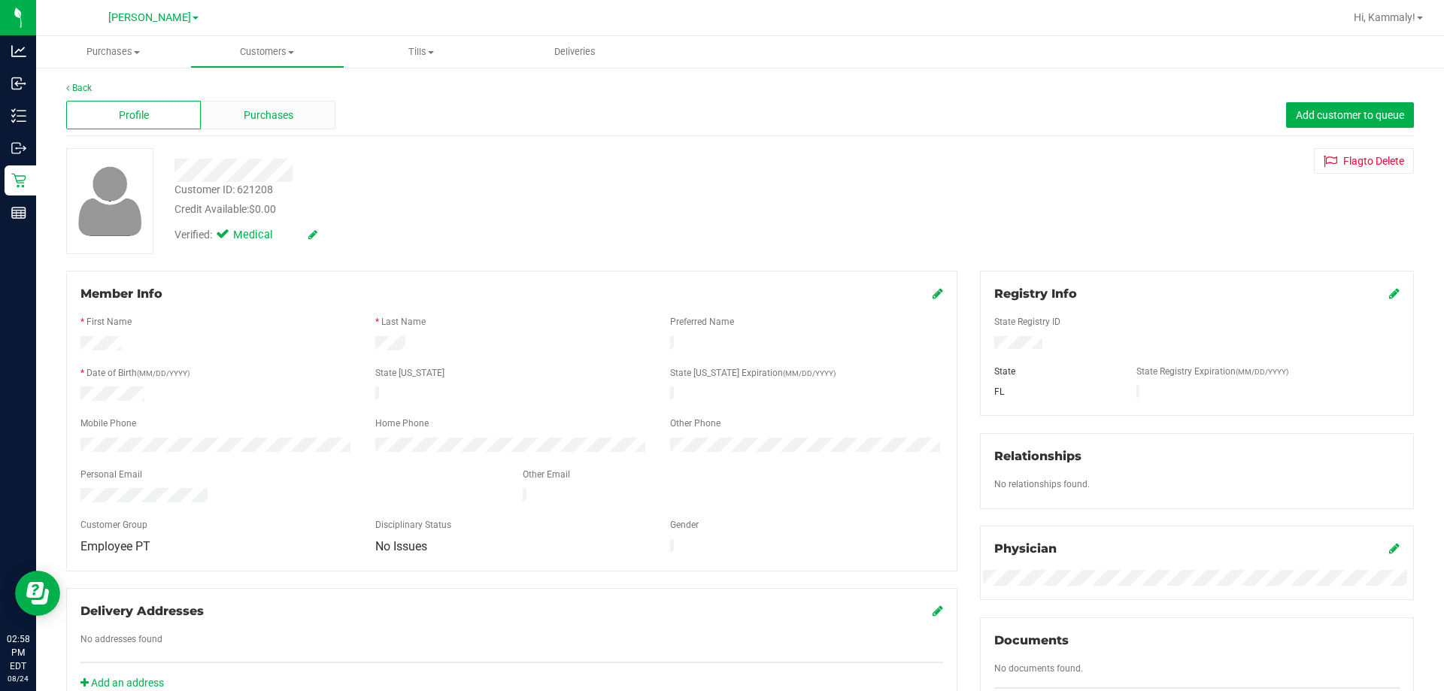
click at [219, 109] on div "Purchases" at bounding box center [268, 115] width 135 height 29
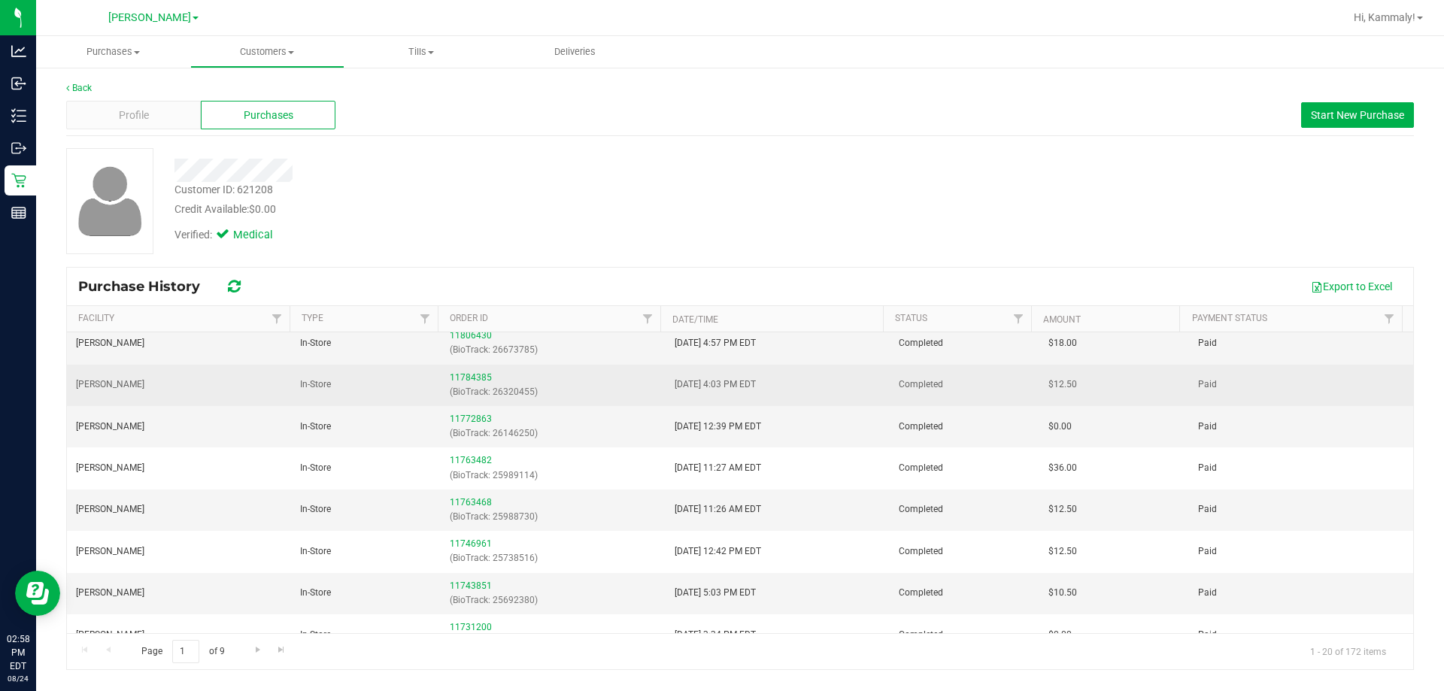
scroll to position [226, 0]
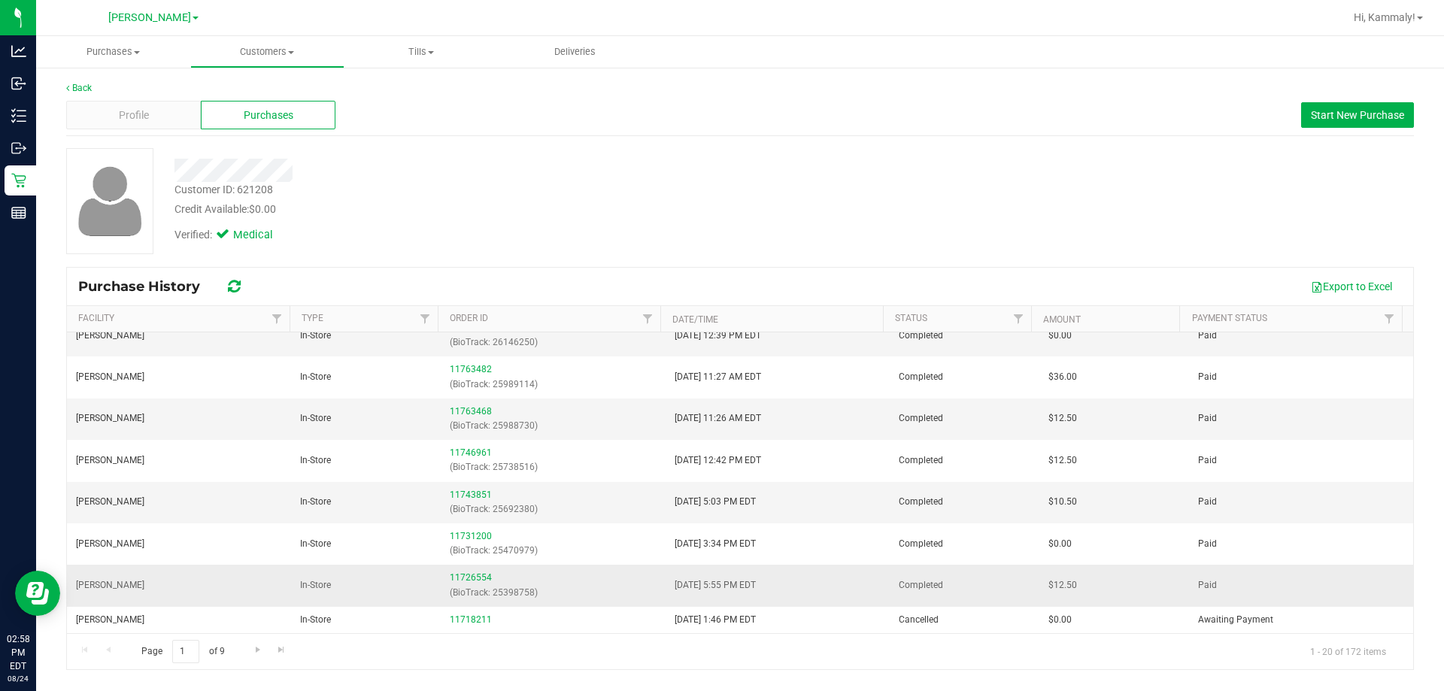
click at [455, 571] on div "11726554 (BioTrack: 25398758)" at bounding box center [553, 585] width 206 height 29
click at [455, 578] on link "11726554" at bounding box center [471, 577] width 42 height 11
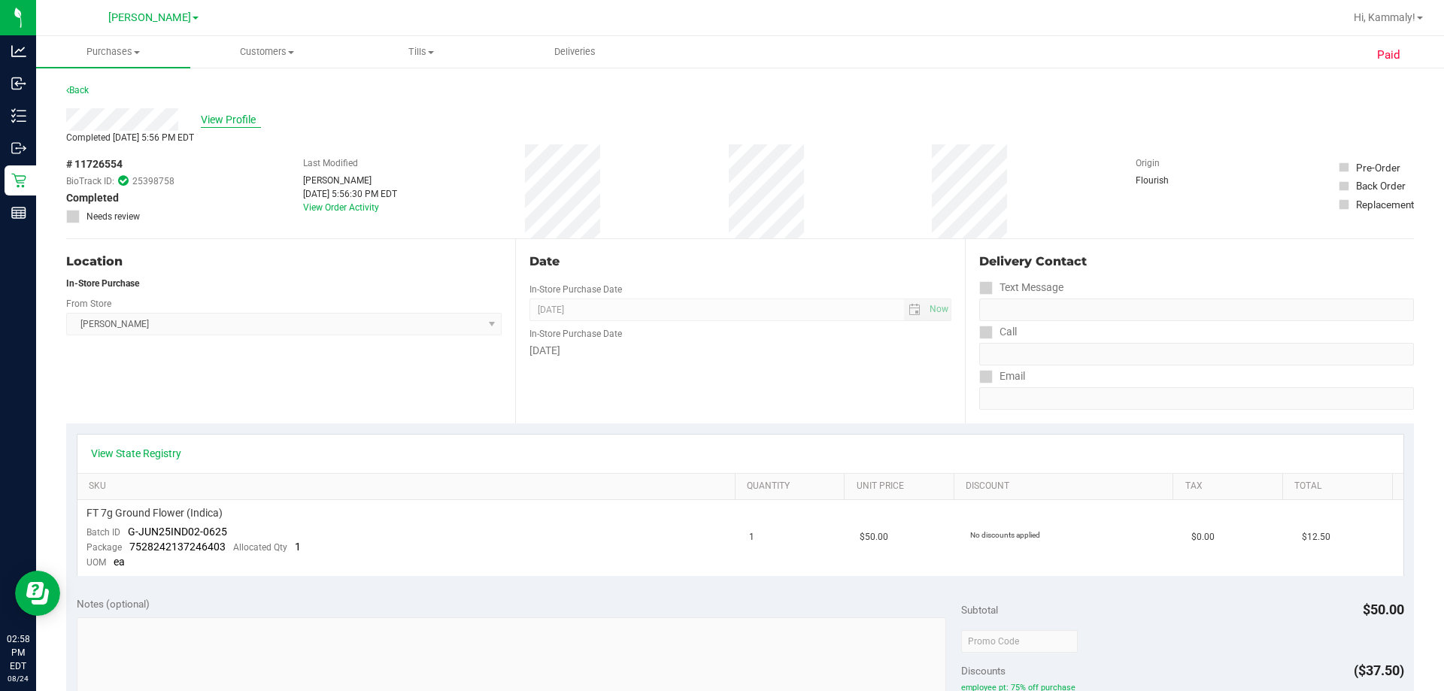
click at [224, 120] on span "View Profile" at bounding box center [231, 120] width 60 height 16
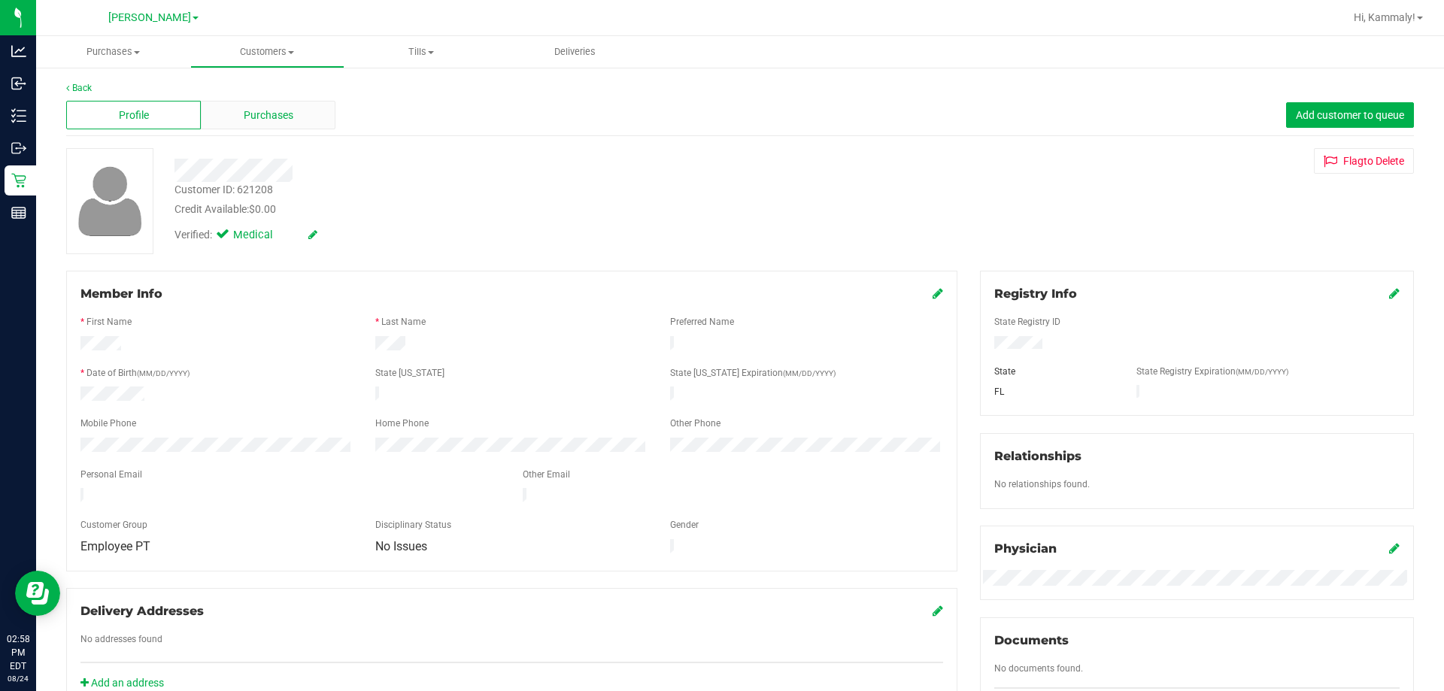
click at [225, 105] on div "Purchases" at bounding box center [268, 115] width 135 height 29
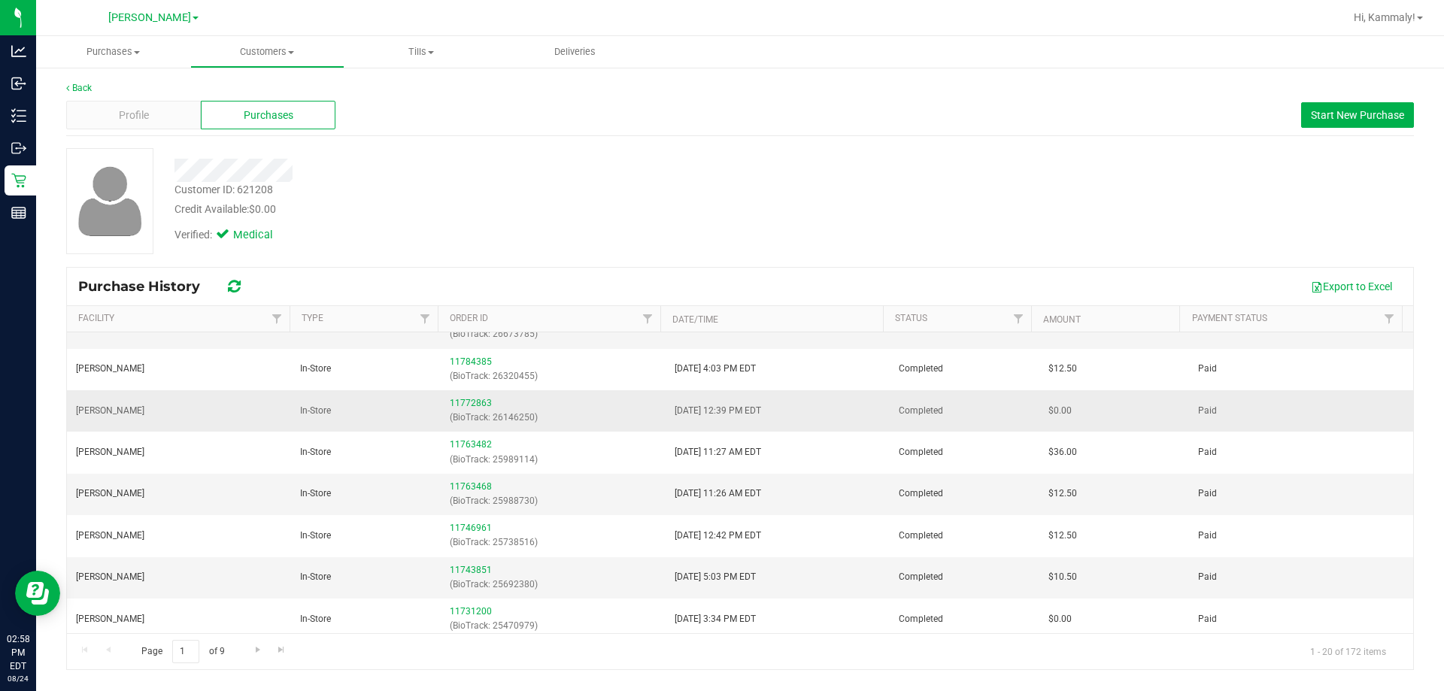
scroll to position [226, 0]
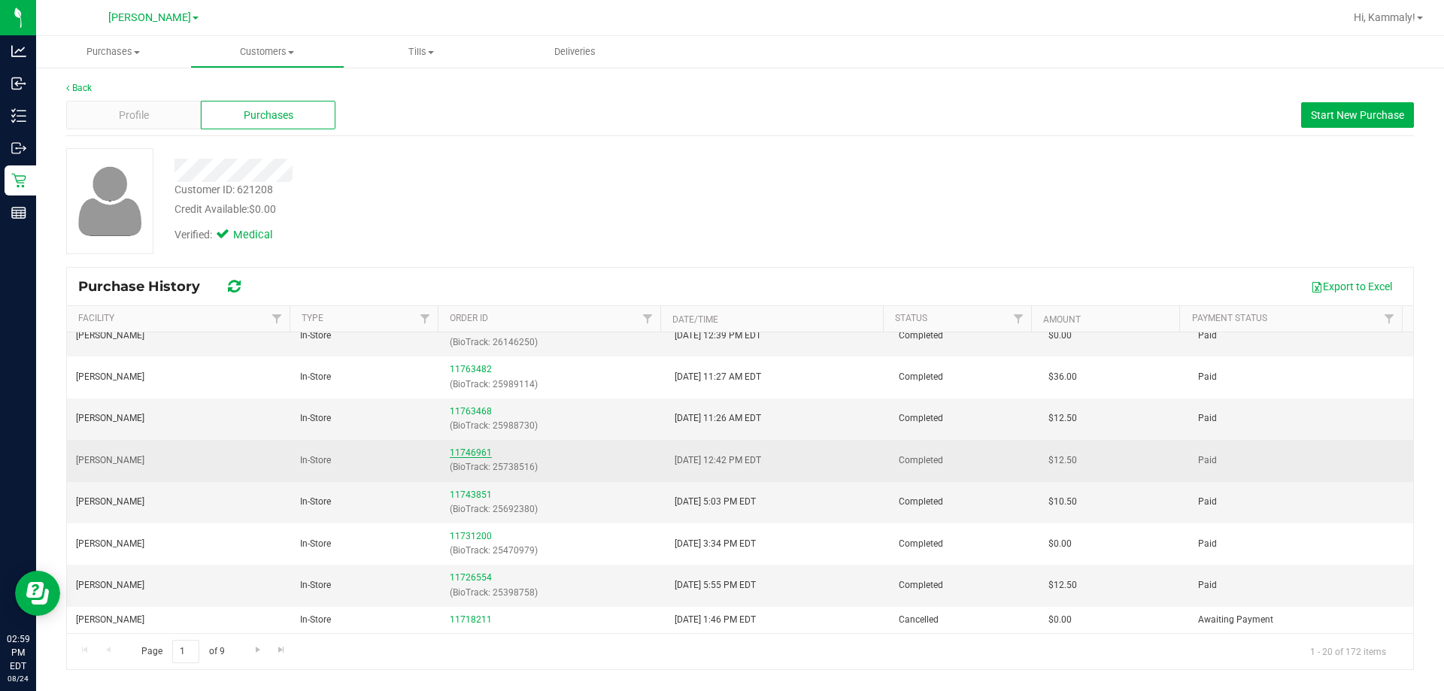
click at [481, 455] on link "11746961" at bounding box center [471, 452] width 42 height 11
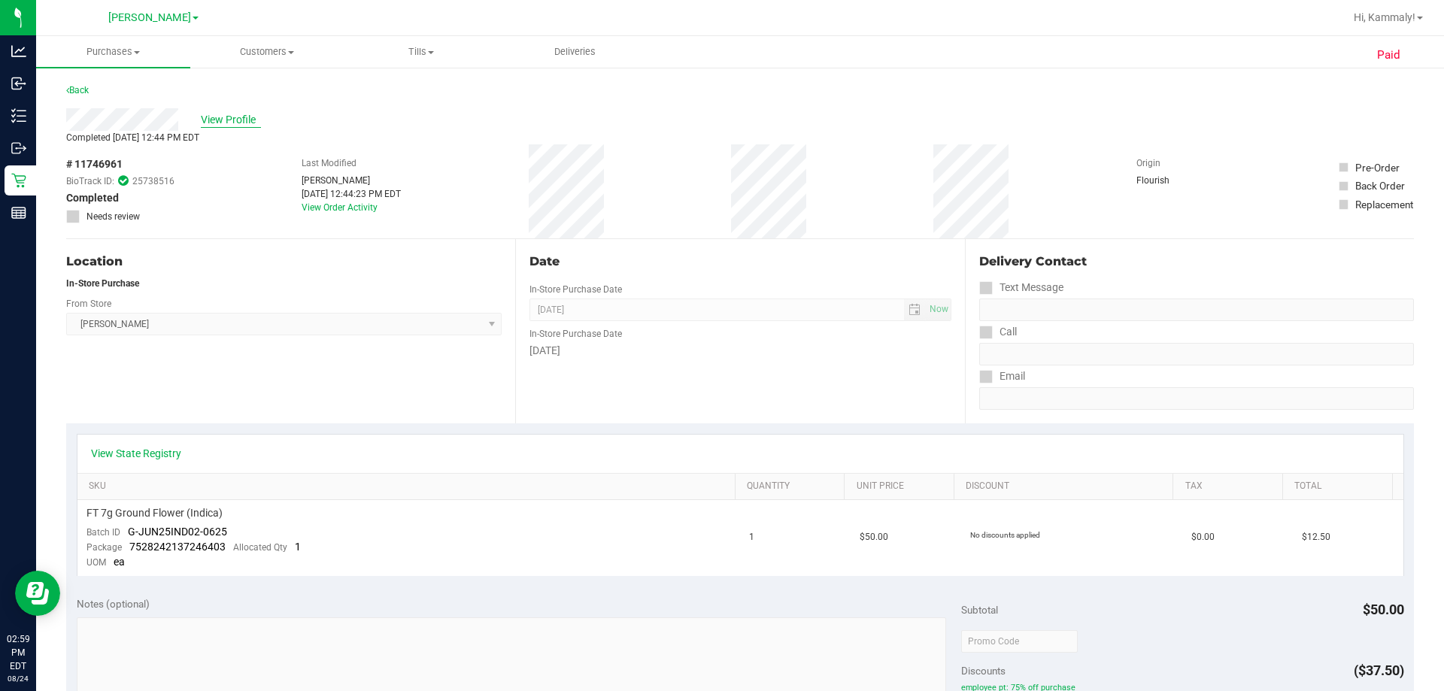
click at [229, 119] on span "View Profile" at bounding box center [231, 120] width 60 height 16
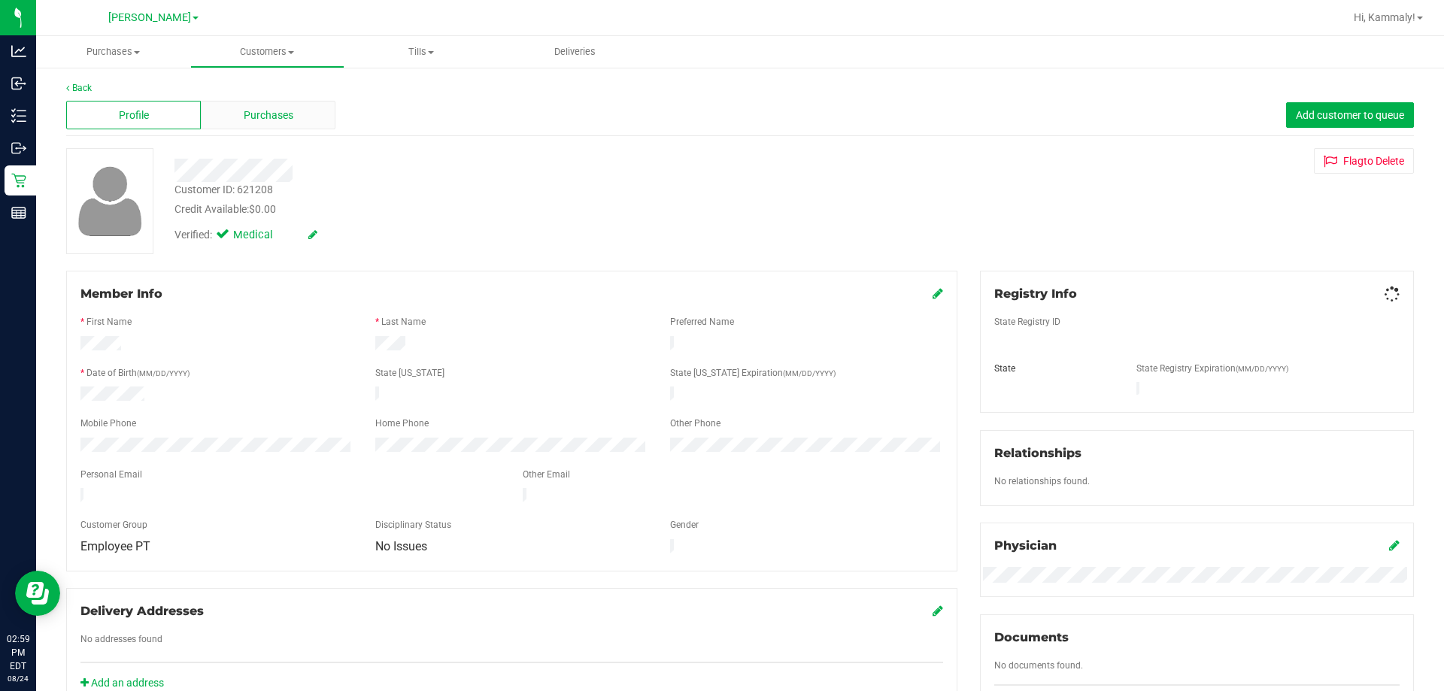
click at [215, 118] on div "Purchases" at bounding box center [268, 115] width 135 height 29
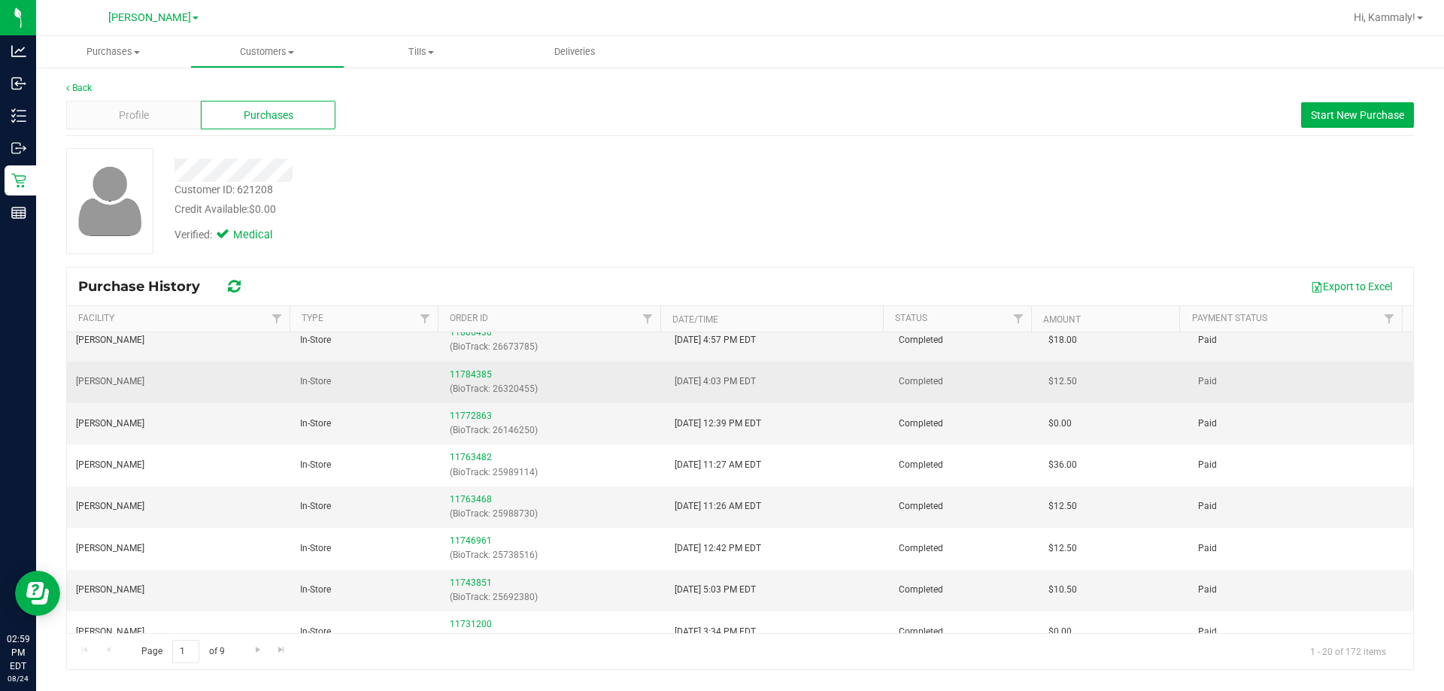
scroll to position [150, 0]
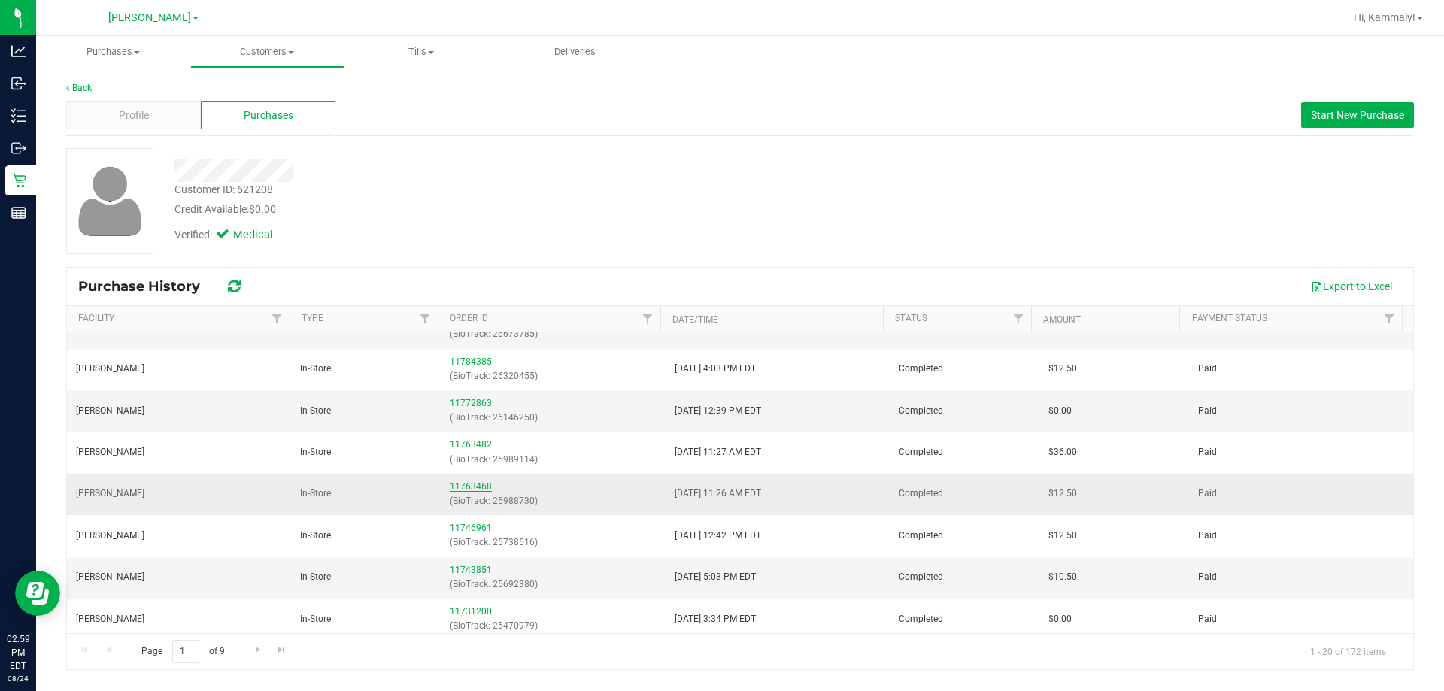
click at [459, 487] on link "11763468" at bounding box center [471, 486] width 42 height 11
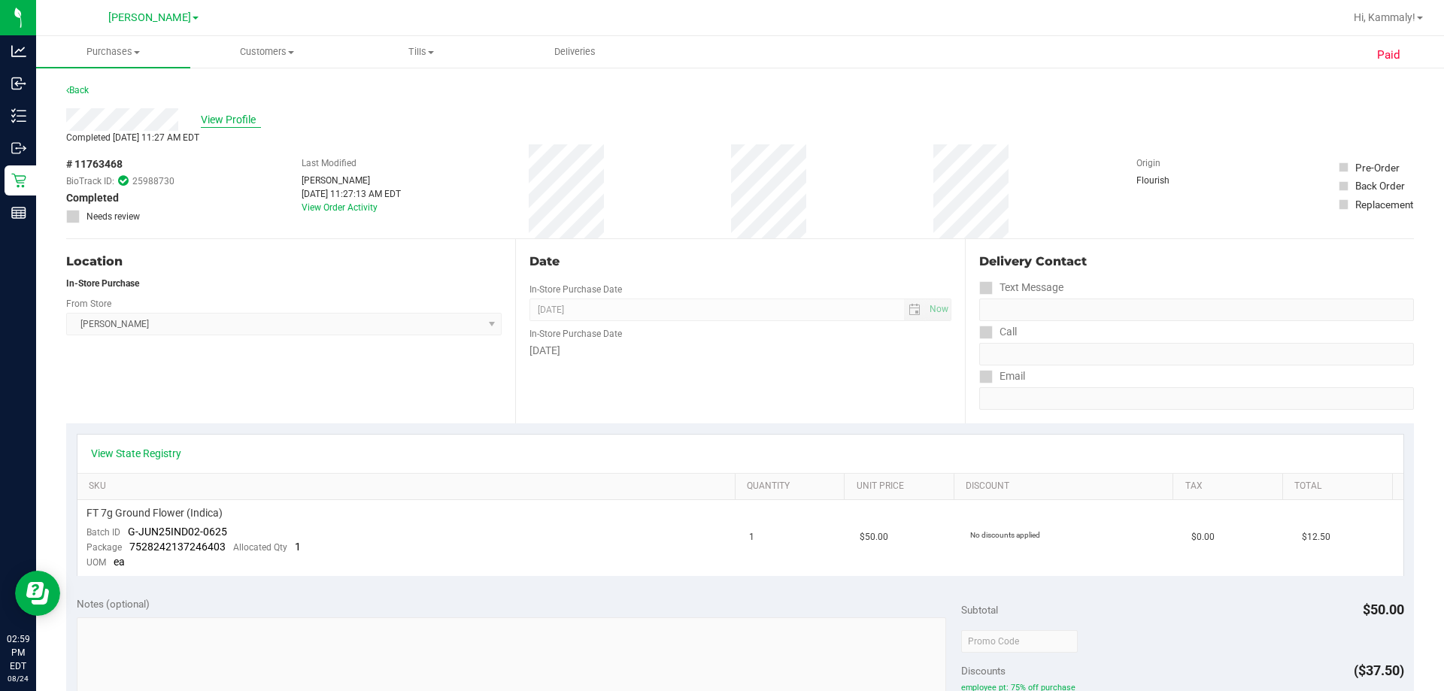
click at [220, 115] on span "View Profile" at bounding box center [231, 120] width 60 height 16
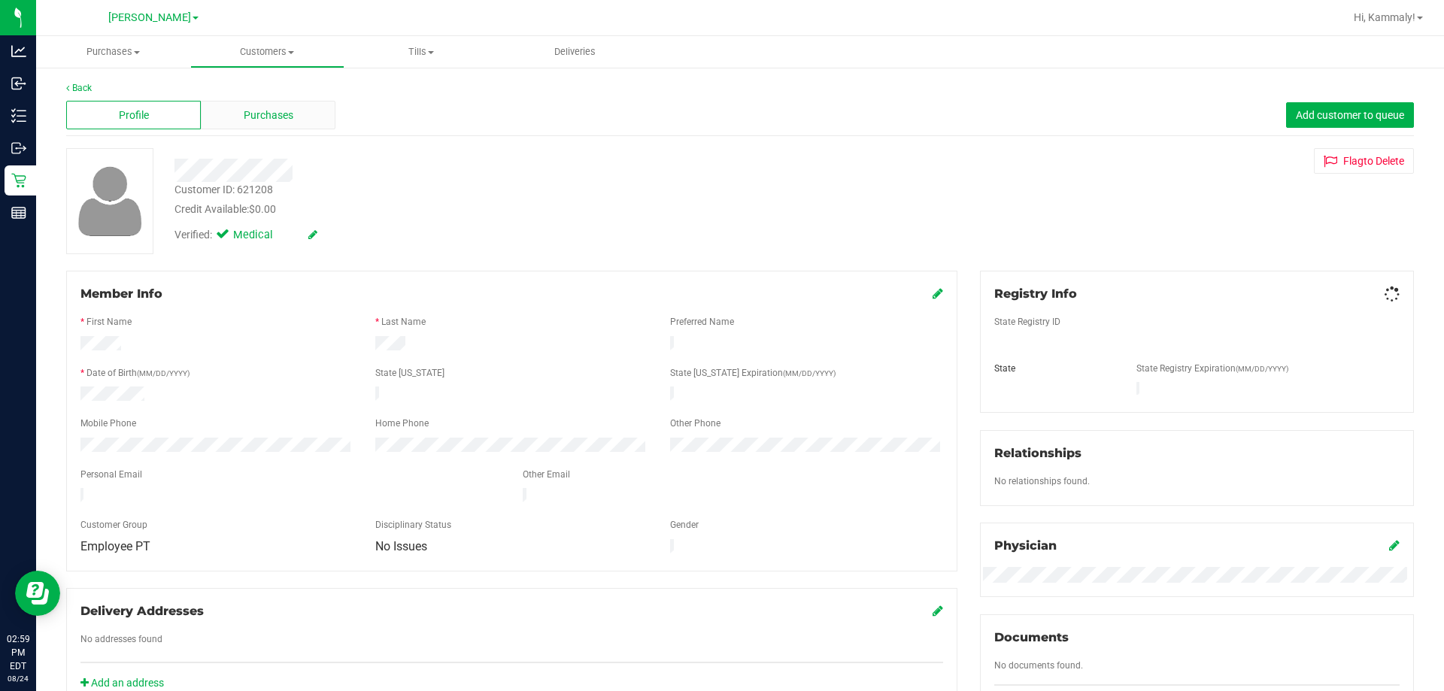
click at [211, 115] on div "Purchases" at bounding box center [268, 115] width 135 height 29
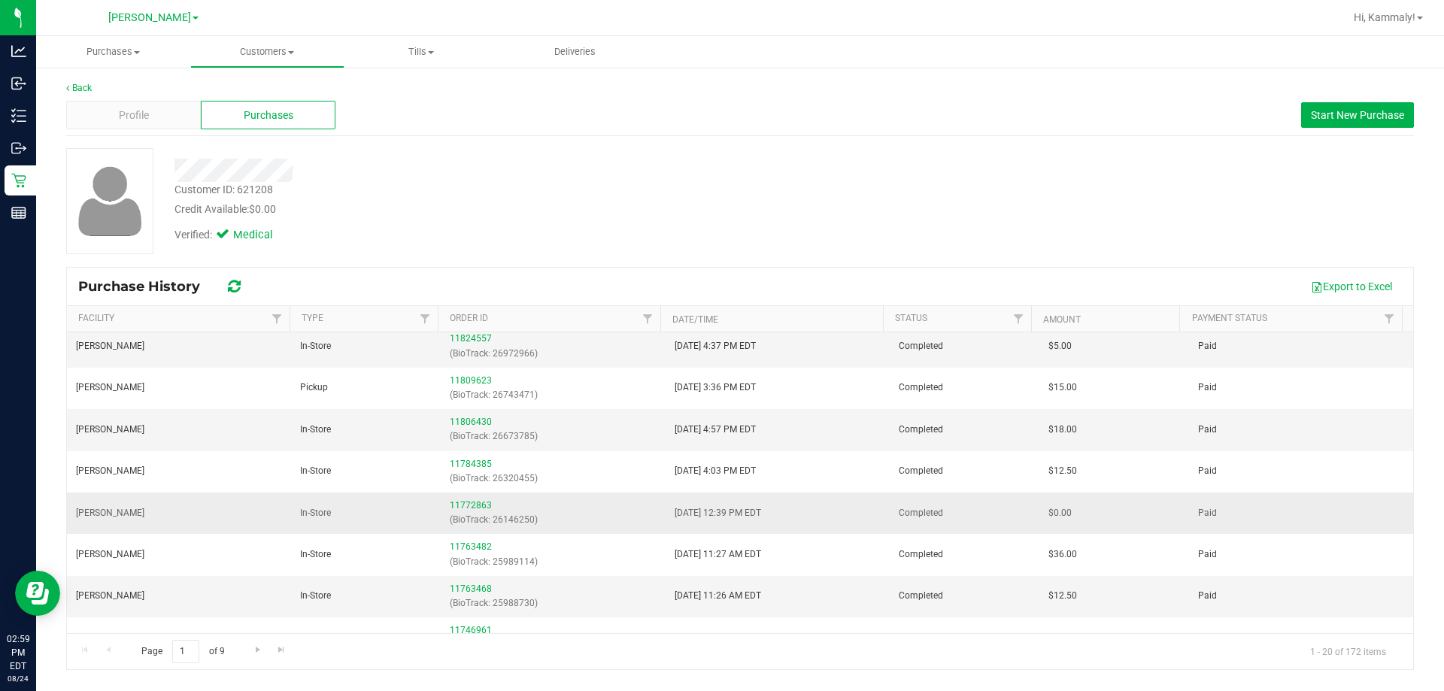
scroll to position [75, 0]
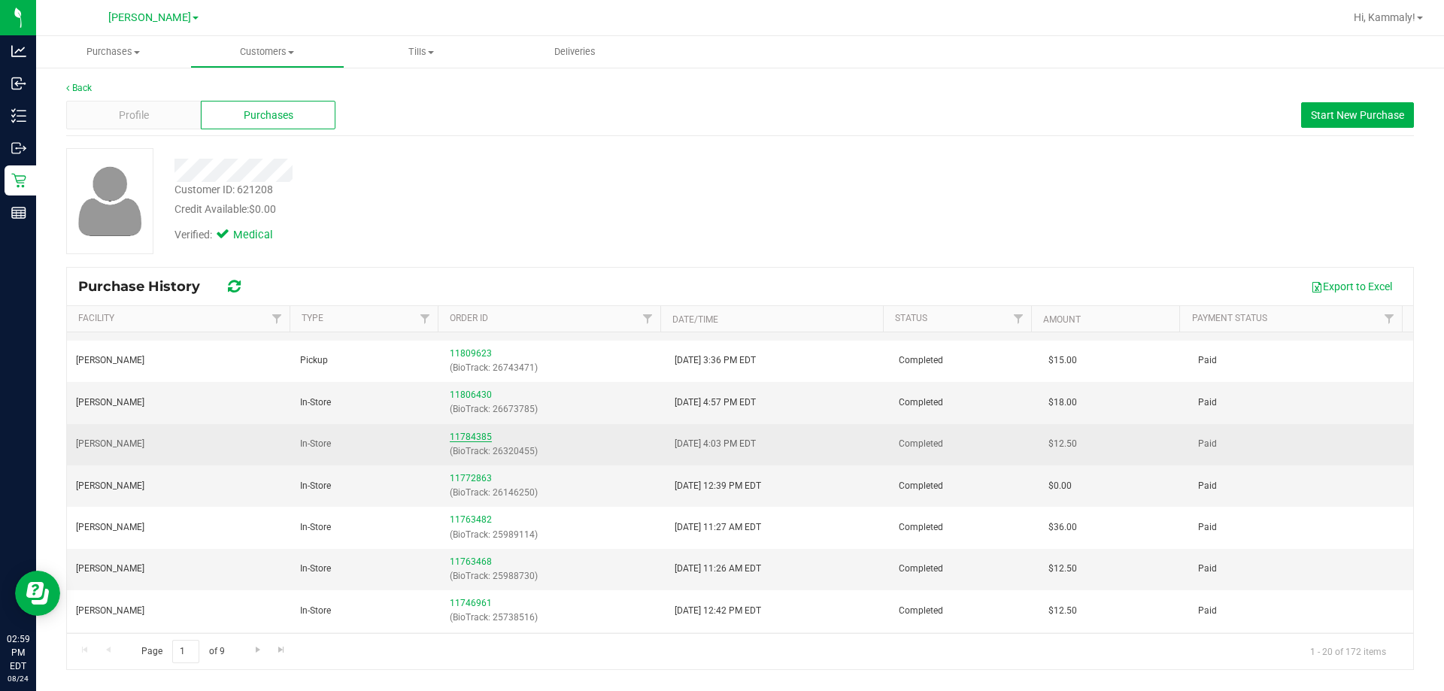
click at [476, 438] on link "11784385" at bounding box center [471, 437] width 42 height 11
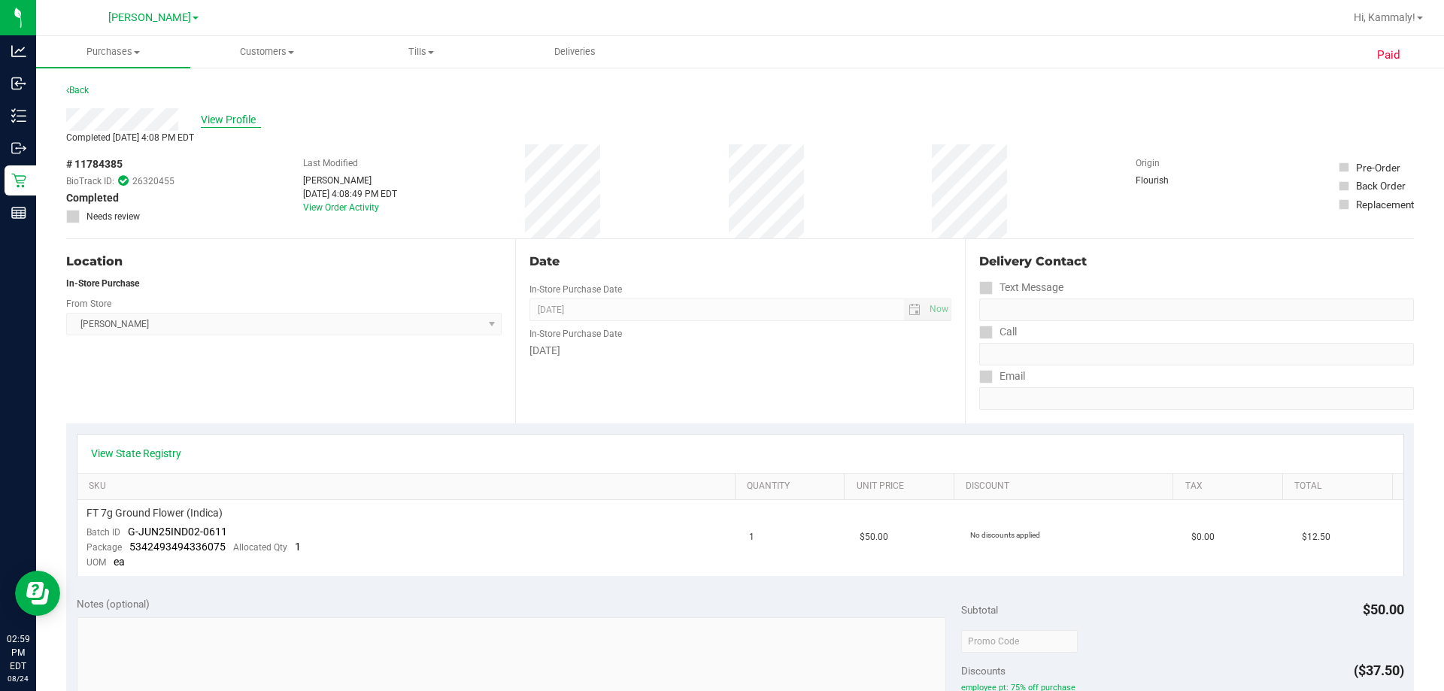
click at [221, 118] on span "View Profile" at bounding box center [231, 120] width 60 height 16
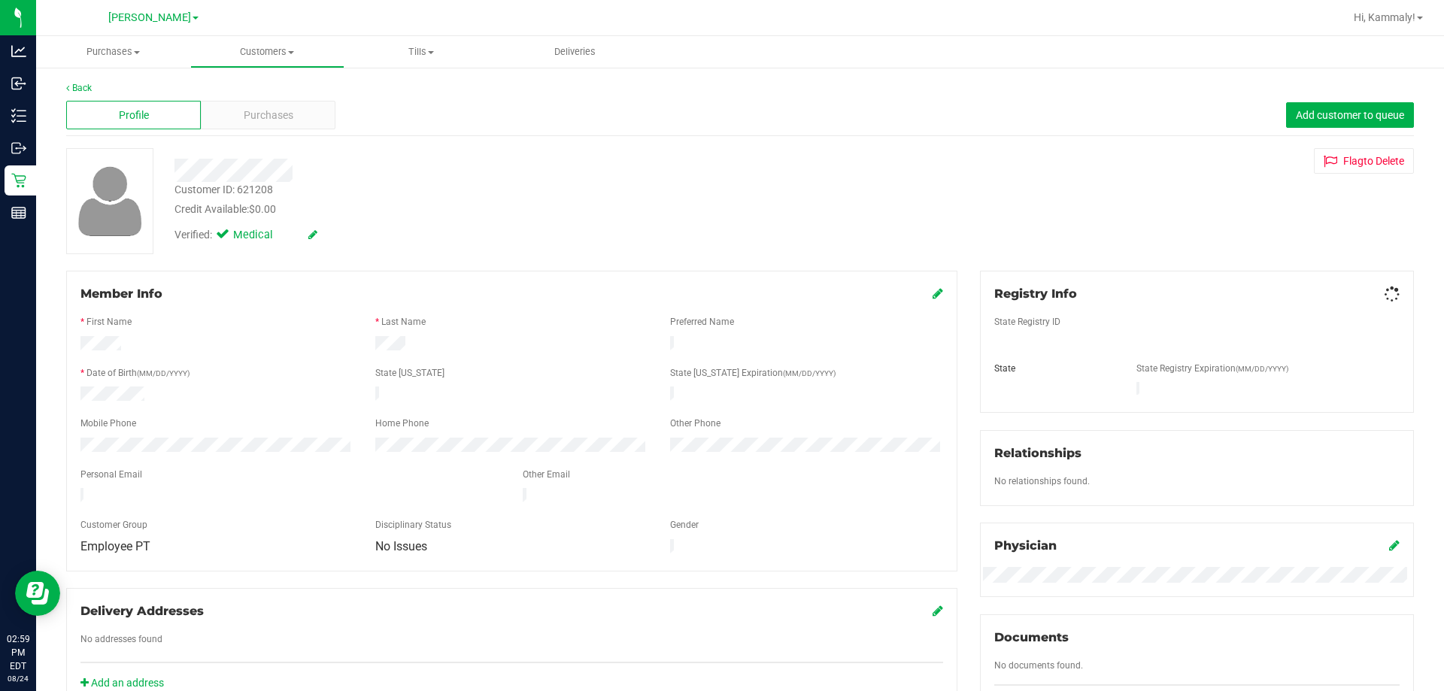
click at [240, 126] on div "Purchases" at bounding box center [268, 115] width 135 height 29
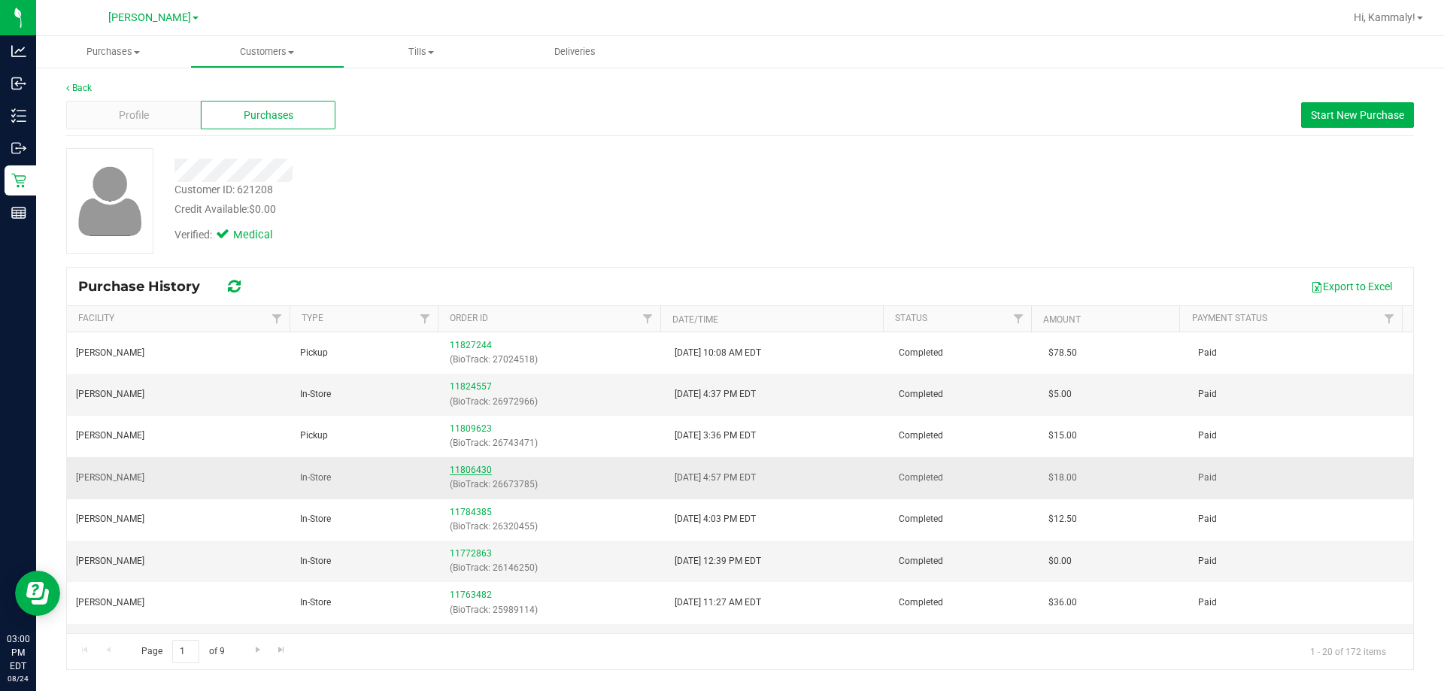
click at [478, 467] on link "11806430" at bounding box center [471, 470] width 42 height 11
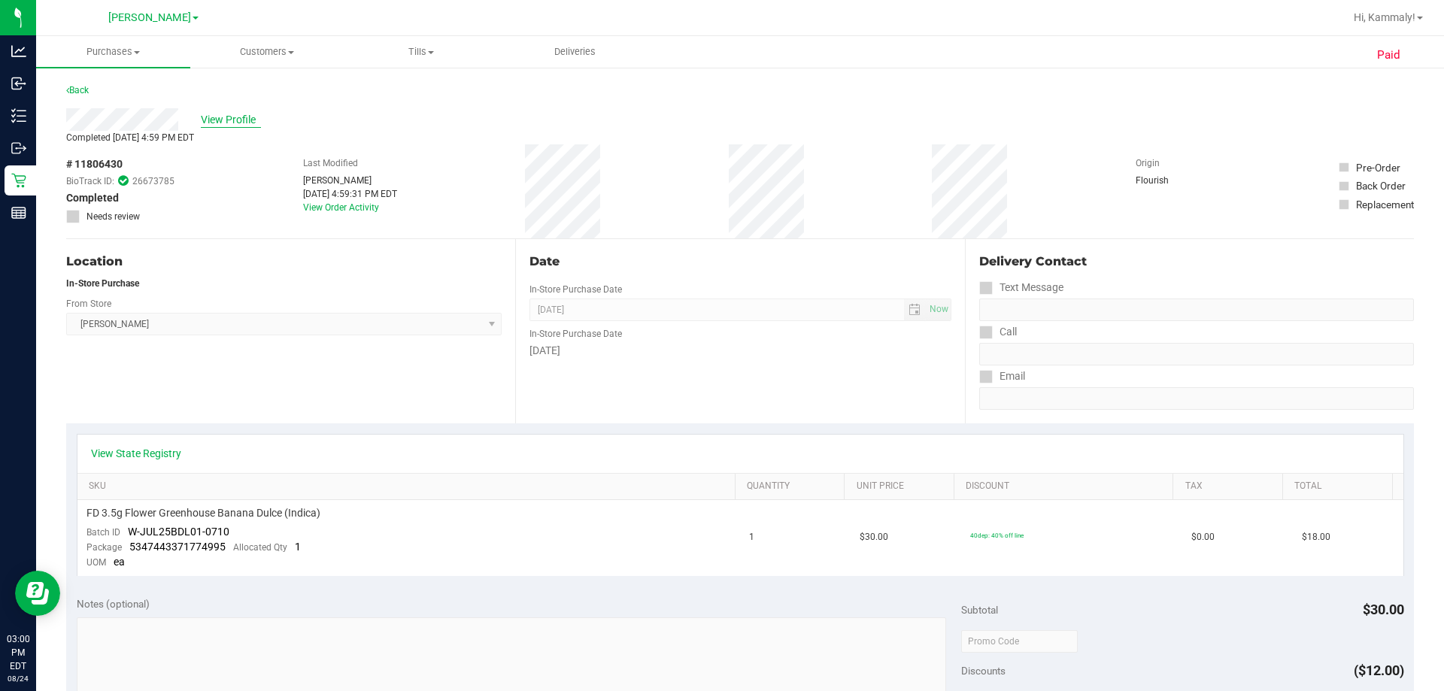
click at [249, 123] on span "View Profile" at bounding box center [231, 120] width 60 height 16
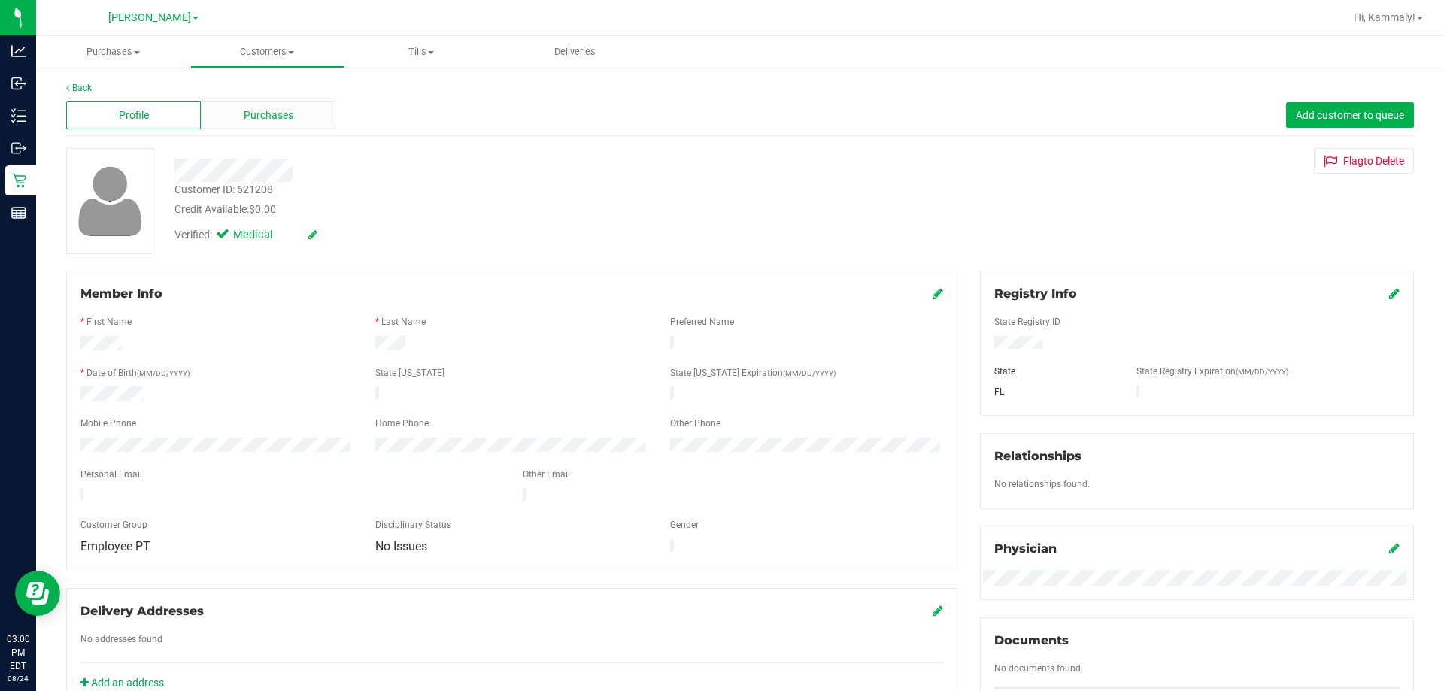
click at [256, 121] on span "Purchases" at bounding box center [269, 116] width 50 height 16
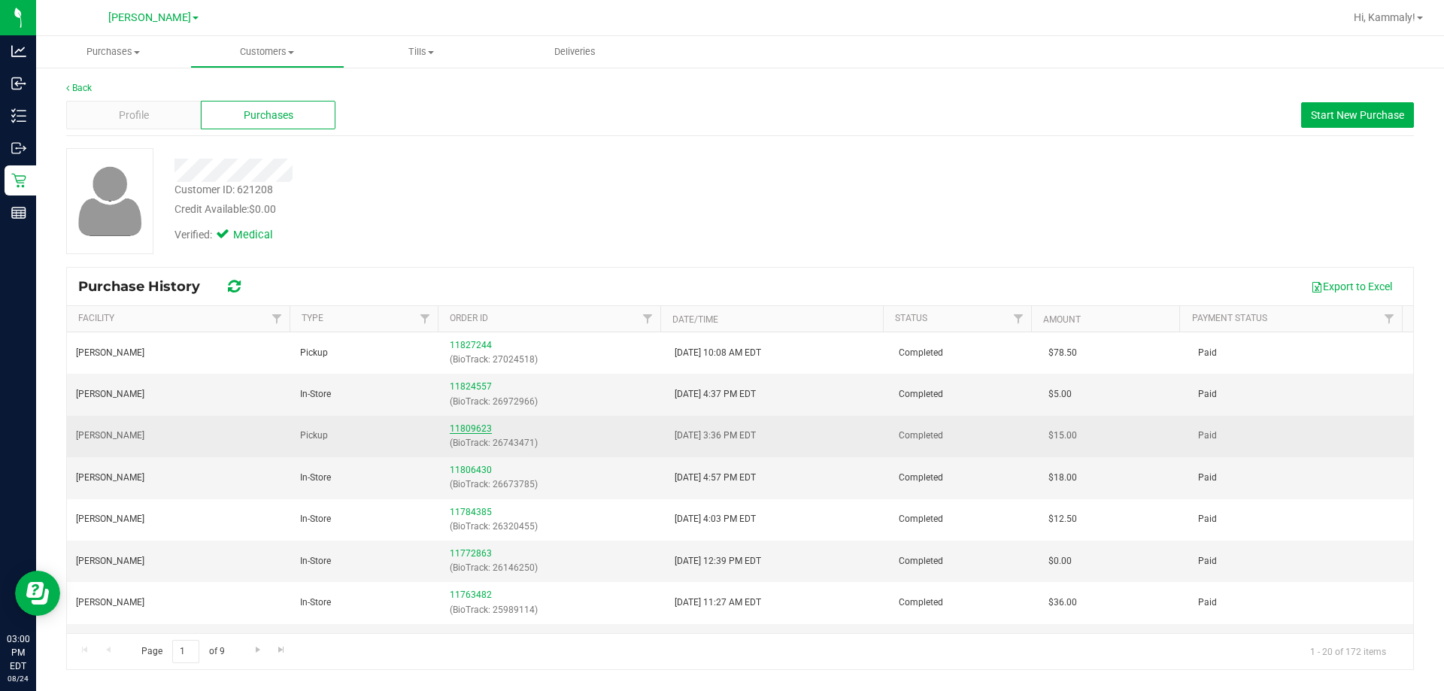
click at [467, 426] on link "11809623" at bounding box center [471, 428] width 42 height 11
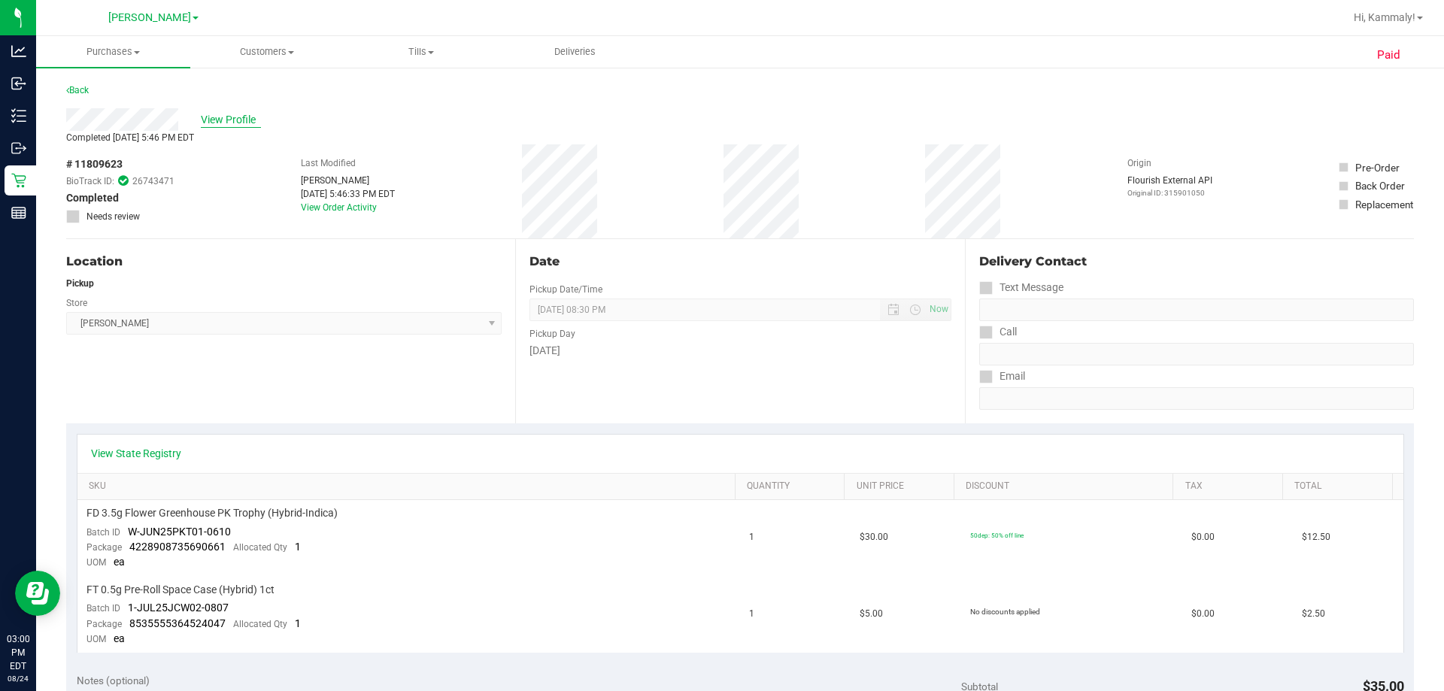
click at [250, 115] on span "View Profile" at bounding box center [231, 120] width 60 height 16
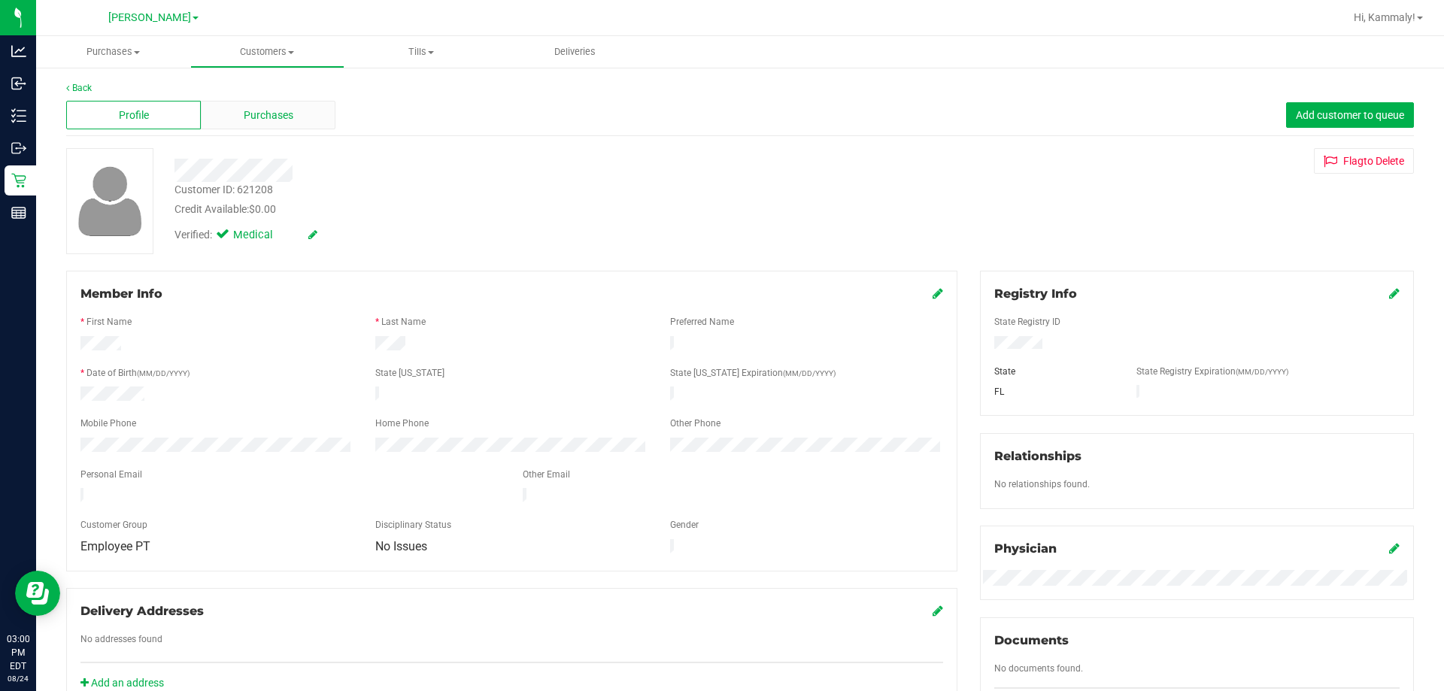
click at [244, 122] on span "Purchases" at bounding box center [269, 116] width 50 height 16
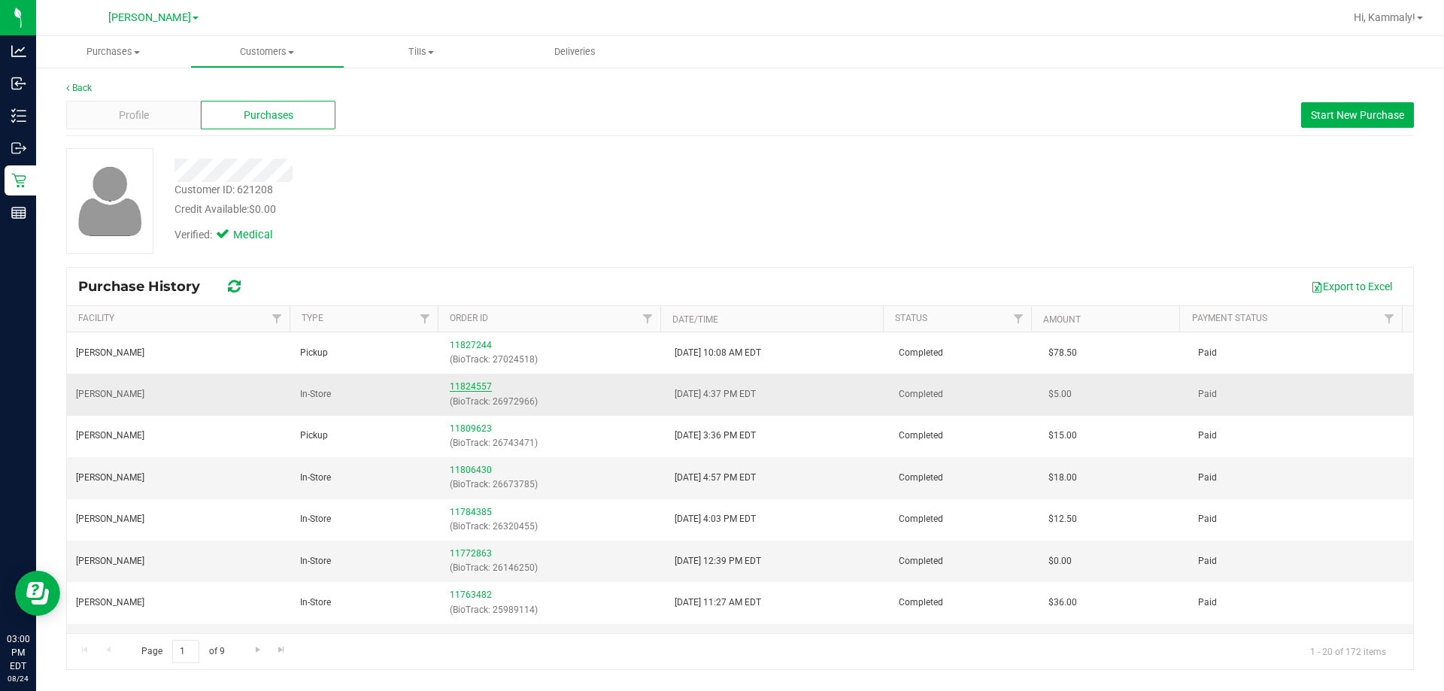
click at [484, 388] on link "11824557" at bounding box center [471, 386] width 42 height 11
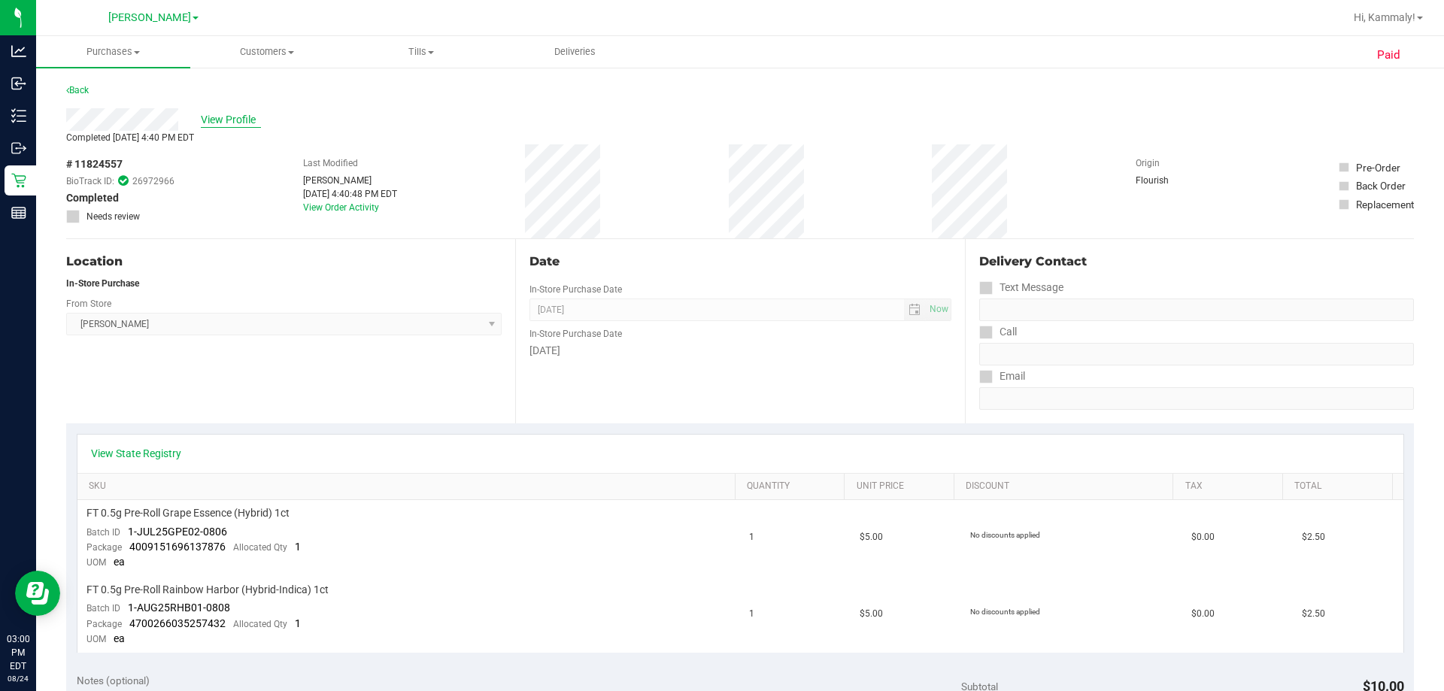
click at [254, 115] on span "View Profile" at bounding box center [231, 120] width 60 height 16
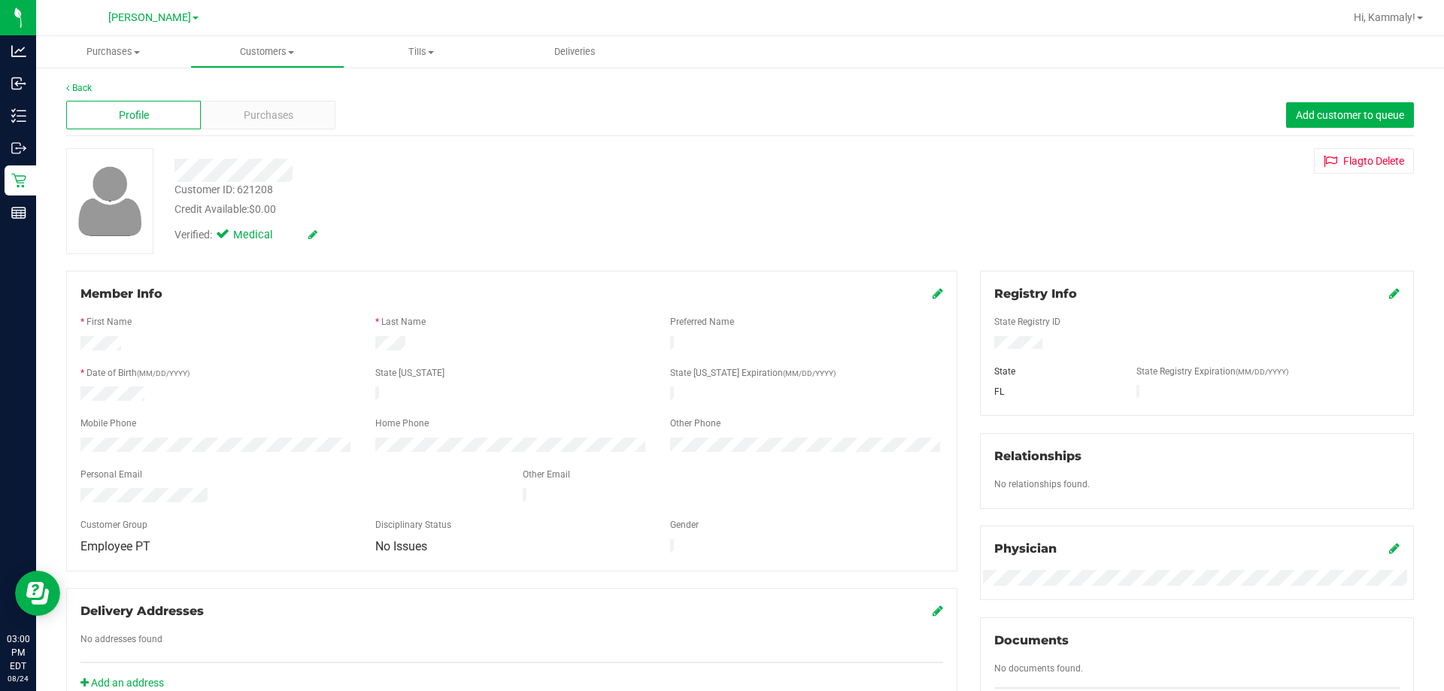
click at [254, 115] on span "Purchases" at bounding box center [269, 116] width 50 height 16
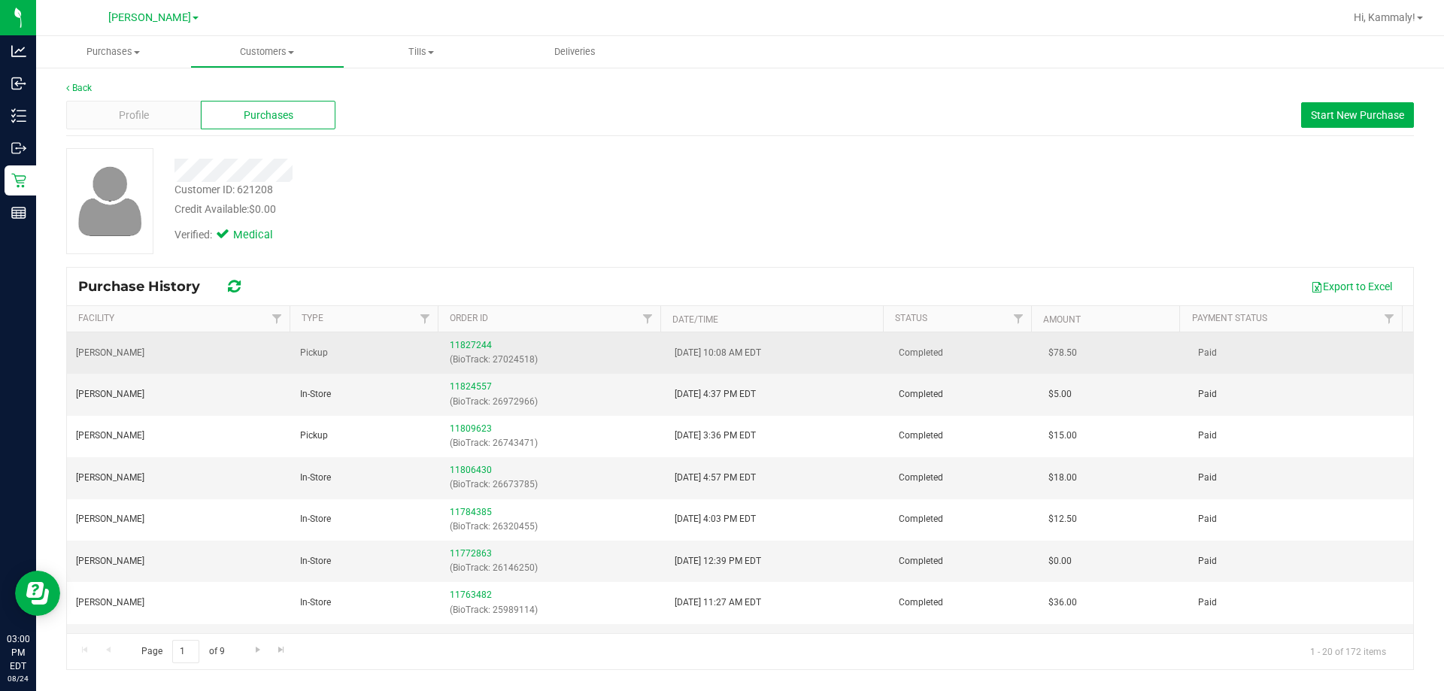
click at [467, 350] on div "11827244 (BioTrack: 27024518)" at bounding box center [553, 352] width 206 height 29
click at [469, 345] on link "11827244" at bounding box center [471, 345] width 42 height 11
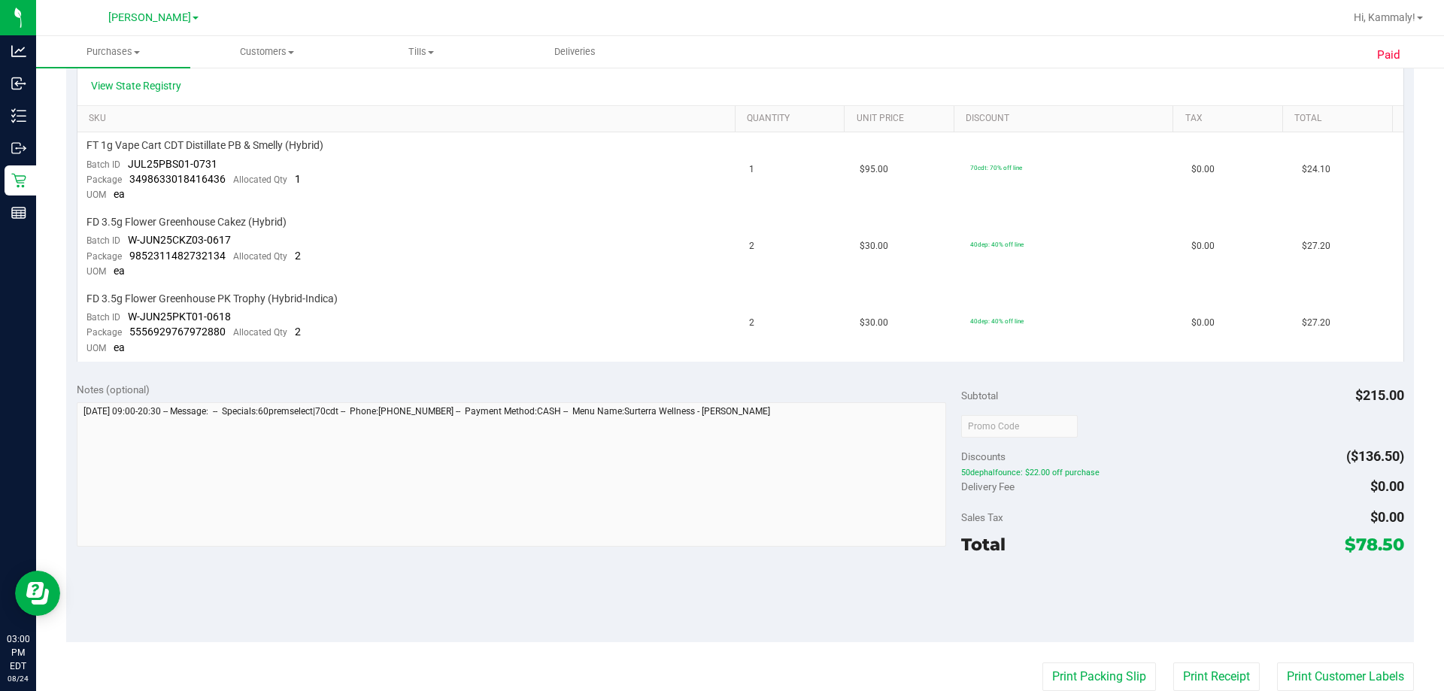
scroll to position [376, 0]
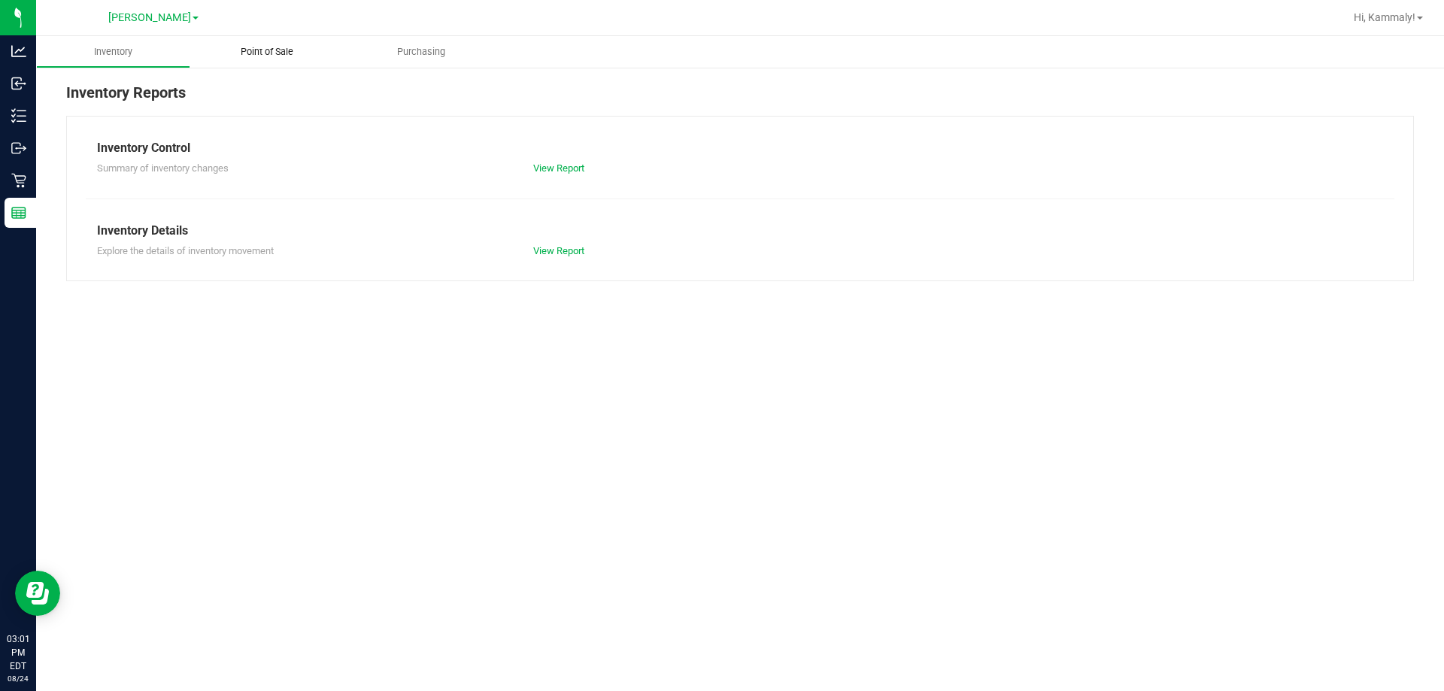
click at [268, 56] on span "Point of Sale" at bounding box center [266, 52] width 93 height 14
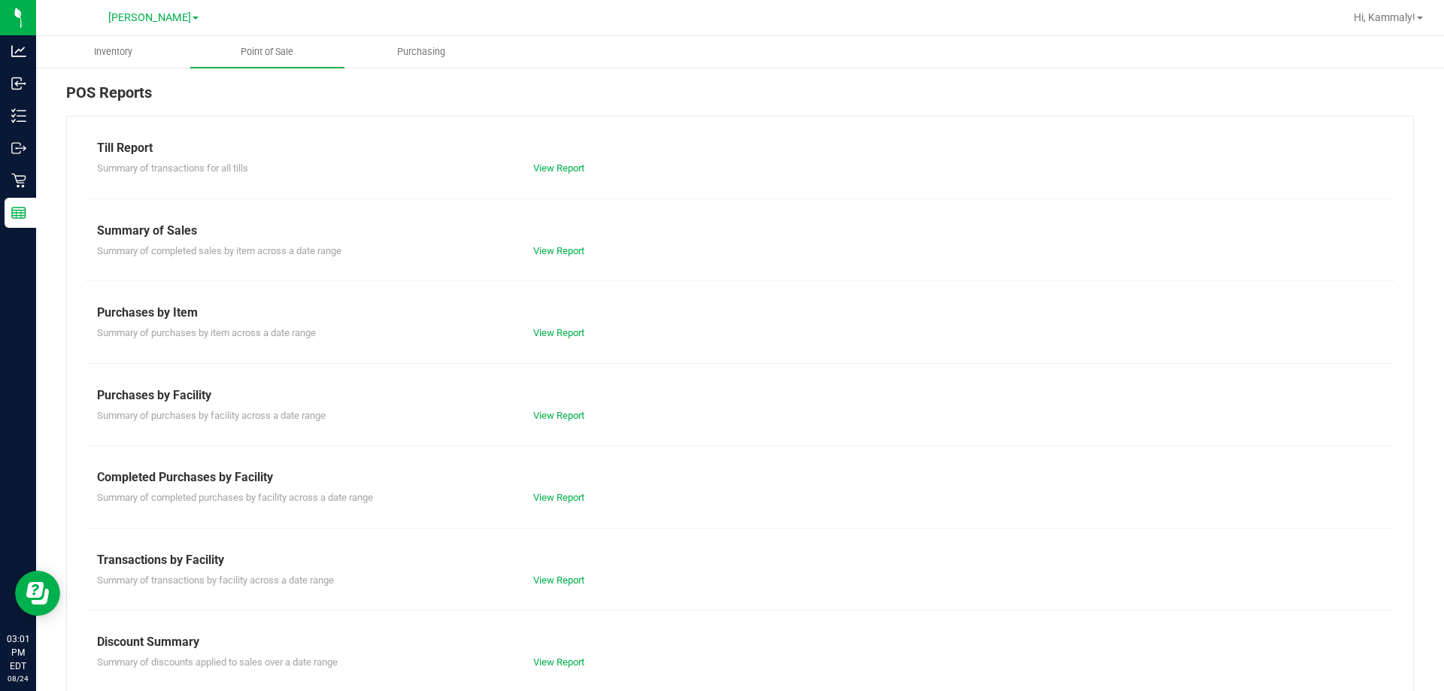
click at [566, 503] on div "View Report" at bounding box center [631, 497] width 218 height 15
click at [566, 502] on link "View Report" at bounding box center [558, 497] width 51 height 11
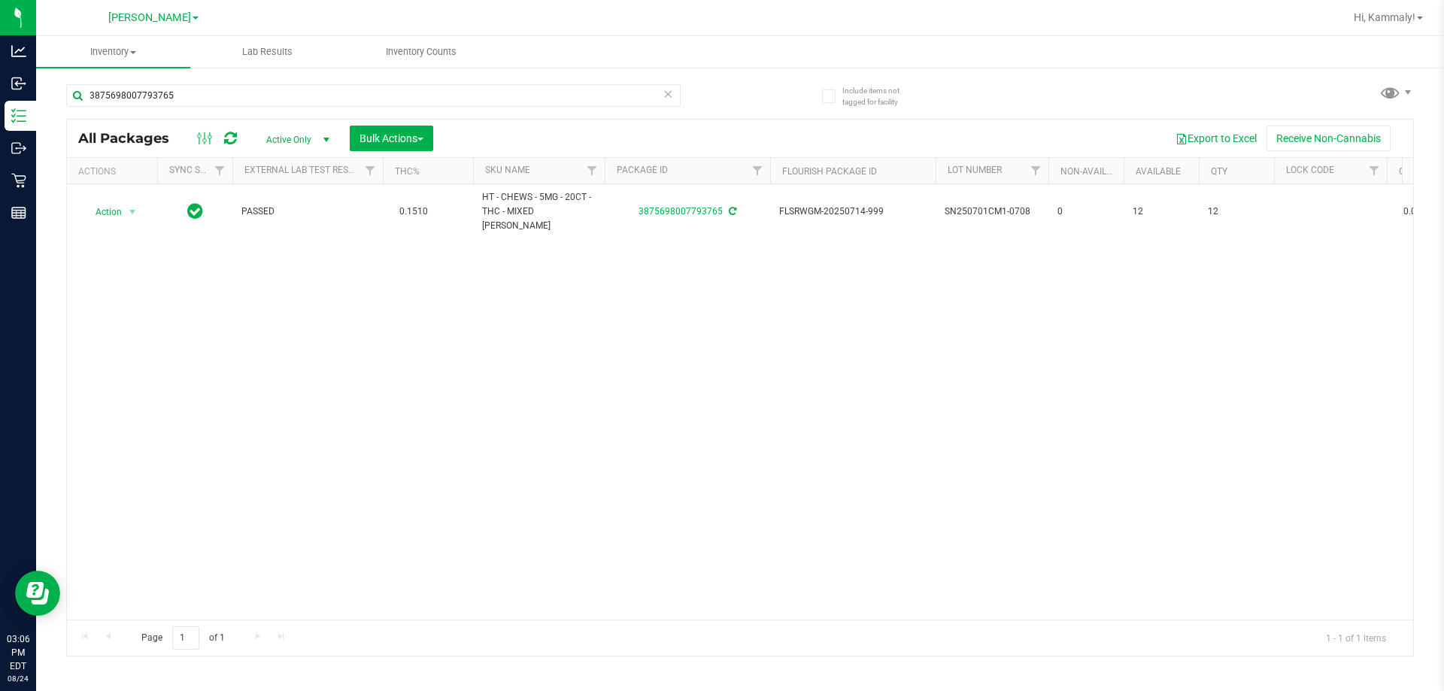
click at [317, 108] on div "3875698007793765" at bounding box center [373, 101] width 614 height 35
click at [324, 91] on input "3875698007793765" at bounding box center [373, 95] width 614 height 23
click at [494, 94] on input "lemon cream" at bounding box center [373, 95] width 614 height 23
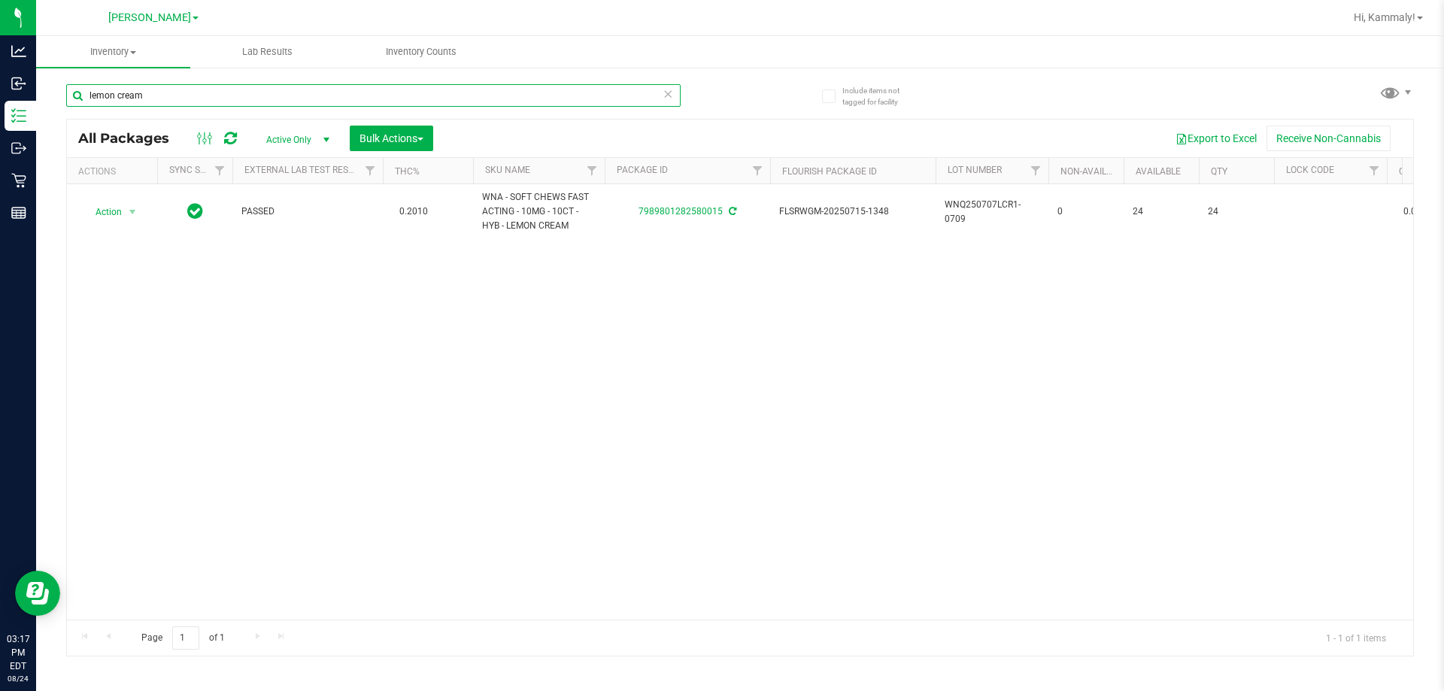
click at [494, 94] on input "lemon cream" at bounding box center [373, 95] width 614 height 23
click at [494, 95] on input "lemon cream" at bounding box center [373, 95] width 614 height 23
type input "4302814903337166"
